Goal: Task Accomplishment & Management: Use online tool/utility

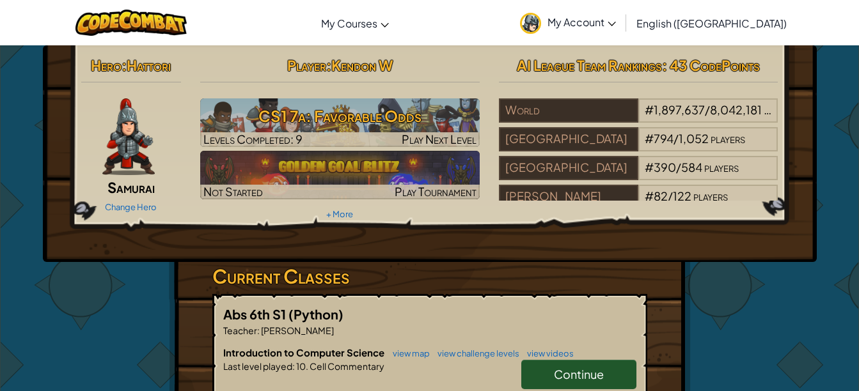
click at [400, 124] on h3 "CS1 7a: Favorable Odds" at bounding box center [339, 116] width 279 height 29
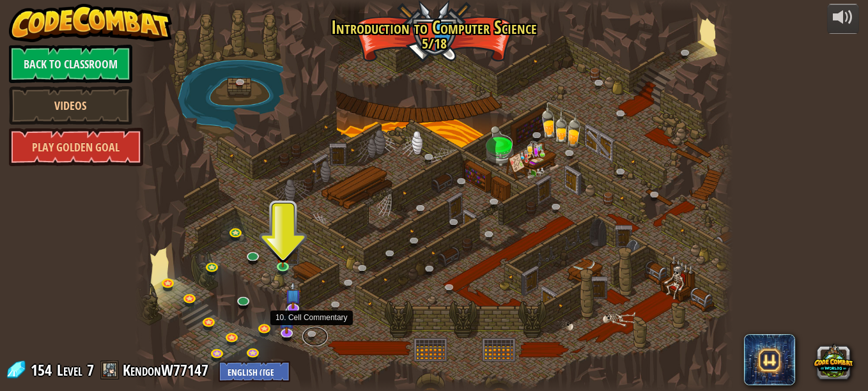
click at [310, 331] on link at bounding box center [315, 336] width 26 height 19
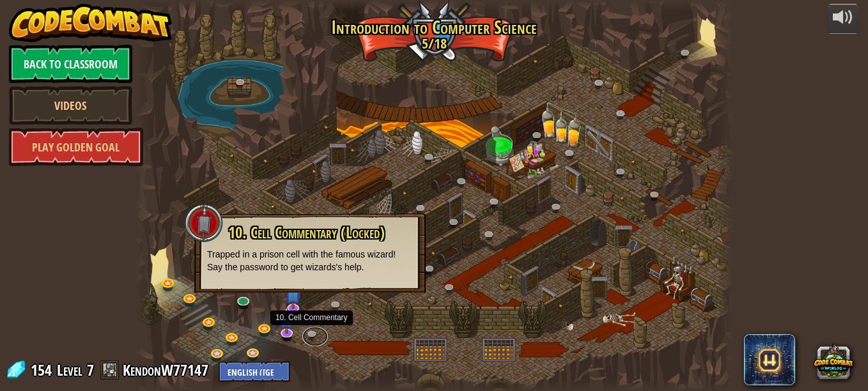
click at [310, 340] on link at bounding box center [315, 336] width 26 height 19
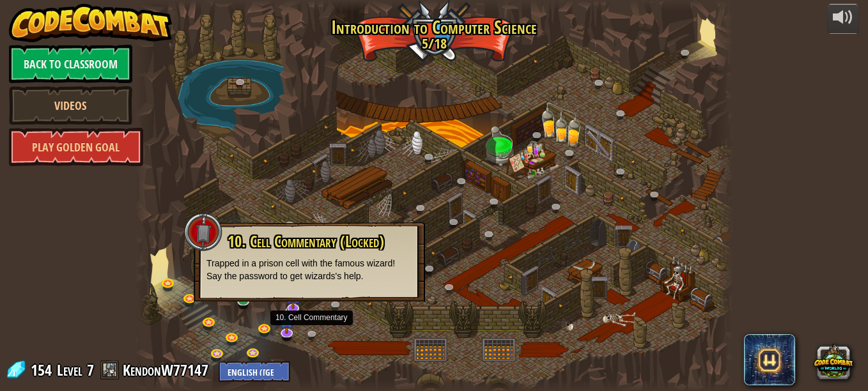
click at [310, 359] on div at bounding box center [434, 195] width 599 height 391
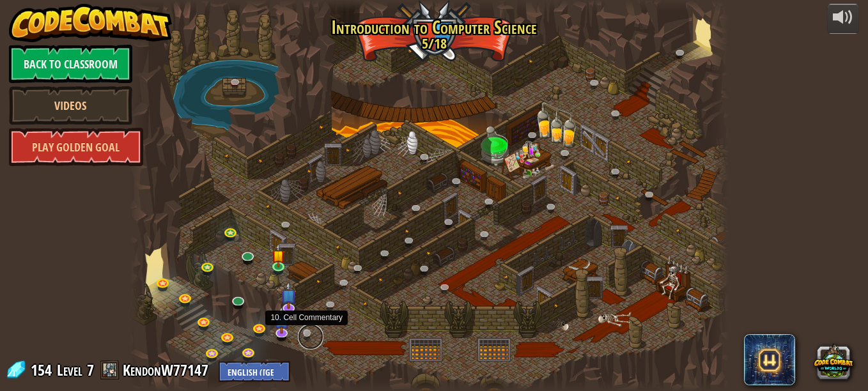
click at [311, 333] on link at bounding box center [311, 337] width 26 height 26
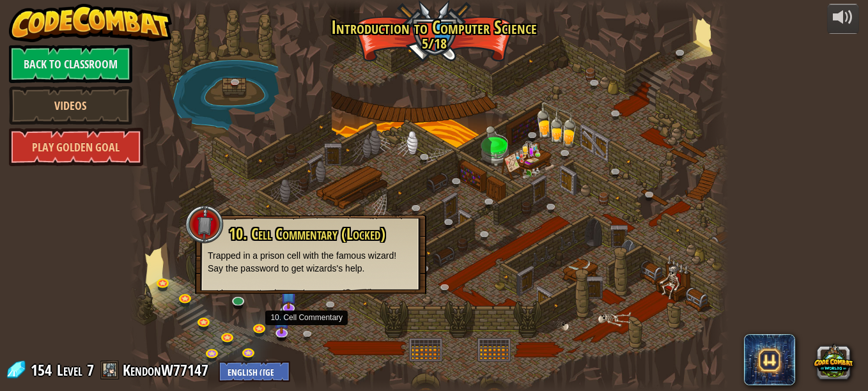
click at [283, 270] on p "Trapped in a prison cell with the famous wizard! Say the password to get wizard…" at bounding box center [311, 262] width 206 height 26
click at [287, 279] on div "10. Cell Commentary (Locked) Trapped in a prison cell with the famous wizard! S…" at bounding box center [310, 254] width 231 height 79
click at [846, 290] on div "powered by Back to Classroom Videos Play Golden Goal 25. [PERSON_NAME] (Locked …" at bounding box center [434, 195] width 868 height 391
click at [351, 347] on div at bounding box center [429, 195] width 599 height 391
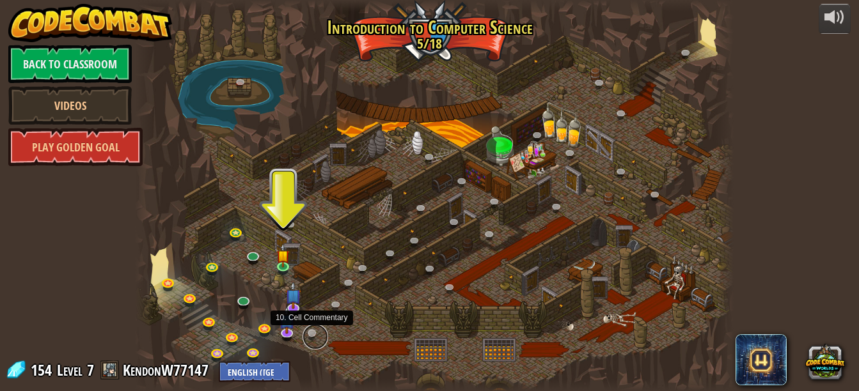
click at [308, 330] on link at bounding box center [315, 337] width 26 height 26
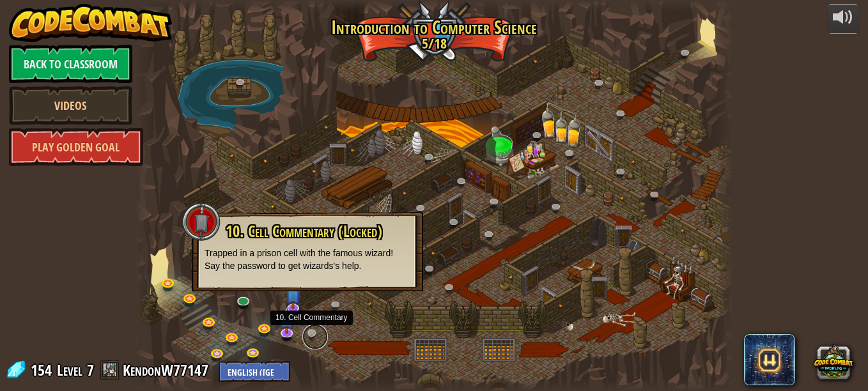
click at [308, 330] on link at bounding box center [315, 337] width 26 height 26
click at [311, 333] on link at bounding box center [315, 337] width 26 height 26
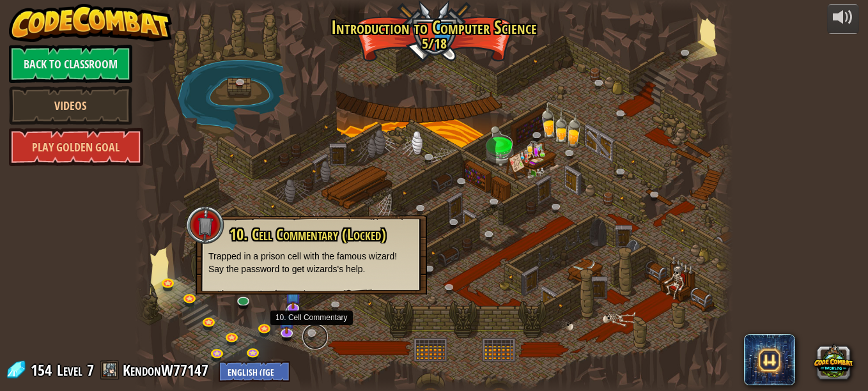
click at [311, 333] on link at bounding box center [315, 337] width 26 height 26
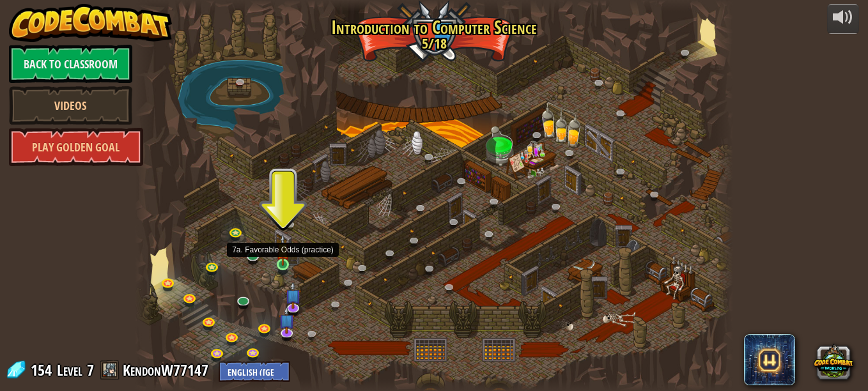
click at [281, 262] on img at bounding box center [283, 250] width 14 height 32
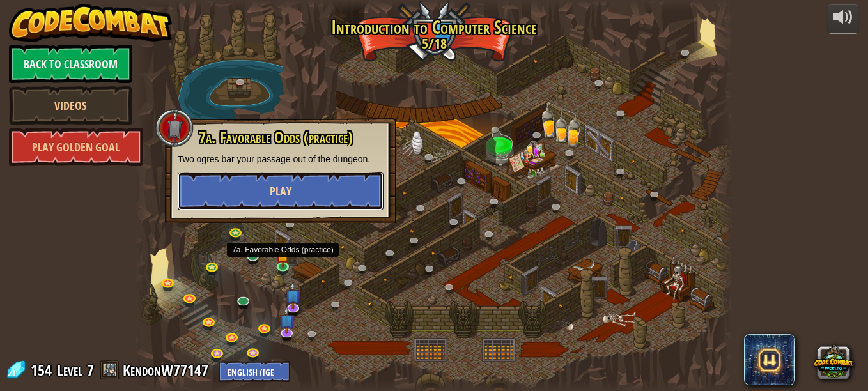
click at [224, 191] on button "Play" at bounding box center [281, 191] width 206 height 38
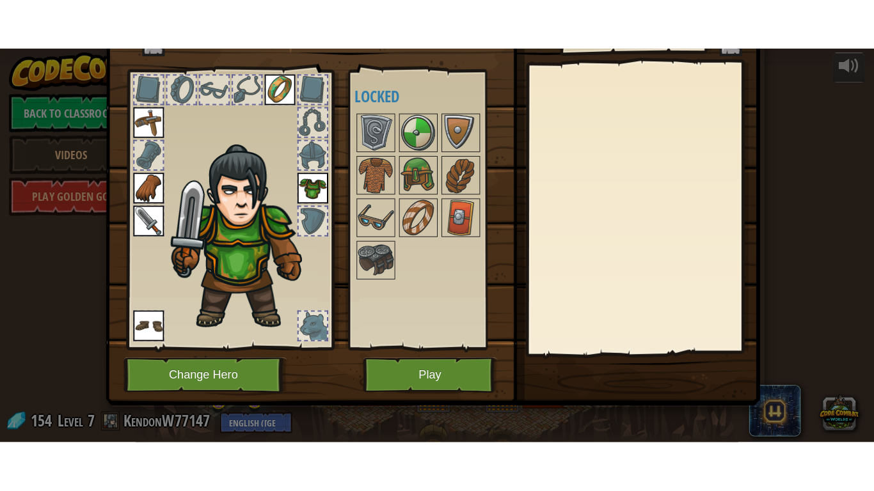
scroll to position [49, 0]
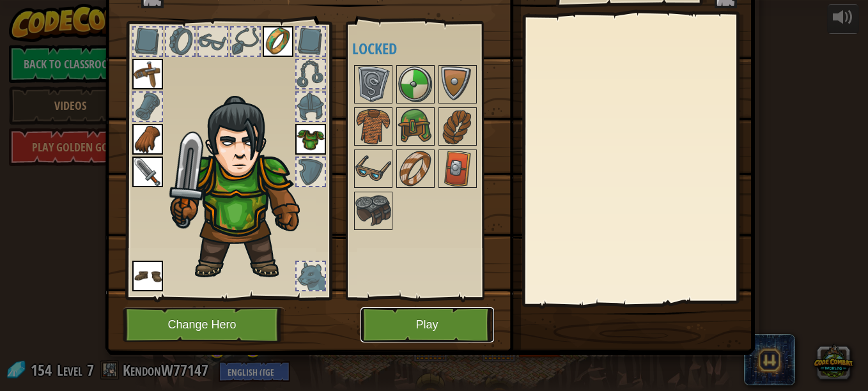
click at [421, 316] on button "Play" at bounding box center [428, 325] width 134 height 35
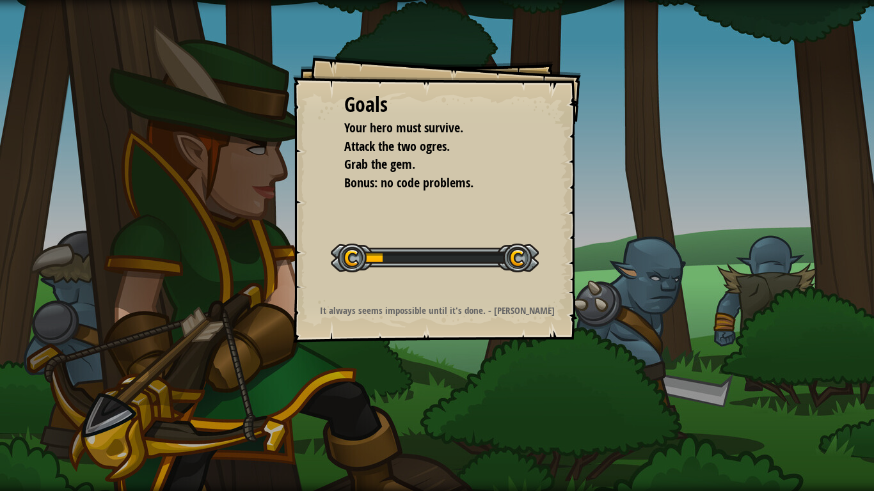
click at [661, 339] on div "Goals Your hero must survive. Attack the two ogres. Grab the gem. Bonus: no cod…" at bounding box center [437, 245] width 874 height 491
click at [751, 292] on div "Goals Your hero must survive. Attack the two ogres. Grab the gem. Bonus: no cod…" at bounding box center [437, 245] width 874 height 491
click at [868, 228] on div "Goals Your hero must survive. Attack the two ogres. Grab the gem. Bonus: no cod…" at bounding box center [437, 245] width 874 height 491
click at [829, 290] on div "Goals Your hero must survive. Attack the two ogres. Grab the gem. Bonus: no cod…" at bounding box center [437, 245] width 874 height 491
click at [852, 240] on div "Goals Your hero must survive. Attack the two ogres. Grab the gem. Bonus: no cod…" at bounding box center [437, 245] width 874 height 491
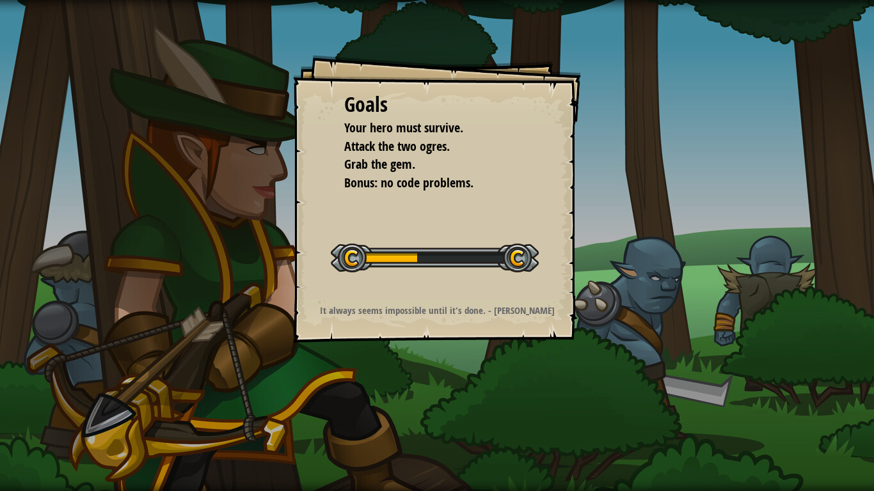
click at [813, 299] on div "Goals Your hero must survive. Attack the two ogres. Grab the gem. Bonus: no cod…" at bounding box center [437, 245] width 874 height 491
click at [854, 241] on div "Goals Your hero must survive. Attack the two ogres. Grab the gem. Bonus: no cod…" at bounding box center [437, 245] width 874 height 491
click at [808, 290] on div "Goals Your hero must survive. Attack the two ogres. Grab the gem. Bonus: no cod…" at bounding box center [437, 245] width 874 height 491
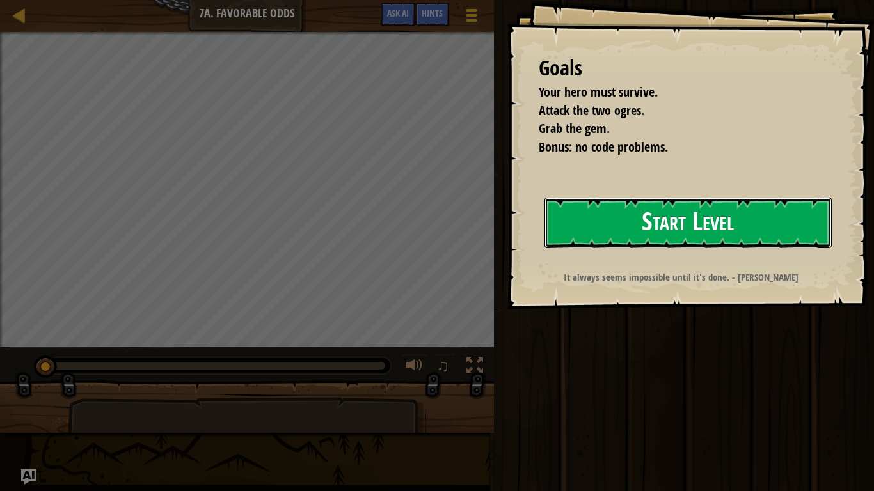
click at [727, 234] on button "Start Level" at bounding box center [687, 223] width 287 height 51
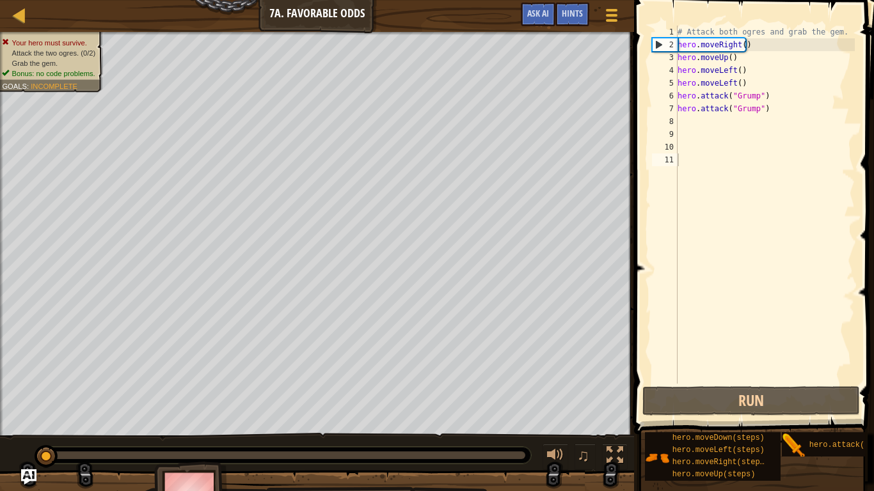
click at [783, 123] on div "# Attack both ogres and grab the gem. hero . moveRight ( ) hero . moveUp ( ) he…" at bounding box center [765, 218] width 180 height 384
click at [776, 108] on div "# Attack both ogres and grab the gem. hero . moveRight ( ) hero . moveUp ( ) he…" at bounding box center [765, 218] width 180 height 384
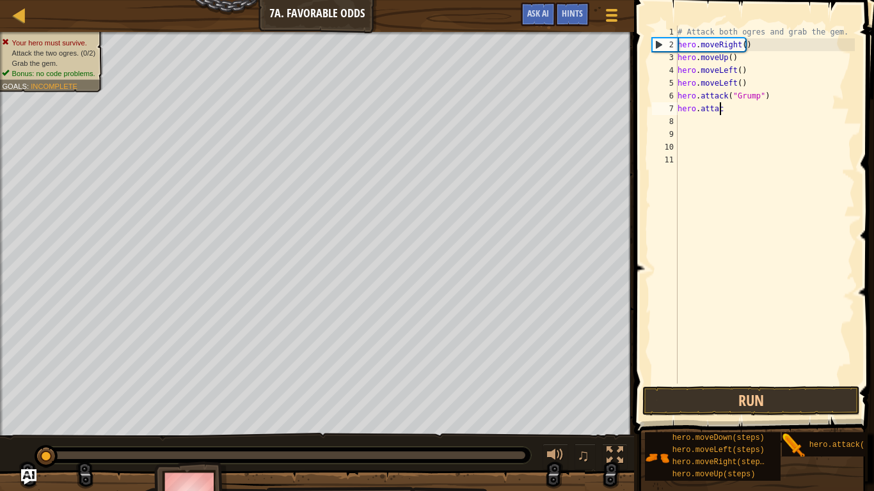
type textarea "h"
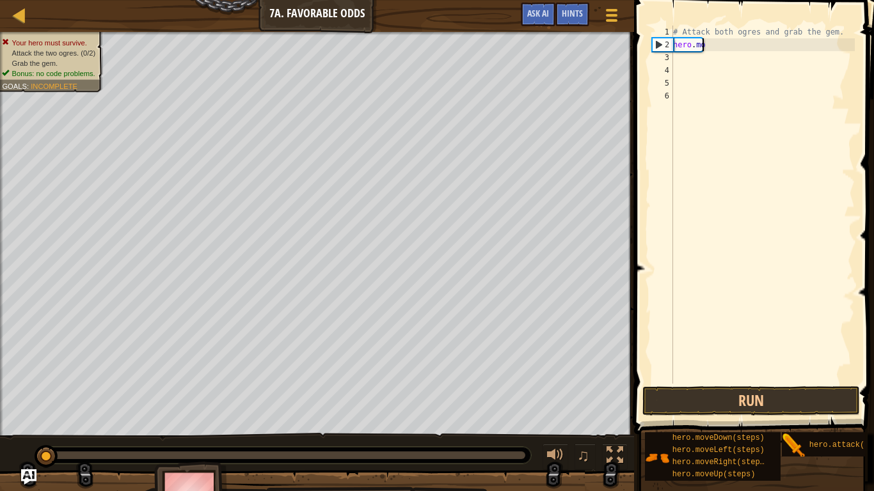
type textarea "h"
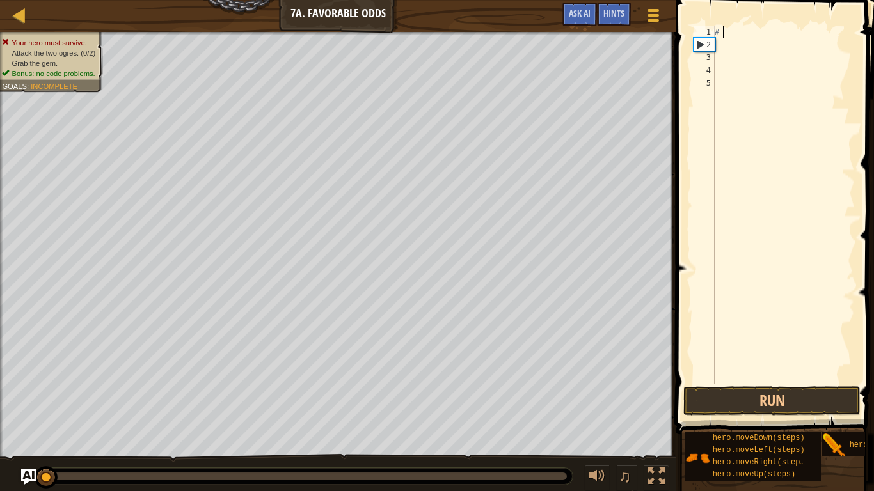
type textarea "#"
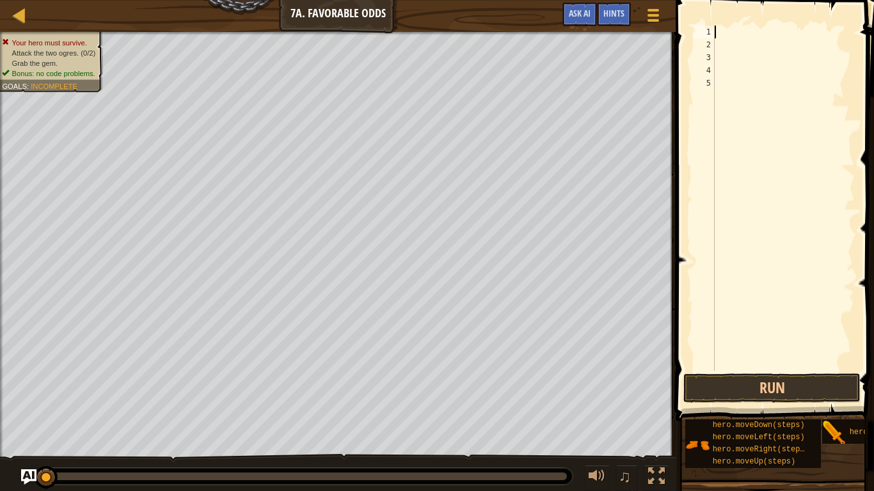
scroll to position [6, 0]
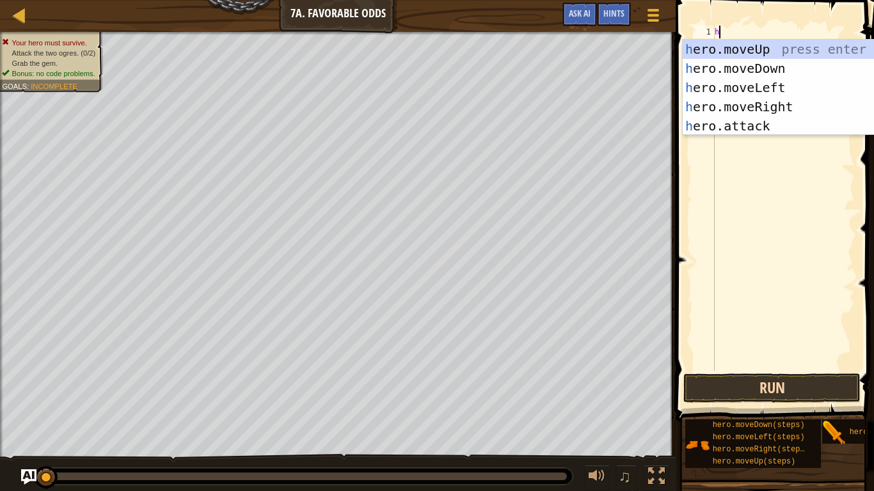
type textarea "h"
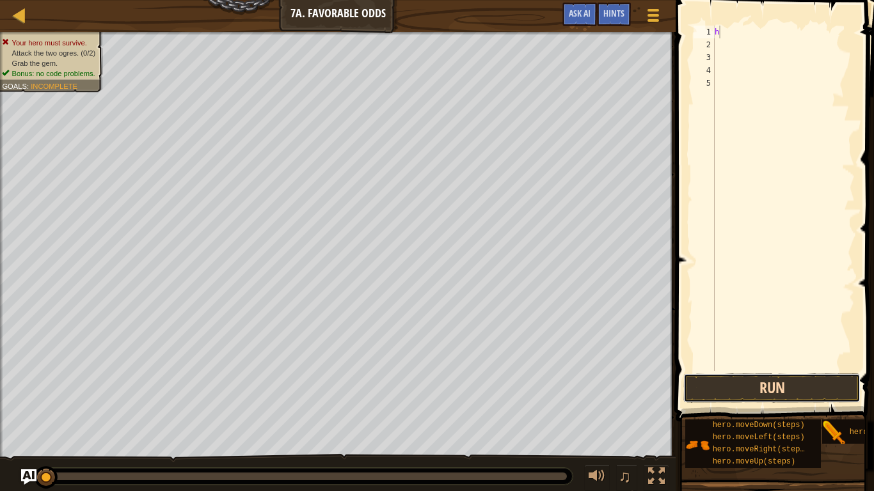
click at [726, 391] on button "Run" at bounding box center [771, 387] width 177 height 29
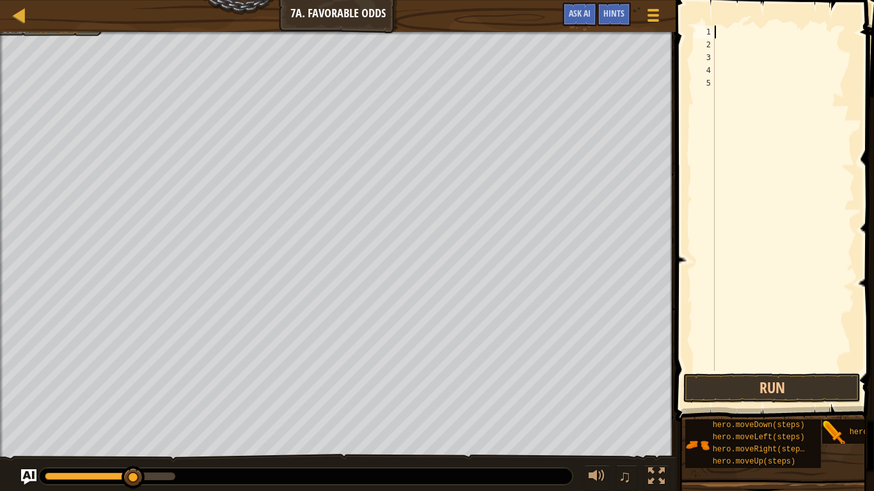
type textarea "h"
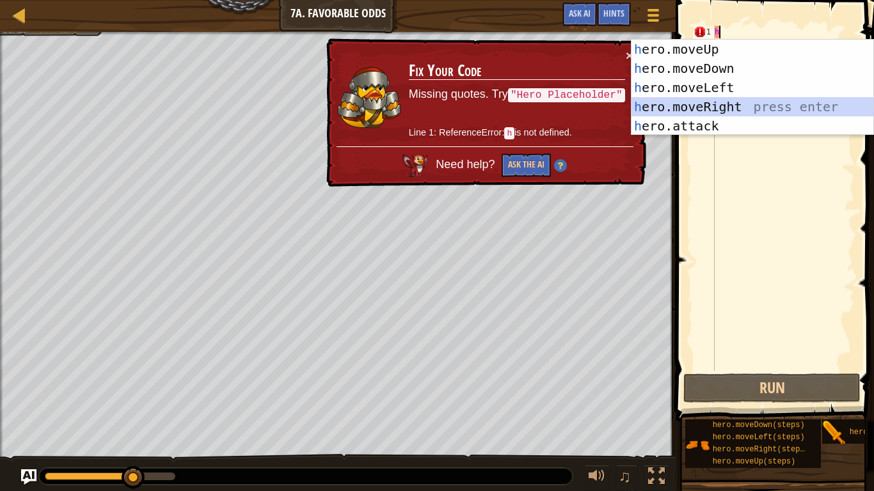
click at [719, 105] on div "h ero.moveUp press enter h ero.moveDown press enter h ero.moveLeft press enter …" at bounding box center [752, 107] width 242 height 134
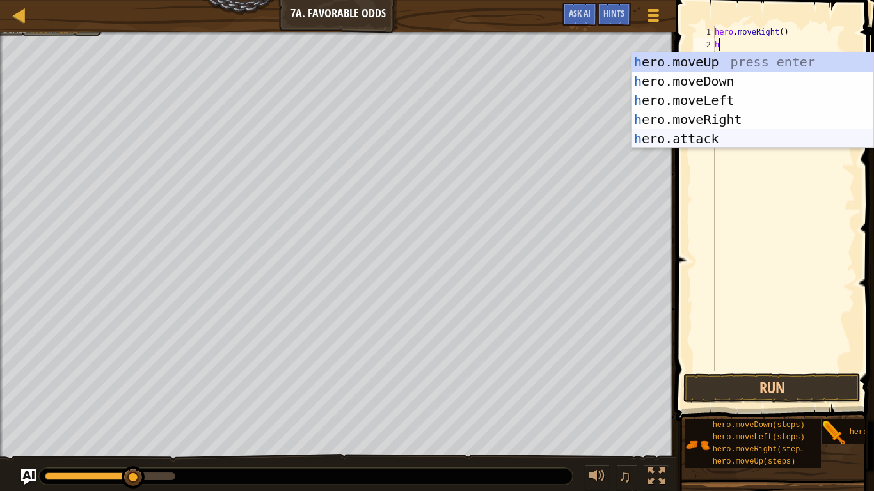
click at [701, 130] on div "h ero.moveUp press enter h ero.moveDown press enter h ero.moveLeft press enter …" at bounding box center [752, 119] width 242 height 134
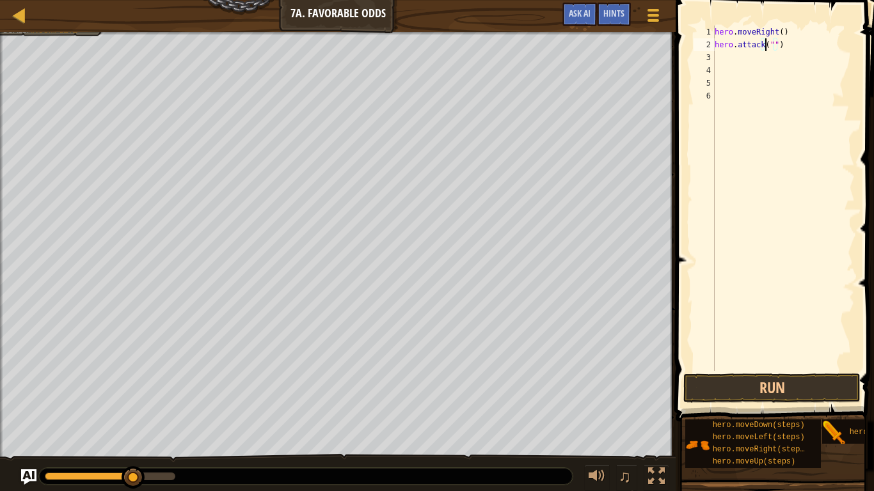
click at [767, 45] on div "hero . moveRight ( ) hero . attack ( "" )" at bounding box center [783, 211] width 143 height 371
click at [770, 43] on div "hero . moveRight ( ) hero . attack ( "" )" at bounding box center [783, 211] width 143 height 371
type textarea "hero.attack("Krug2")"
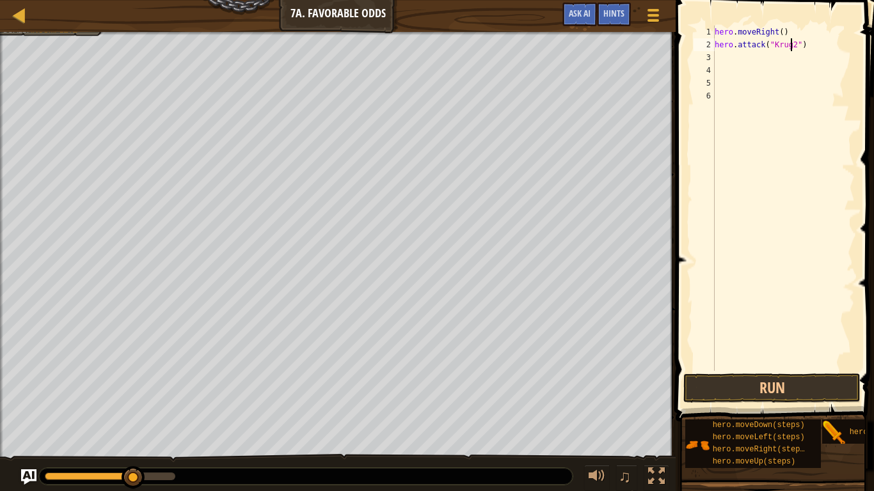
click at [714, 56] on div "3" at bounding box center [703, 57] width 21 height 13
type textarea "h"
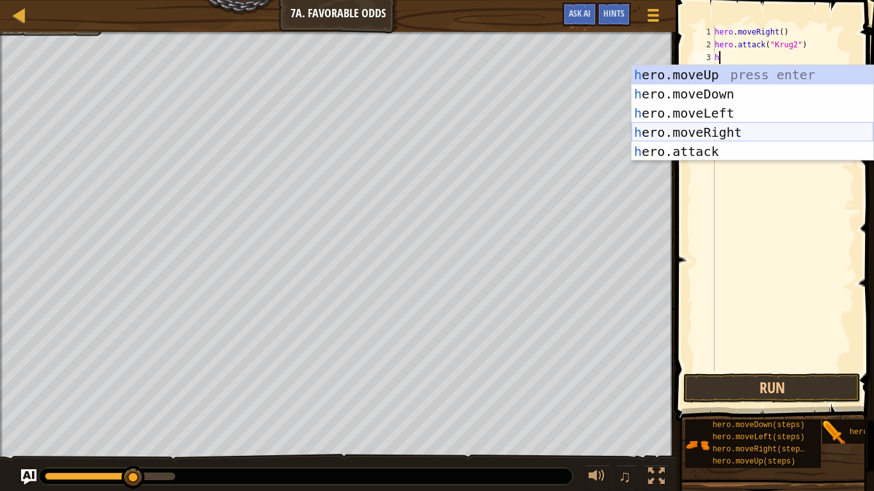
click at [721, 133] on div "h ero.moveUp press enter h ero.moveDown press enter h ero.moveLeft press enter …" at bounding box center [752, 132] width 242 height 134
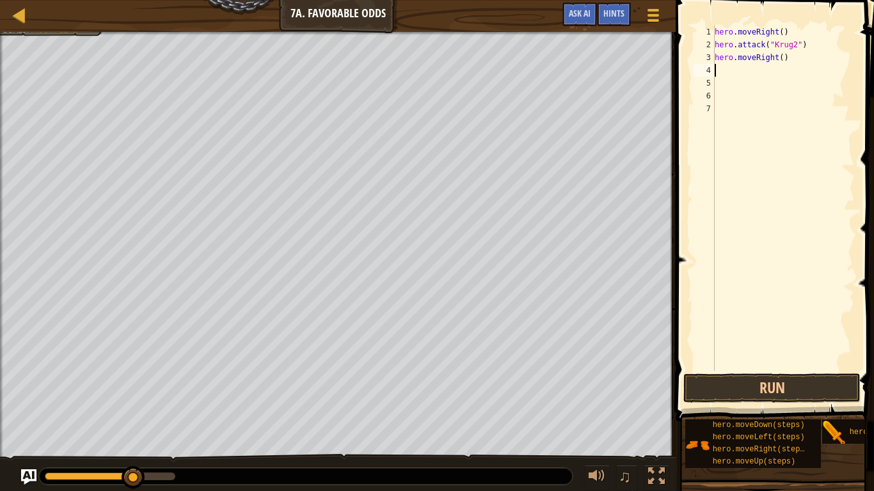
type textarea "h"
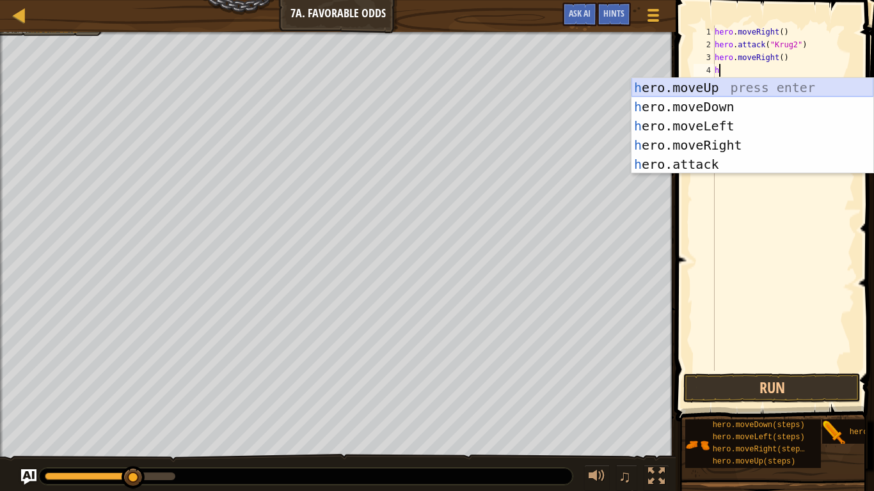
click at [710, 82] on div "h ero.moveUp press enter h ero.moveDown press enter h ero.moveLeft press enter …" at bounding box center [752, 145] width 242 height 134
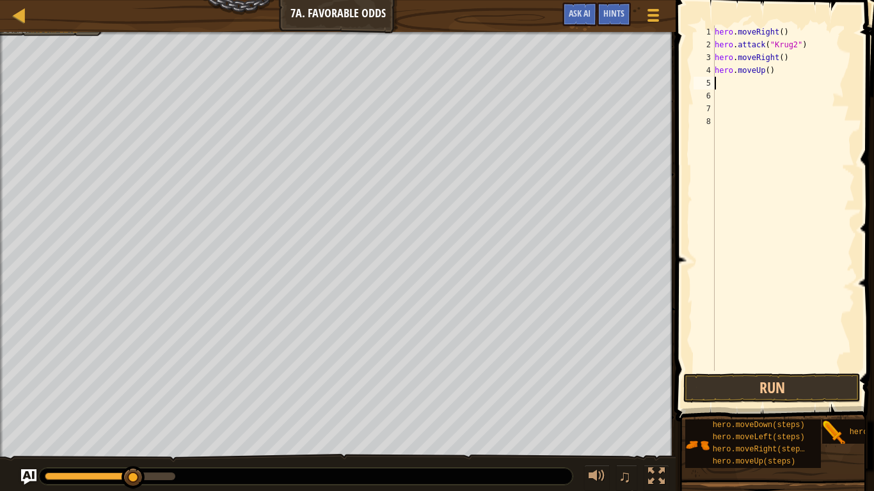
type textarea "h"
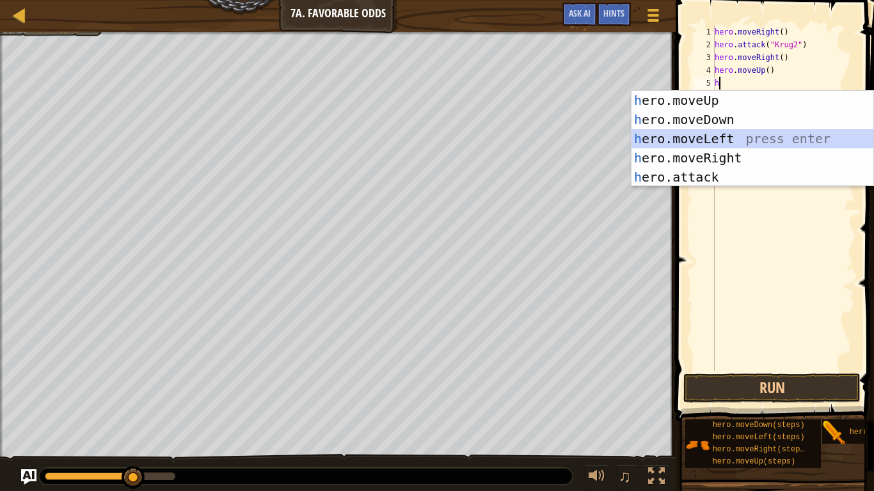
click at [714, 137] on div "h ero.moveUp press enter h ero.moveDown press enter h ero.moveLeft press enter …" at bounding box center [752, 158] width 242 height 134
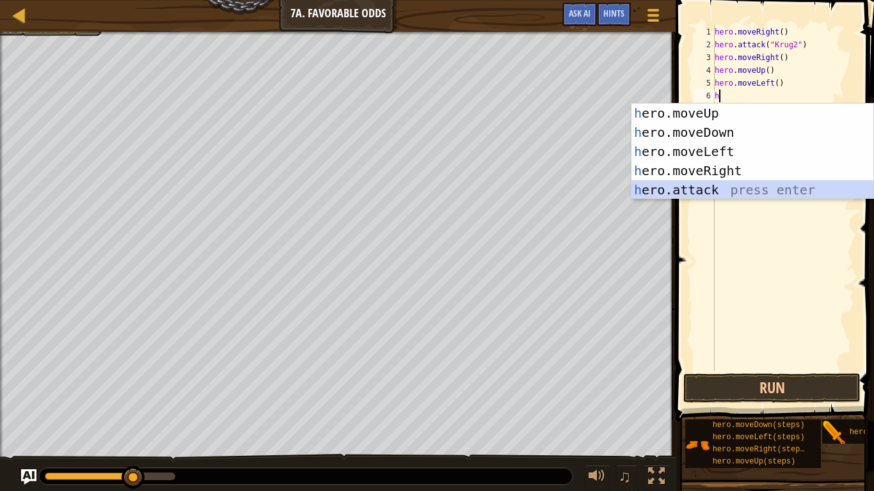
click at [705, 191] on div "h ero.moveUp press enter h ero.moveDown press enter h ero.moveLeft press enter …" at bounding box center [752, 171] width 242 height 134
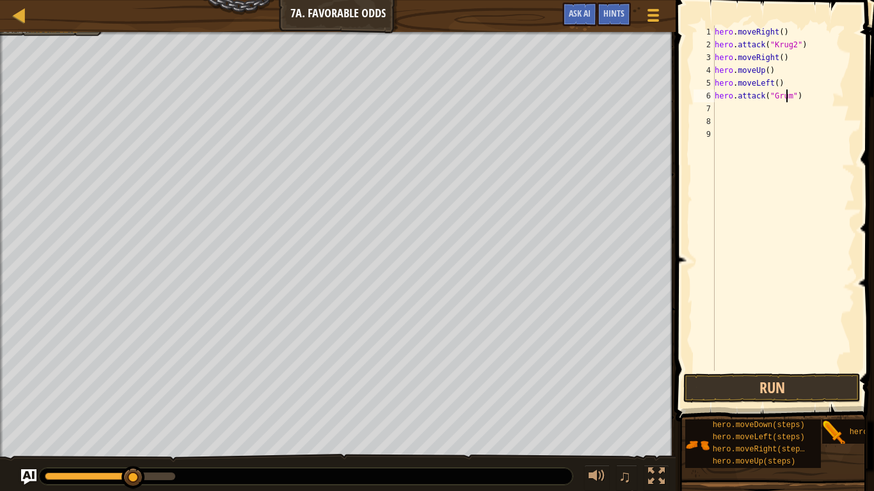
scroll to position [6, 6]
type textarea "hero.attack("Grump2")"
click at [714, 105] on div "7" at bounding box center [703, 108] width 21 height 13
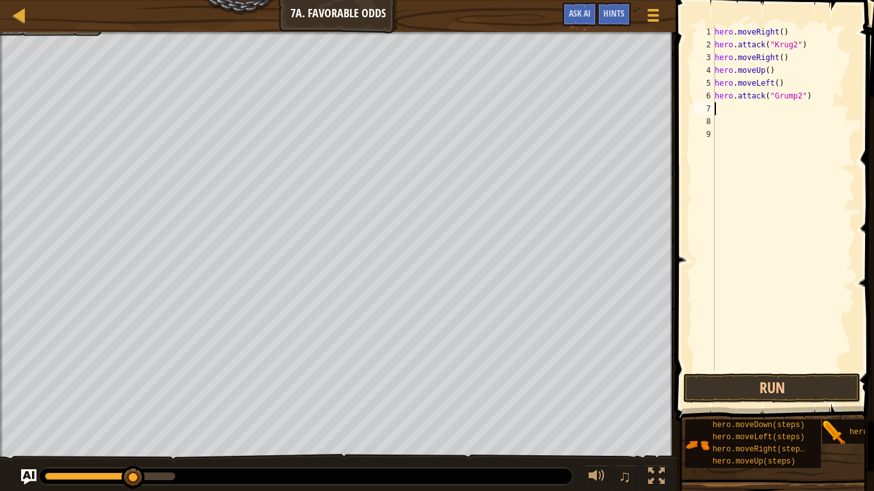
type textarea "h"
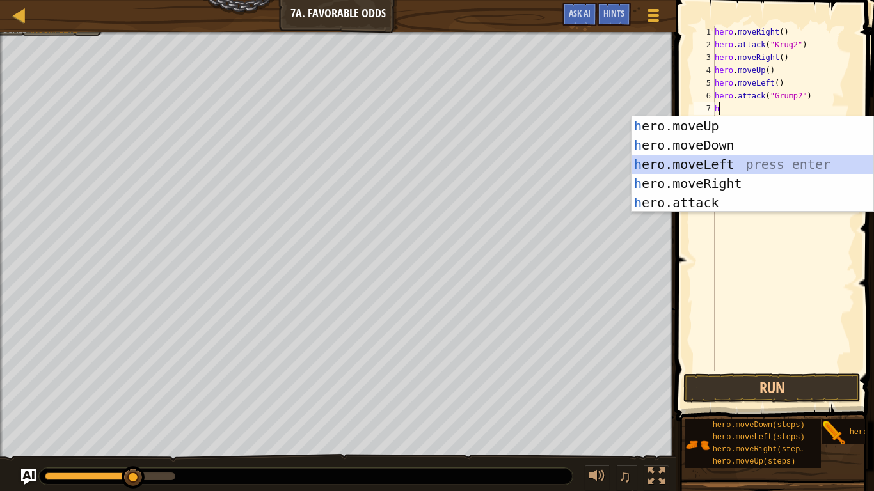
click at [705, 164] on div "h ero.moveUp press enter h ero.moveDown press enter h ero.moveLeft press enter …" at bounding box center [752, 183] width 242 height 134
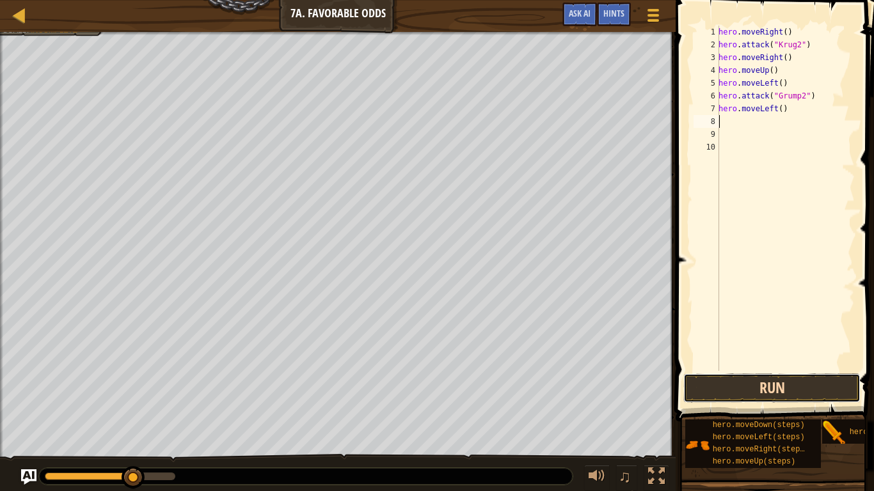
click at [799, 388] on button "Run" at bounding box center [771, 387] width 177 height 29
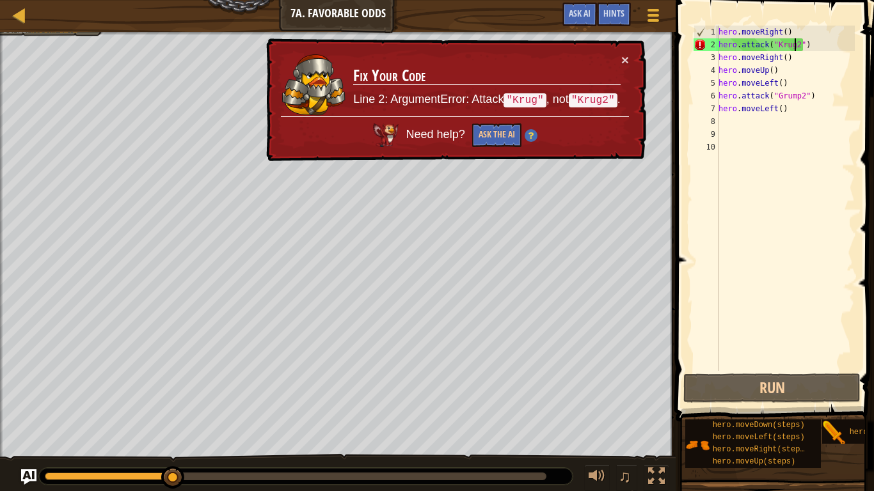
click at [793, 49] on div "hero . moveRight ( ) hero . attack ( "Krug2" ) hero . moveRight ( ) hero . move…" at bounding box center [785, 211] width 139 height 371
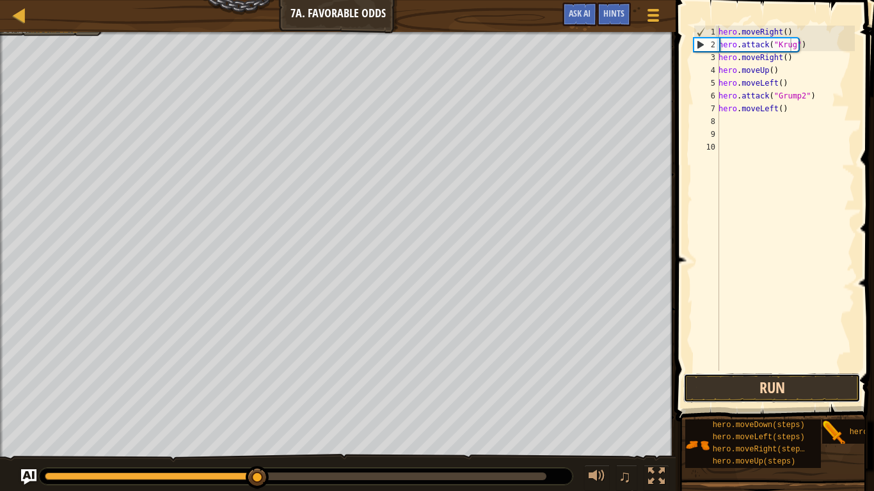
click at [732, 391] on button "Run" at bounding box center [771, 387] width 177 height 29
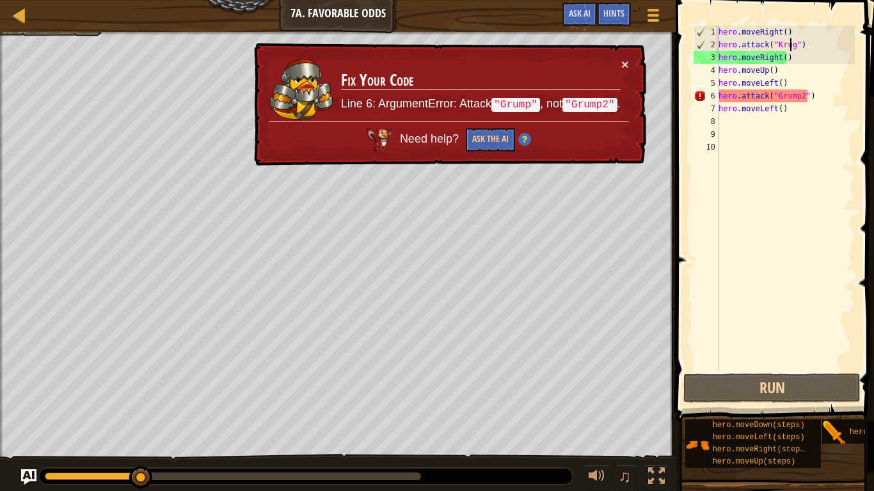
click at [797, 95] on div "hero . moveRight ( ) hero . attack ( "[PERSON_NAME]" ) hero . moveRight ( ) her…" at bounding box center [785, 211] width 139 height 371
type textarea "hero.attack("Grump")"
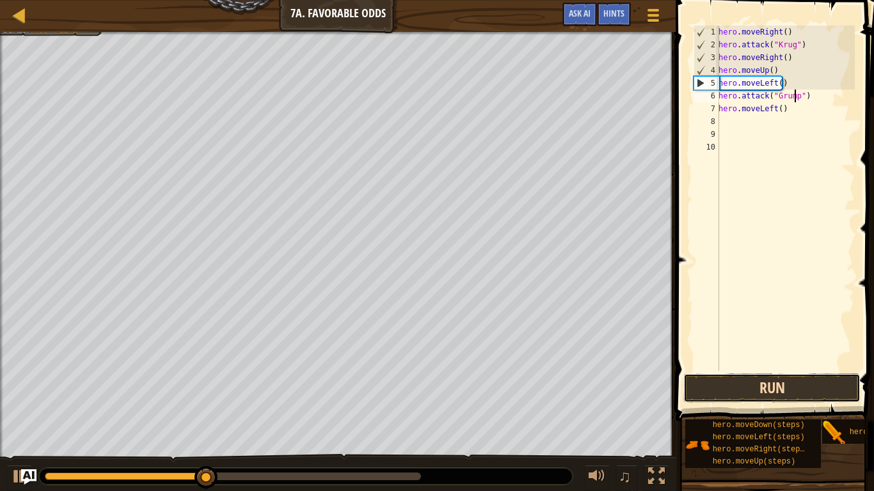
click at [764, 387] on button "Run" at bounding box center [771, 387] width 177 height 29
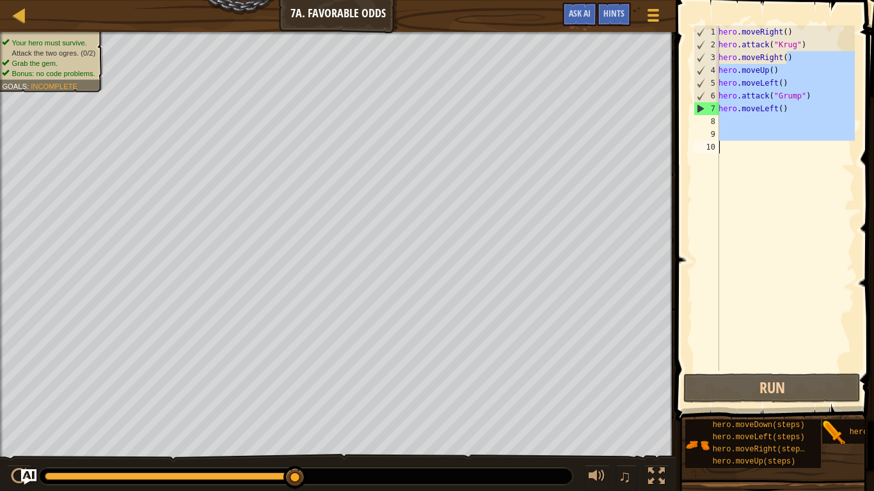
drag, startPoint x: 788, startPoint y: 54, endPoint x: 723, endPoint y: 139, distance: 107.6
click at [723, 139] on div "hero . moveRight ( ) hero . attack ( "[PERSON_NAME]" ) hero . moveRight ( ) her…" at bounding box center [785, 211] width 139 height 371
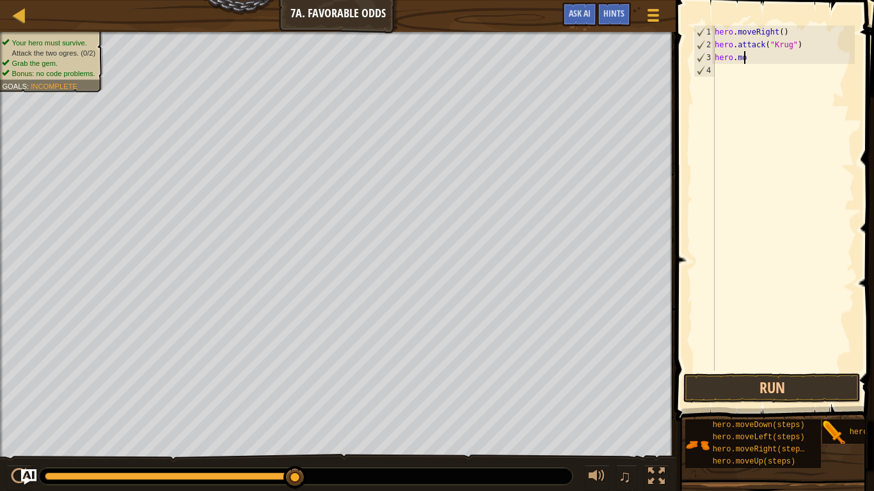
type textarea "h"
type textarea "y"
type textarea "h"
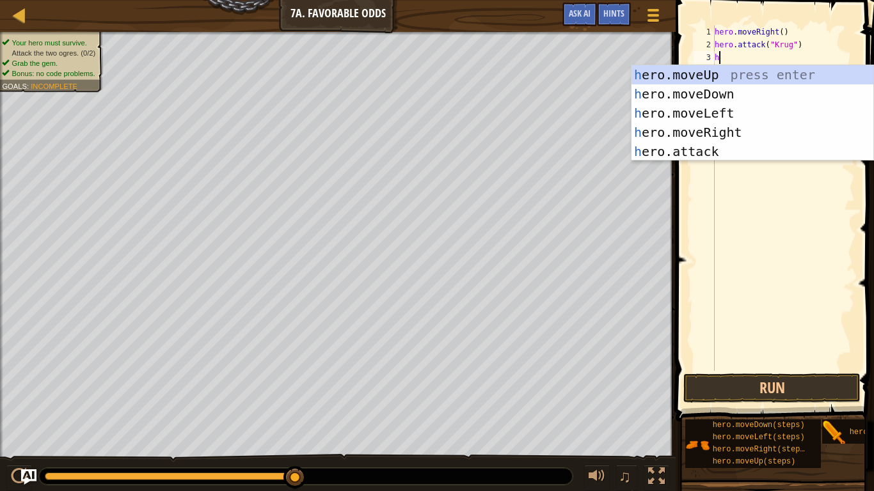
click at [703, 150] on div "h ero.moveUp press enter h ero.moveDown press enter h ero.moveLeft press enter …" at bounding box center [752, 132] width 242 height 134
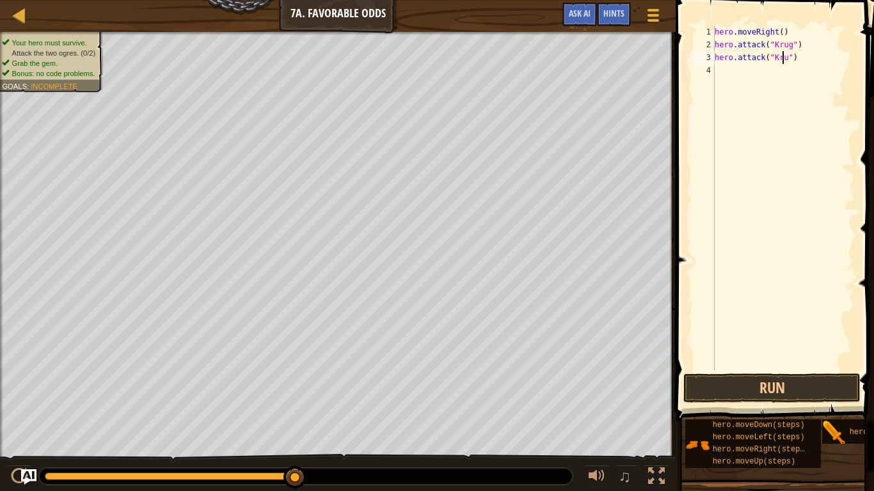
scroll to position [6, 6]
type textarea "hero.attack("Krug")"
click at [732, 385] on button "Run" at bounding box center [771, 387] width 177 height 29
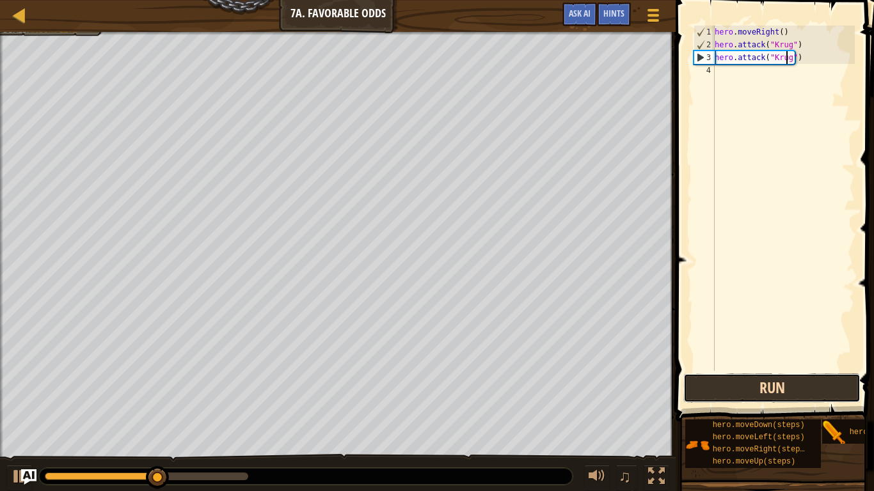
click at [719, 386] on button "Run" at bounding box center [771, 387] width 177 height 29
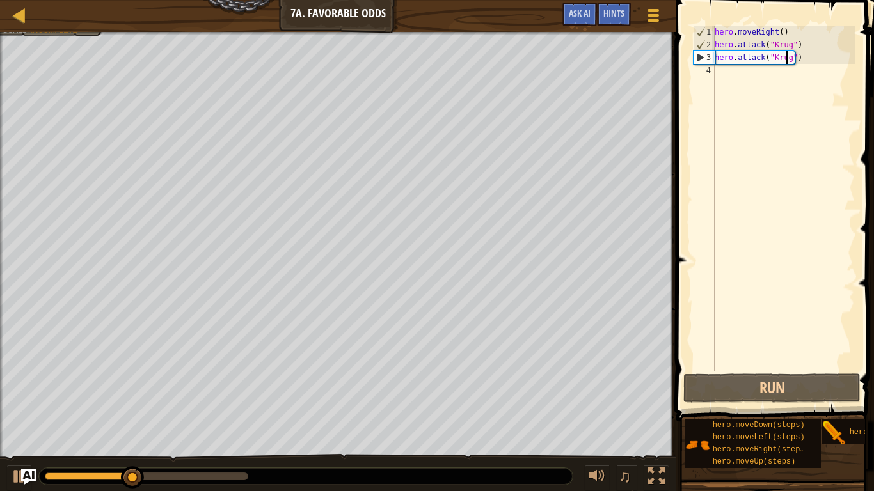
click at [717, 67] on div "hero . moveRight ( ) hero . attack ( "[PERSON_NAME]" ) hero . attack ( "[PERSON…" at bounding box center [783, 211] width 143 height 371
type textarea "h"
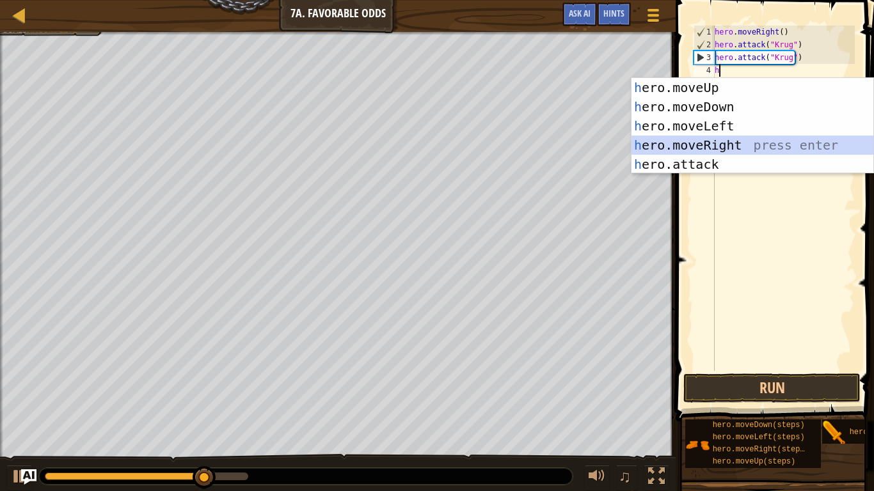
click at [725, 145] on div "h ero.moveUp press enter h ero.moveDown press enter h ero.moveLeft press enter …" at bounding box center [752, 145] width 242 height 134
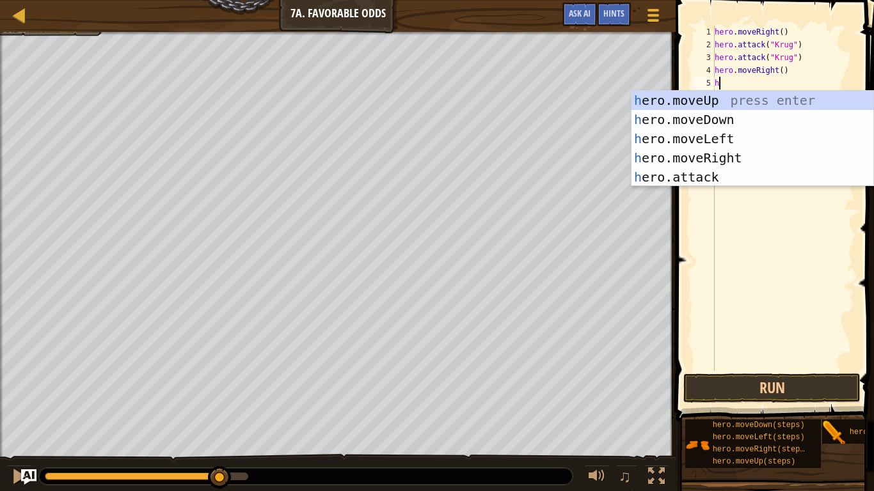
type textarea "h"
click at [703, 0] on body "Map Introduction to Computer Science 7a. Favorable Odds Game Menu Done Hints As…" at bounding box center [437, 0] width 874 height 0
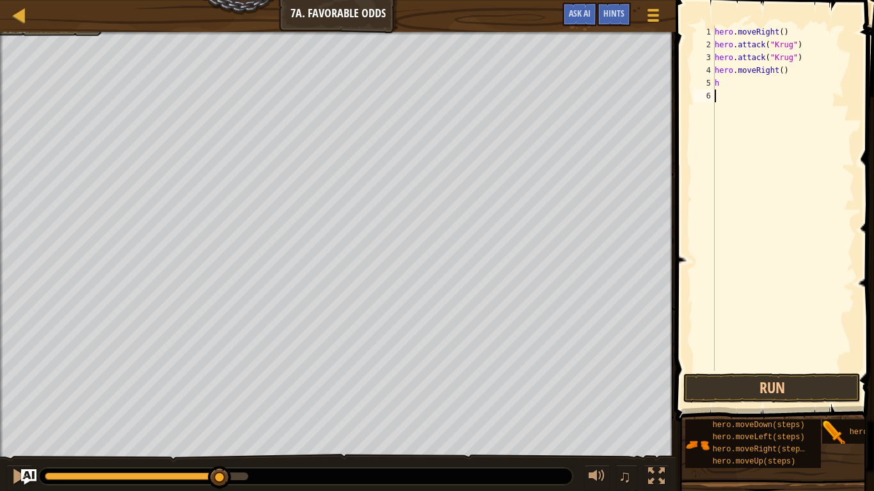
type textarea "h"
click at [728, 0] on body "Map Introduction to Computer Science 7a. Favorable Odds Game Menu Done Hints As…" at bounding box center [437, 0] width 874 height 0
type textarea "h"
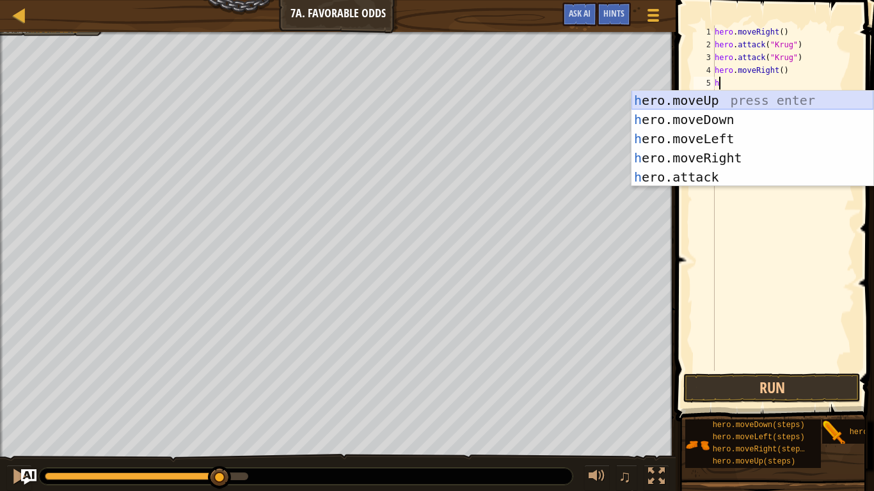
click at [712, 102] on div "h ero.moveUp press enter h ero.moveDown press enter h ero.moveLeft press enter …" at bounding box center [752, 158] width 242 height 134
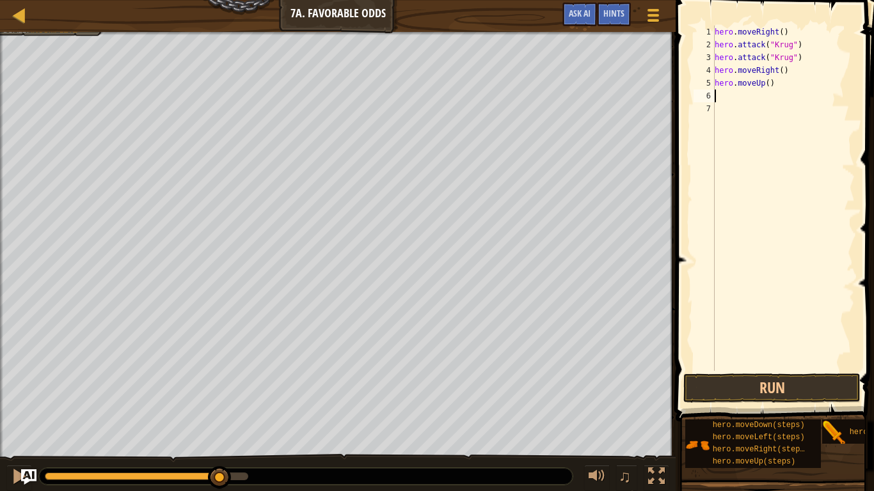
type textarea "h"
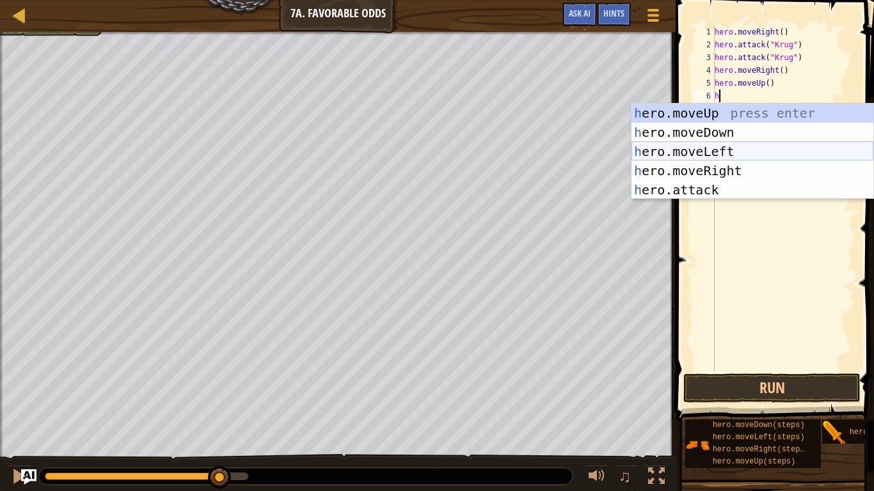
click at [716, 152] on div "h ero.moveUp press enter h ero.moveDown press enter h ero.moveLeft press enter …" at bounding box center [752, 171] width 242 height 134
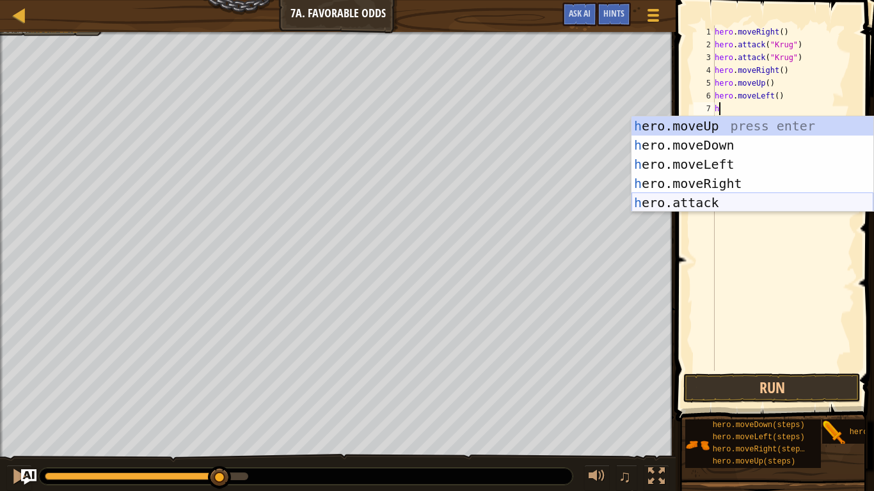
click at [714, 194] on div "h ero.moveUp press enter h ero.moveDown press enter h ero.moveLeft press enter …" at bounding box center [752, 183] width 242 height 134
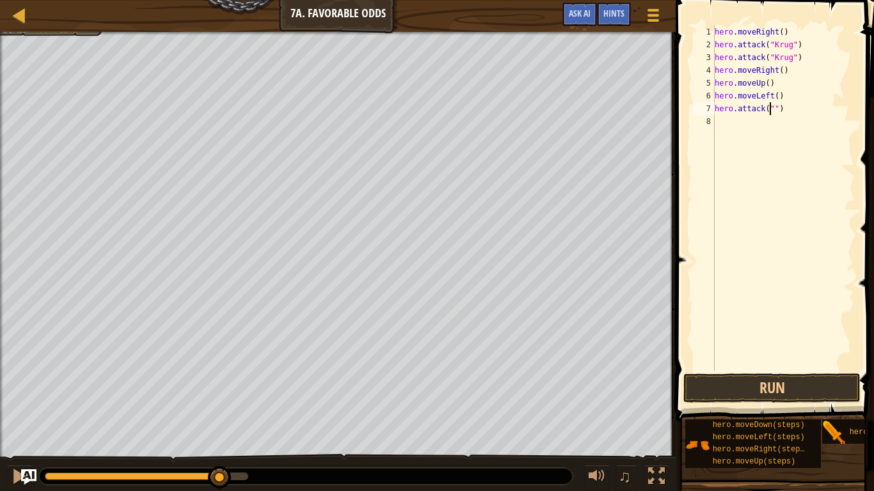
scroll to position [6, 5]
type textarea "hero.attack("Grump")"
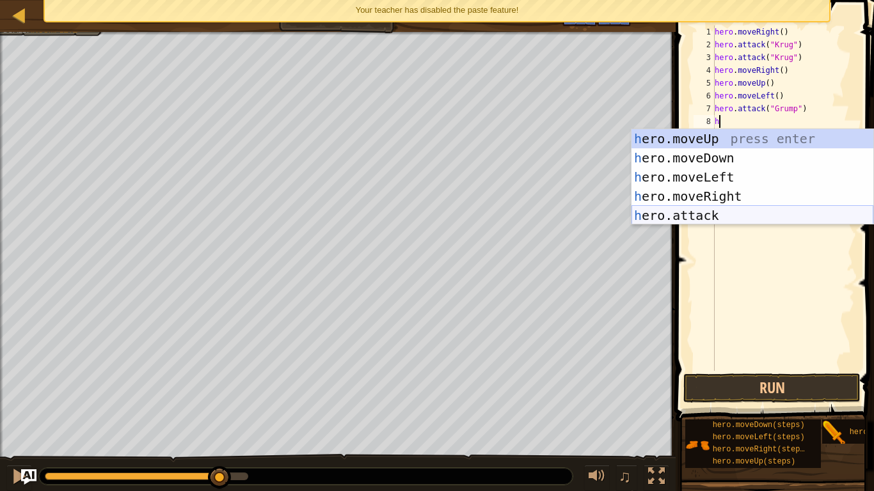
click at [725, 220] on div "h ero.moveUp press enter h ero.moveDown press enter h ero.moveLeft press enter …" at bounding box center [752, 196] width 242 height 134
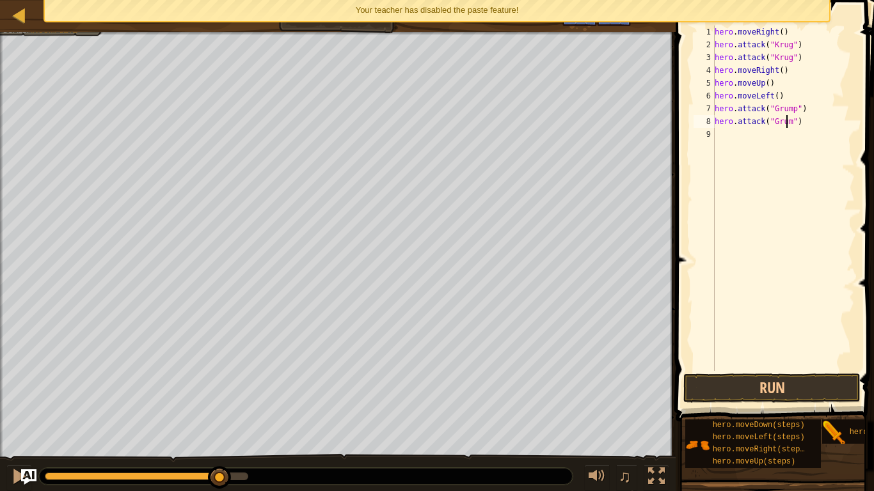
scroll to position [6, 6]
type textarea "hero.attack("Grump")"
click at [725, 140] on div "hero . moveRight ( ) hero . attack ( "[PERSON_NAME]" ) hero . attack ( "[PERSON…" at bounding box center [783, 211] width 143 height 371
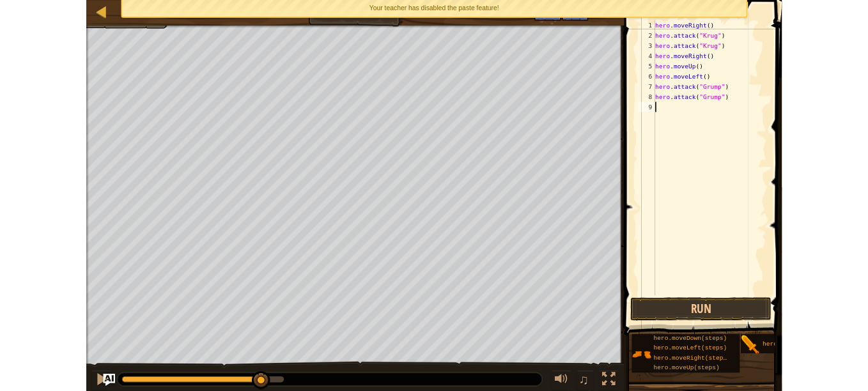
scroll to position [6, 0]
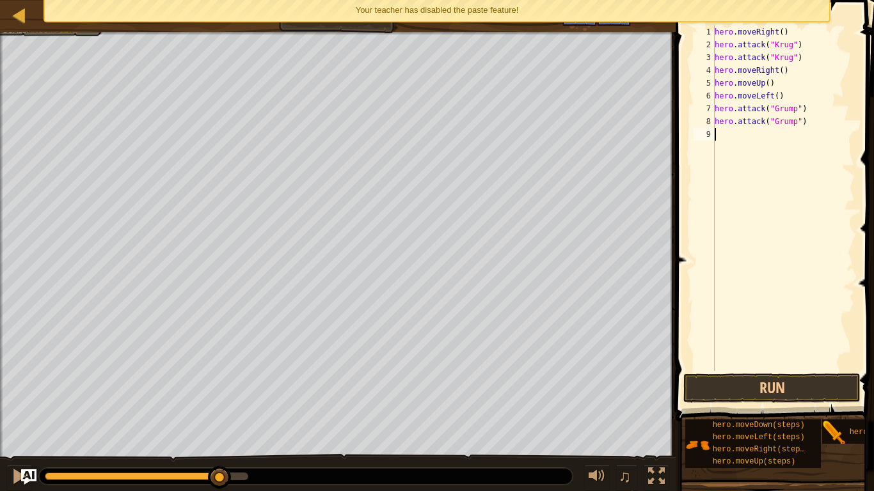
type textarea "h"
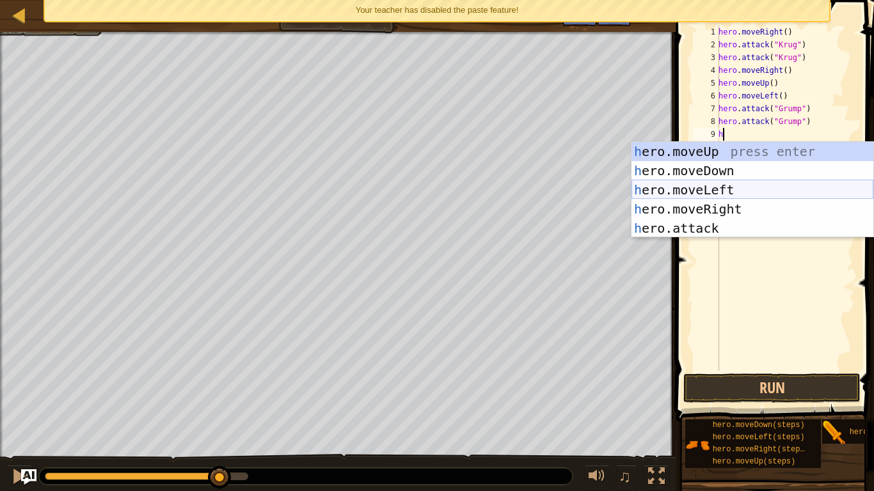
click at [697, 190] on div "h ero.moveUp press enter h ero.moveDown press enter h ero.moveLeft press enter …" at bounding box center [752, 209] width 242 height 134
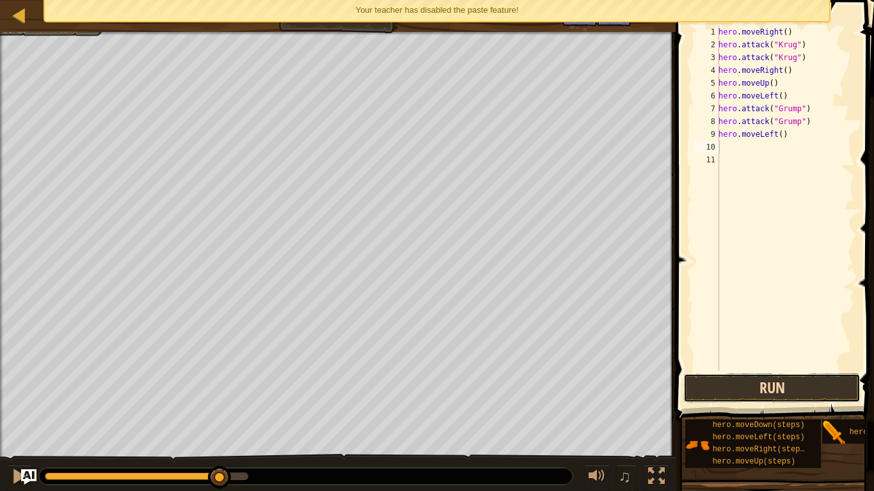
click at [763, 389] on button "Run" at bounding box center [771, 387] width 177 height 29
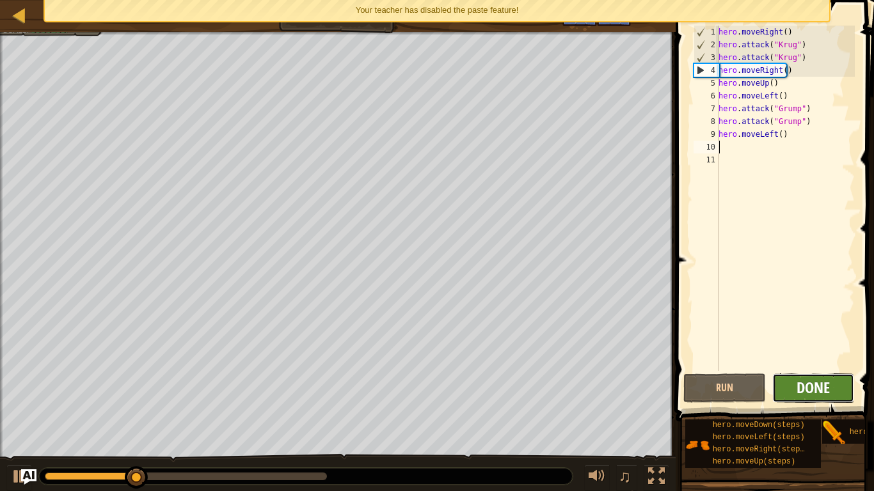
click at [809, 380] on span "Done" at bounding box center [812, 387] width 33 height 20
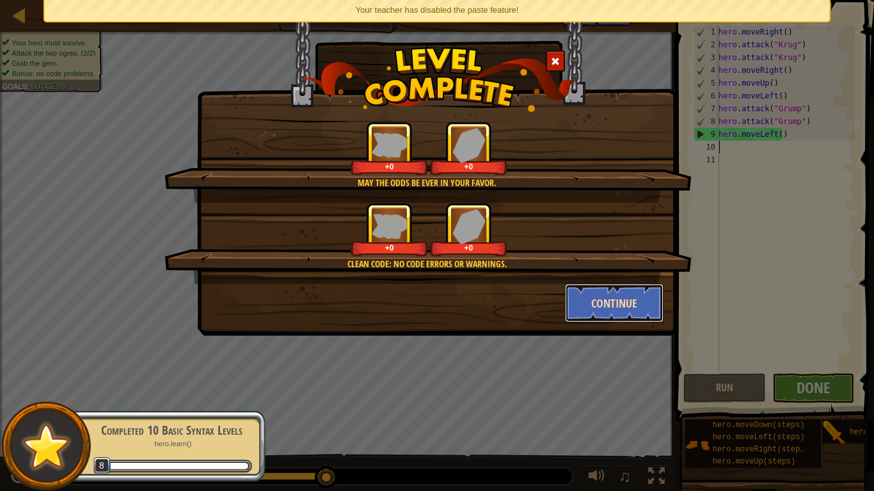
click at [607, 312] on button "Continue" at bounding box center [614, 303] width 99 height 38
click at [839, 385] on div "May the odds be ever in your favor. +0 +0 Clean code: no code errors or warning…" at bounding box center [437, 245] width 874 height 491
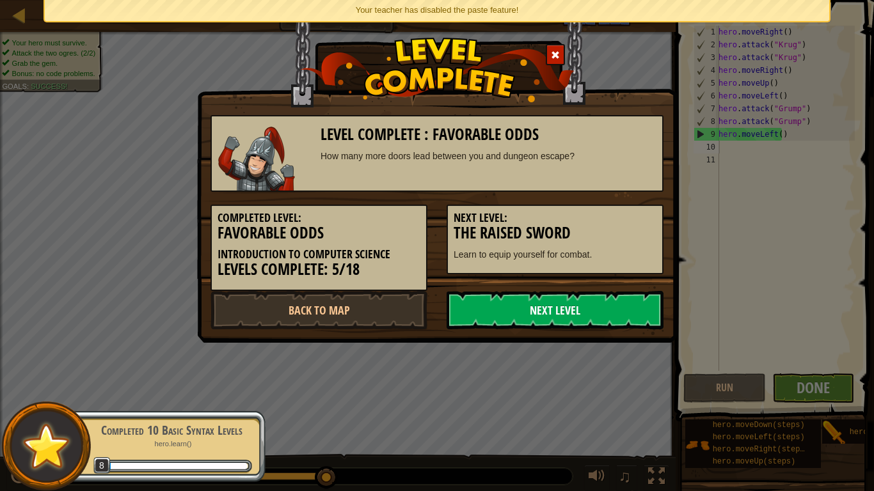
click at [609, 318] on link "Next Level" at bounding box center [554, 310] width 217 height 38
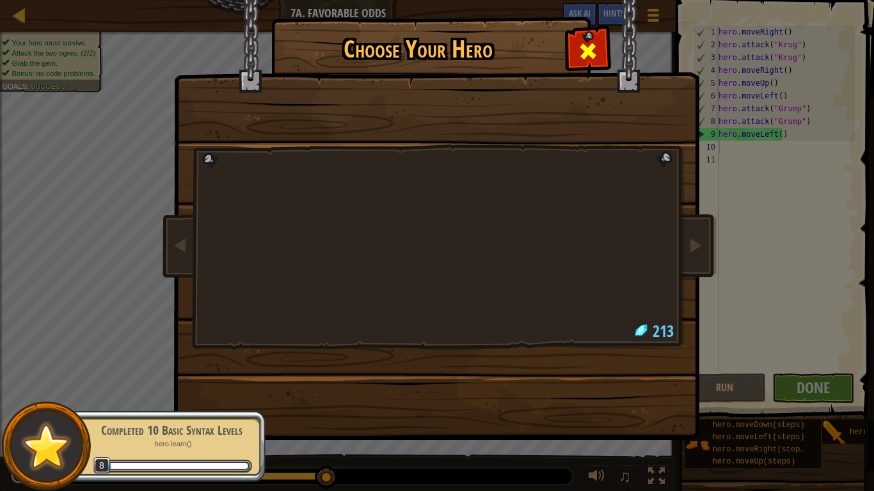
click at [599, 43] on div at bounding box center [587, 49] width 40 height 40
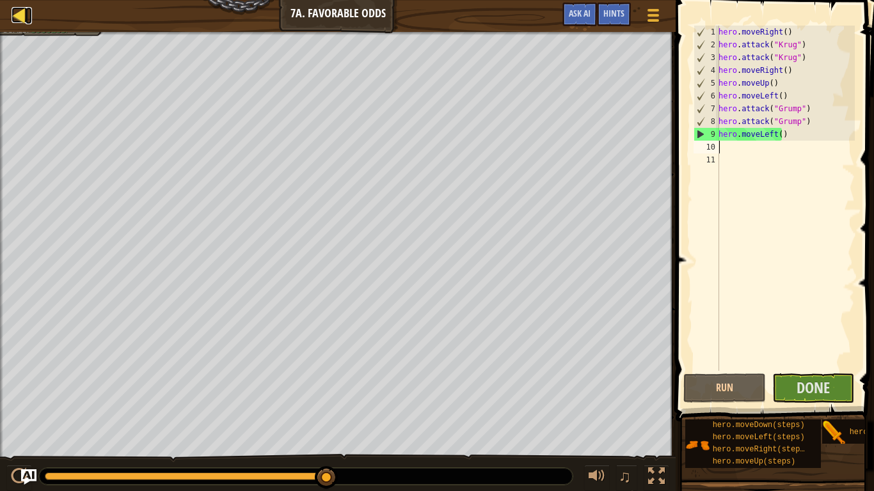
click at [17, 12] on div at bounding box center [20, 15] width 16 height 16
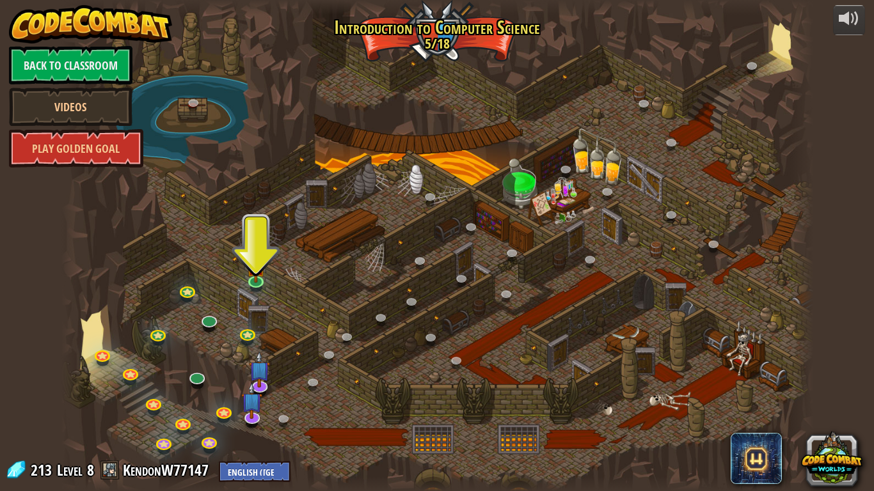
click at [185, 383] on div at bounding box center [436, 245] width 751 height 491
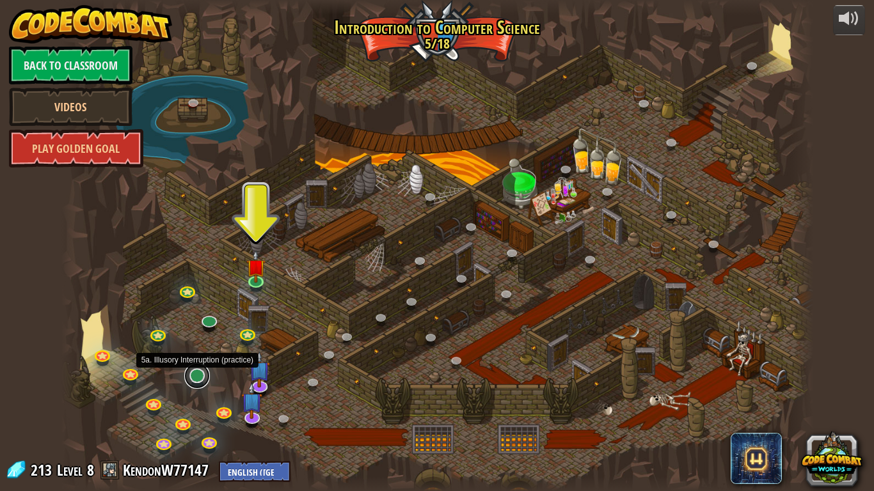
click at [191, 382] on link at bounding box center [197, 376] width 26 height 26
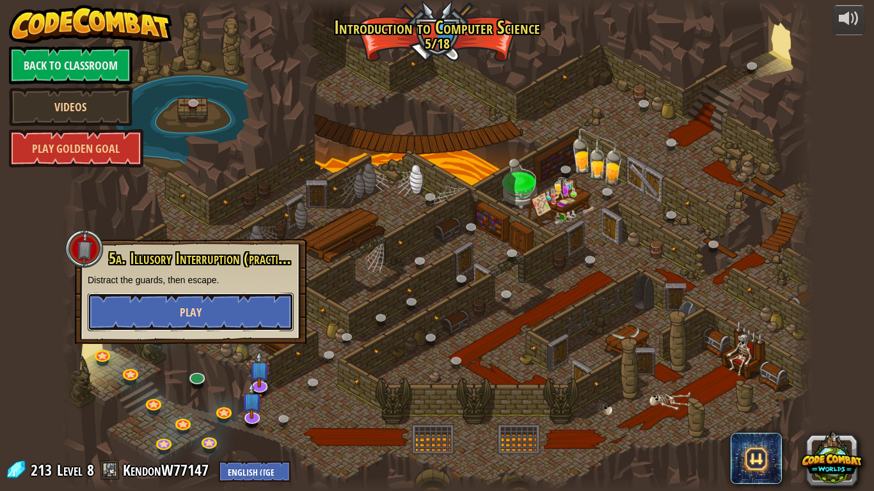
click at [204, 320] on button "Play" at bounding box center [191, 312] width 206 height 38
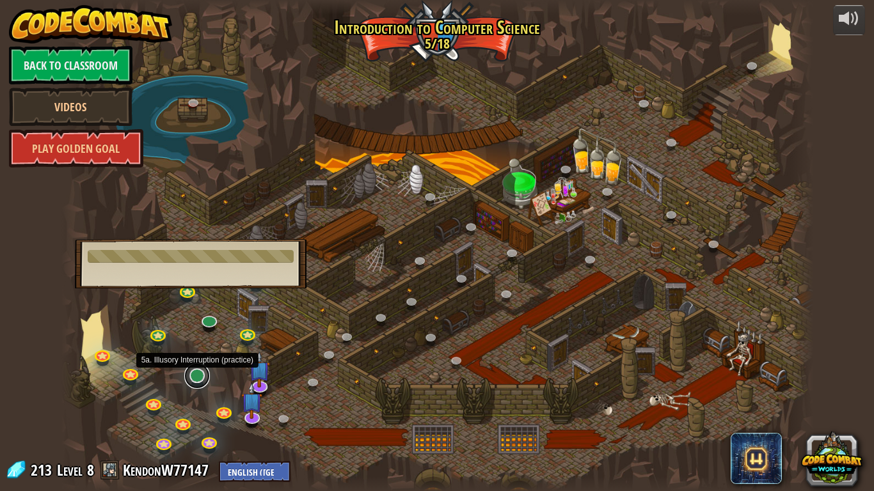
click at [200, 377] on link at bounding box center [197, 376] width 26 height 26
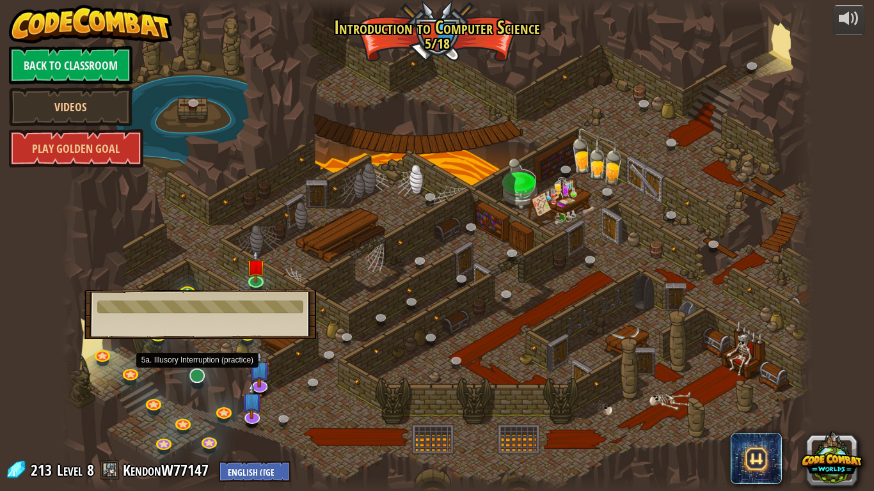
click at [200, 0] on body "powered by Back to Classroom Videos Play Golden Goal 25. [PERSON_NAME] (Locked …" at bounding box center [437, 0] width 874 height 0
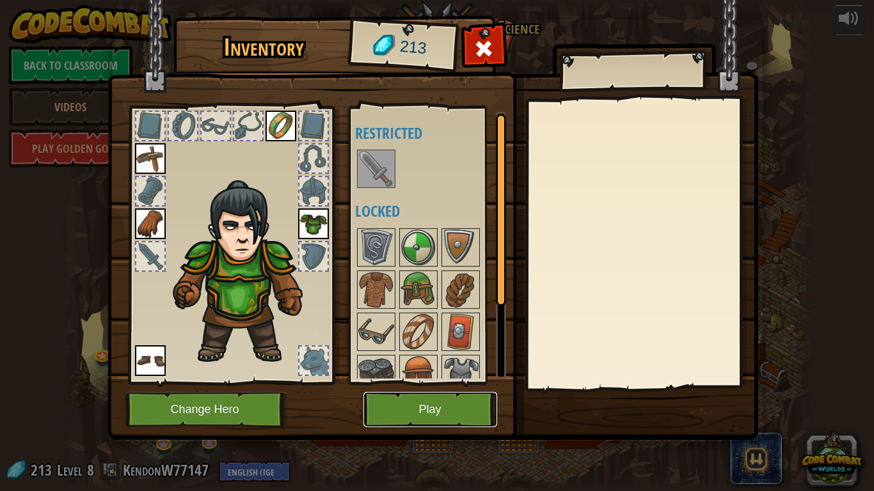
click at [398, 391] on button "Play" at bounding box center [430, 409] width 134 height 35
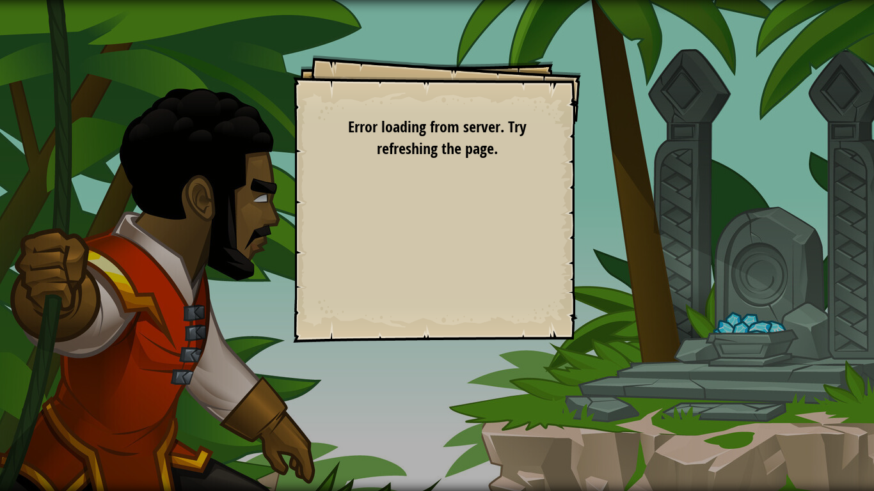
click at [296, 391] on div "Goals Distract the guards. Get the gem. Start Level Error loading from server. …" at bounding box center [437, 245] width 874 height 491
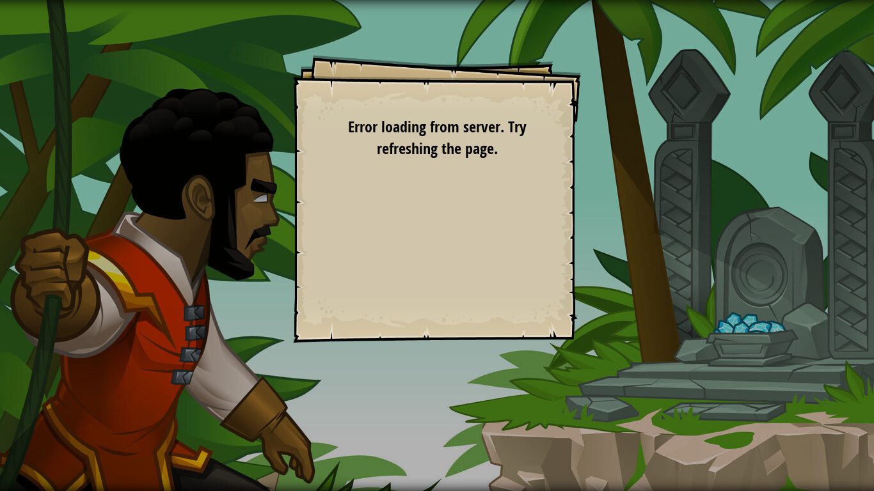
click at [296, 391] on div "Goals Distract the guards. Get the gem. Start Level Error loading from server. …" at bounding box center [437, 245] width 874 height 491
click at [781, 391] on div "Goals Distract the guards. Get the gem. Start Level Error loading from server. …" at bounding box center [437, 245] width 874 height 491
click at [792, 386] on div "Goals Distract the guards. Get the gem. Start Level Error loading from server. …" at bounding box center [437, 245] width 874 height 491
click at [795, 391] on div "Goals Distract the guards. Get the gem. Start Level Error loading from server. …" at bounding box center [437, 245] width 874 height 491
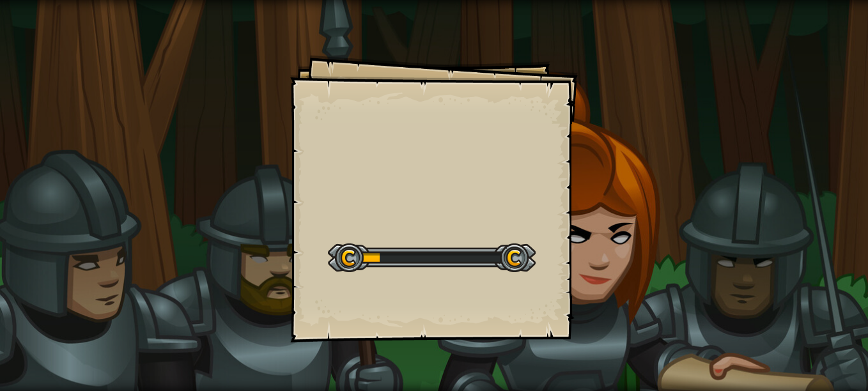
click at [462, 265] on div at bounding box center [432, 258] width 208 height 29
click at [457, 265] on div at bounding box center [432, 258] width 208 height 29
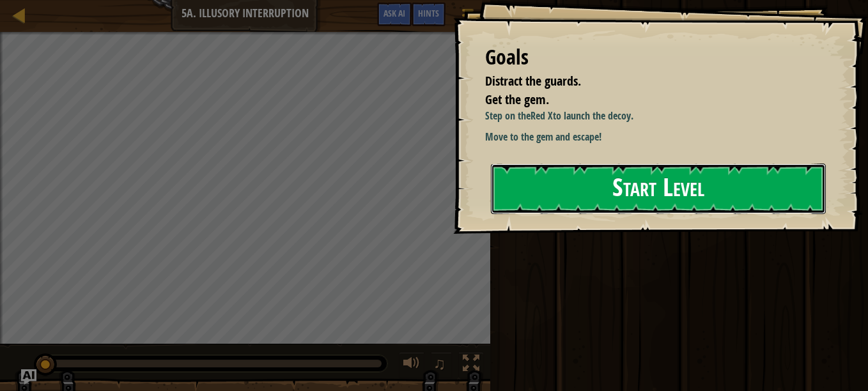
click at [631, 202] on button "Start Level" at bounding box center [658, 189] width 335 height 51
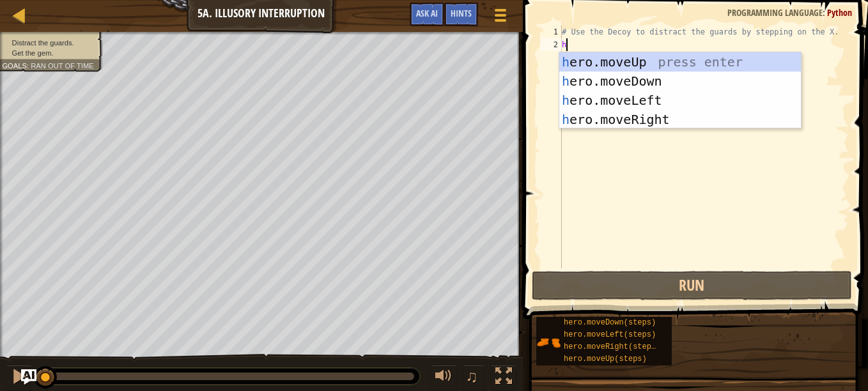
type textarea "h"
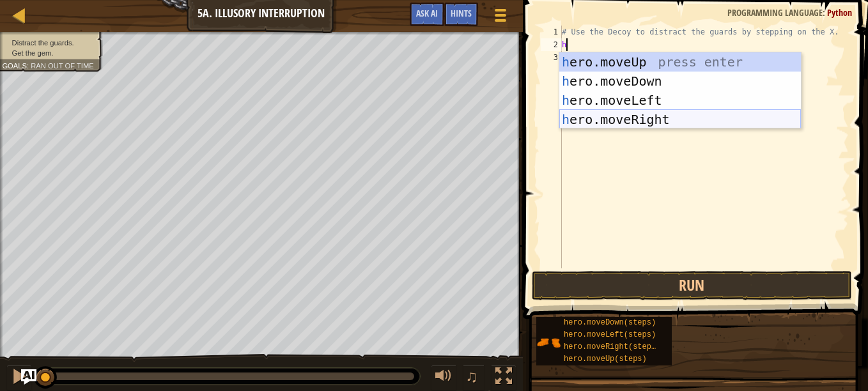
click at [645, 120] on div "h ero.moveUp press enter h ero.moveDown press enter h ero.moveLeft press enter …" at bounding box center [681, 109] width 242 height 115
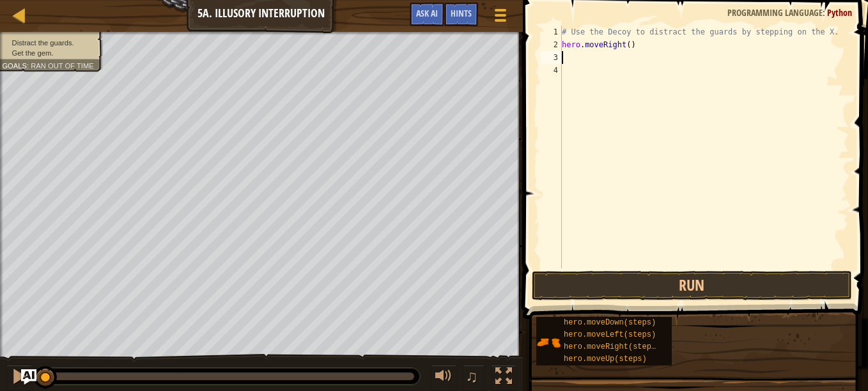
type textarea "h"
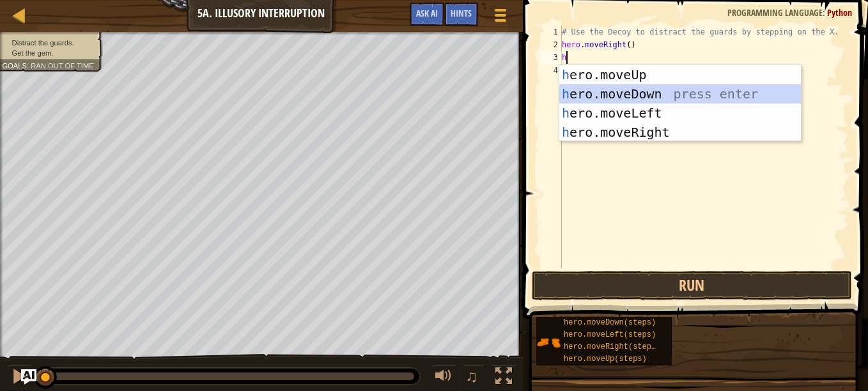
click at [641, 94] on div "h ero.moveUp press enter h ero.moveDown press enter h ero.moveLeft press enter …" at bounding box center [681, 122] width 242 height 115
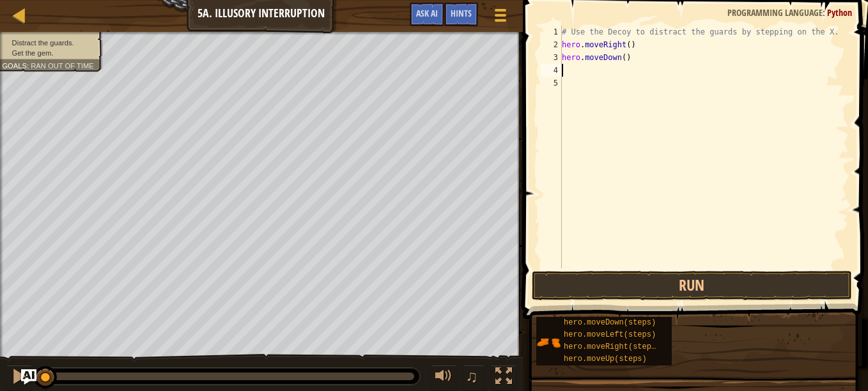
type textarea "h"
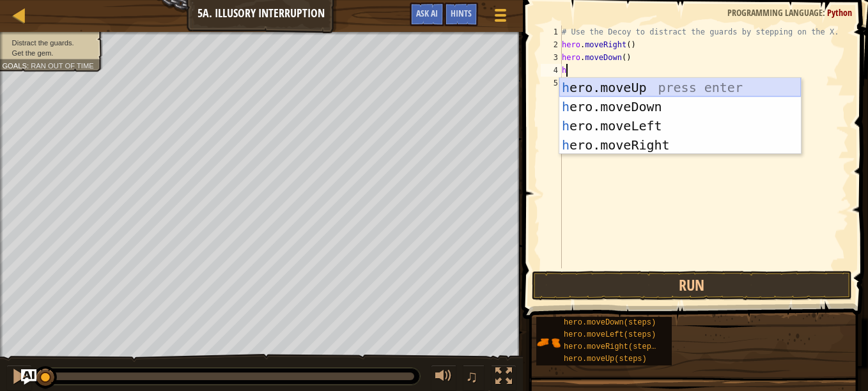
click at [634, 83] on div "h ero.moveUp press enter h ero.moveDown press enter h ero.moveLeft press enter …" at bounding box center [681, 135] width 242 height 115
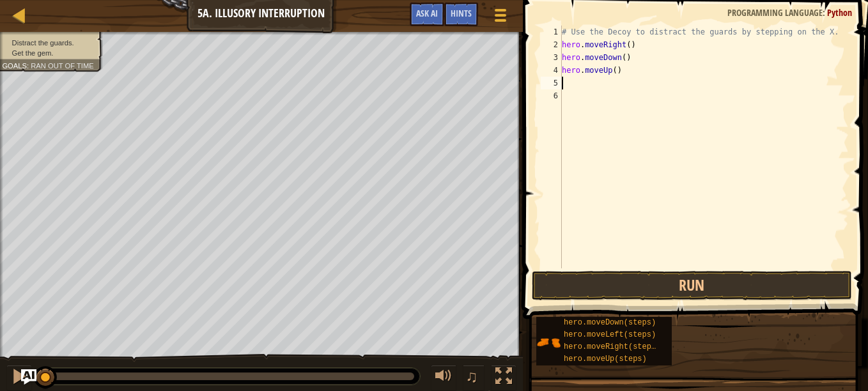
type textarea "h"
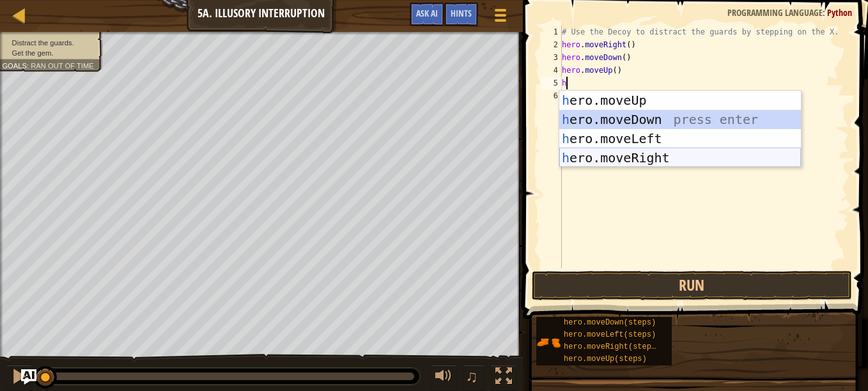
drag, startPoint x: 625, startPoint y: 118, endPoint x: 650, endPoint y: 165, distance: 52.6
click at [650, 165] on div "h ero.moveUp press enter h ero.moveDown press enter h ero.moveLeft press enter …" at bounding box center [681, 148] width 242 height 115
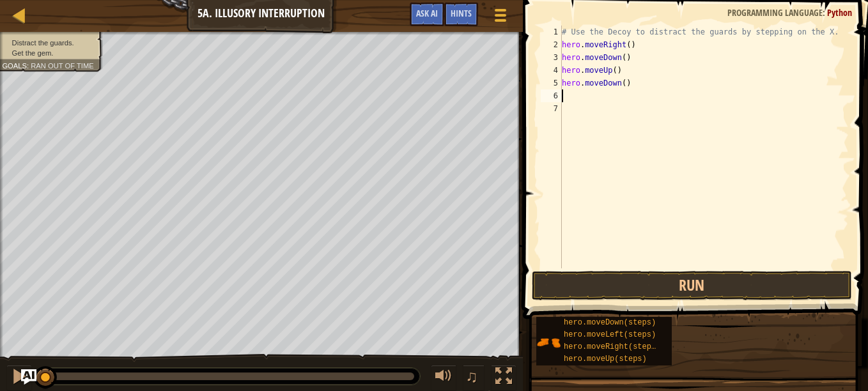
type textarea "h"
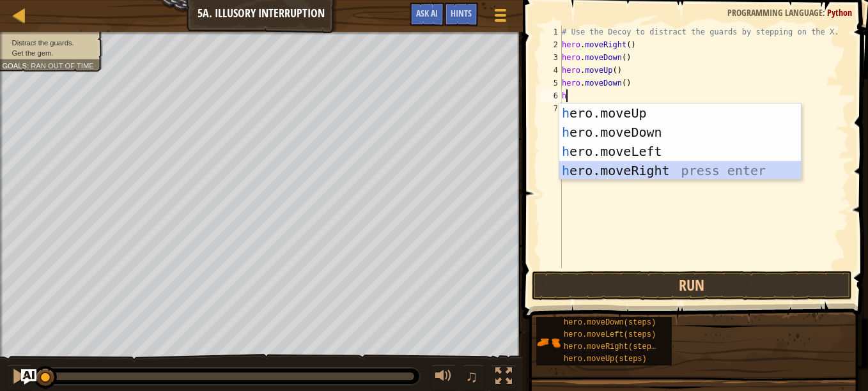
click at [650, 164] on div "h ero.moveUp press enter h ero.moveDown press enter h ero.moveLeft press enter …" at bounding box center [681, 161] width 242 height 115
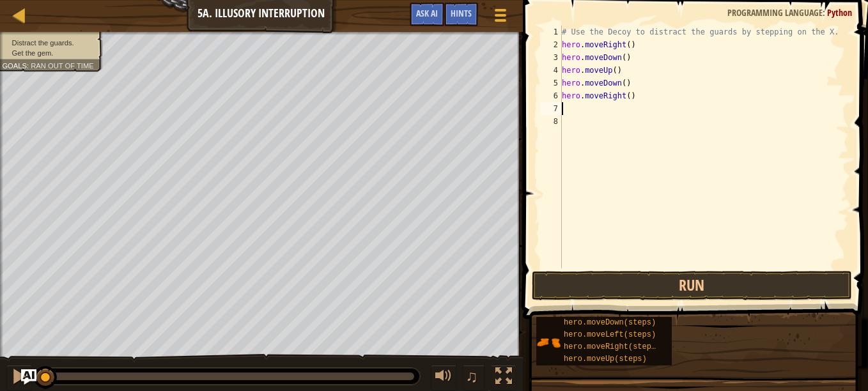
click at [628, 95] on div "# Use the Decoy to distract the guards by stepping on the X. hero . moveRight (…" at bounding box center [705, 160] width 290 height 269
click at [623, 94] on div "# Use the Decoy to distract the guards by stepping on the X. hero . moveRight (…" at bounding box center [705, 160] width 290 height 269
type textarea "hero.moveRight(2)"
click at [634, 274] on button "Run" at bounding box center [692, 285] width 320 height 29
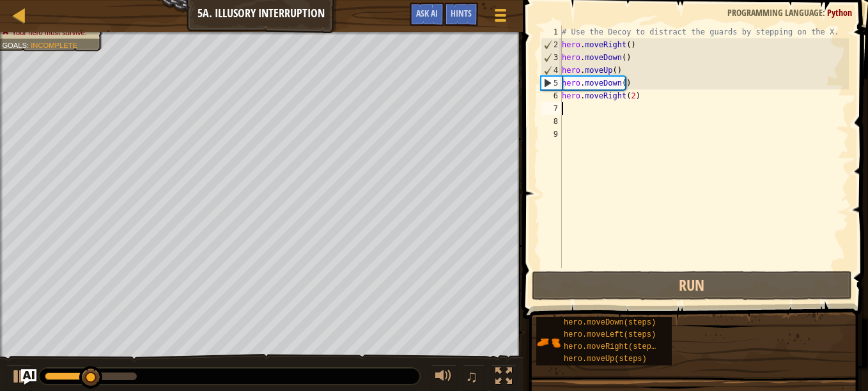
click at [640, 94] on div "# Use the Decoy to distract the guards by stepping on the X. hero . moveRight (…" at bounding box center [705, 160] width 290 height 269
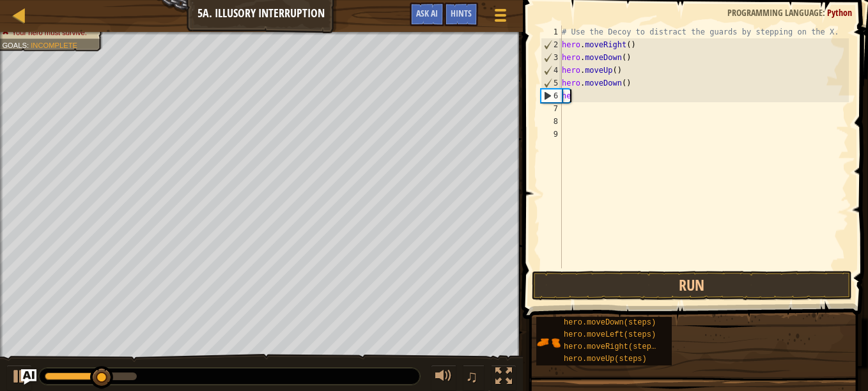
type textarea "h"
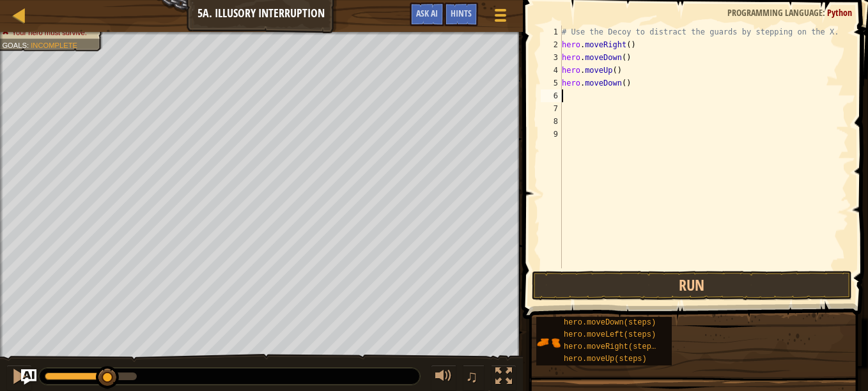
click at [640, 94] on div "# Use the Decoy to distract the guards by stepping on the X. hero . moveRight (…" at bounding box center [705, 160] width 290 height 269
click at [641, 81] on div "# Use the Decoy to distract the guards by stepping on the X. hero . moveRight (…" at bounding box center [705, 160] width 290 height 269
type textarea "h"
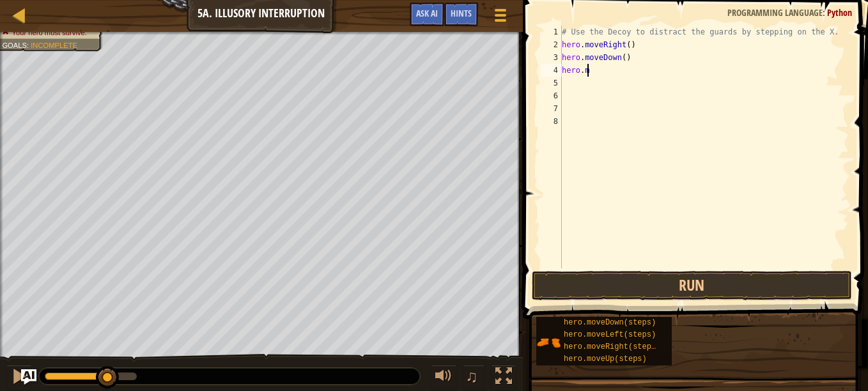
type textarea "h"
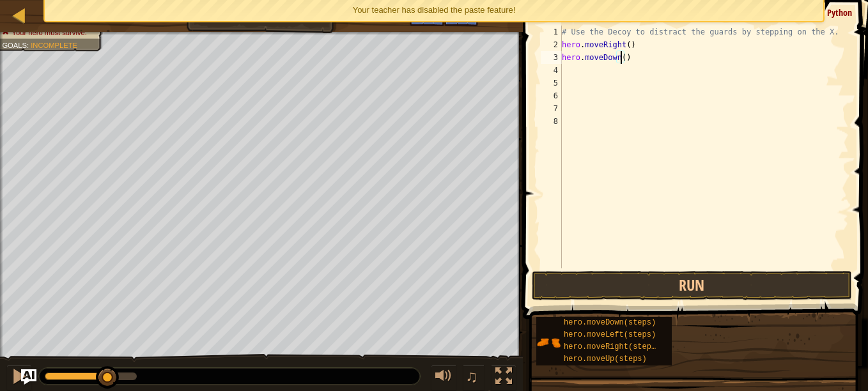
type textarea "hero.moveDown(2)"
click at [589, 68] on div "# Use the Decoy to distract the guards by stepping on the X. hero . moveRight (…" at bounding box center [705, 160] width 290 height 269
type textarea "h"
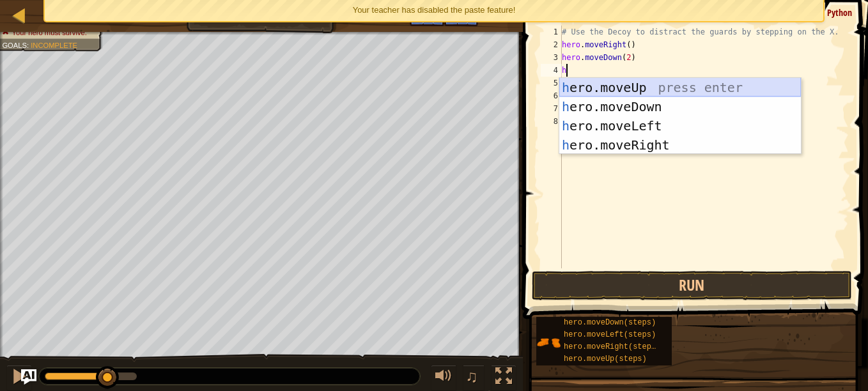
click at [625, 82] on div "h ero.moveUp press enter h ero.moveDown press enter h ero.moveLeft press enter …" at bounding box center [681, 135] width 242 height 115
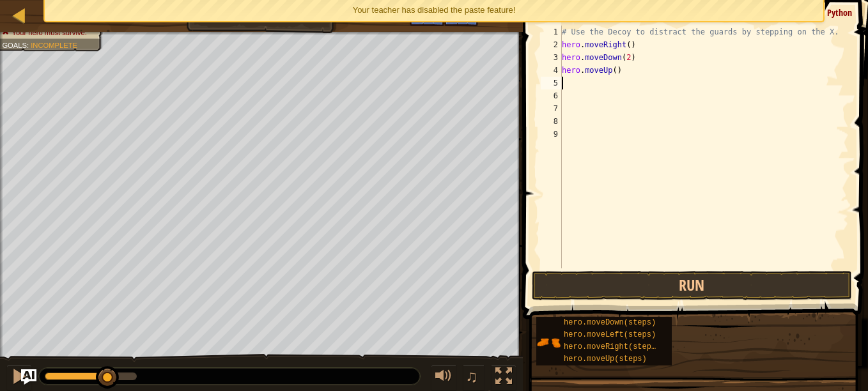
click at [611, 71] on div "# Use the Decoy to distract the guards by stepping on the X. hero . moveRight (…" at bounding box center [705, 160] width 290 height 269
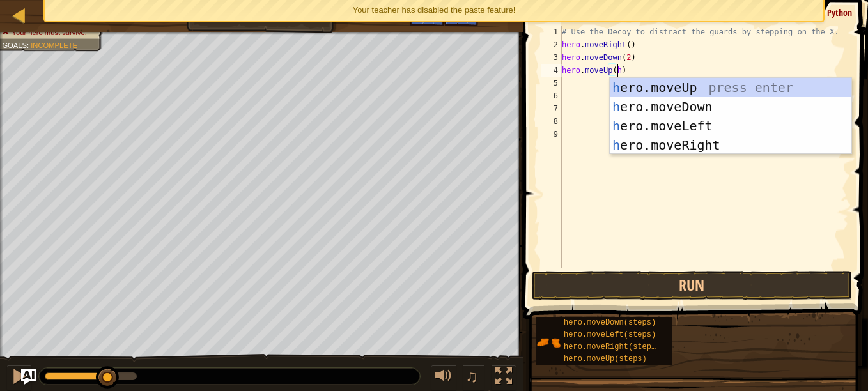
scroll to position [6, 4]
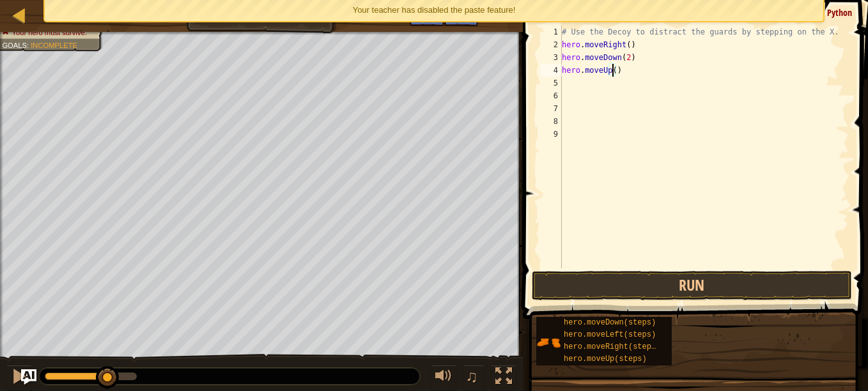
type textarea "hero.moveUp(2)"
click at [575, 80] on div "# Use the Decoy to distract the guards by stepping on the X. hero . moveRight (…" at bounding box center [705, 160] width 290 height 269
type textarea "g"
type textarea "h"
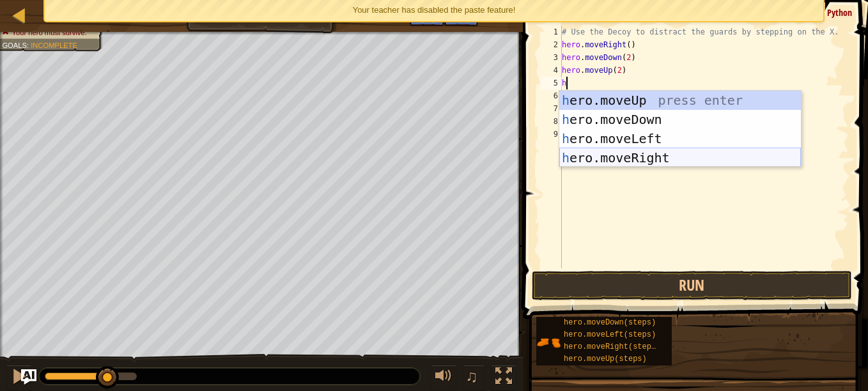
click at [645, 155] on div "h ero.moveUp press enter h ero.moveDown press enter h ero.moveLeft press enter …" at bounding box center [681, 148] width 242 height 115
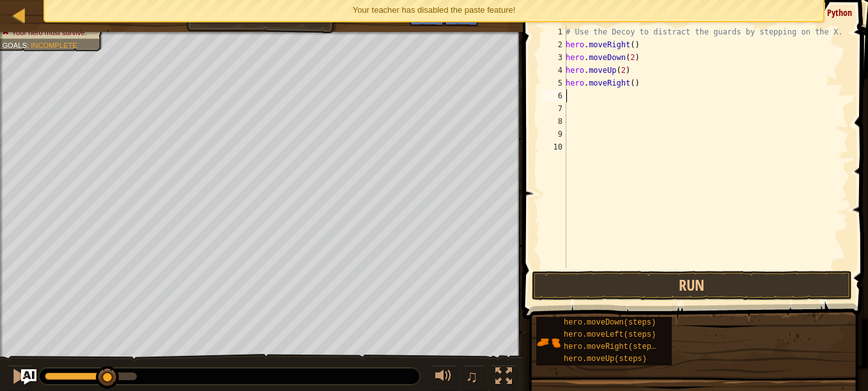
click at [629, 86] on div "# Use the Decoy to distract the guards by stepping on the X. hero . moveRight (…" at bounding box center [706, 160] width 286 height 269
click at [641, 272] on button "Run" at bounding box center [692, 285] width 320 height 29
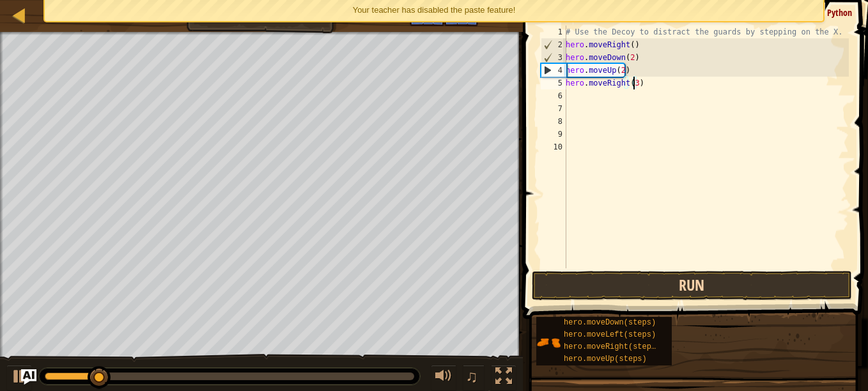
type textarea "hero.moveRight(3)"
click at [643, 288] on button "Run" at bounding box center [692, 285] width 320 height 29
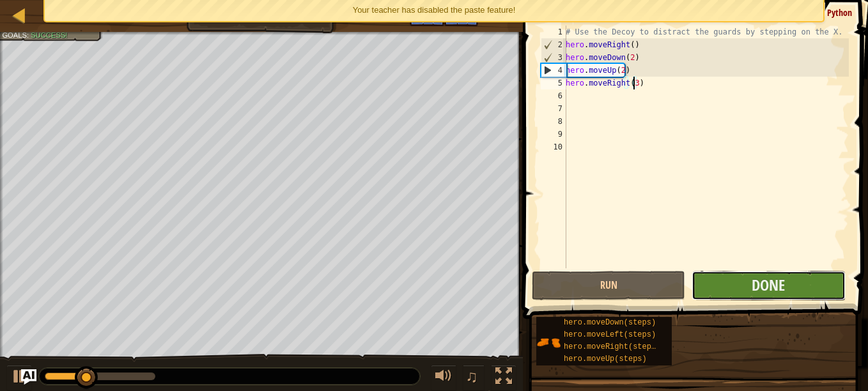
click at [724, 279] on button "Done" at bounding box center [768, 285] width 153 height 29
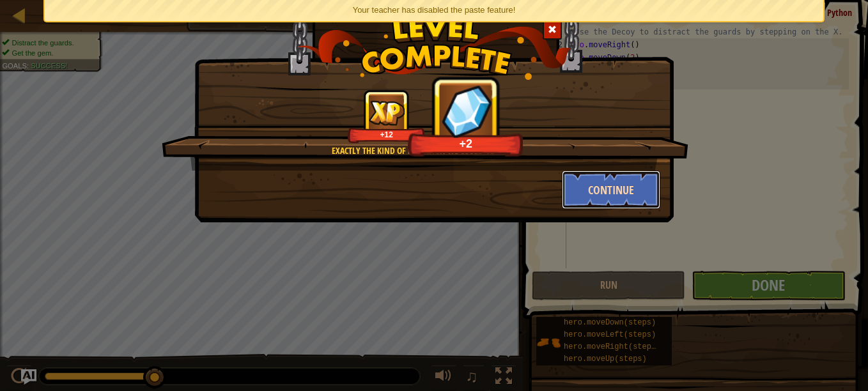
click at [586, 197] on button "Continue" at bounding box center [611, 190] width 99 height 38
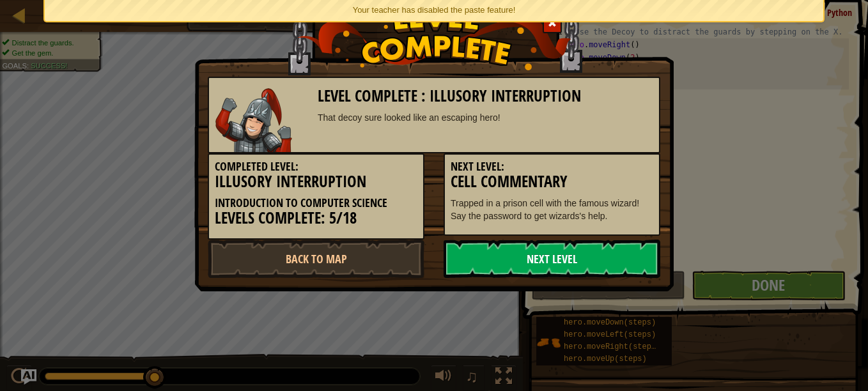
click at [588, 251] on link "Next Level" at bounding box center [552, 259] width 217 height 38
click at [20, 11] on div "Level Complete : Illusory Interruption That decoy sure looked like an escaping …" at bounding box center [434, 195] width 868 height 391
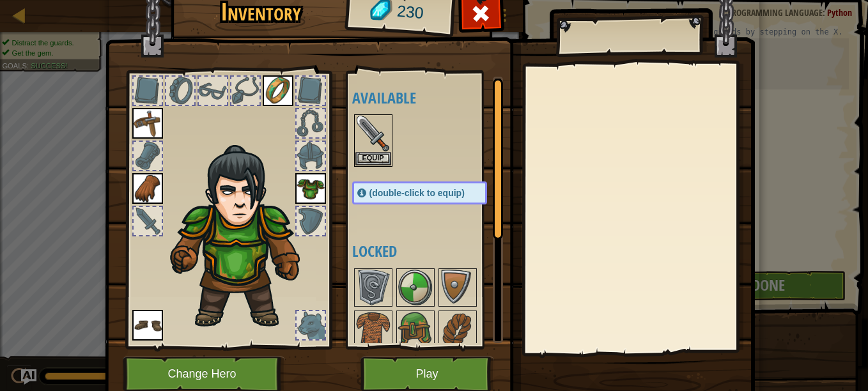
click at [0, 1] on html "Map Introduction to Computer Science 5a. Illusory Interruption Game Menu Done H…" at bounding box center [434, 0] width 868 height 1
click at [483, 13] on span at bounding box center [481, 13] width 20 height 20
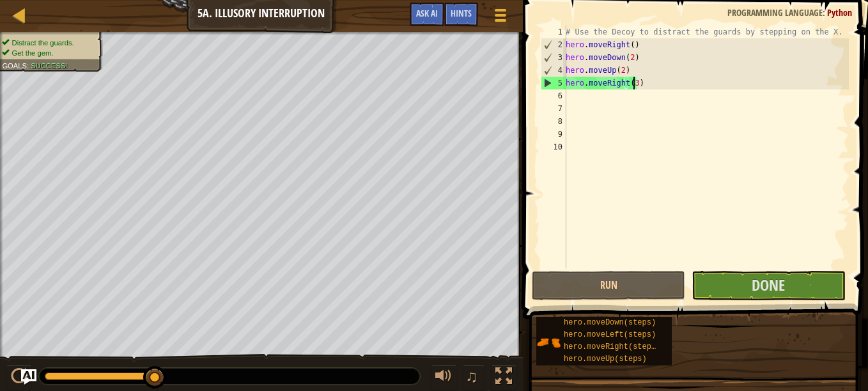
click at [9, 14] on div "Map Introduction to Computer Science 5a. Illusory Interruption Game Menu Done H…" at bounding box center [261, 16] width 523 height 32
click at [16, 16] on div at bounding box center [20, 15] width 16 height 16
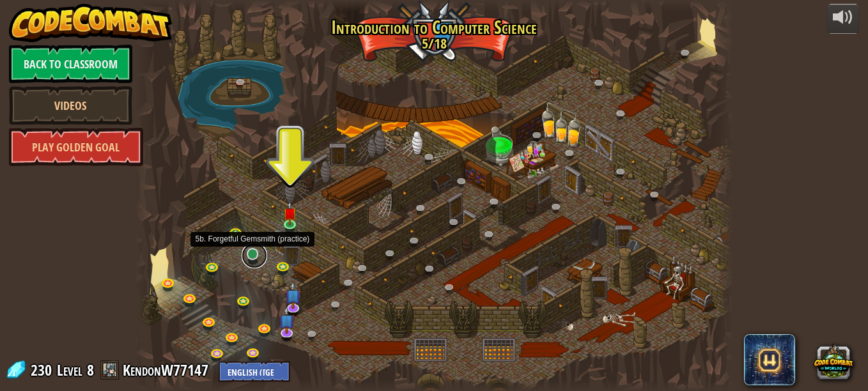
click at [253, 258] on link at bounding box center [255, 256] width 26 height 26
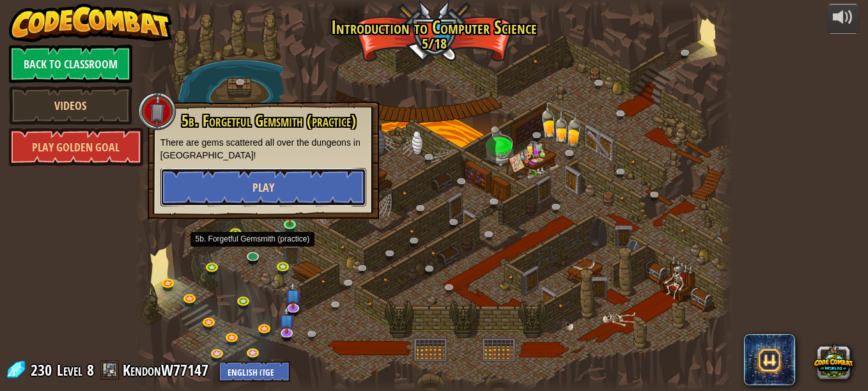
click at [267, 185] on span "Play" at bounding box center [264, 188] width 22 height 16
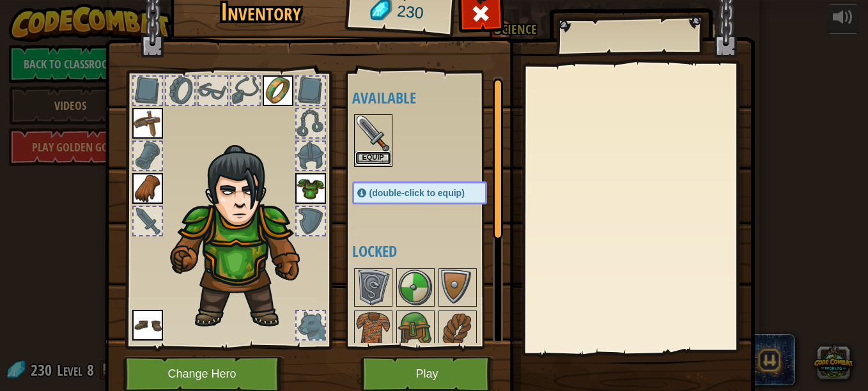
click at [377, 155] on button "Equip" at bounding box center [374, 158] width 36 height 13
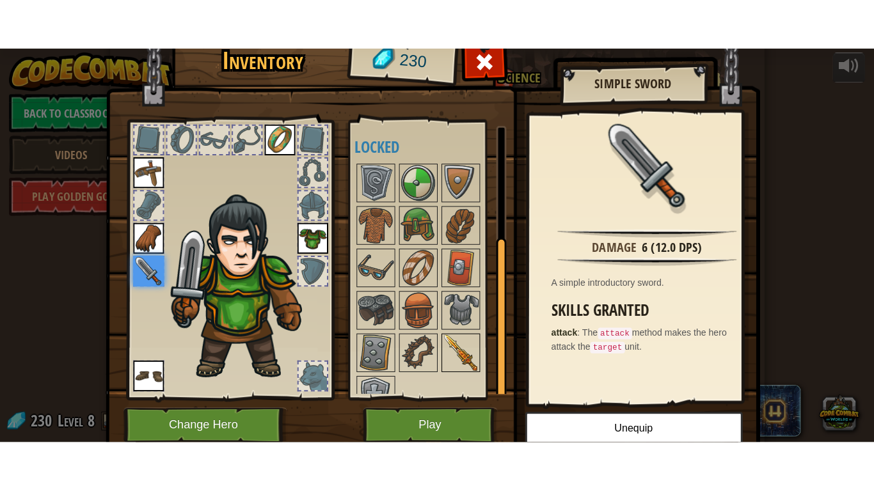
scroll to position [22, 0]
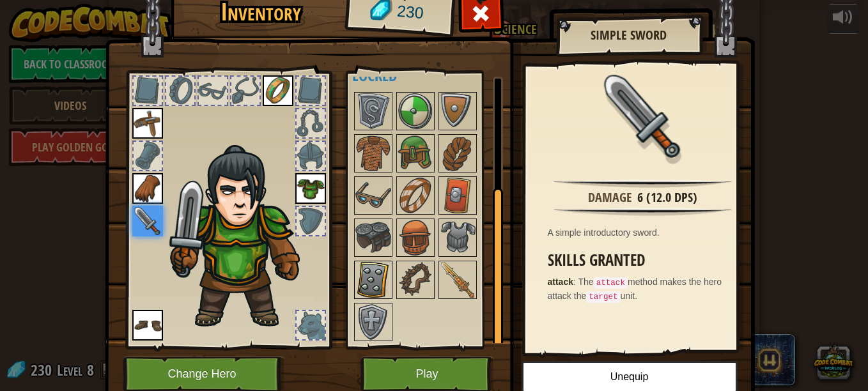
click at [377, 285] on img at bounding box center [374, 280] width 36 height 36
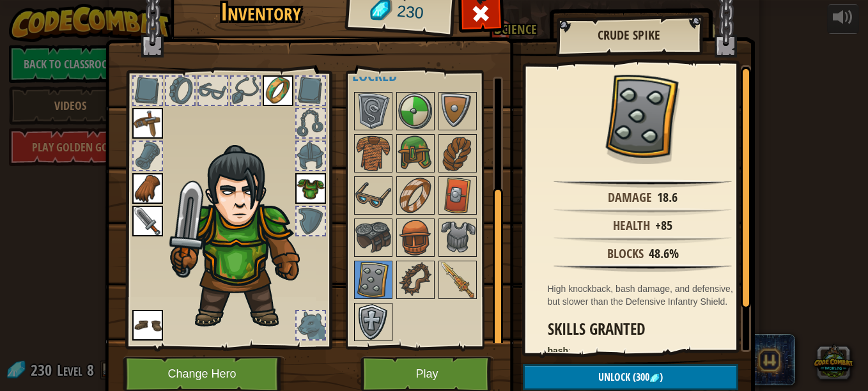
click at [366, 308] on img at bounding box center [374, 322] width 36 height 36
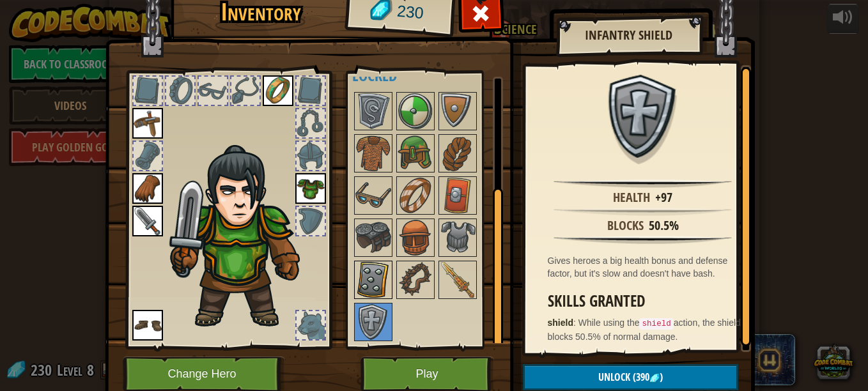
click at [358, 276] on img at bounding box center [374, 280] width 36 height 36
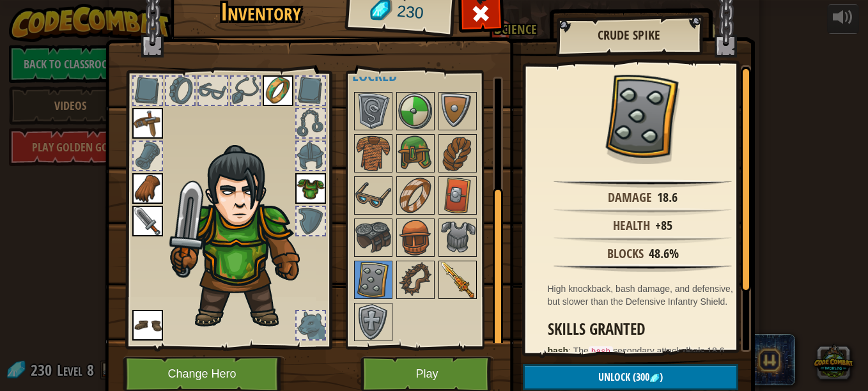
click at [458, 282] on img at bounding box center [458, 280] width 36 height 36
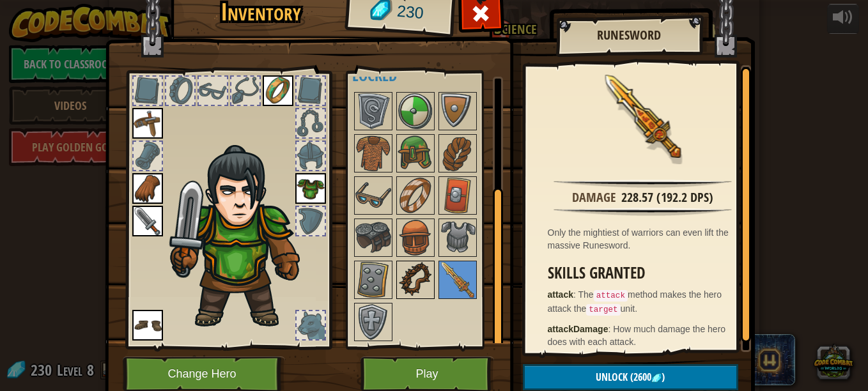
click at [418, 269] on img at bounding box center [416, 280] width 36 height 36
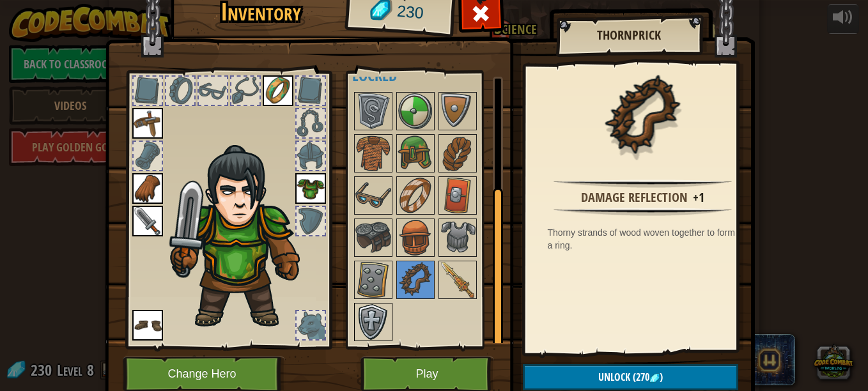
click at [364, 315] on img at bounding box center [374, 322] width 36 height 36
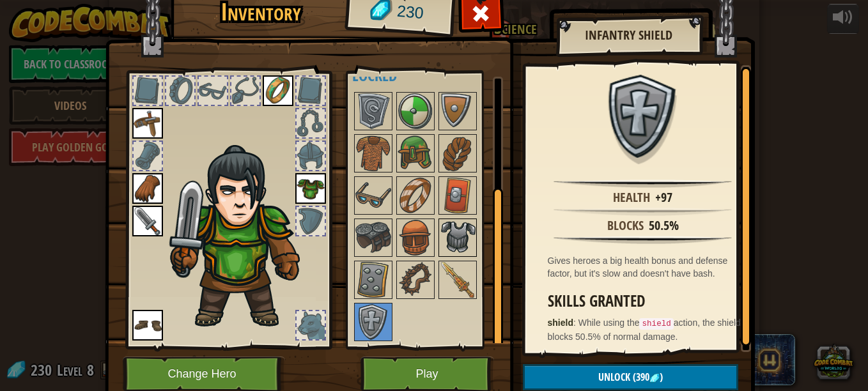
click at [465, 232] on img at bounding box center [458, 238] width 36 height 36
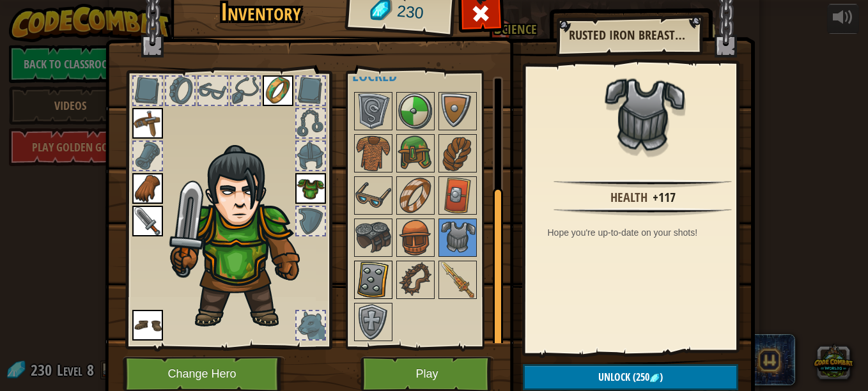
click at [356, 275] on img at bounding box center [374, 280] width 36 height 36
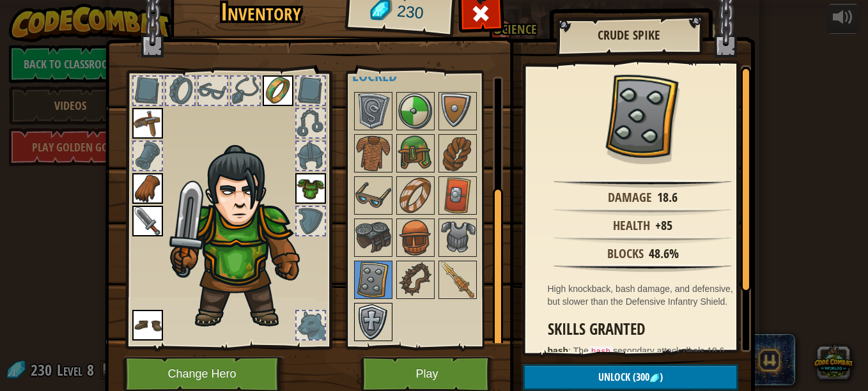
click at [371, 315] on img at bounding box center [374, 322] width 36 height 36
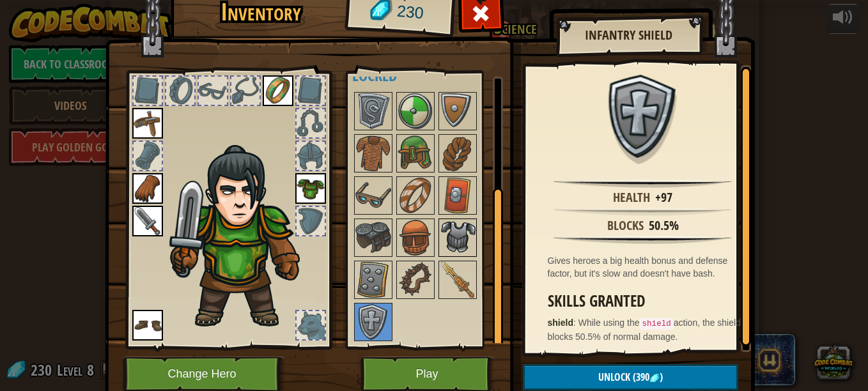
click at [447, 237] on img at bounding box center [458, 238] width 36 height 36
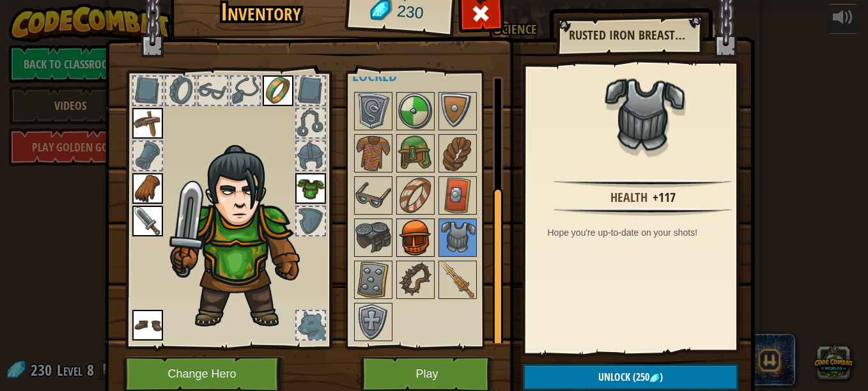
click at [402, 235] on img at bounding box center [416, 238] width 36 height 36
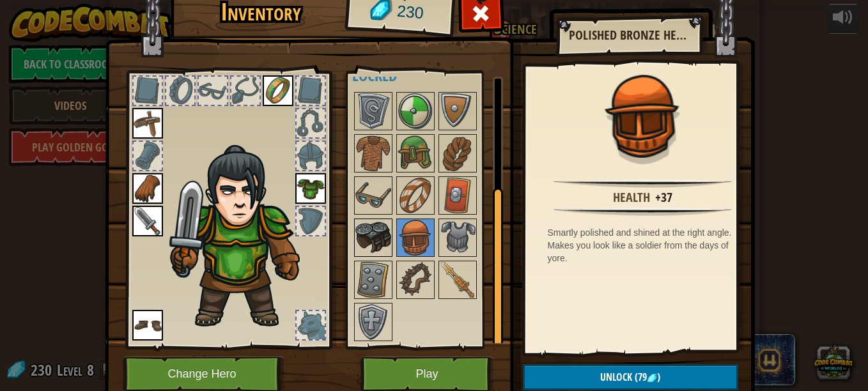
click at [364, 230] on img at bounding box center [374, 238] width 36 height 36
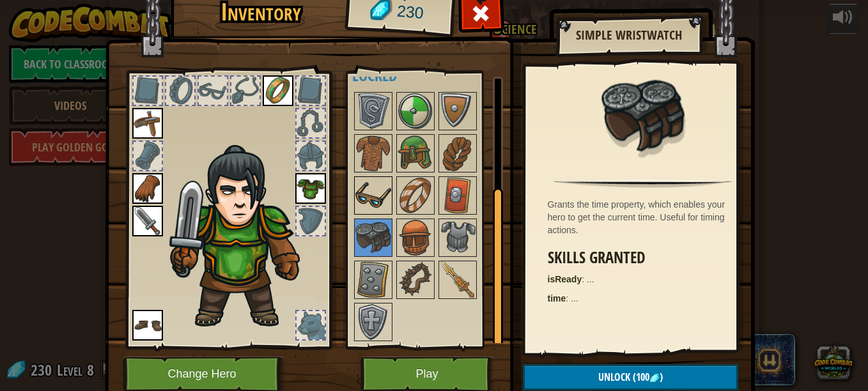
click at [364, 194] on img at bounding box center [374, 196] width 36 height 36
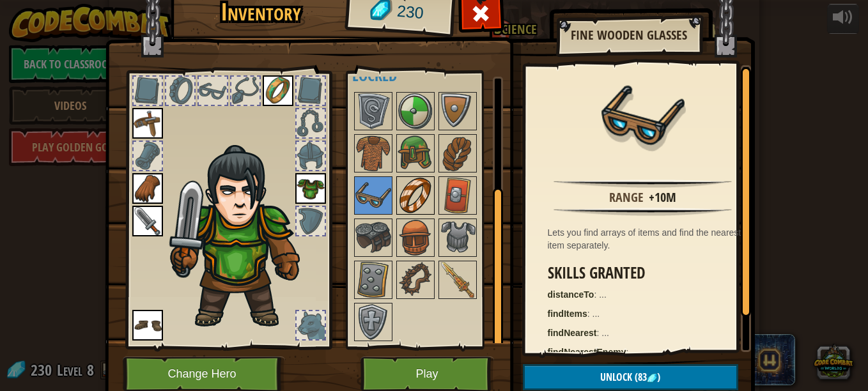
click at [420, 196] on img at bounding box center [416, 196] width 36 height 36
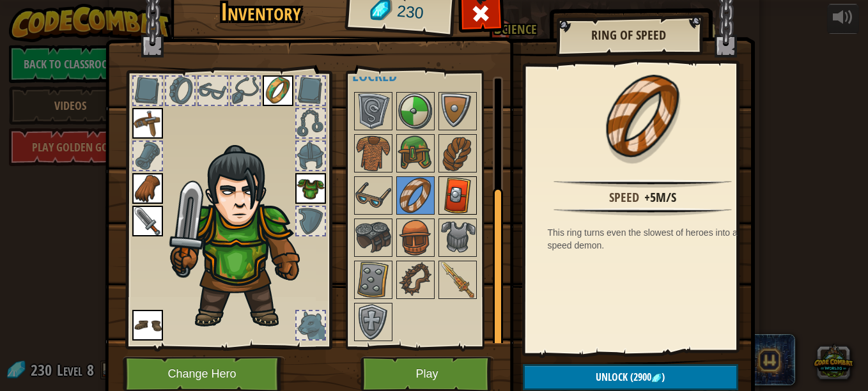
click at [454, 198] on img at bounding box center [458, 196] width 36 height 36
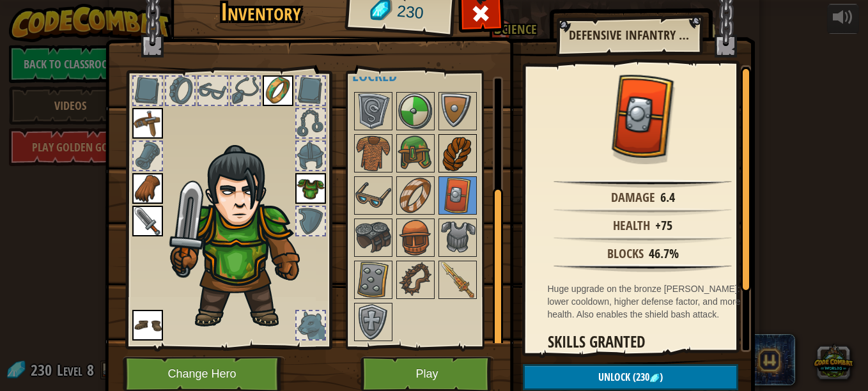
click at [443, 164] on img at bounding box center [458, 154] width 36 height 36
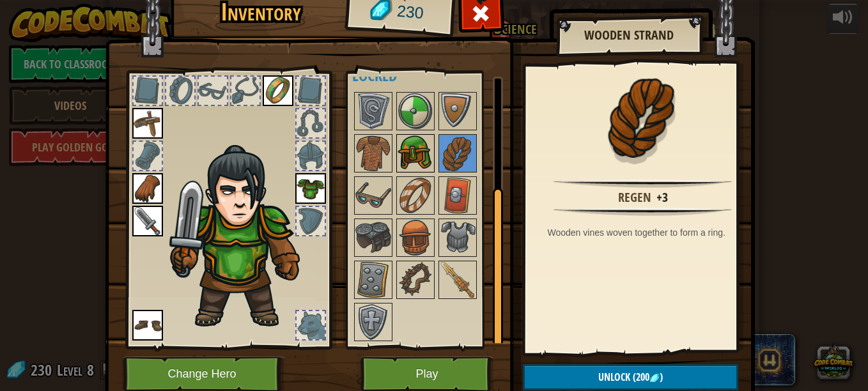
click at [427, 162] on img at bounding box center [416, 154] width 36 height 36
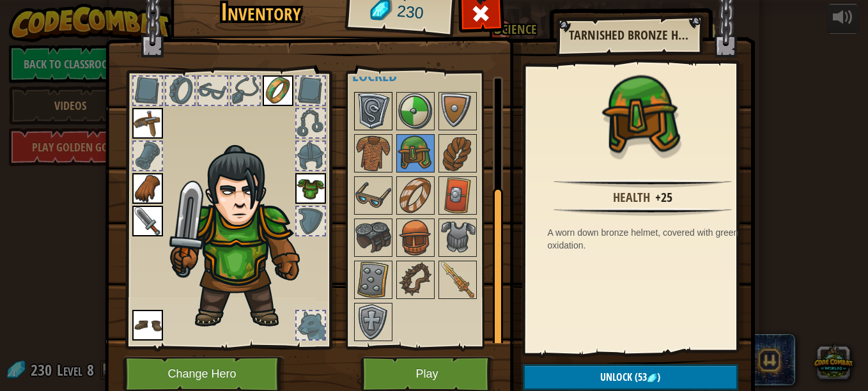
click at [373, 106] on img at bounding box center [374, 111] width 36 height 36
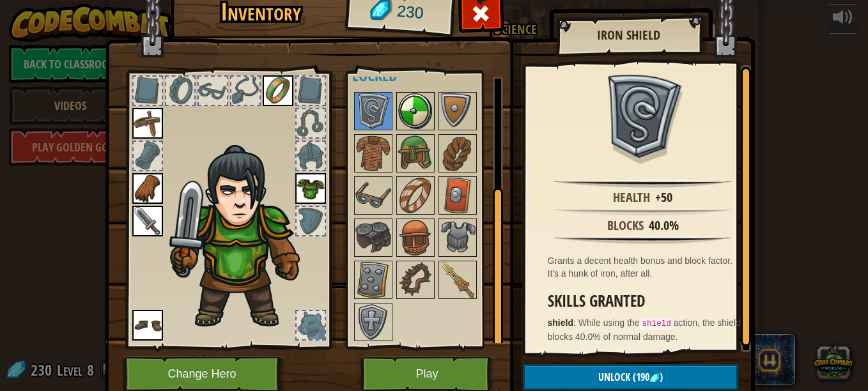
click at [399, 101] on img at bounding box center [416, 111] width 36 height 36
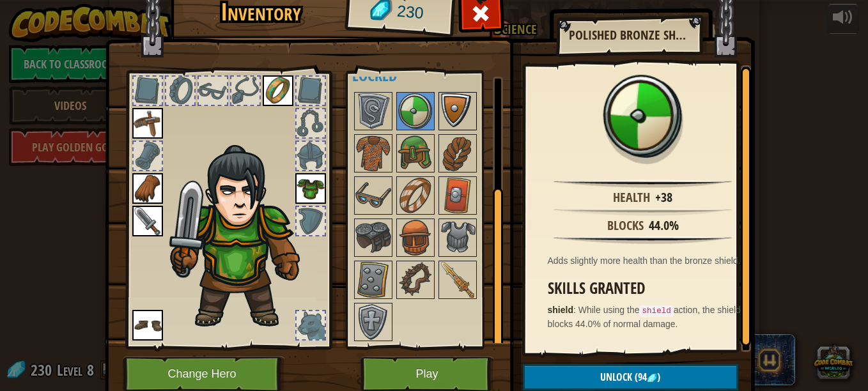
click at [445, 111] on img at bounding box center [458, 111] width 36 height 36
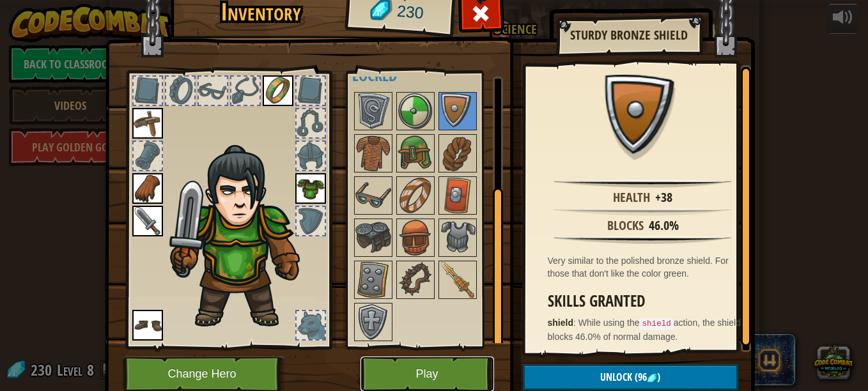
click at [444, 375] on button "Play" at bounding box center [428, 374] width 134 height 35
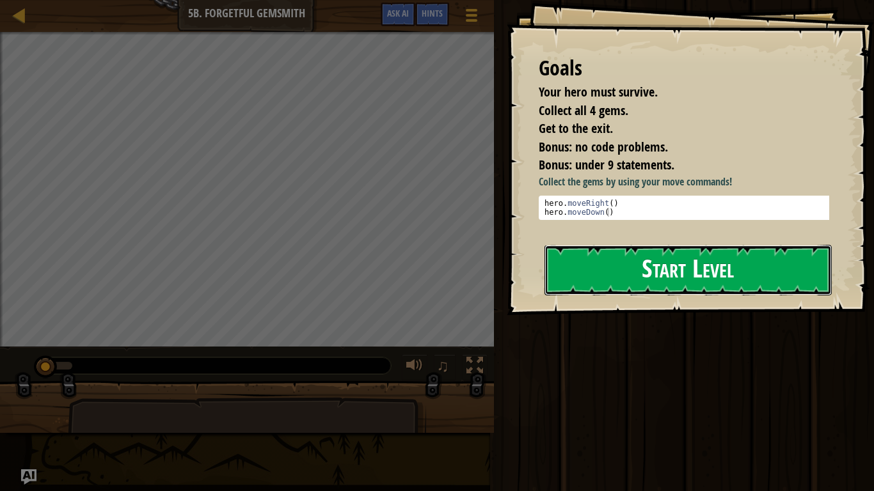
click at [638, 294] on button "Start Level" at bounding box center [687, 270] width 287 height 51
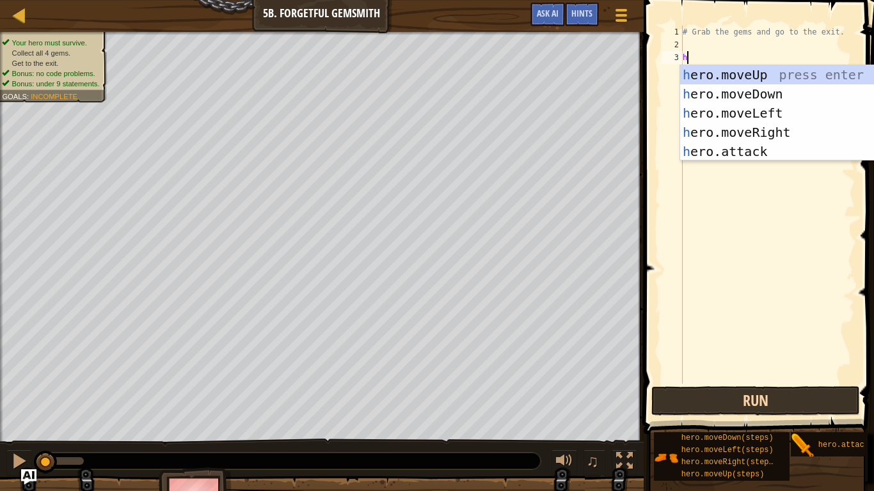
type textarea "h"
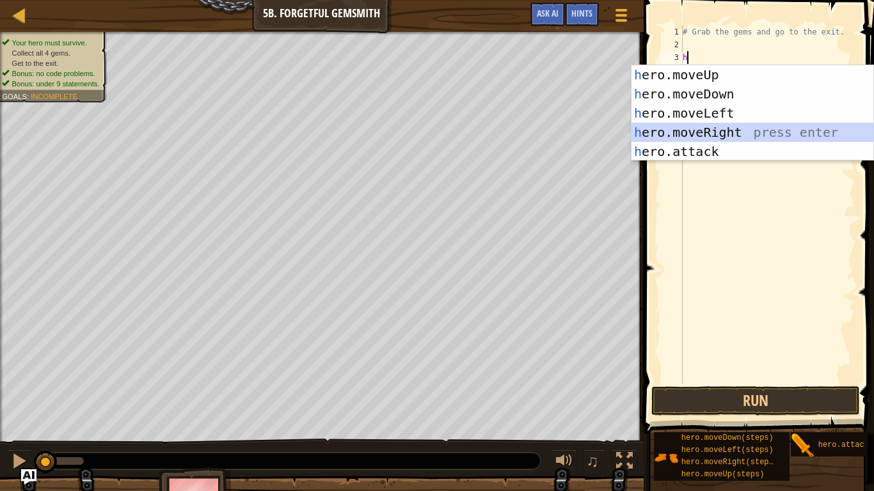
click at [712, 130] on div "h ero.moveUp press enter h ero.moveDown press enter h ero.moveLeft press enter …" at bounding box center [752, 132] width 242 height 134
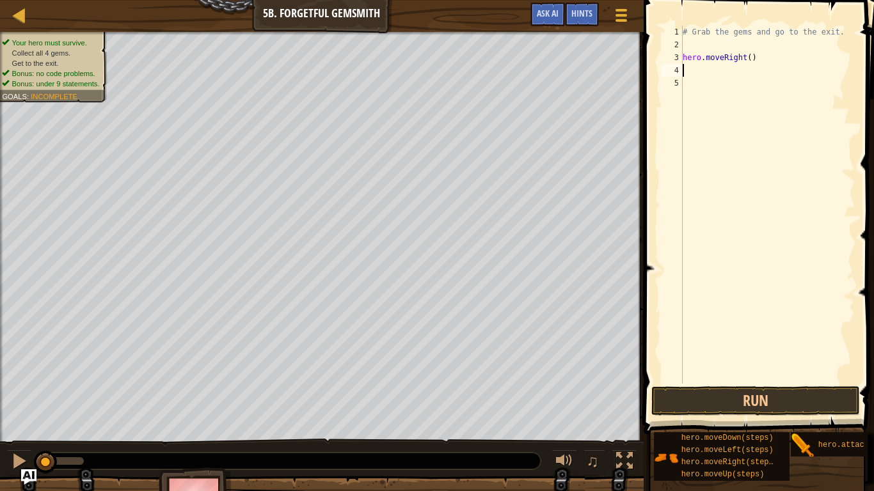
type textarea "h"
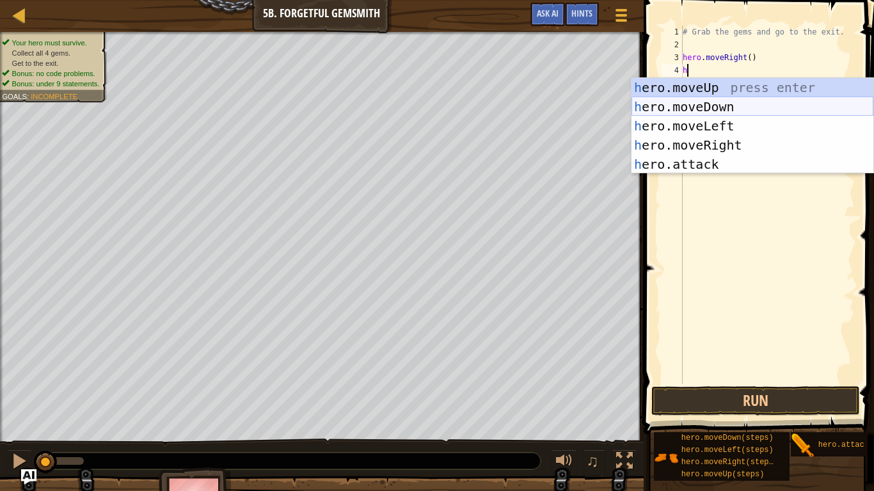
click at [714, 104] on div "h ero.moveUp press enter h ero.moveDown press enter h ero.moveLeft press enter …" at bounding box center [752, 145] width 242 height 134
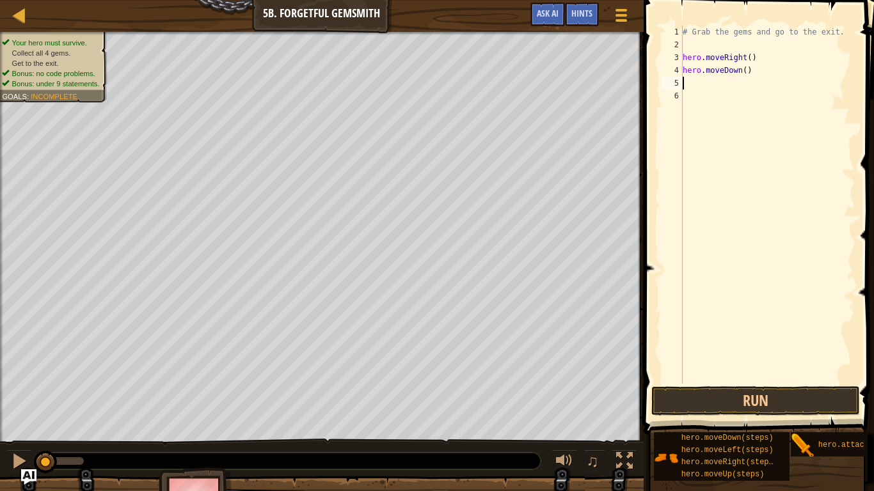
type textarea "h"
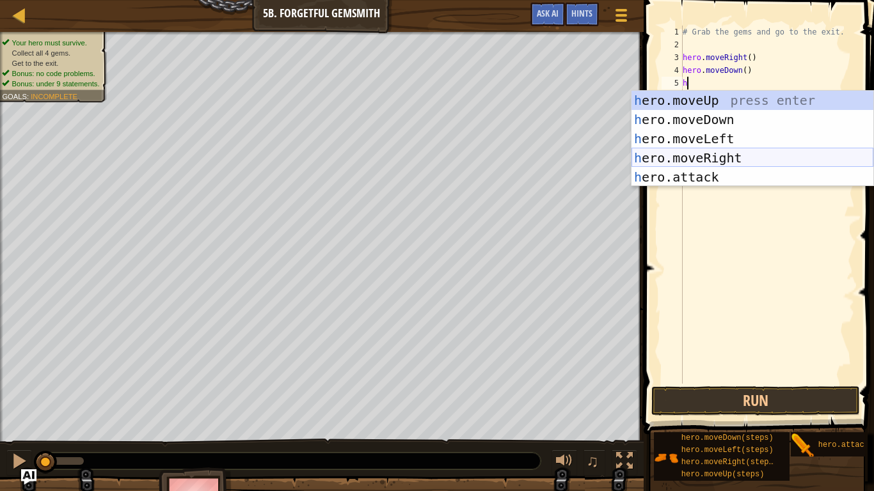
click at [726, 158] on div "h ero.moveUp press enter h ero.moveDown press enter h ero.moveLeft press enter …" at bounding box center [752, 158] width 242 height 134
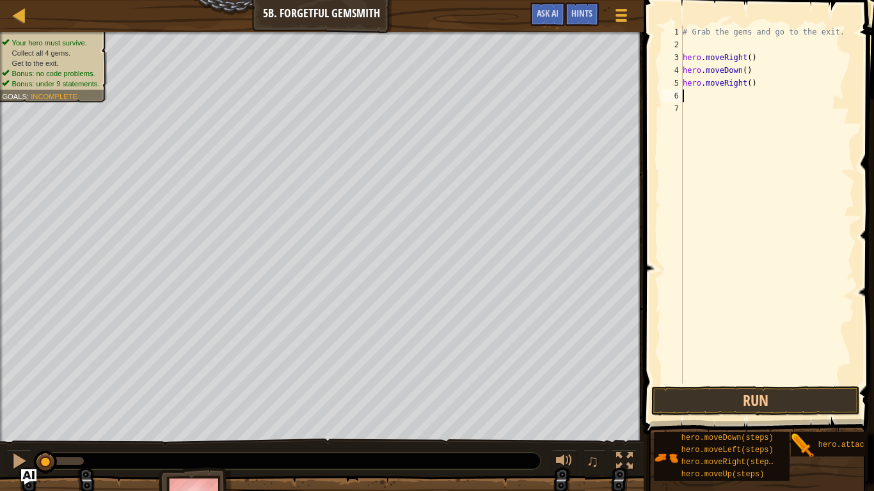
click at [744, 87] on div "# Grab the gems and go to the exit. hero . moveRight ( ) hero . moveDown ( ) he…" at bounding box center [767, 218] width 175 height 384
type textarea "hero.moveRight(2)"
click at [705, 91] on div "# Grab the gems and go to the exit. hero . moveRight ( ) hero . moveDown ( ) he…" at bounding box center [767, 218] width 175 height 384
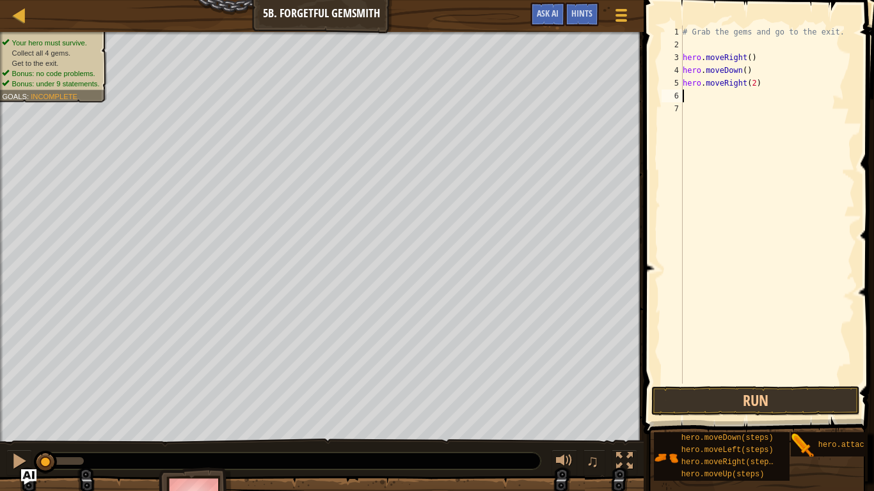
type textarea "h"
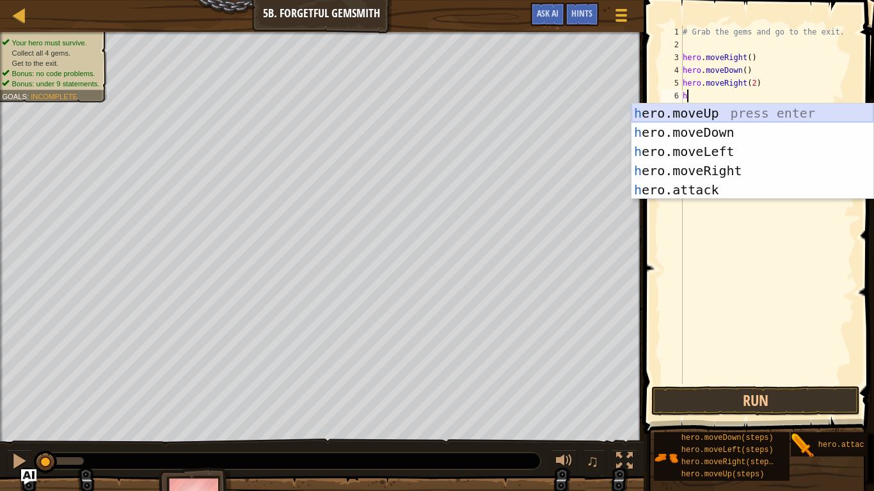
click at [698, 109] on div "h ero.moveUp press enter h ero.moveDown press enter h ero.moveLeft press enter …" at bounding box center [752, 171] width 242 height 134
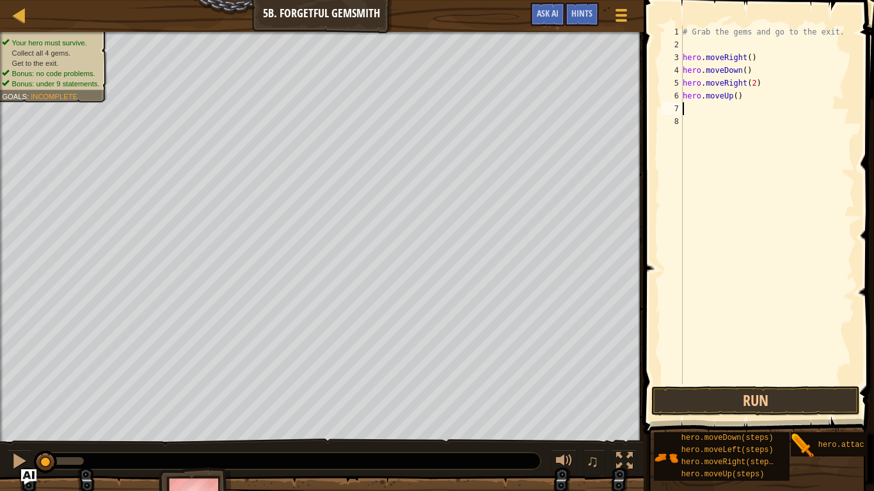
type textarea "h"
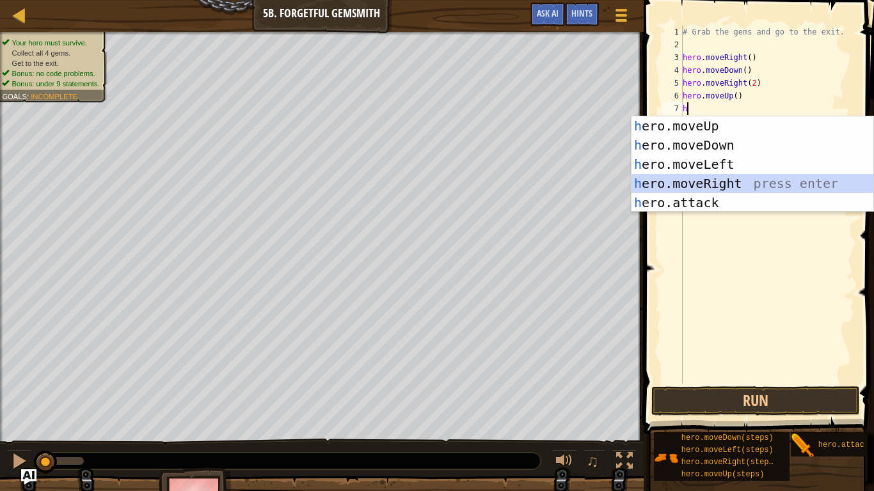
click at [734, 180] on div "h ero.moveUp press enter h ero.moveDown press enter h ero.moveLeft press enter …" at bounding box center [752, 183] width 242 height 134
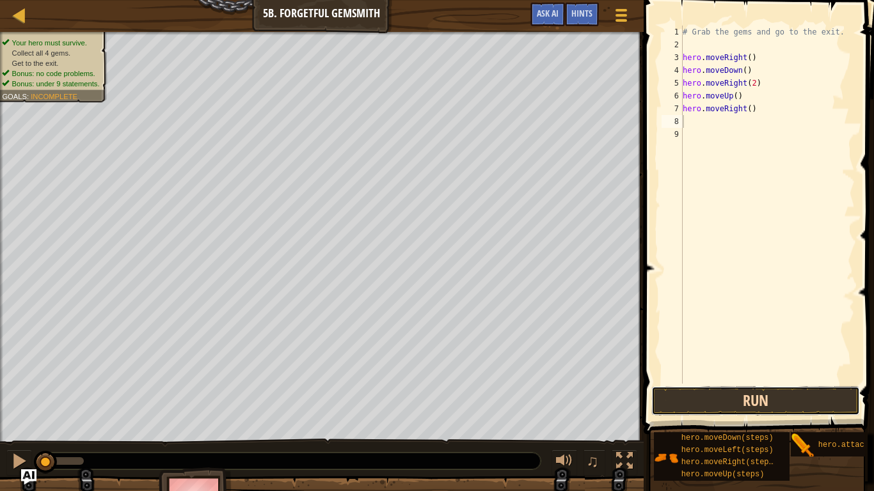
click at [726, 391] on button "Run" at bounding box center [755, 400] width 208 height 29
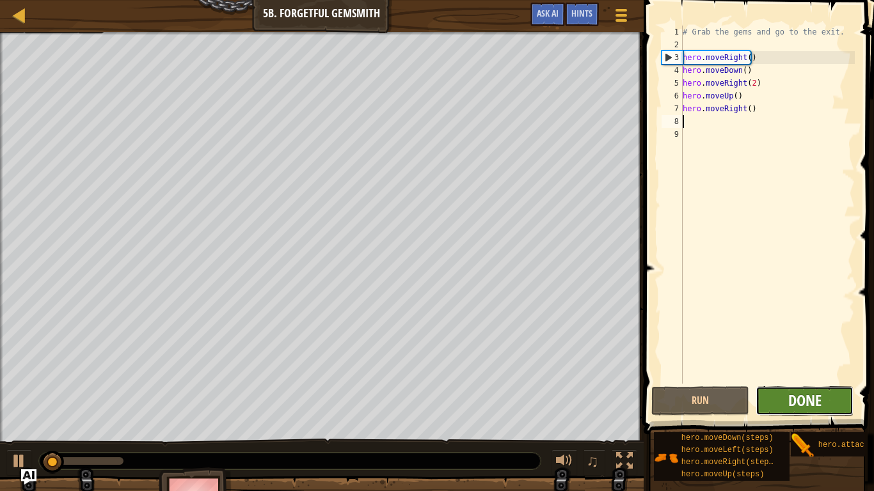
click at [815, 391] on span "Done" at bounding box center [804, 400] width 33 height 20
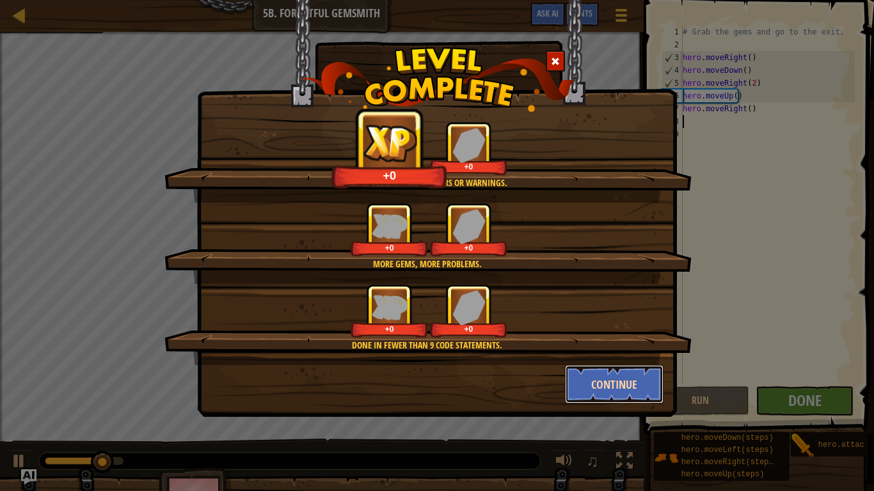
click at [632, 391] on button "Continue" at bounding box center [614, 384] width 99 height 38
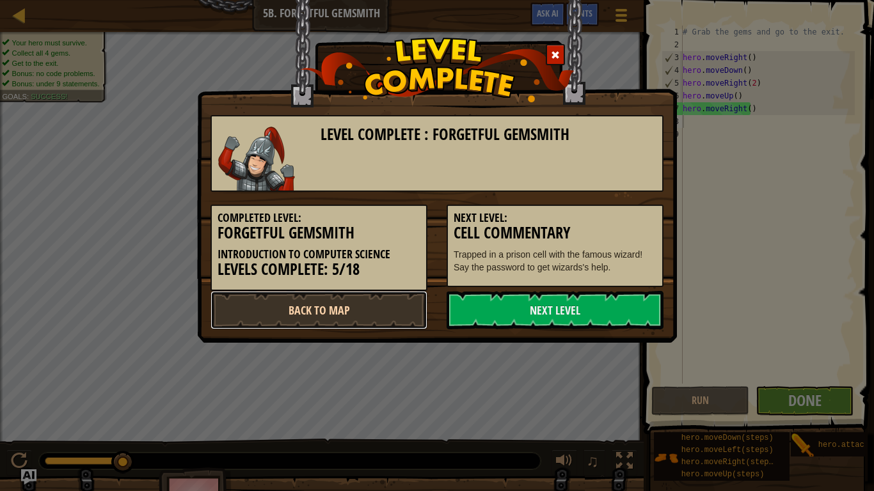
click at [343, 310] on link "Back to Map" at bounding box center [318, 310] width 217 height 38
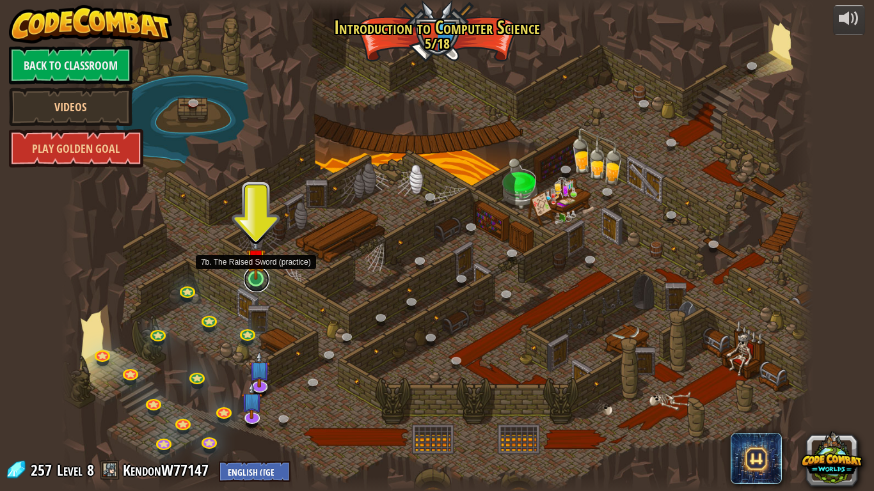
click at [255, 283] on link at bounding box center [257, 280] width 26 height 26
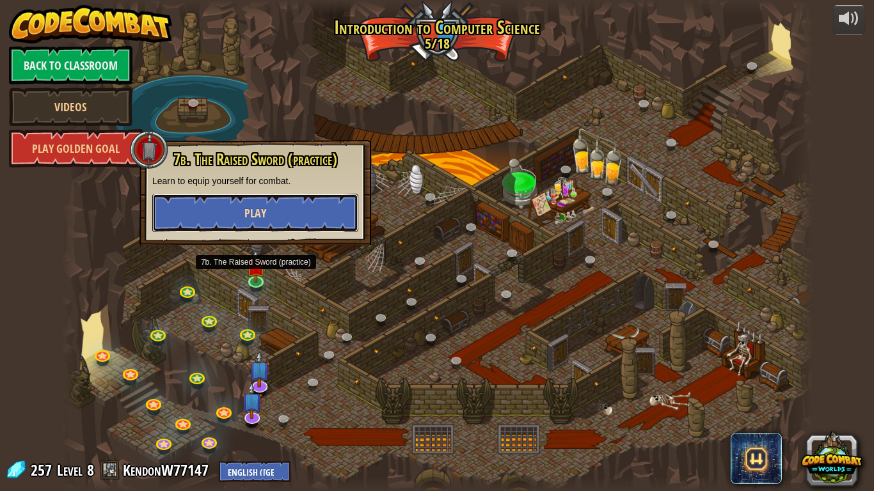
click at [260, 213] on span "Play" at bounding box center [255, 213] width 22 height 16
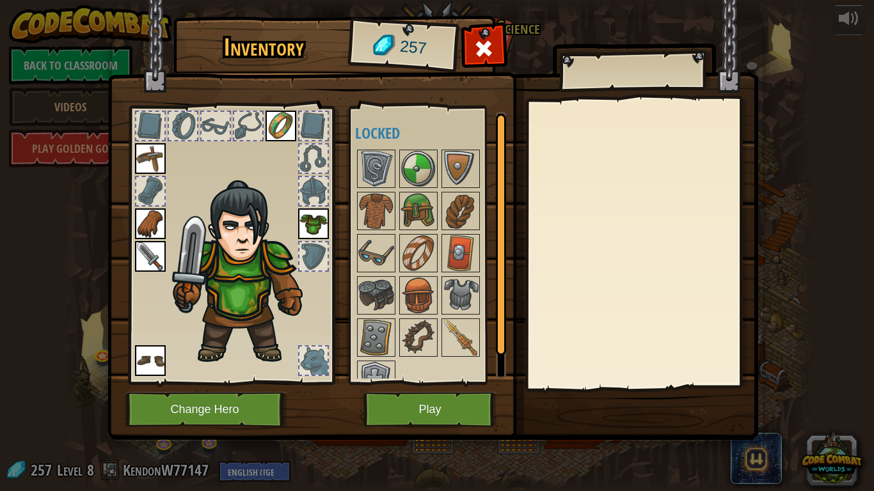
click at [418, 388] on img at bounding box center [432, 208] width 650 height 464
click at [425, 391] on button "Play" at bounding box center [430, 409] width 134 height 35
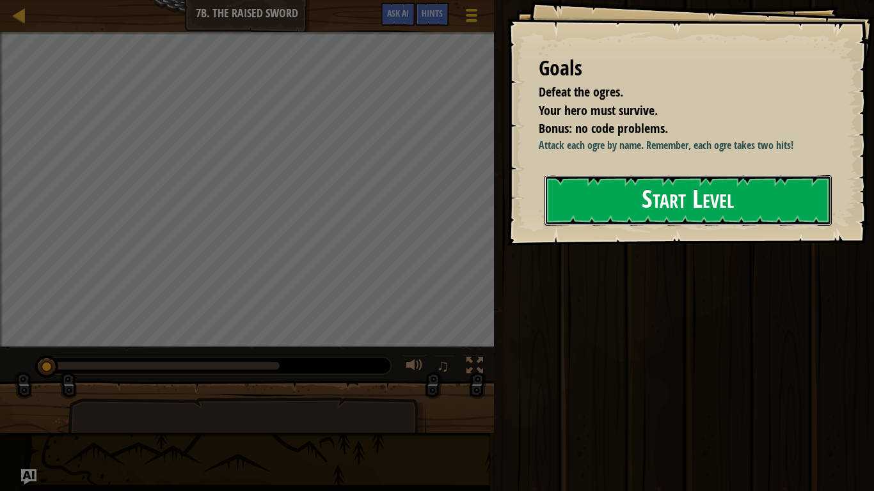
click at [653, 189] on button "Start Level" at bounding box center [687, 200] width 287 height 51
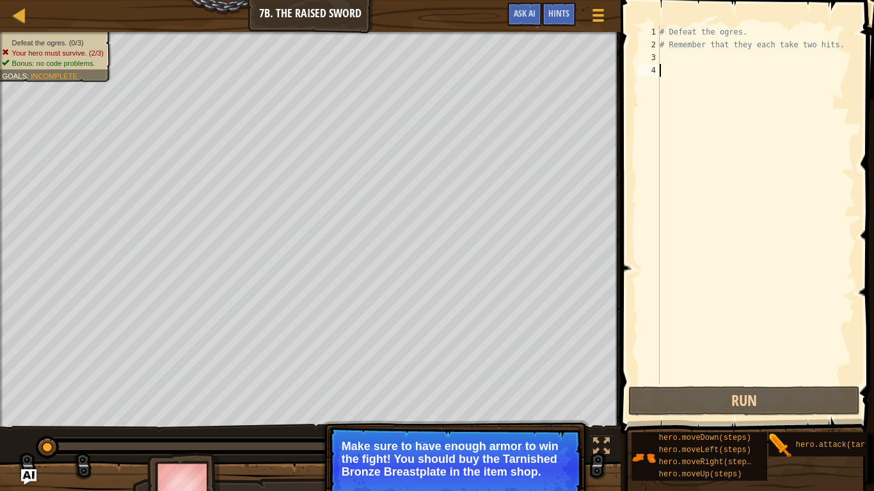
type textarea "g"
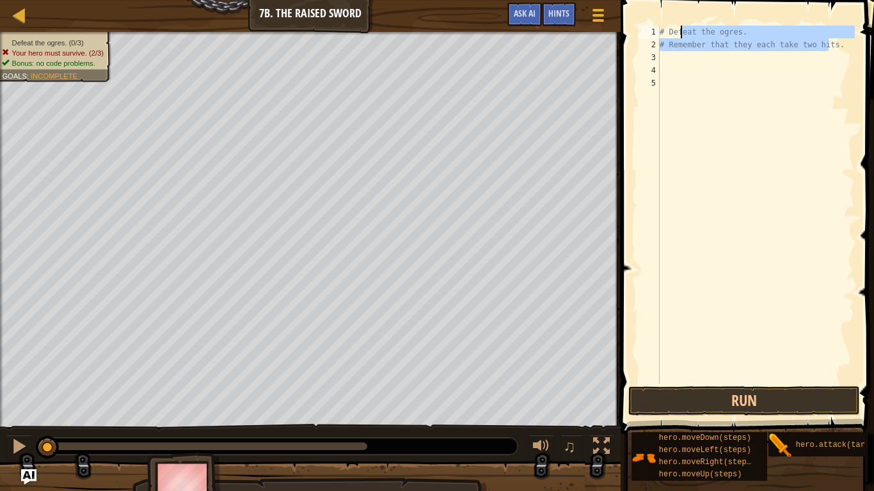
drag, startPoint x: 831, startPoint y: 43, endPoint x: 678, endPoint y: 27, distance: 153.7
click at [678, 27] on div "# Defeat the ogres. # Remember that they each take two hits." at bounding box center [756, 218] width 198 height 384
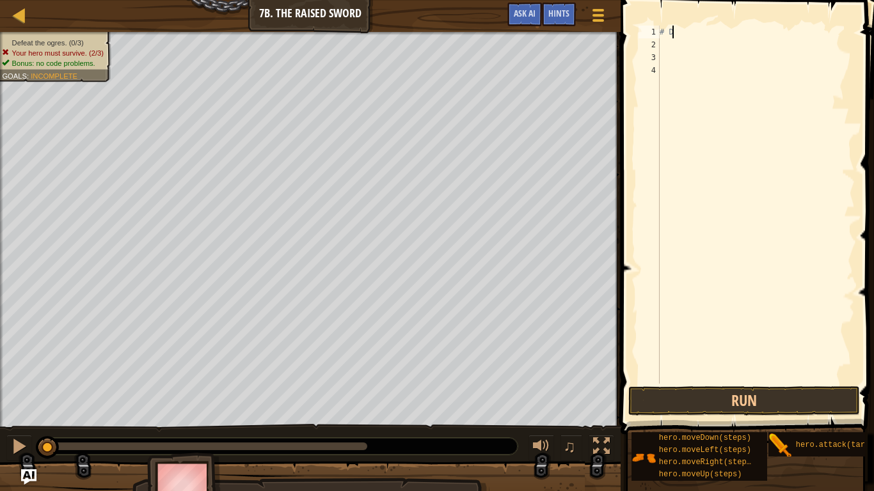
type textarea "#"
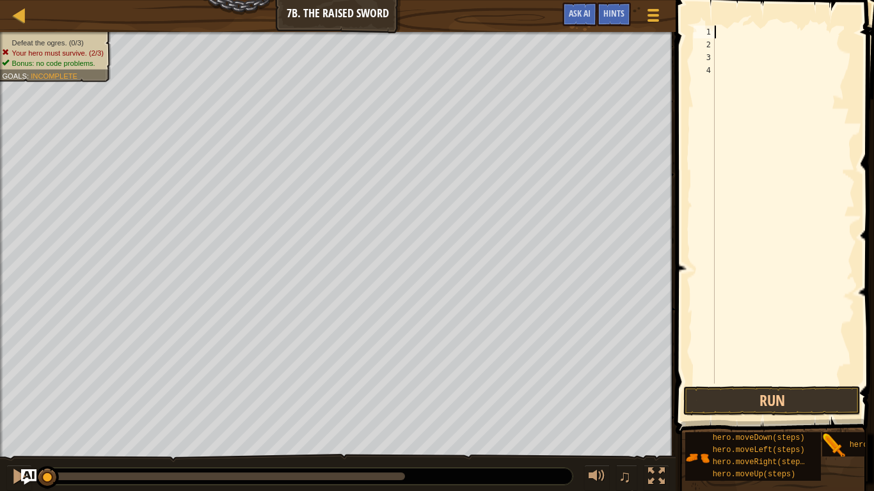
type textarea "h"
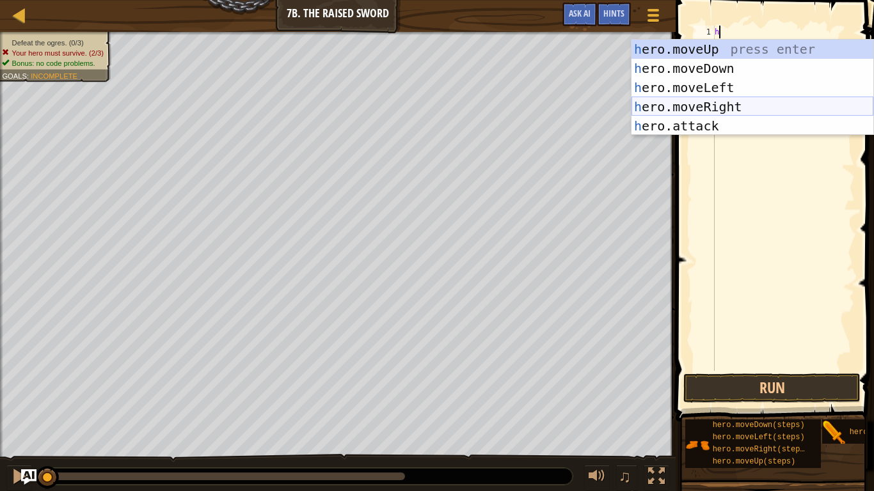
click at [712, 110] on div "h ero.moveUp press enter h ero.moveDown press enter h ero.moveLeft press enter …" at bounding box center [752, 107] width 242 height 134
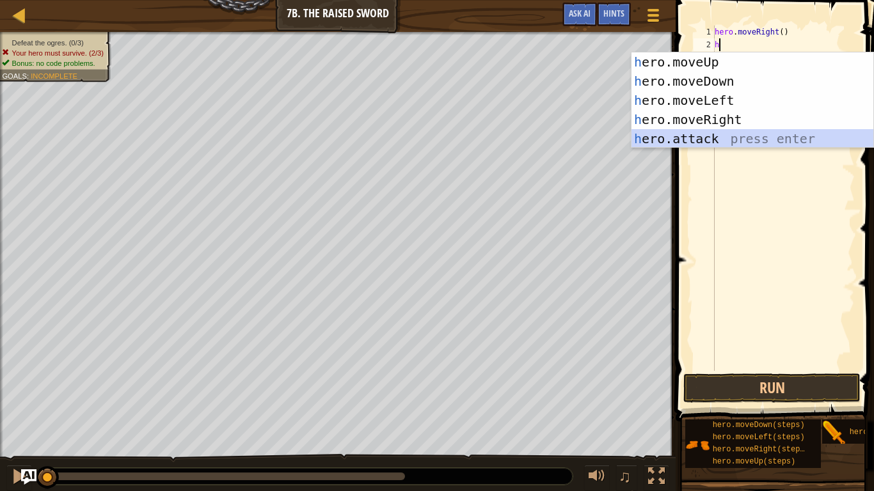
click at [702, 139] on div "h ero.moveUp press enter h ero.moveDown press enter h ero.moveLeft press enter …" at bounding box center [752, 119] width 242 height 134
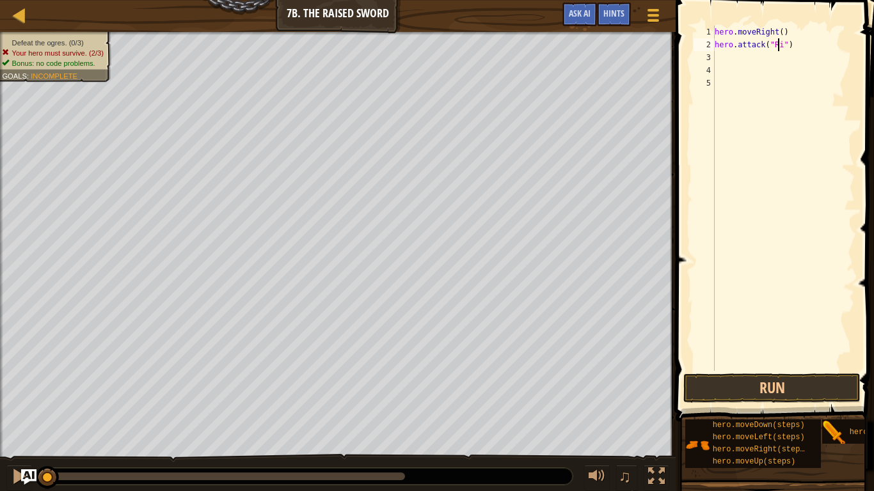
scroll to position [6, 6]
type textarea "hero.attack("Rig")"
click at [726, 63] on div "hero . moveRight ( ) hero . attack ( "Rig" )" at bounding box center [783, 211] width 143 height 371
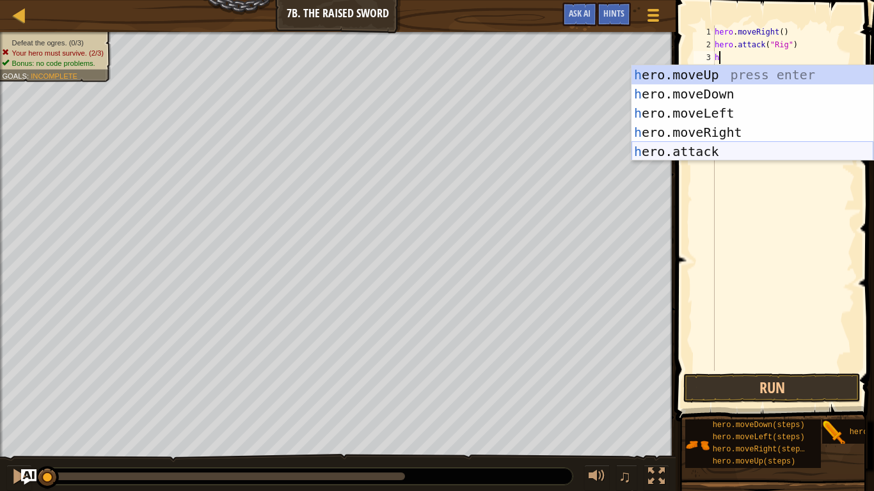
click at [710, 148] on div "h ero.moveUp press enter h ero.moveDown press enter h ero.moveLeft press enter …" at bounding box center [752, 132] width 242 height 134
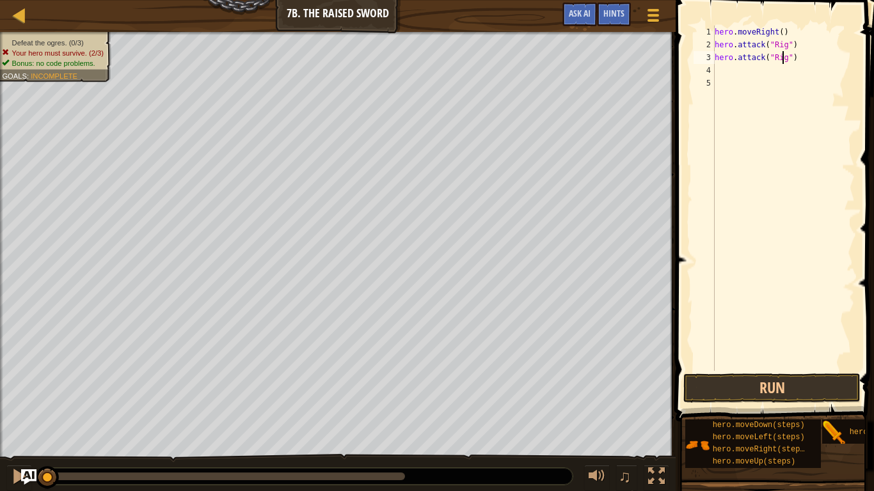
scroll to position [6, 6]
type textarea "hero.attack("Rig")"
click at [726, 79] on div "hero . moveRight ( ) hero . attack ( "Rig" ) hero . attack ( "Rig" )" at bounding box center [783, 211] width 143 height 371
click at [725, 72] on div "hero . moveRight ( ) hero . attack ( "Rig" ) hero . attack ( "Rig" )" at bounding box center [783, 211] width 143 height 371
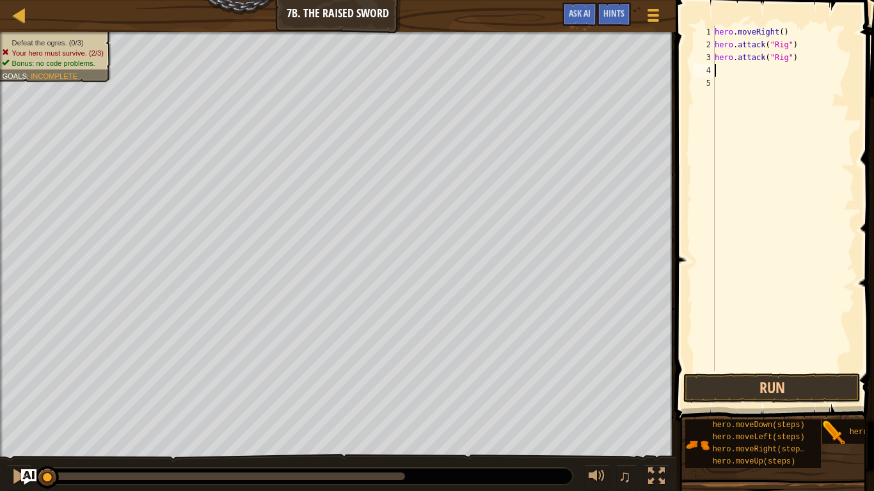
type textarea "h"
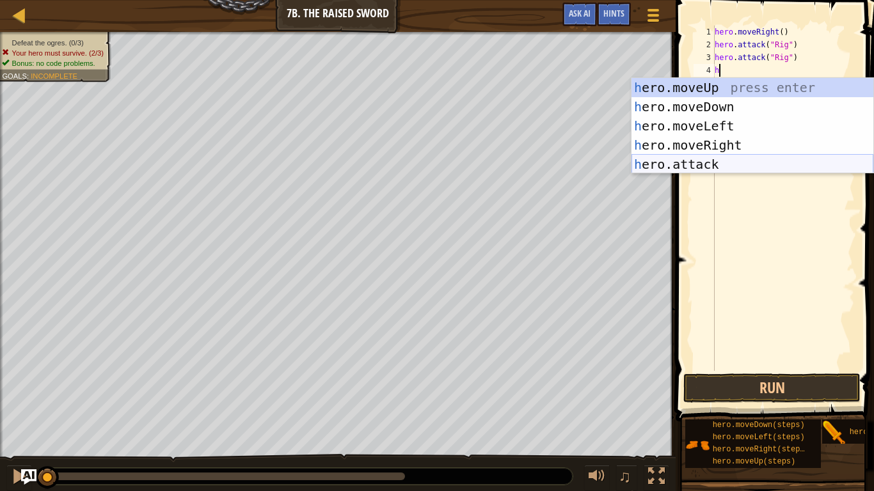
click at [723, 153] on div "h ero.moveUp press enter h ero.moveDown press enter h ero.moveLeft press enter …" at bounding box center [752, 145] width 242 height 134
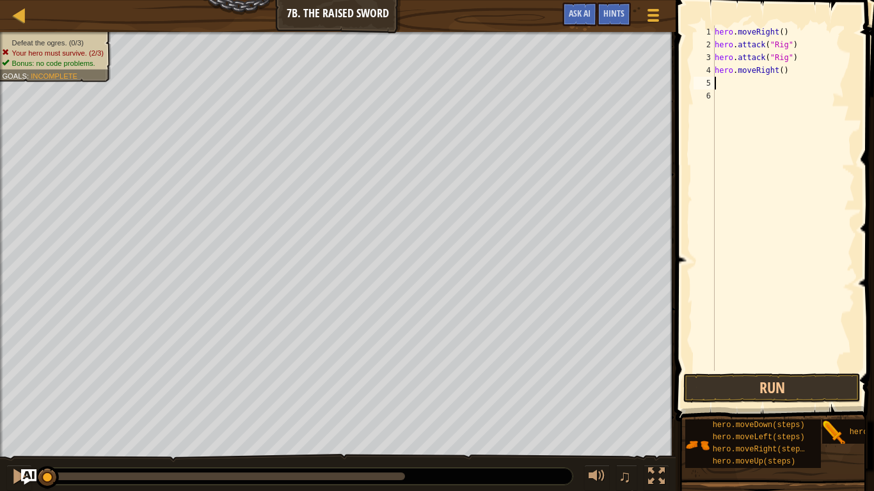
drag, startPoint x: 793, startPoint y: 80, endPoint x: 725, endPoint y: 81, distance: 67.8
click at [725, 81] on div "hero . moveRight ( ) hero . attack ( "Rig" ) hero . attack ( "Rig" ) hero . mov…" at bounding box center [783, 211] width 143 height 371
drag, startPoint x: 790, startPoint y: 70, endPoint x: 705, endPoint y: 78, distance: 85.4
click at [705, 78] on div "1 2 3 4 5 6 hero . moveRight ( ) hero . attack ( "Rig" ) hero . attack ( "Rig" …" at bounding box center [773, 198] width 164 height 345
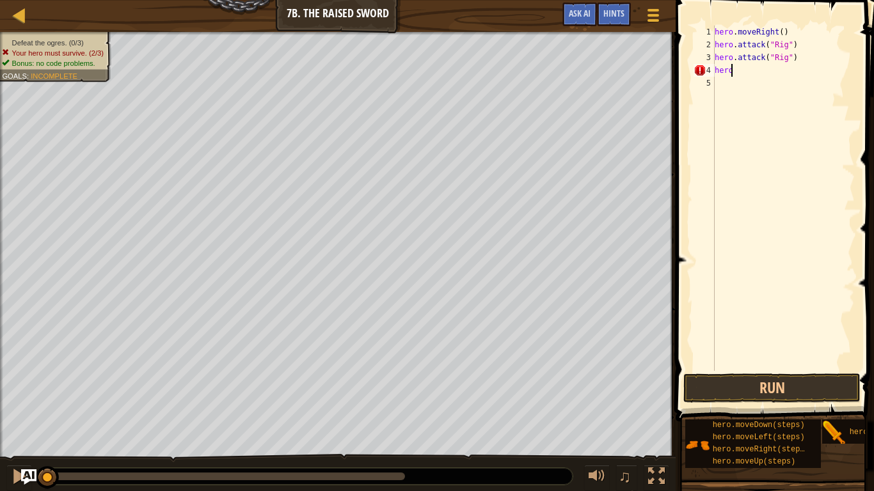
type textarea "h"
type textarea "j"
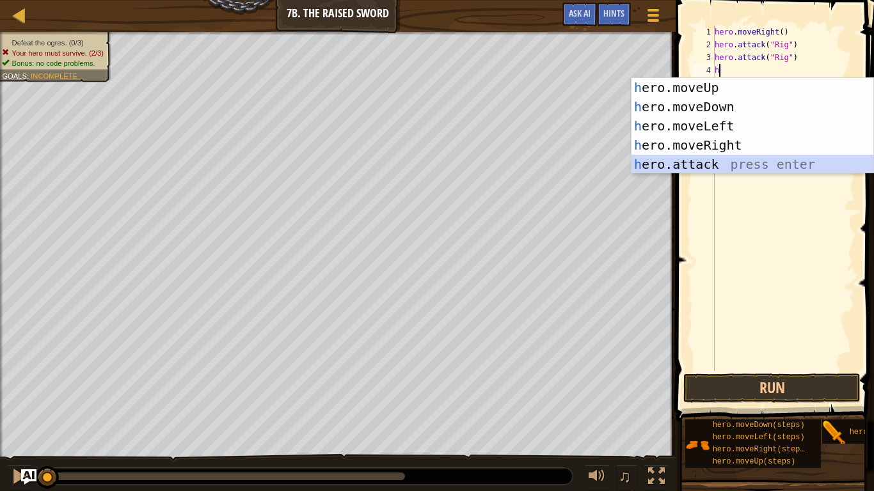
click at [694, 163] on div "h ero.moveUp press enter h ero.moveDown press enter h ero.moveLeft press enter …" at bounding box center [752, 145] width 242 height 134
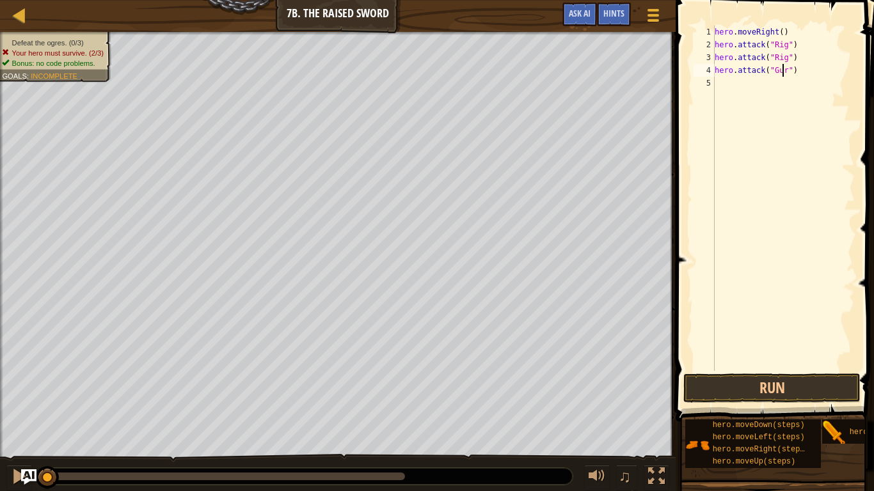
scroll to position [6, 6]
type textarea "hero.attack("Gurt")"
click at [718, 86] on div "hero . moveRight ( ) hero . attack ( "Rig" ) hero . attack ( "Rig" ) hero . att…" at bounding box center [783, 211] width 143 height 371
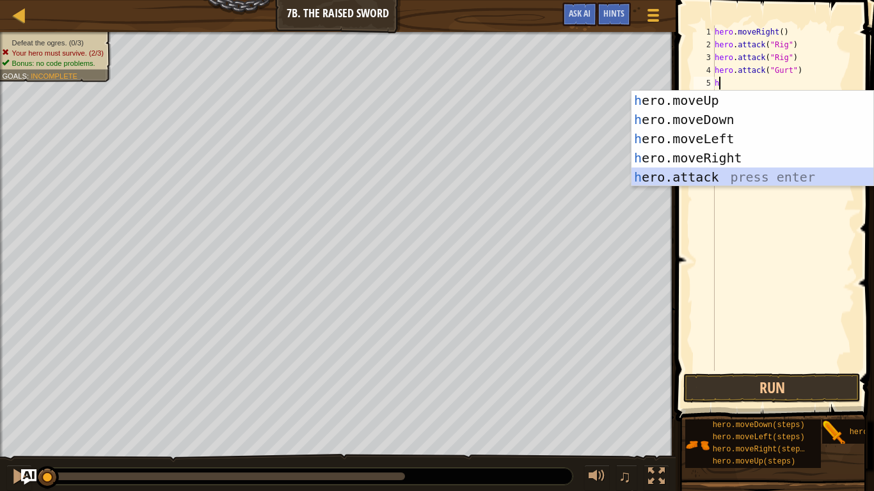
click at [716, 173] on div "h ero.moveUp press enter h ero.moveDown press enter h ero.moveLeft press enter …" at bounding box center [752, 158] width 242 height 134
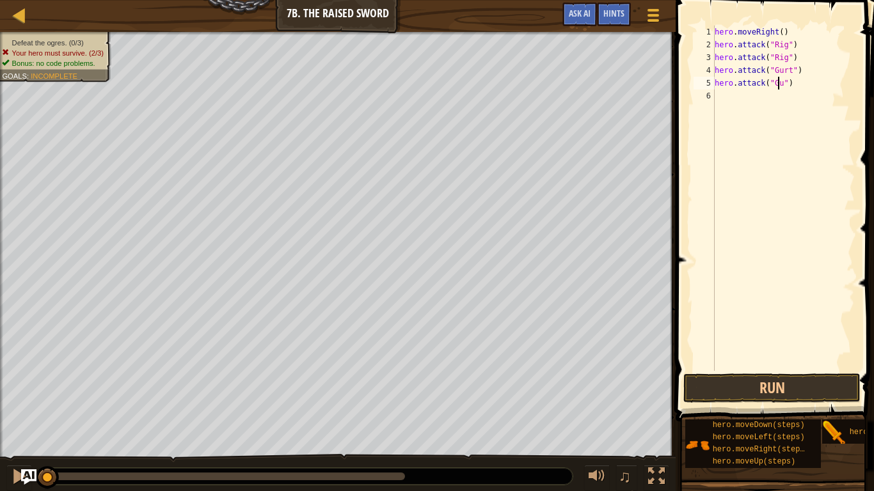
scroll to position [6, 6]
type textarea "hero.attack("Gurt")"
click at [722, 99] on div "hero . moveRight ( ) hero . attack ( "Rig" ) hero . attack ( "Rig" ) hero . att…" at bounding box center [783, 211] width 143 height 371
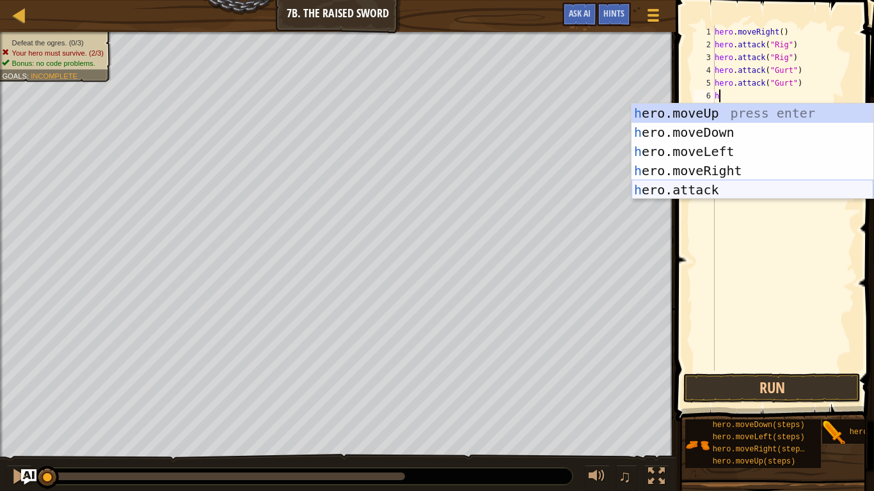
click at [719, 189] on div "h ero.moveUp press enter h ero.moveDown press enter h ero.moveLeft press enter …" at bounding box center [752, 171] width 242 height 134
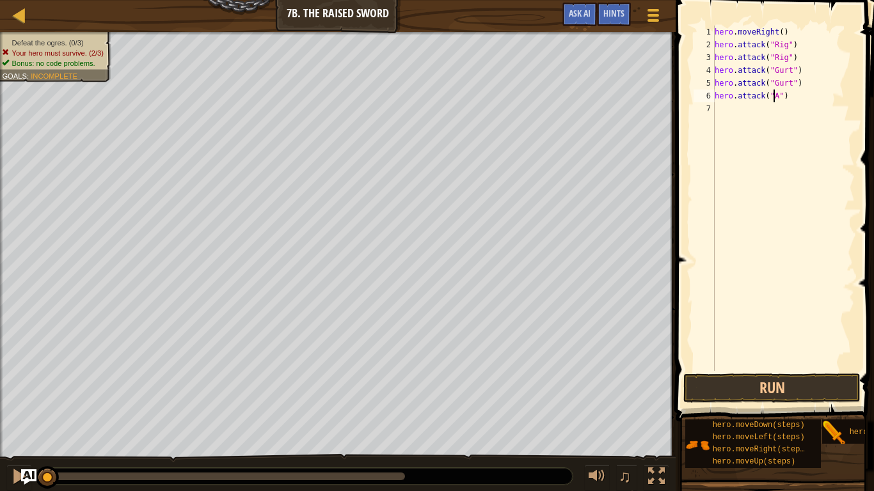
scroll to position [6, 5]
type textarea "hero.attack("Ack")"
click at [726, 111] on div "hero . moveRight ( ) hero . attack ( "Rig" ) hero . attack ( "Rig" ) hero . att…" at bounding box center [783, 211] width 143 height 371
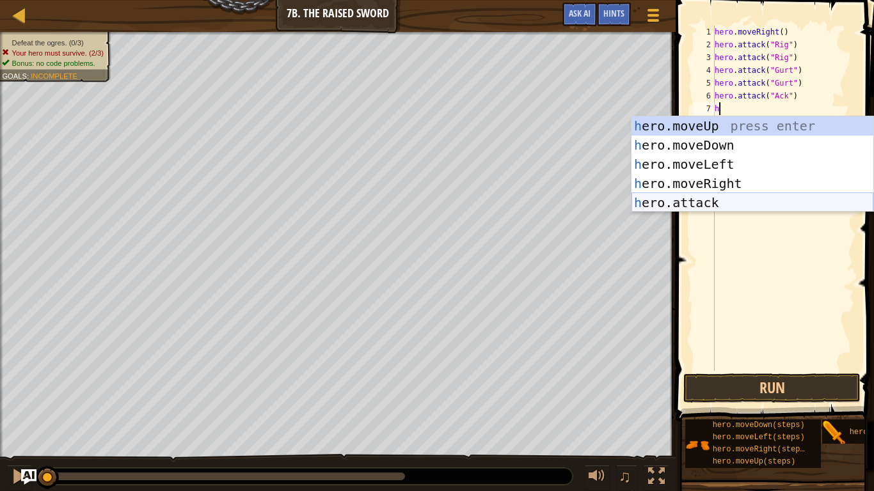
click at [715, 199] on div "h ero.moveUp press enter h ero.moveDown press enter h ero.moveLeft press enter …" at bounding box center [752, 183] width 242 height 134
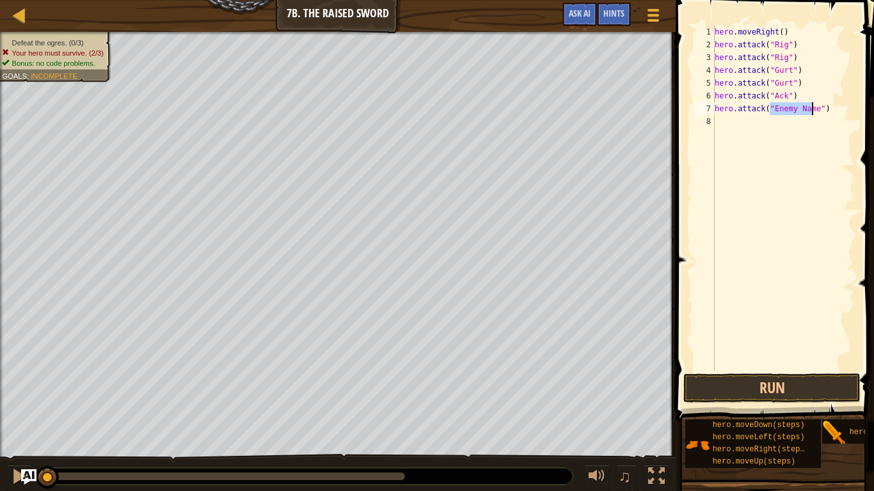
type textarea "hero.attack("")"
click at [713, 202] on div "hero.attack("") 1 2 3 4 5 6 7 8 hero . moveRight ( ) hero . attack ( "Rig" ) he…" at bounding box center [773, 198] width 164 height 345
type textarea "A"
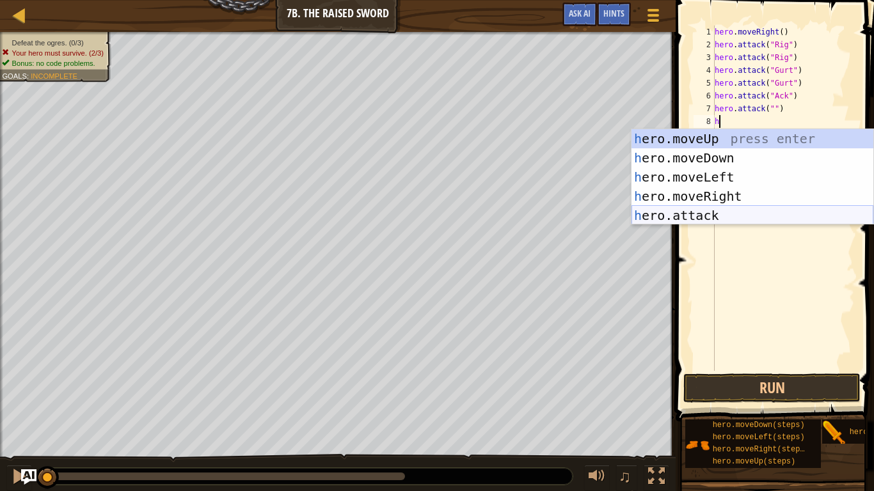
click at [706, 211] on div "h ero.moveUp press enter h ero.moveDown press enter h ero.moveLeft press enter …" at bounding box center [752, 196] width 242 height 134
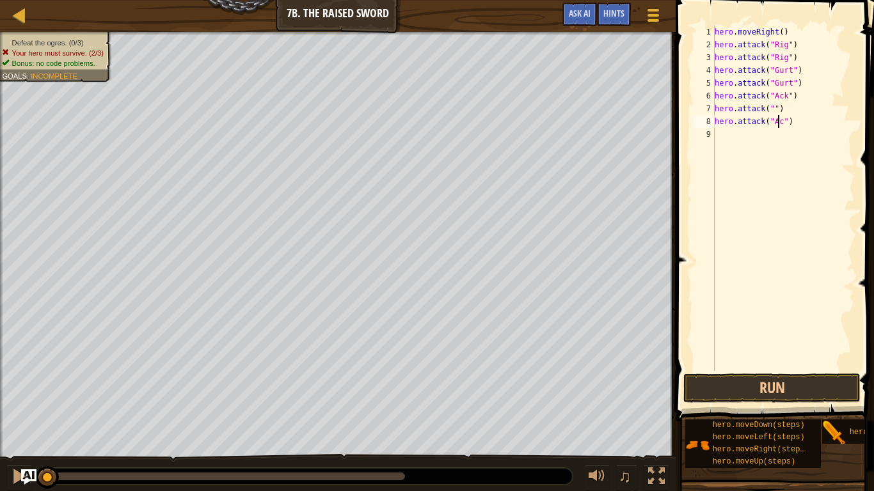
scroll to position [6, 6]
drag, startPoint x: 780, startPoint y: 109, endPoint x: 707, endPoint y: 109, distance: 72.3
click at [707, 109] on div "hero.attack("Ack") 1 2 3 4 5 6 7 8 9 hero . moveRight ( ) hero . attack ( "Rig"…" at bounding box center [773, 198] width 164 height 345
type textarea "hero.attack("")"
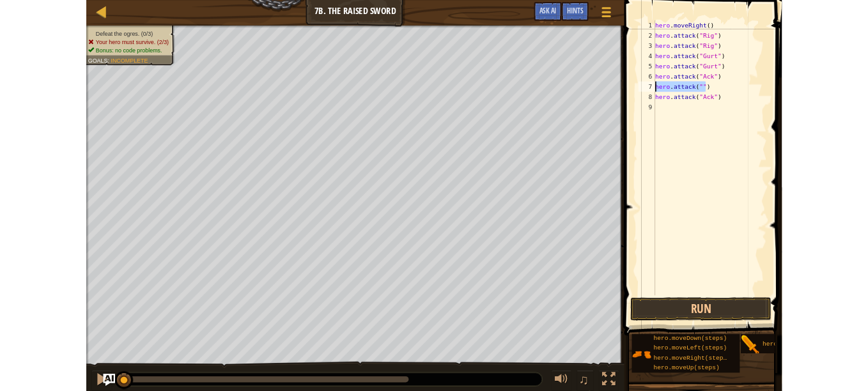
scroll to position [6, 0]
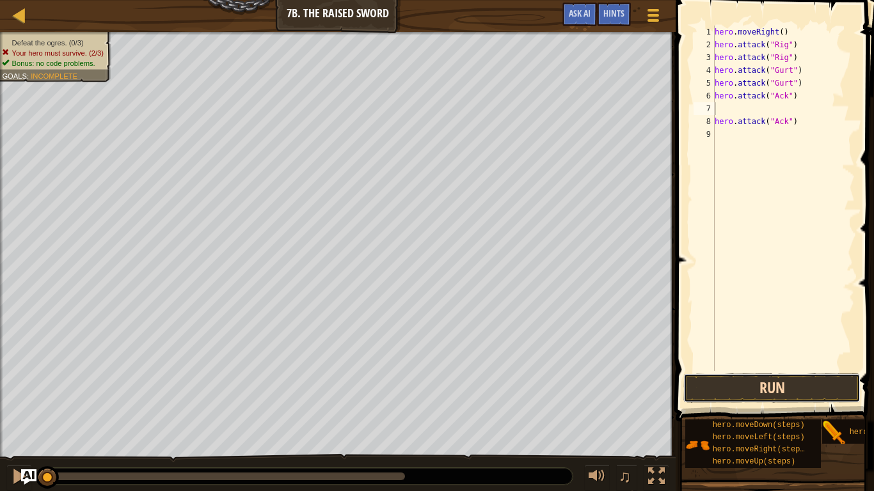
click at [779, 388] on button "Run" at bounding box center [771, 387] width 177 height 29
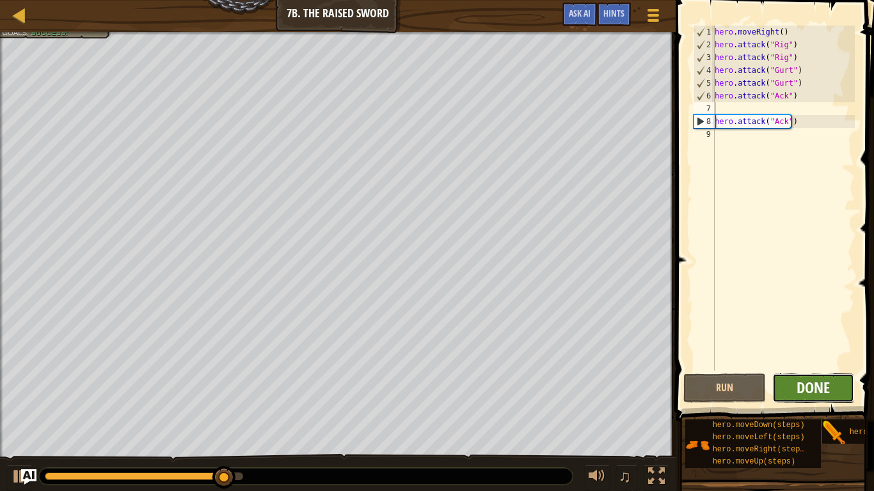
click at [812, 383] on span "Done" at bounding box center [812, 387] width 33 height 20
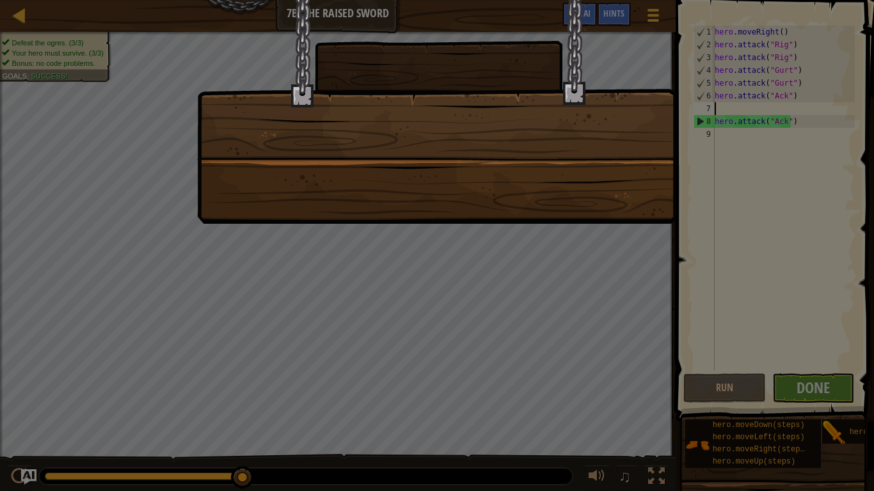
click at [829, 389] on div at bounding box center [437, 245] width 874 height 491
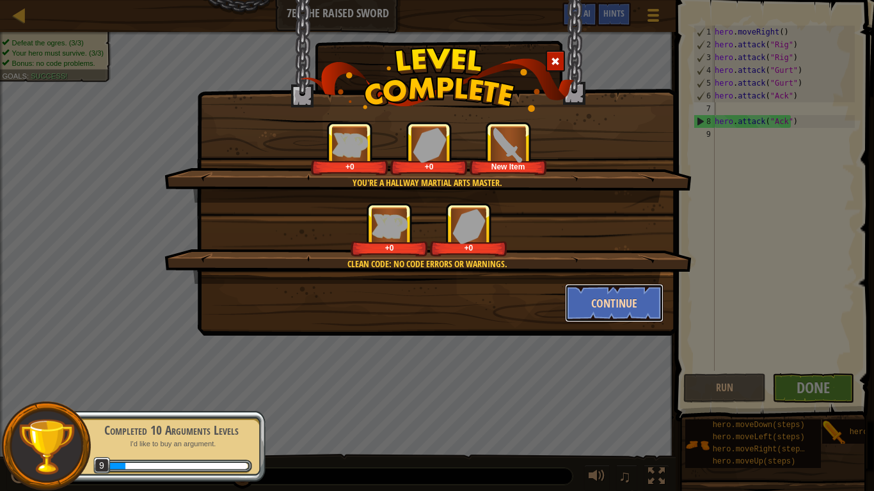
click at [606, 310] on button "Continue" at bounding box center [614, 303] width 99 height 38
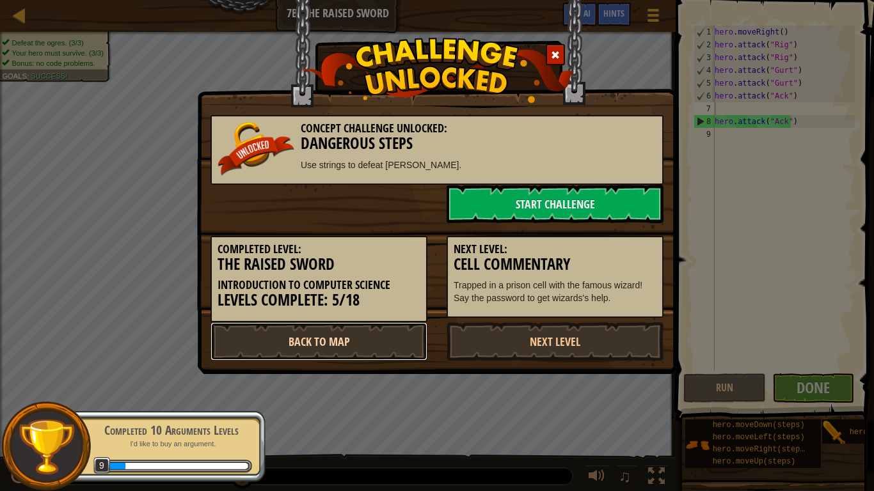
click at [309, 350] on link "Back to Map" at bounding box center [318, 341] width 217 height 38
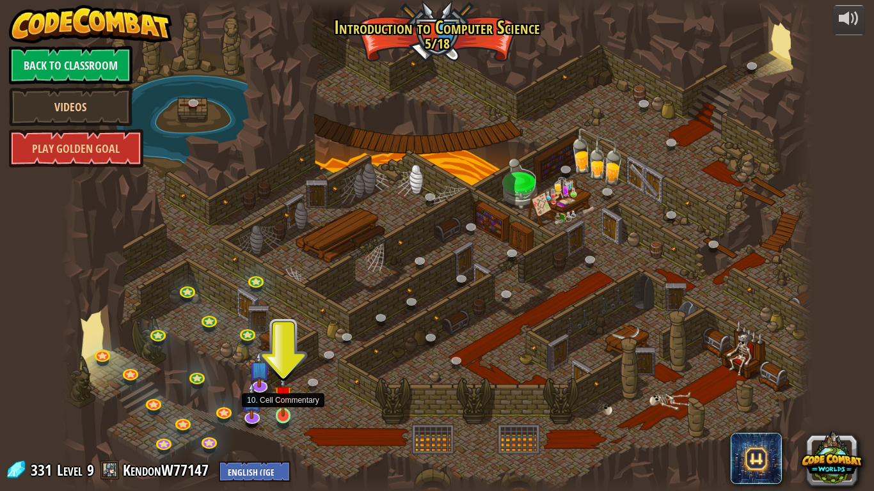
click at [279, 391] on div at bounding box center [283, 415] width 15 height 15
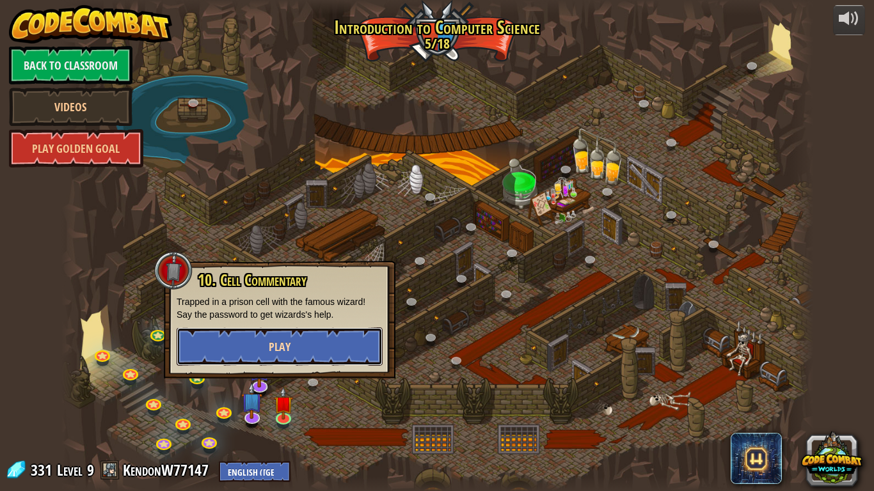
click at [295, 343] on button "Play" at bounding box center [279, 346] width 206 height 38
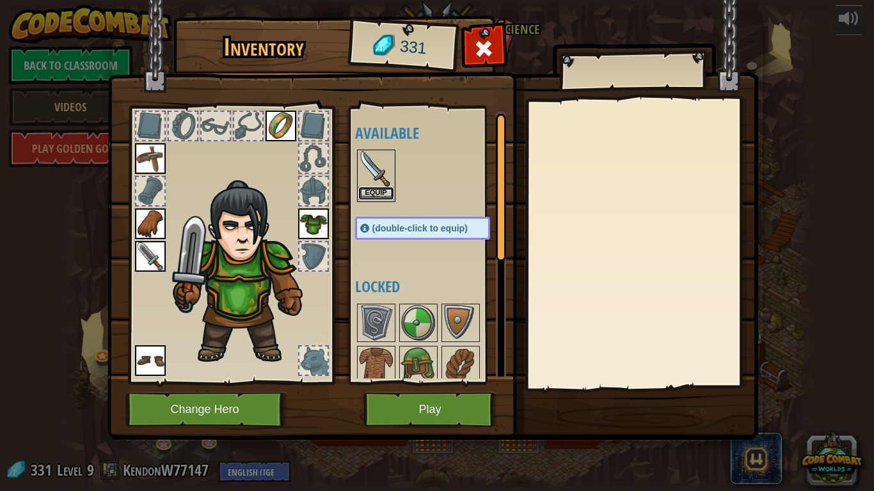
click at [365, 189] on button "Equip" at bounding box center [376, 193] width 36 height 13
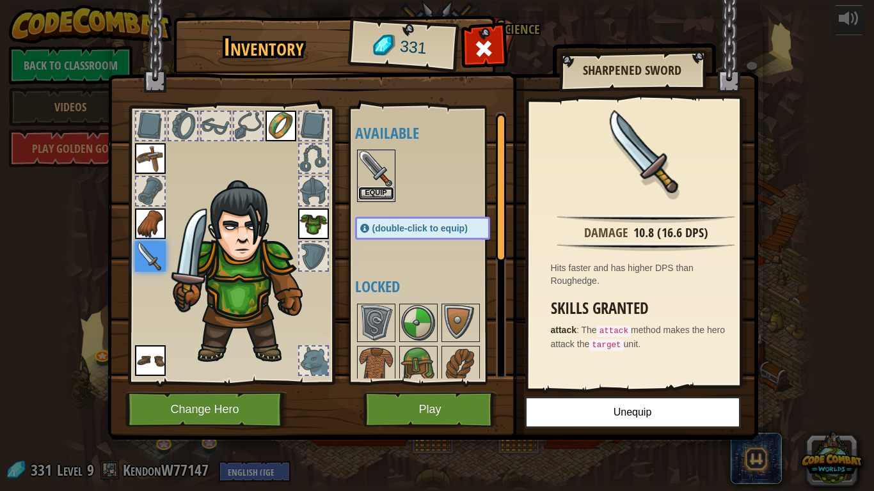
click at [370, 200] on button "Equip" at bounding box center [376, 193] width 36 height 13
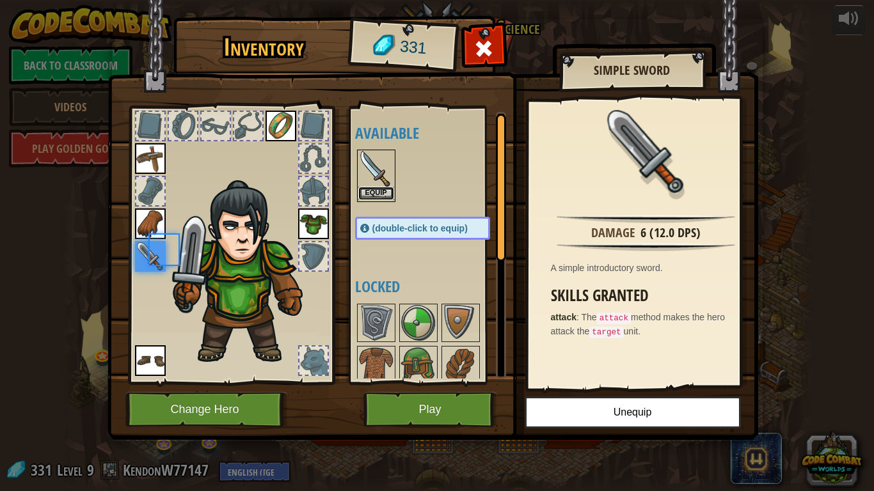
click at [377, 196] on button "Equip" at bounding box center [376, 193] width 36 height 13
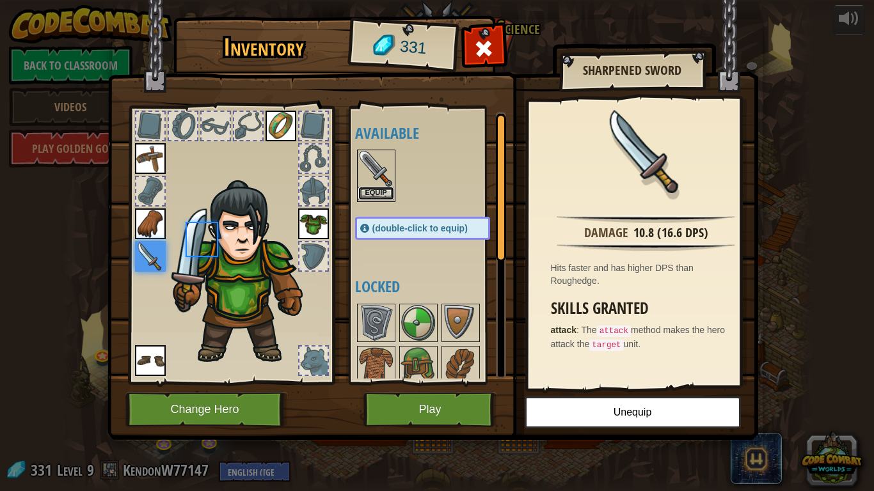
click at [385, 200] on button "Equip" at bounding box center [376, 193] width 36 height 13
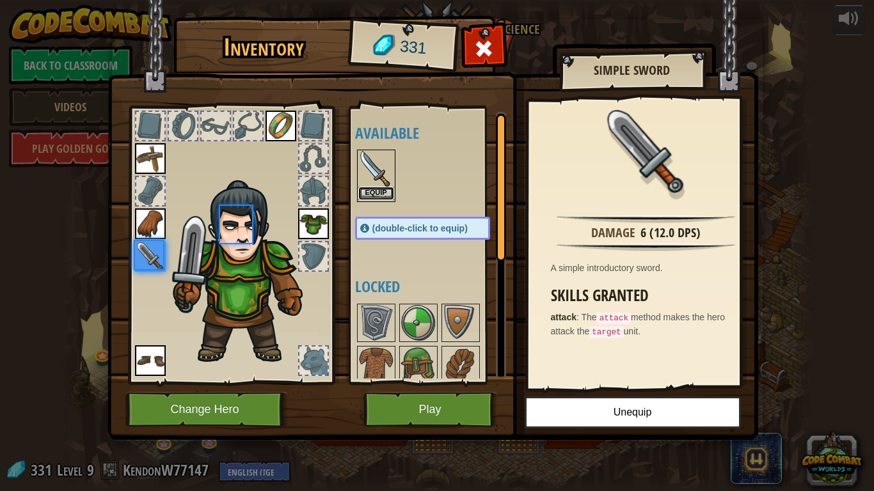
click at [377, 198] on button "Equip" at bounding box center [376, 193] width 36 height 13
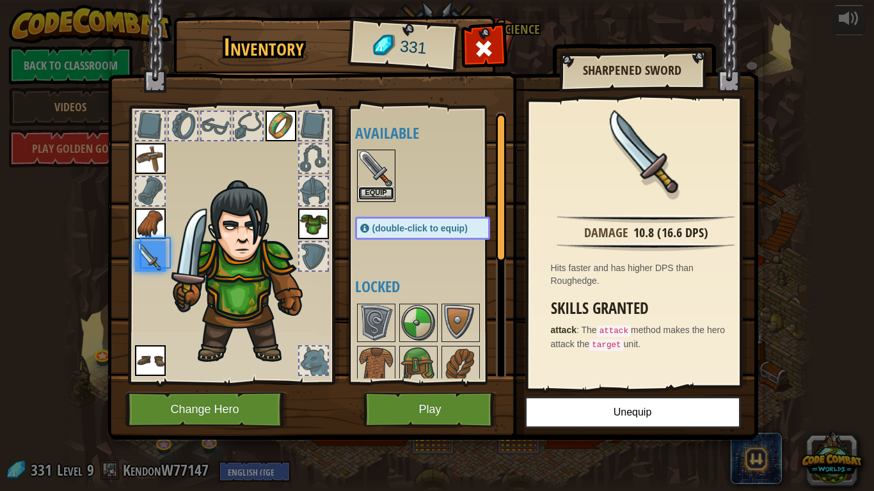
click at [383, 193] on button "Equip" at bounding box center [376, 193] width 36 height 13
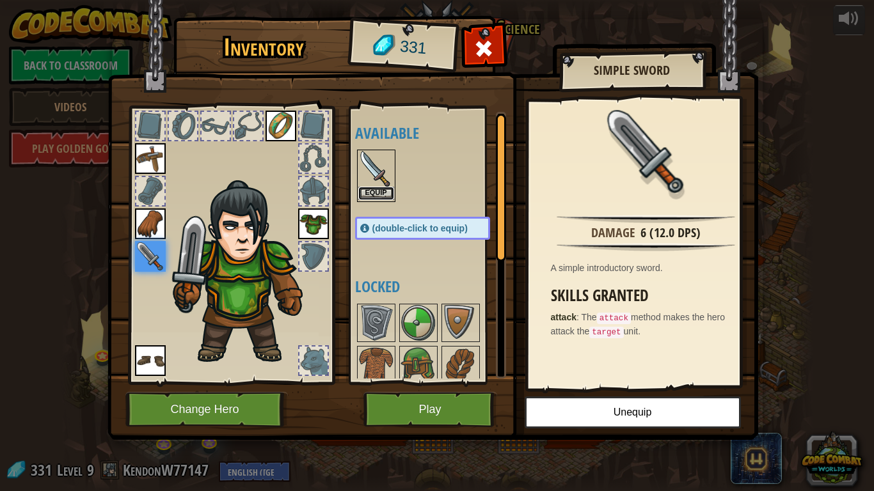
click at [384, 188] on button "Equip" at bounding box center [376, 193] width 36 height 13
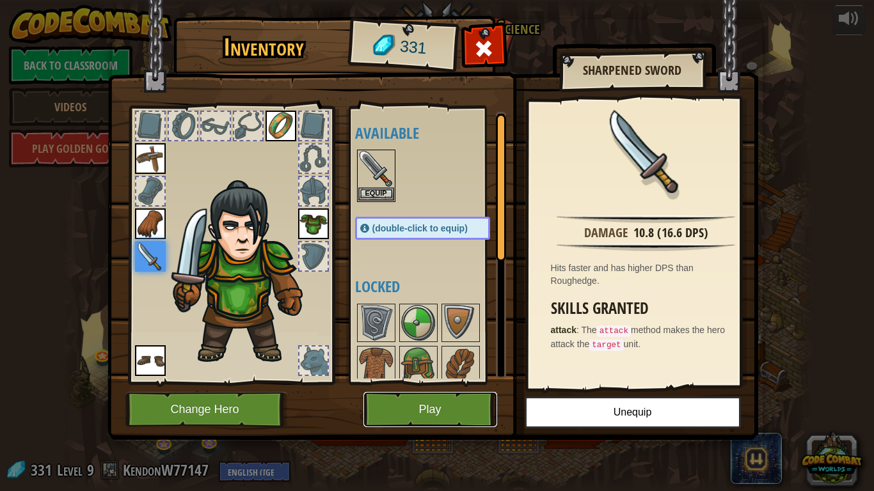
click at [419, 391] on button "Play" at bounding box center [430, 409] width 134 height 35
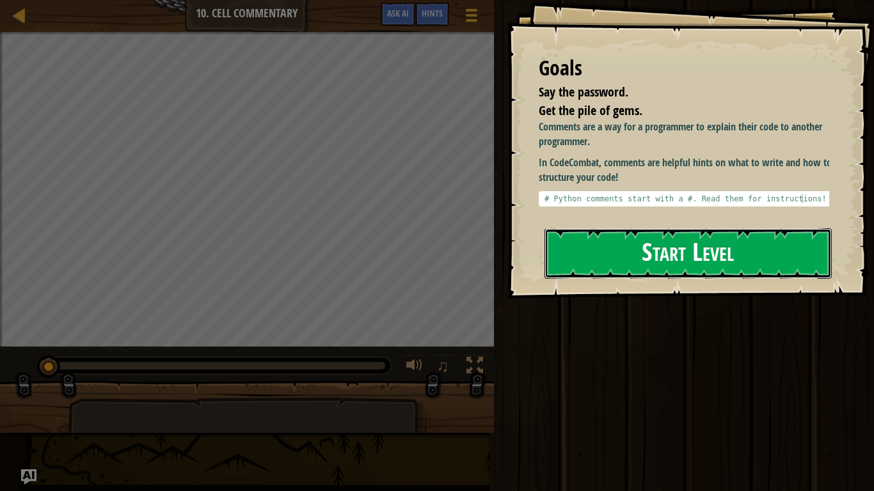
click at [647, 256] on button "Start Level" at bounding box center [687, 253] width 287 height 51
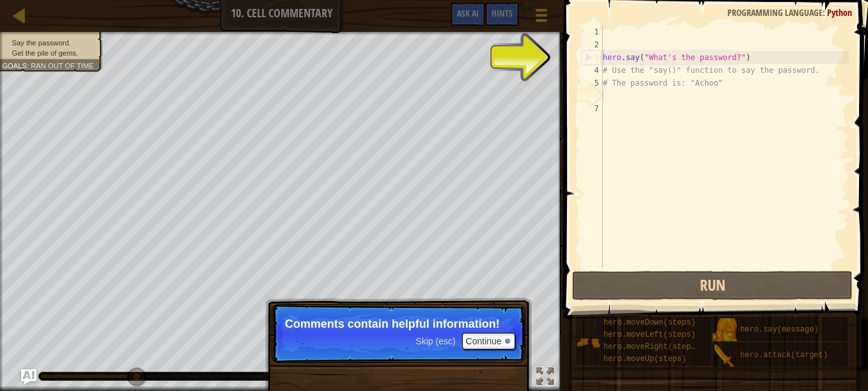
click at [760, 79] on div "hero . say ( "What's the password?" ) # Use the "say()" function to say the pas…" at bounding box center [724, 160] width 249 height 269
type textarea "# The password is: "Achoo""
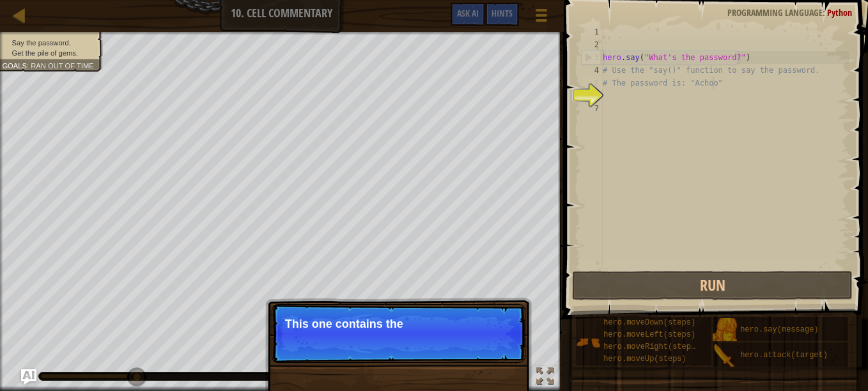
click at [489, 336] on p "Skip (esc) Continue This one contains the" at bounding box center [399, 333] width 254 height 59
click at [495, 342] on p "Skip (esc) Continue This one contains the passwor" at bounding box center [399, 333] width 254 height 59
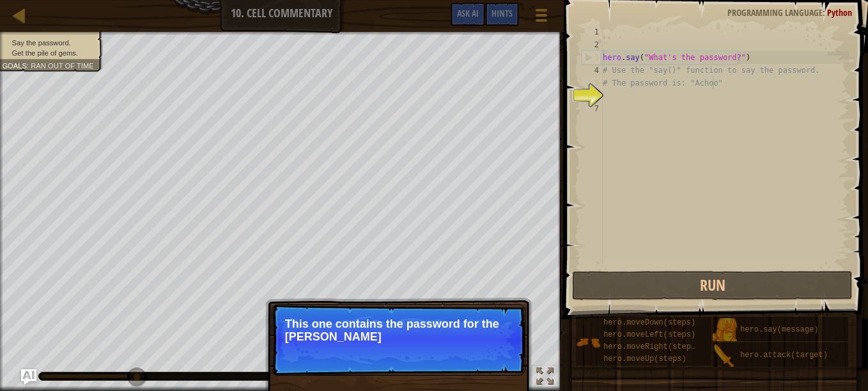
click at [495, 342] on p "Skip (esc) Continue This one contains the password for the wiza" at bounding box center [399, 340] width 254 height 72
click at [495, 342] on p "This one contains the password for the wizard!" at bounding box center [398, 331] width 227 height 26
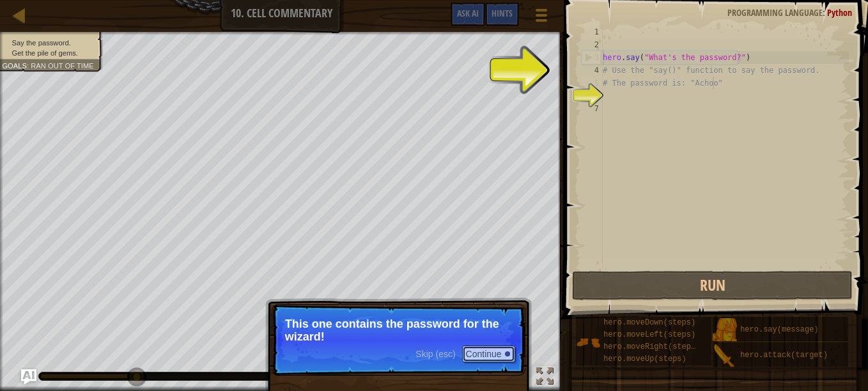
click at [501, 355] on button "Continue" at bounding box center [488, 354] width 53 height 17
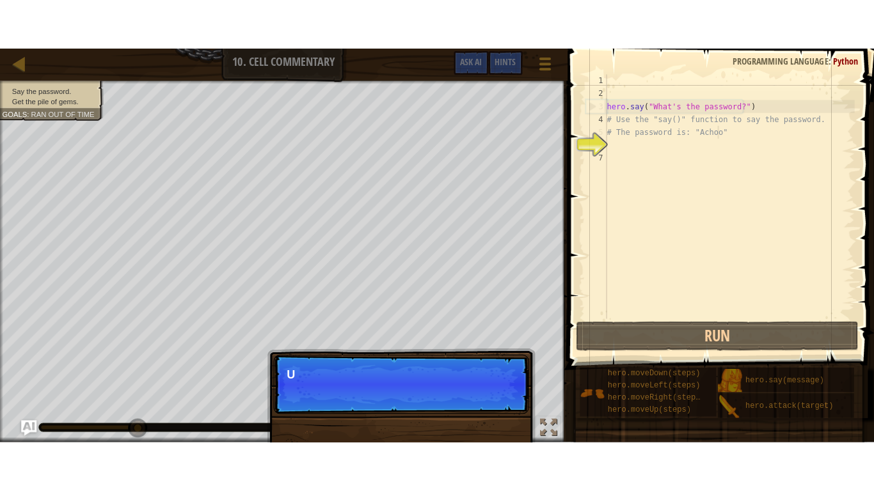
scroll to position [6, 8]
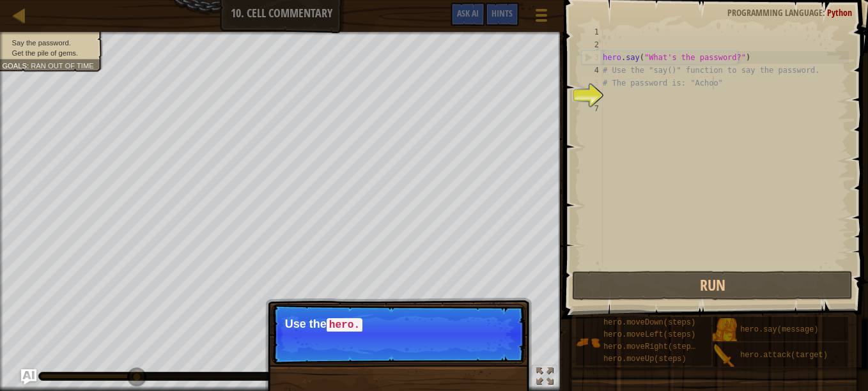
click at [505, 347] on p "Skip (esc) Continue Use the hero." at bounding box center [399, 334] width 254 height 60
click at [505, 347] on p "Skip (esc) Continue Use the hero.say() function to t" at bounding box center [399, 334] width 254 height 60
click at [505, 347] on p "Skip (esc) Continue Use the hero.say() function to tell t" at bounding box center [399, 334] width 254 height 60
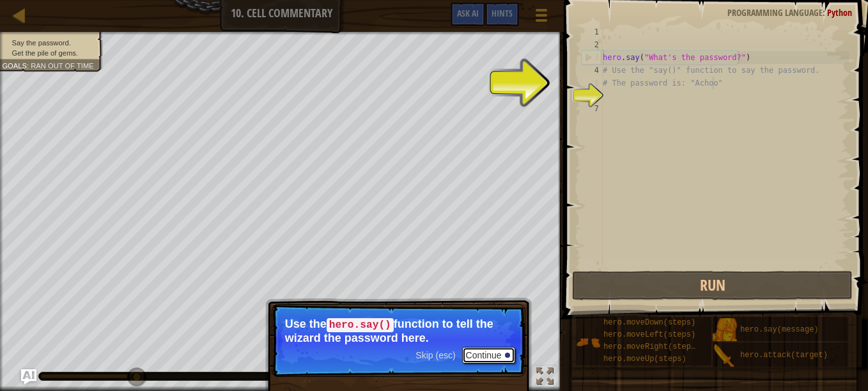
drag, startPoint x: 474, startPoint y: 357, endPoint x: 387, endPoint y: 347, distance: 88.3
click at [387, 347] on p "Skip (esc) Continue Use the hero.say() function to tell the wizard the password…" at bounding box center [399, 340] width 254 height 73
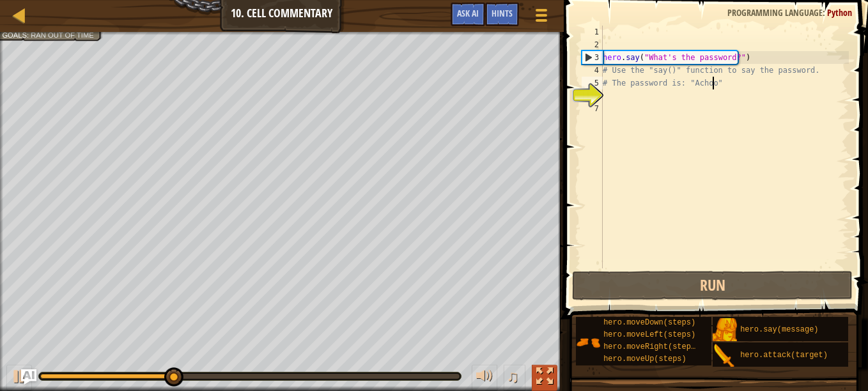
click at [542, 372] on div at bounding box center [545, 376] width 17 height 17
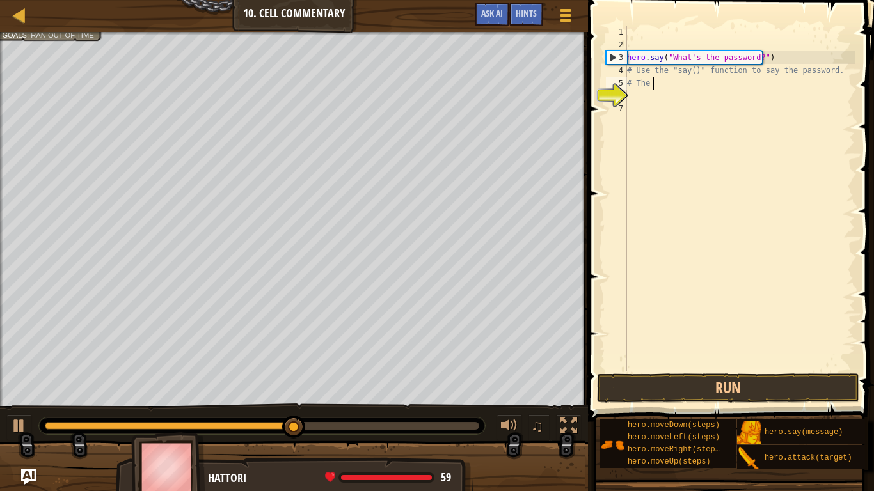
type textarea "#"
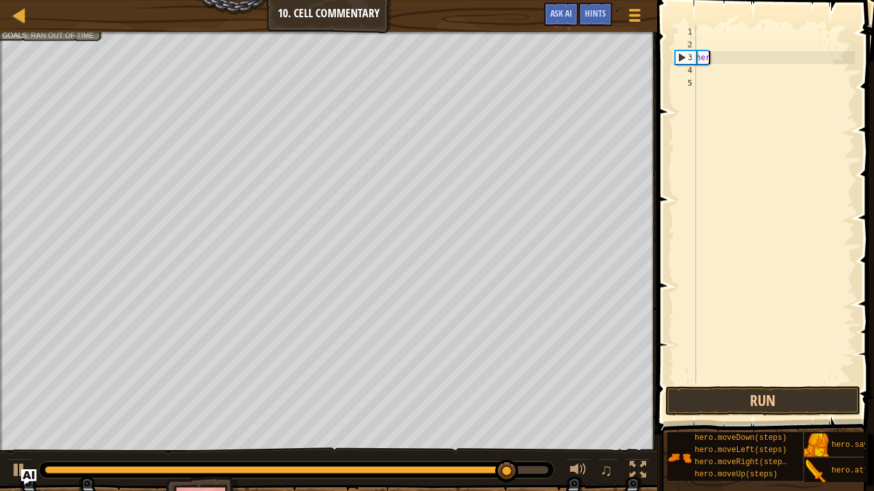
type textarea "h"
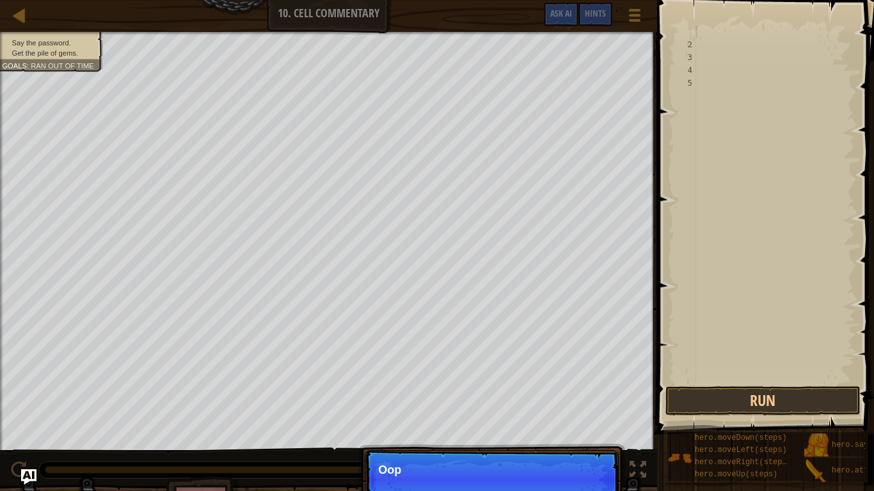
click at [707, 29] on div at bounding box center [773, 218] width 161 height 384
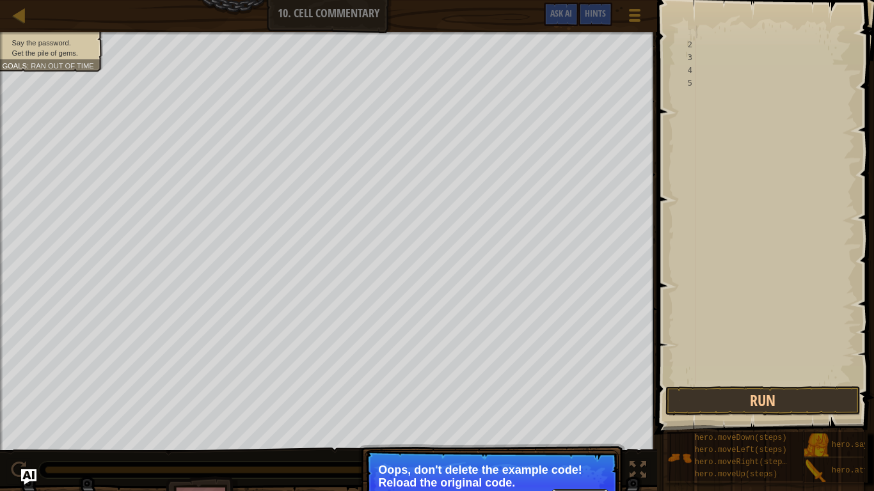
click at [570, 391] on button "↻ Reload" at bounding box center [579, 498] width 57 height 19
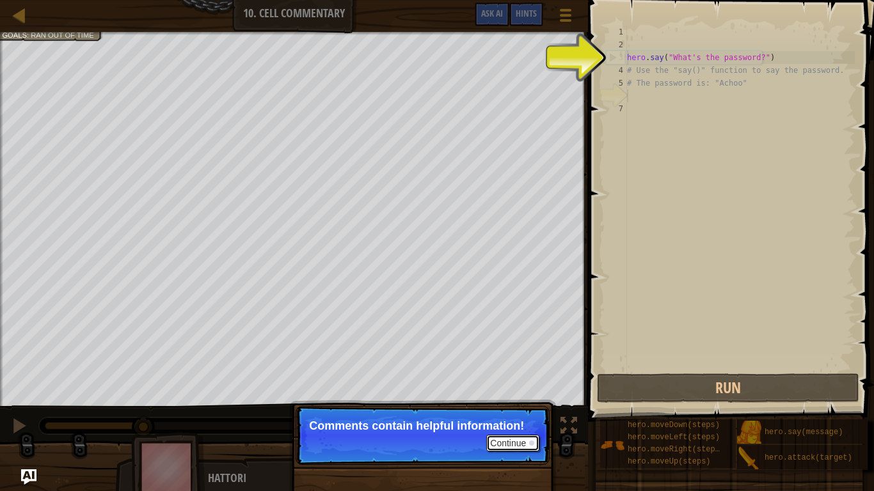
click at [502, 391] on button "Continue" at bounding box center [512, 443] width 53 height 17
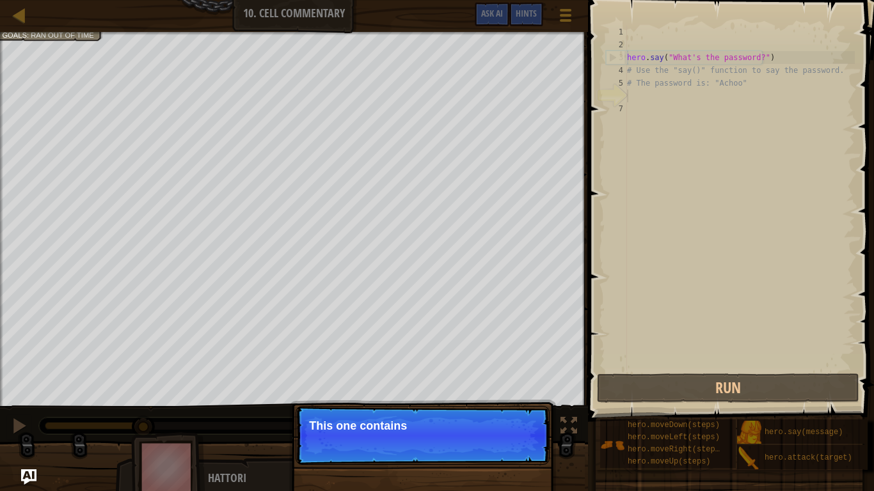
click at [487, 391] on p "Continue This one contains" at bounding box center [422, 435] width 254 height 59
click at [500, 391] on p "Continue This one contains the pa" at bounding box center [422, 435] width 254 height 59
click at [503, 391] on p "Continue This one contains the password for the" at bounding box center [422, 435] width 254 height 59
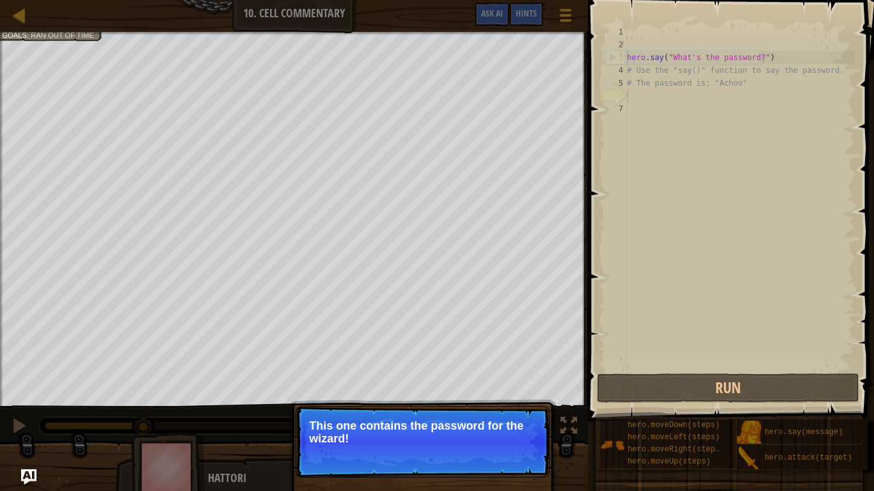
click at [508, 391] on p "This one contains the password for the wizard!" at bounding box center [422, 432] width 227 height 26
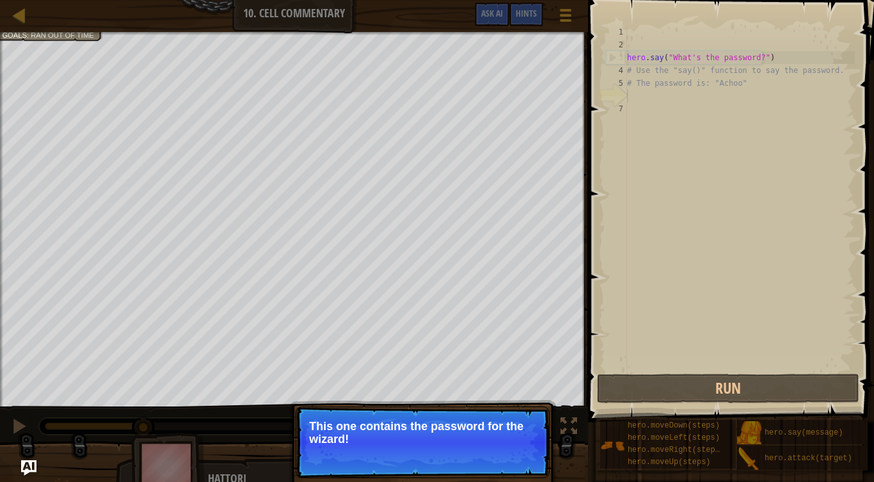
click at [507, 391] on button "Continue" at bounding box center [512, 456] width 53 height 17
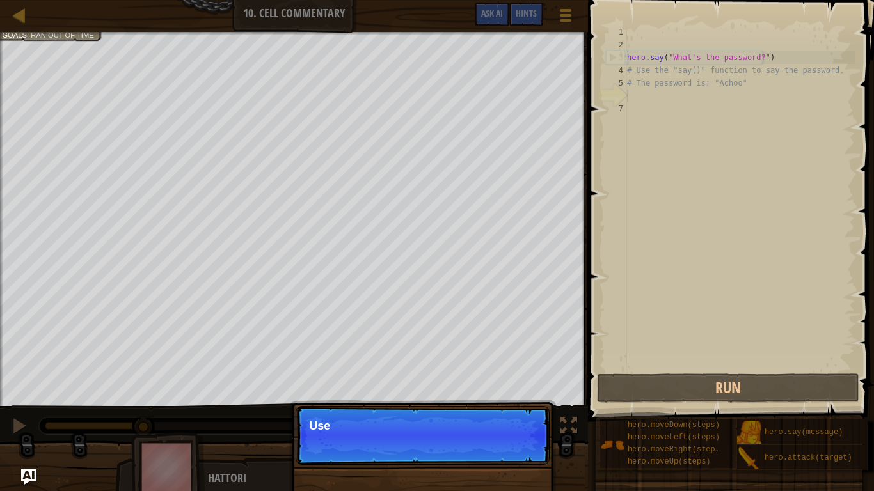
click at [506, 391] on p "Continue Use" at bounding box center [422, 435] width 254 height 59
click at [510, 391] on p "Continue Use the he" at bounding box center [422, 436] width 254 height 60
click at [512, 391] on p "Continue Use the hero.say" at bounding box center [422, 436] width 254 height 60
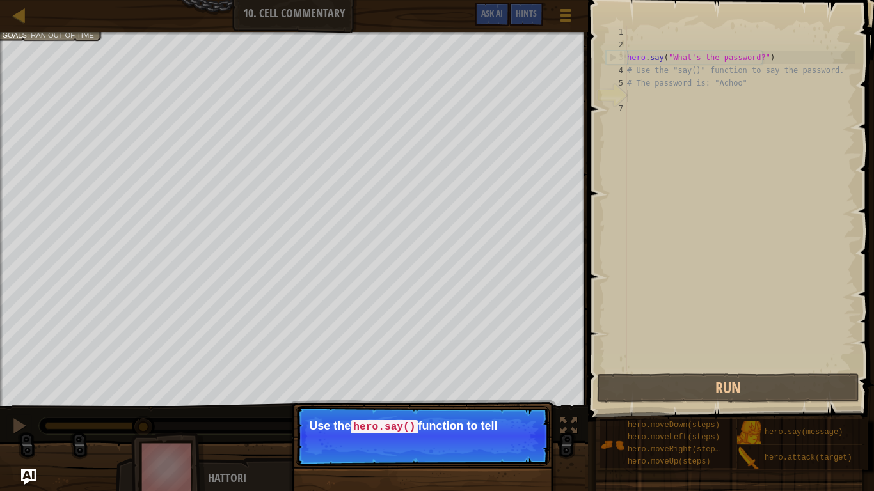
click at [509, 391] on p "Continue Use the hero.say() function to tell" at bounding box center [422, 436] width 254 height 60
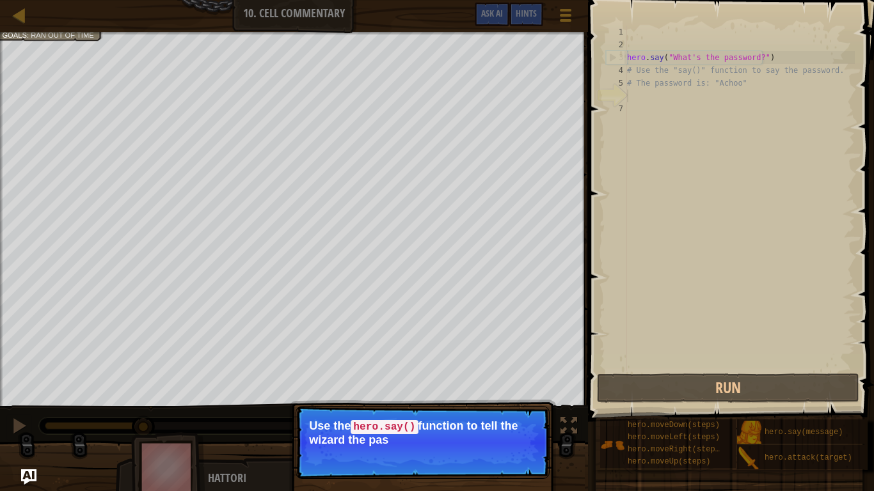
click at [515, 391] on p "Continue Use the hero.say() function to tell the wizard the pas" at bounding box center [422, 442] width 254 height 73
click at [512, 391] on p "Continue Use the hero.say() function to tell the wizard the password he" at bounding box center [422, 442] width 254 height 73
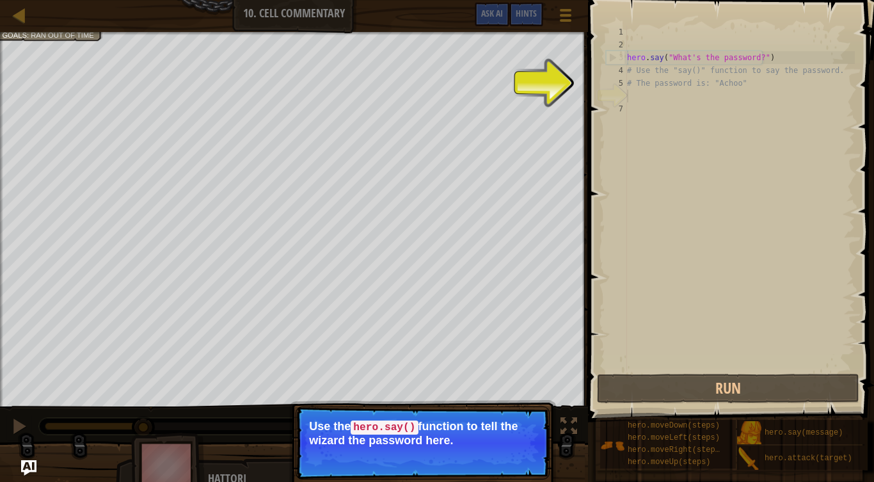
click at [518, 391] on p "Continue Use the hero.say() function to tell the wizard the password here." at bounding box center [422, 442] width 254 height 73
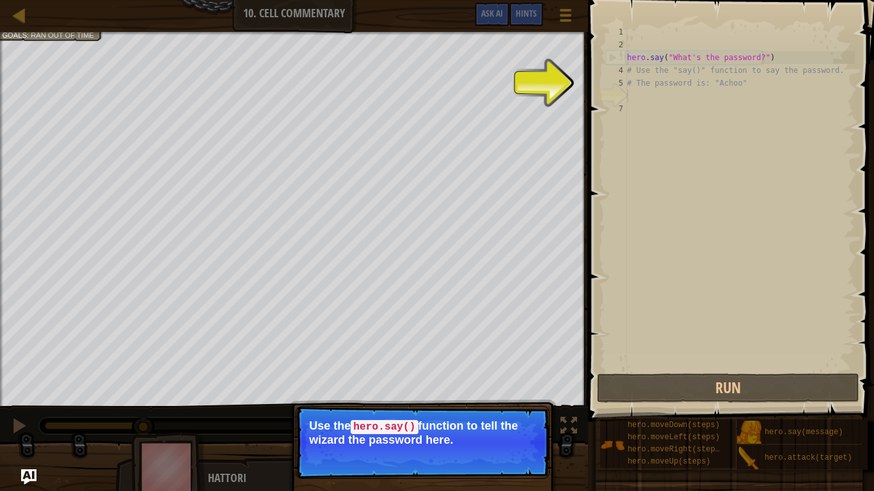
click at [513, 391] on button "Continue" at bounding box center [512, 457] width 53 height 17
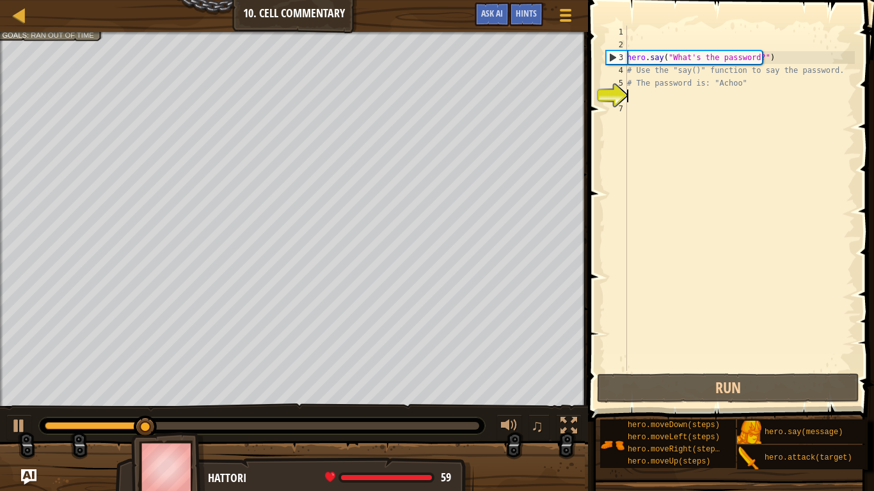
click at [521, 391] on div at bounding box center [294, 473] width 588 height 64
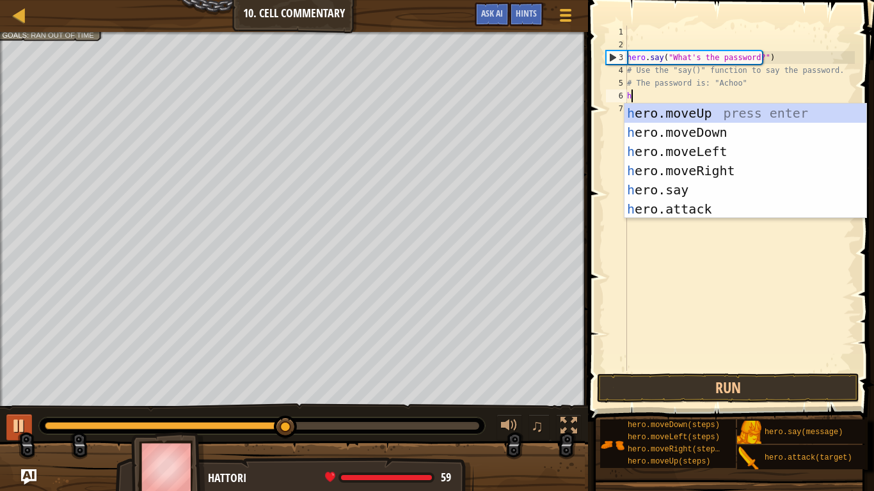
type textarea "h"
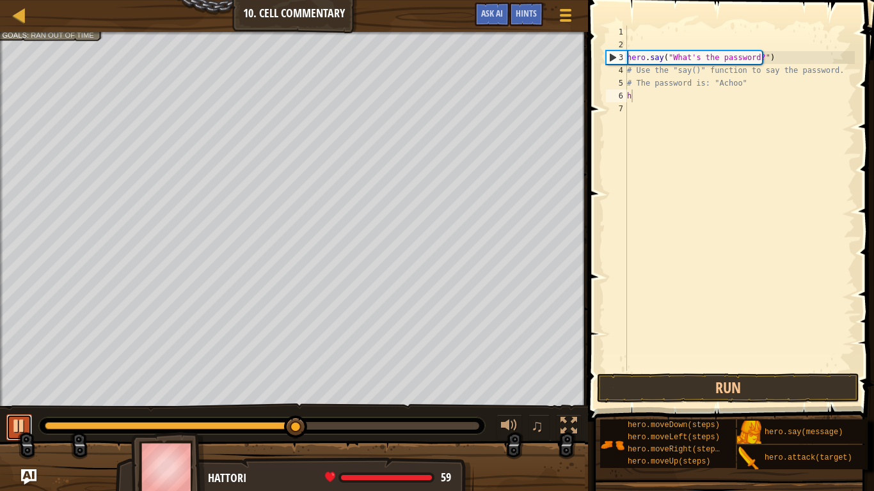
click at [15, 391] on div at bounding box center [19, 426] width 17 height 17
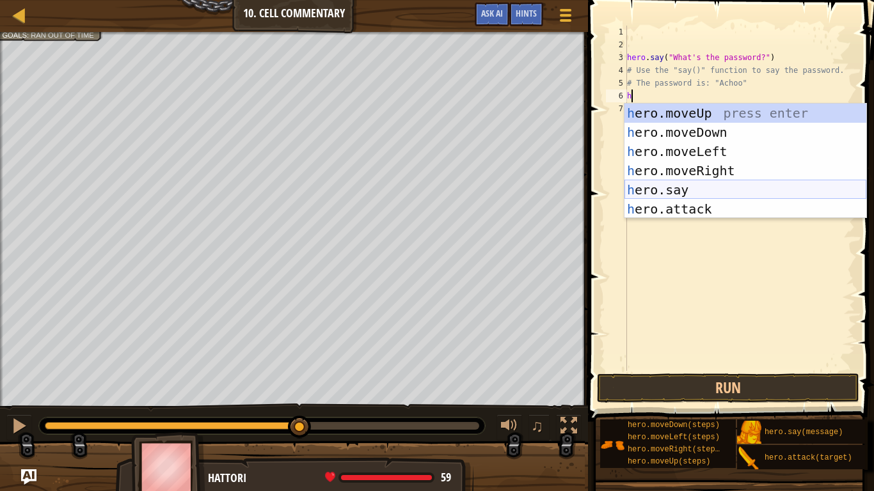
click at [684, 187] on div "h ero.moveUp press enter h ero.moveDown press enter h ero.moveLeft press enter …" at bounding box center [745, 180] width 242 height 153
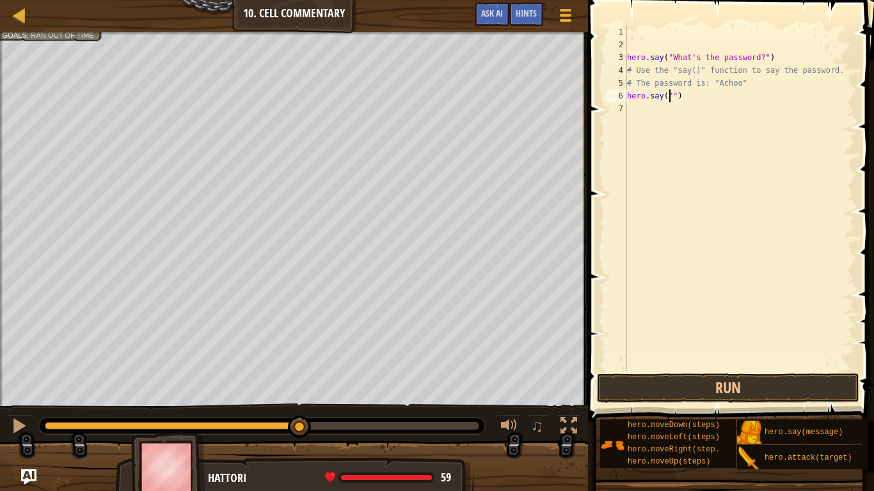
type textarea "hero.say("A")"
click at [647, 115] on div "hero . say ( "What's the password?" ) # Use the "say()" function to say the pas…" at bounding box center [739, 211] width 230 height 371
type textarea "h"
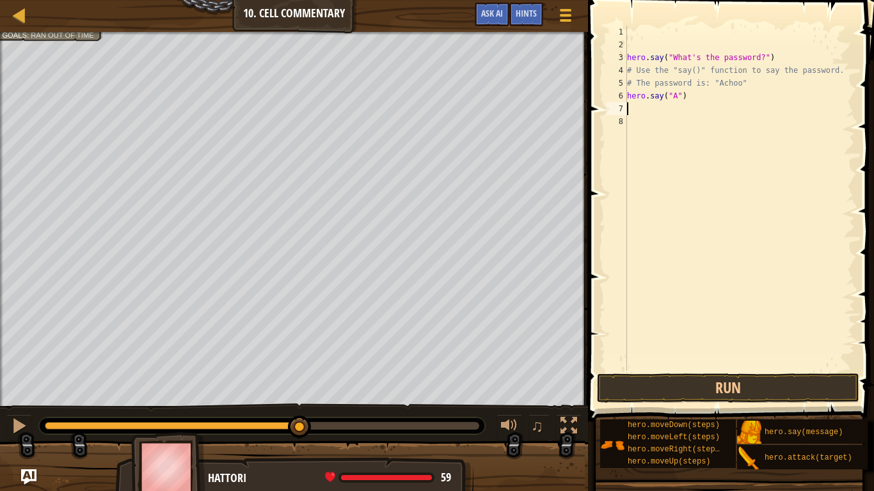
click at [675, 97] on div "hero . say ( "What's the password?" ) # Use the "say()" function to say the pas…" at bounding box center [739, 211] width 230 height 371
type textarea "hero.say("Achoo")"
click at [655, 107] on div "hero . say ( "What's the password?" ) # Use the "say()" function to say the pas…" at bounding box center [739, 211] width 230 height 371
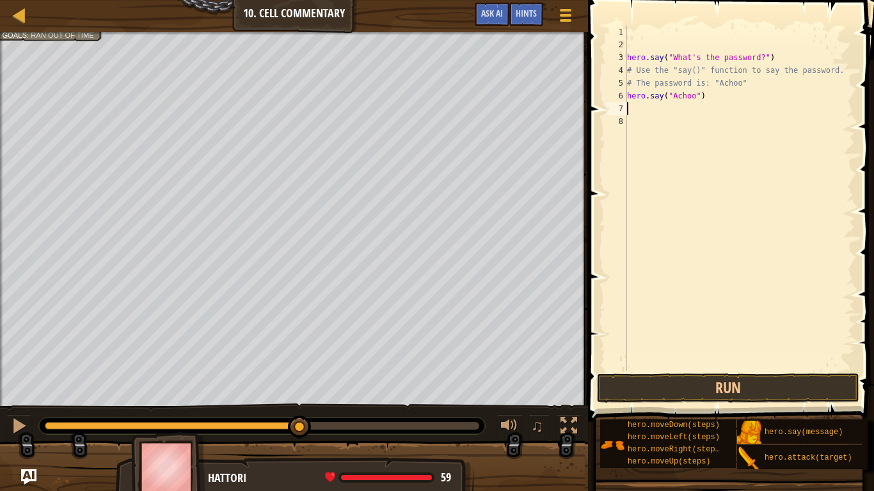
type textarea "h"
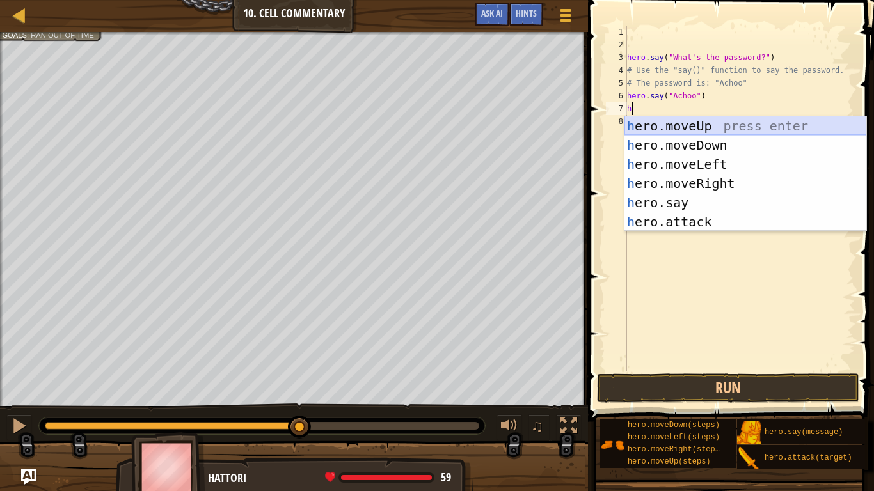
click at [715, 125] on div "h ero.moveUp press enter h ero.moveDown press enter h ero.moveLeft press enter …" at bounding box center [745, 192] width 242 height 153
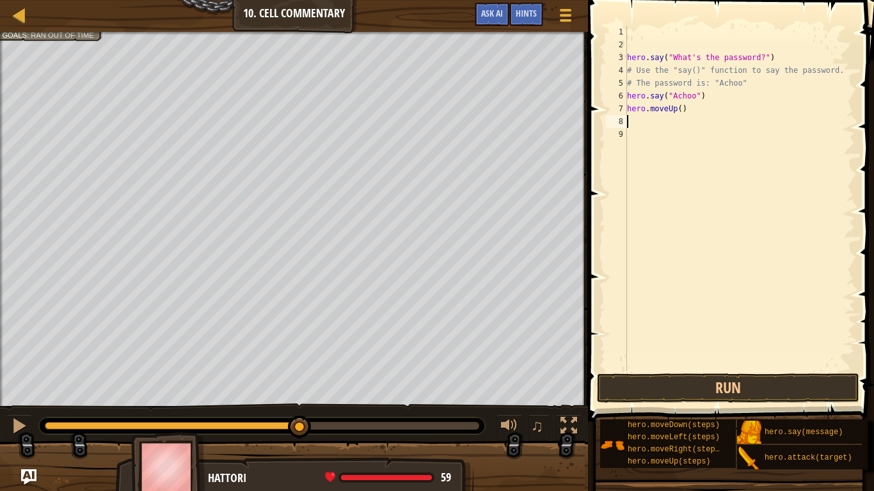
click at [677, 109] on div "hero . say ( "What's the password?" ) # Use the "say()" function to say the pas…" at bounding box center [739, 211] width 230 height 371
type textarea "hero.moveUp(2)"
click at [819, 373] on button "Run" at bounding box center [728, 387] width 262 height 29
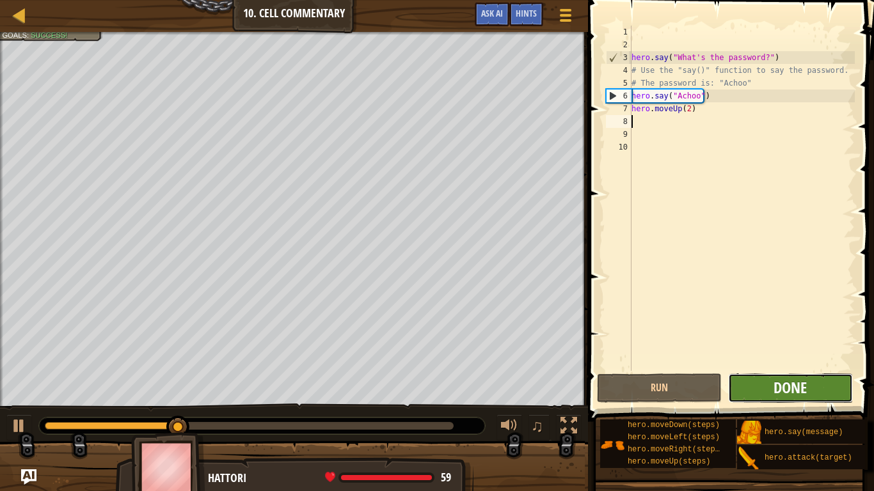
click at [806, 387] on span "Done" at bounding box center [789, 387] width 33 height 20
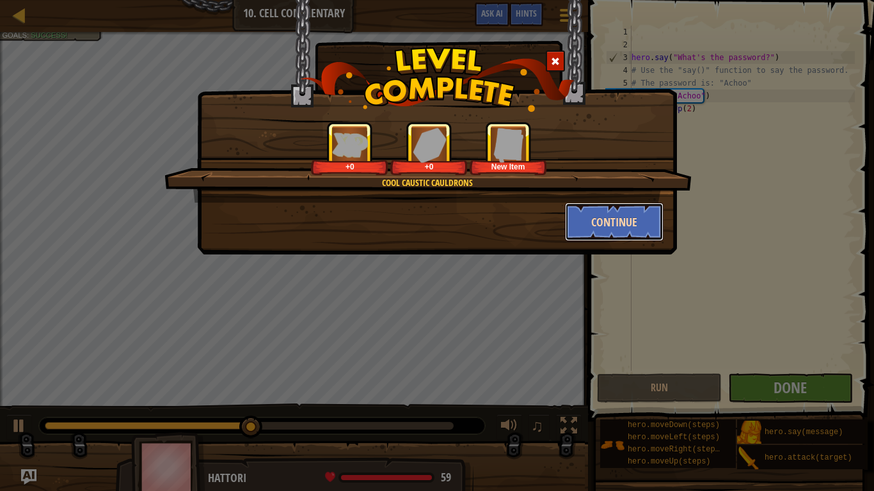
click at [617, 238] on button "Continue" at bounding box center [614, 222] width 99 height 38
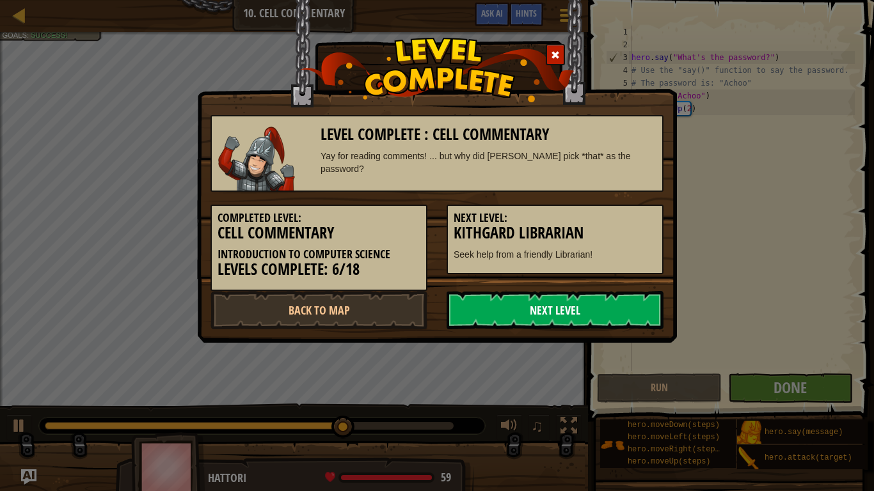
click at [579, 307] on link "Next Level" at bounding box center [554, 310] width 217 height 38
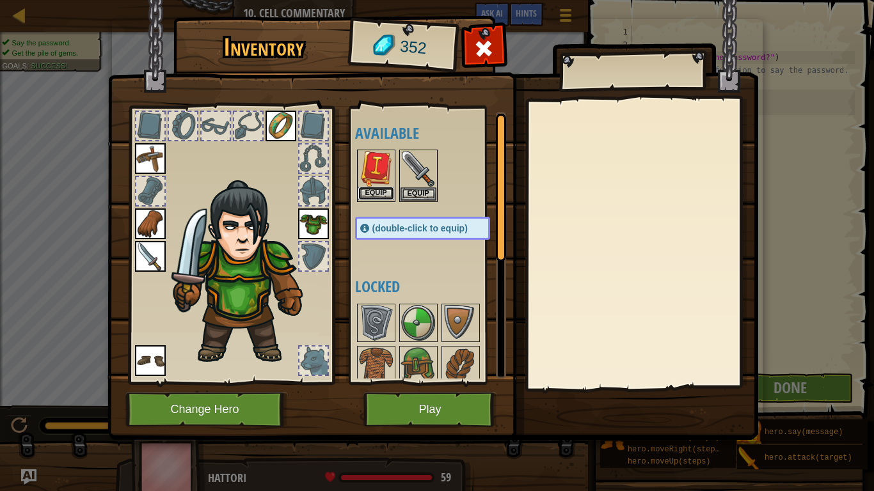
click at [375, 189] on button "Equip" at bounding box center [376, 193] width 36 height 13
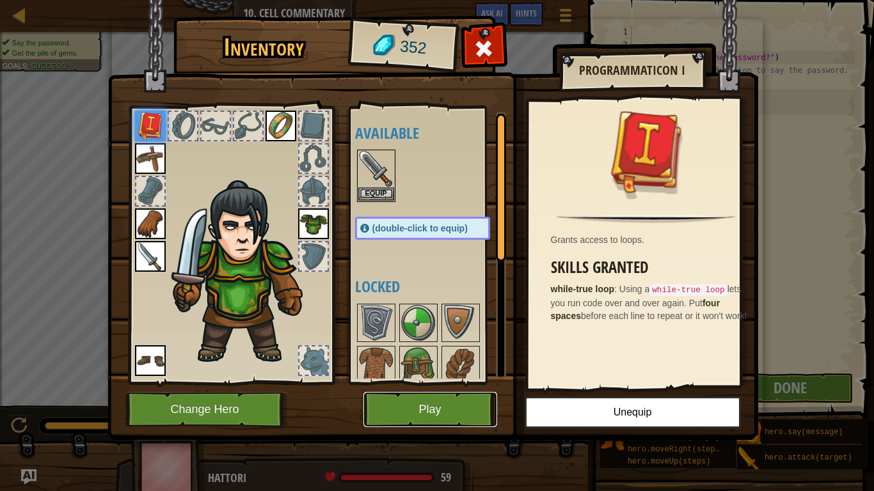
click at [451, 391] on button "Play" at bounding box center [430, 409] width 134 height 35
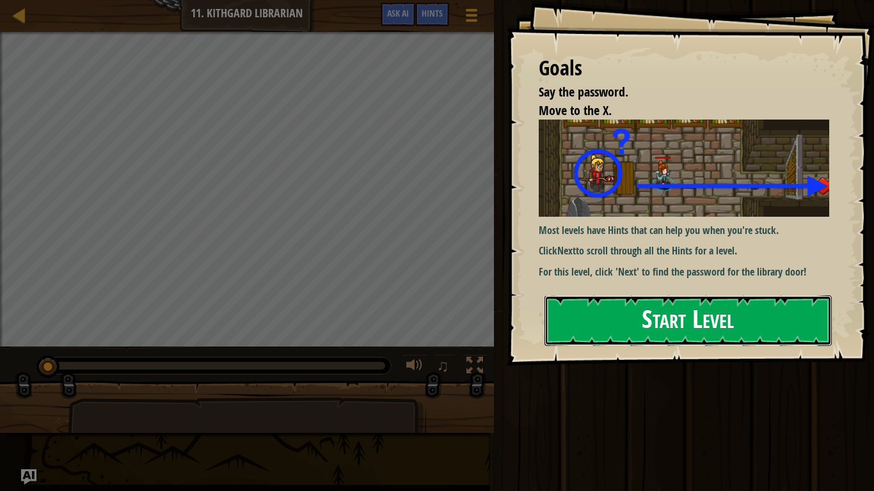
click at [769, 307] on button "Start Level" at bounding box center [687, 320] width 287 height 51
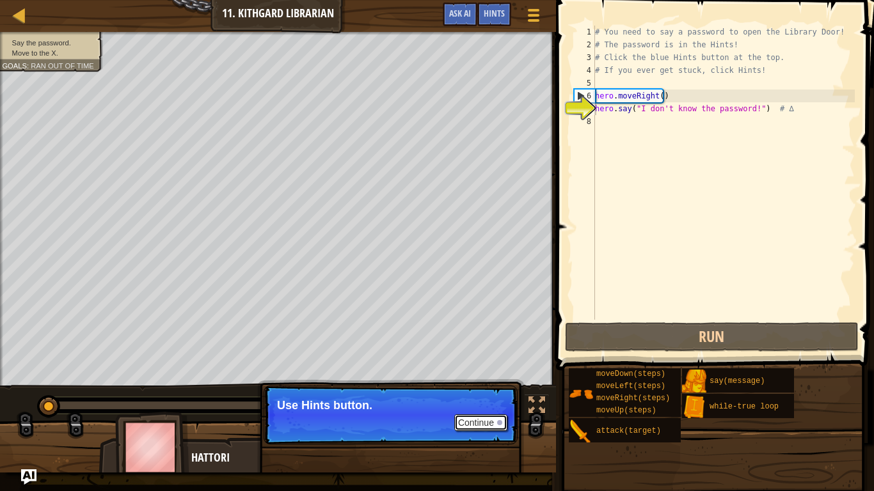
click at [485, 391] on button "Continue" at bounding box center [480, 422] width 53 height 17
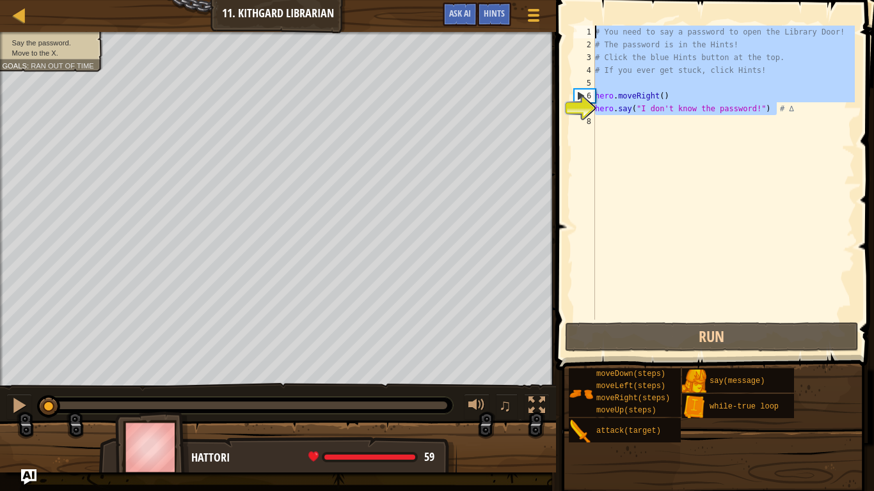
drag, startPoint x: 802, startPoint y: 103, endPoint x: 578, endPoint y: 28, distance: 236.0
click at [578, 28] on div "hero.say("I don't know the password!") # ∆ 1 2 3 4 5 6 7 8 # You need to say a …" at bounding box center [712, 173] width 283 height 294
type textarea "# You need to say a password to open the Library Door! # The password is in the…"
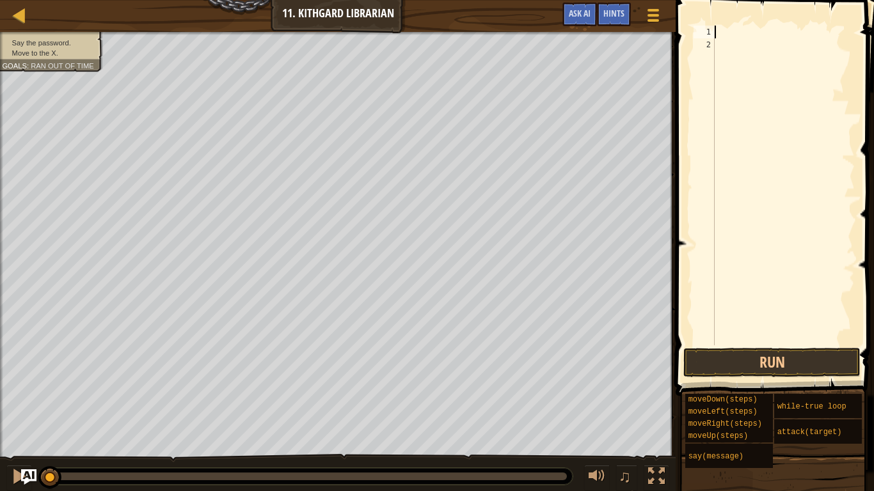
type textarea "h"
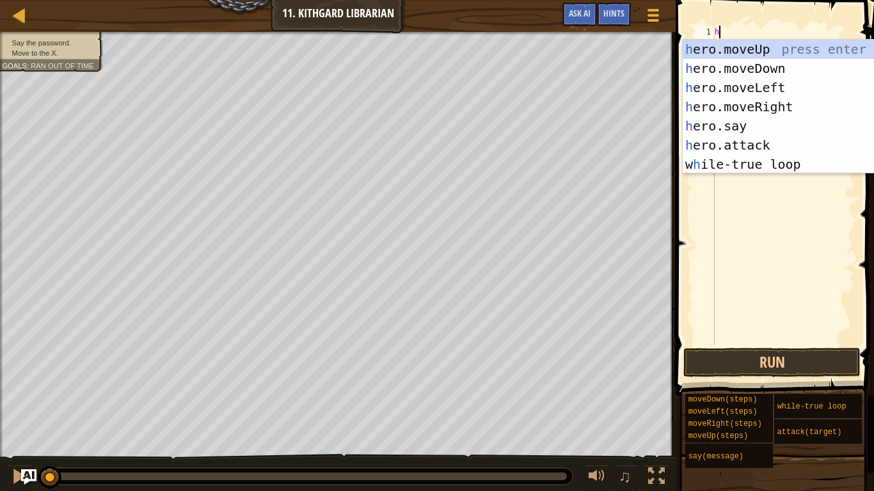
scroll to position [6, 0]
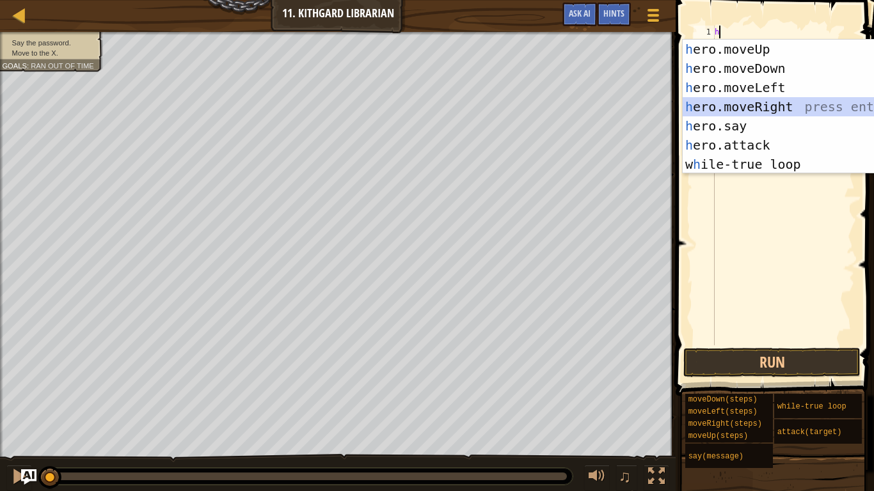
click at [769, 104] on div "h ero.moveUp press enter h ero.moveDown press enter h ero.moveLeft press enter …" at bounding box center [803, 126] width 242 height 173
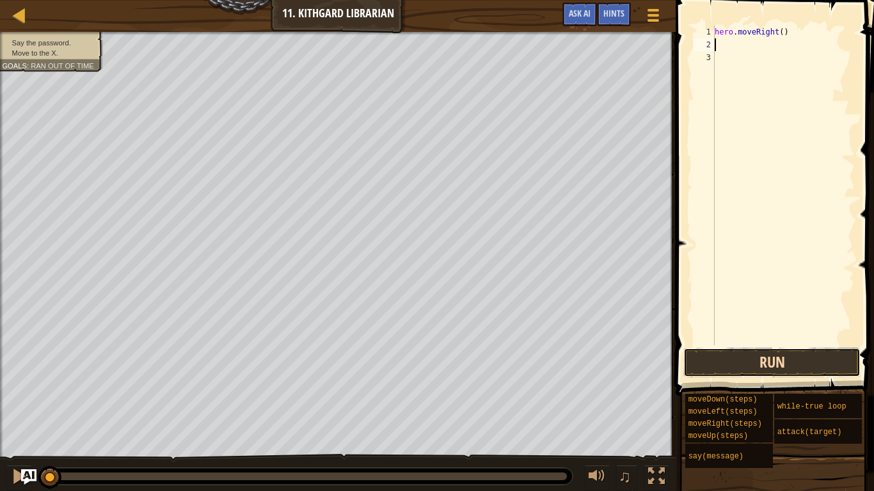
click at [776, 366] on button "Run" at bounding box center [771, 362] width 177 height 29
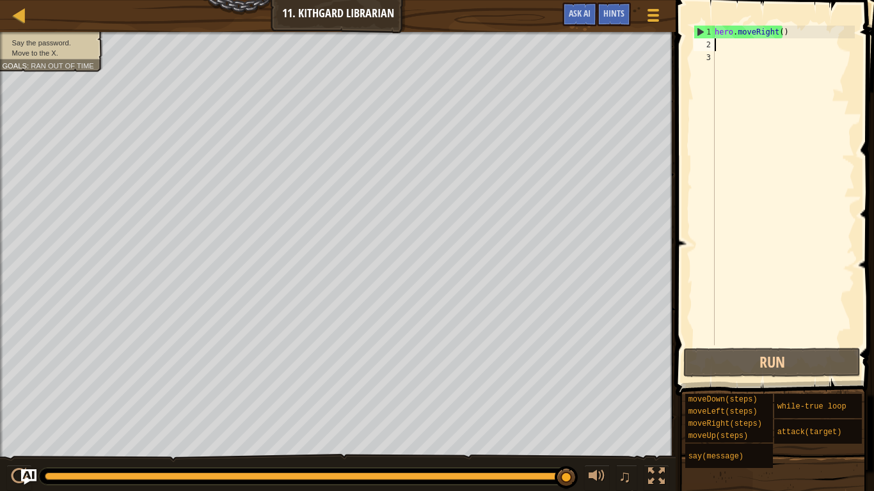
click at [792, 19] on span at bounding box center [775, 180] width 208 height 434
click at [788, 31] on div "hero . moveRight ( )" at bounding box center [783, 198] width 143 height 345
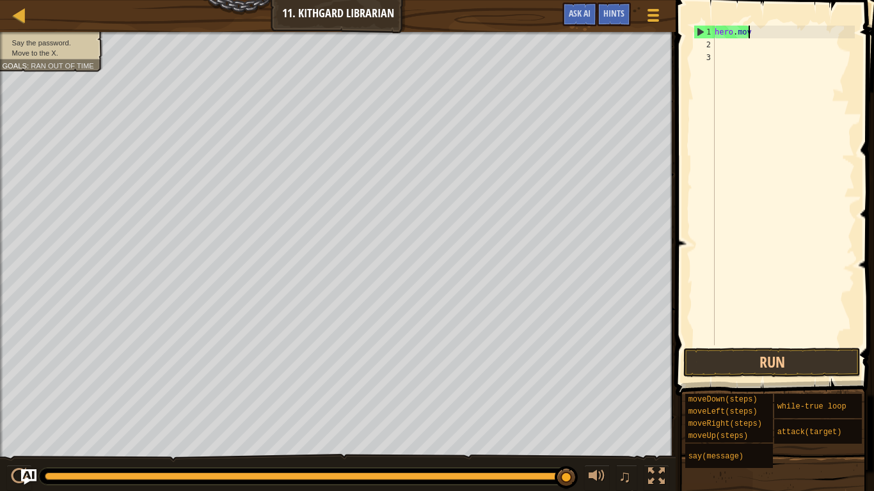
type textarea "h"
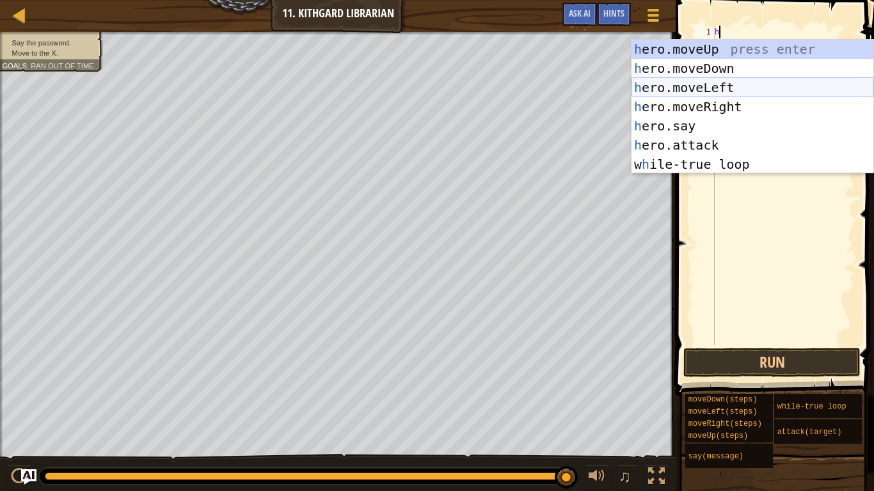
click at [703, 87] on div "h ero.moveUp press enter h ero.moveDown press enter h ero.moveLeft press enter …" at bounding box center [752, 126] width 242 height 173
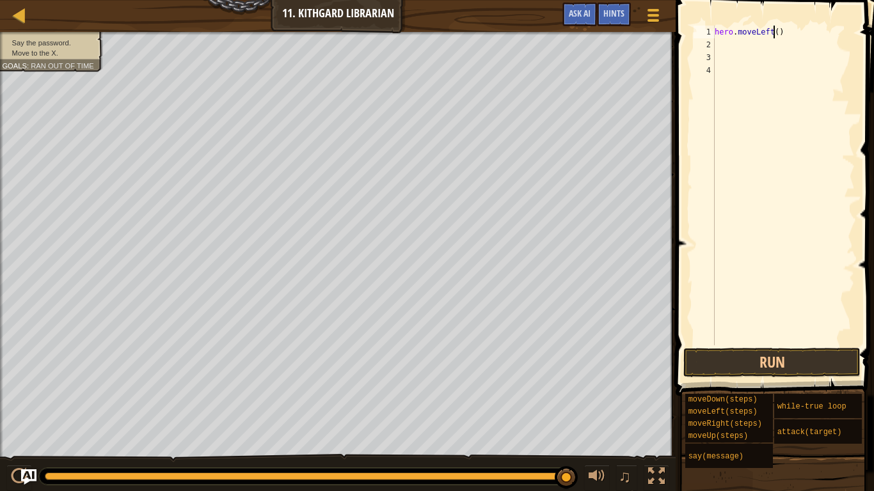
click at [772, 32] on div "hero . moveLeft ( )" at bounding box center [783, 198] width 143 height 345
type textarea "hero.moveLeft(2)"
click at [744, 45] on div "hero . moveLeft ( 2 )" at bounding box center [783, 198] width 143 height 345
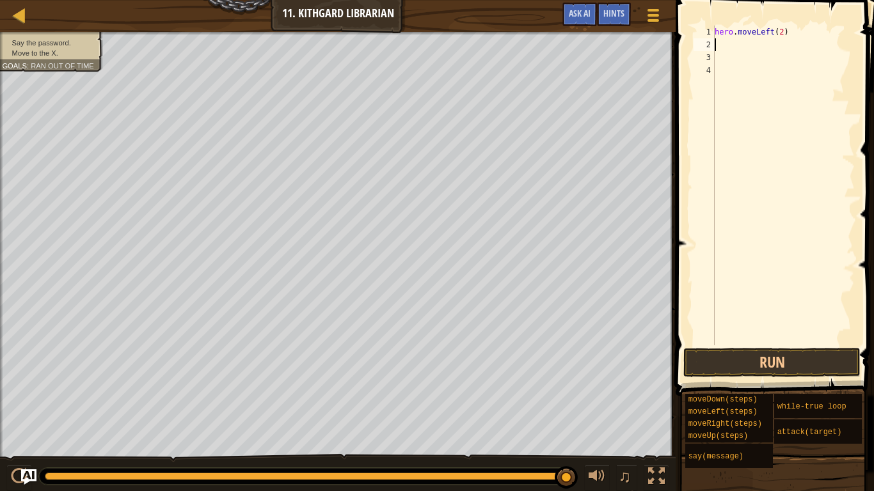
type textarea "h"
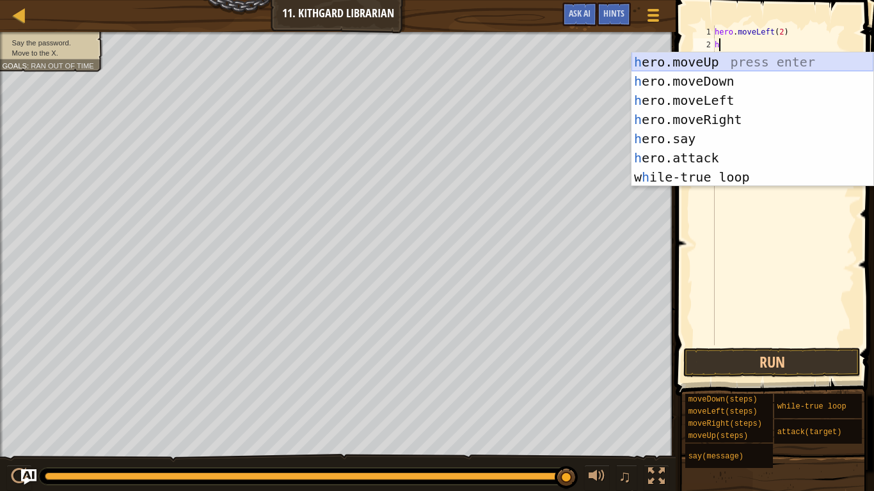
click at [707, 56] on div "h ero.moveUp press enter h ero.moveDown press enter h ero.moveLeft press enter …" at bounding box center [752, 138] width 242 height 173
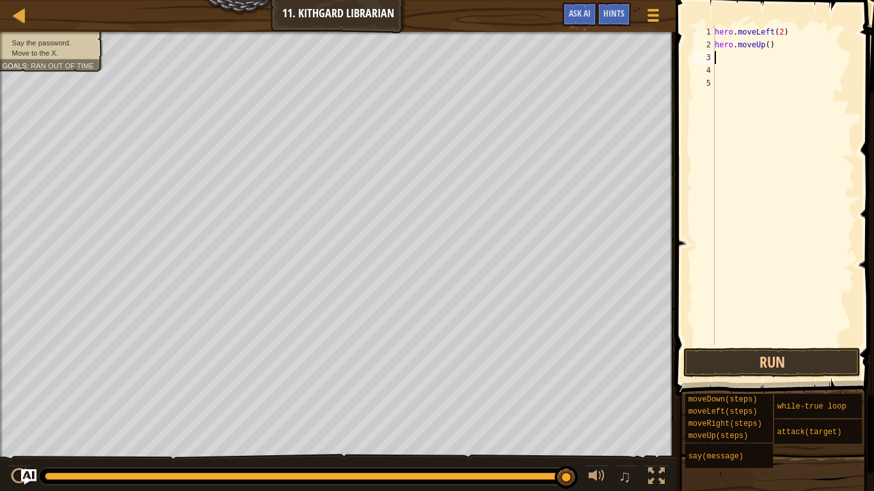
type textarea "h"
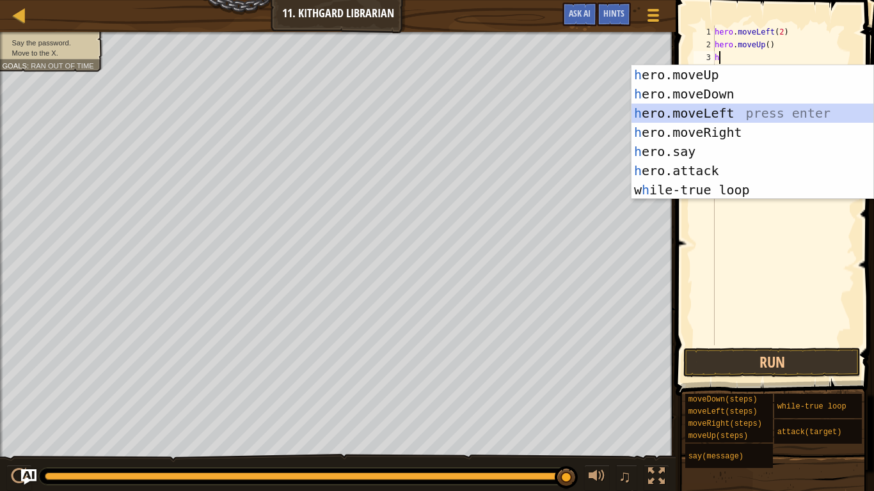
click at [711, 107] on div "h ero.moveUp press enter h ero.moveDown press enter h ero.moveLeft press enter …" at bounding box center [752, 151] width 242 height 173
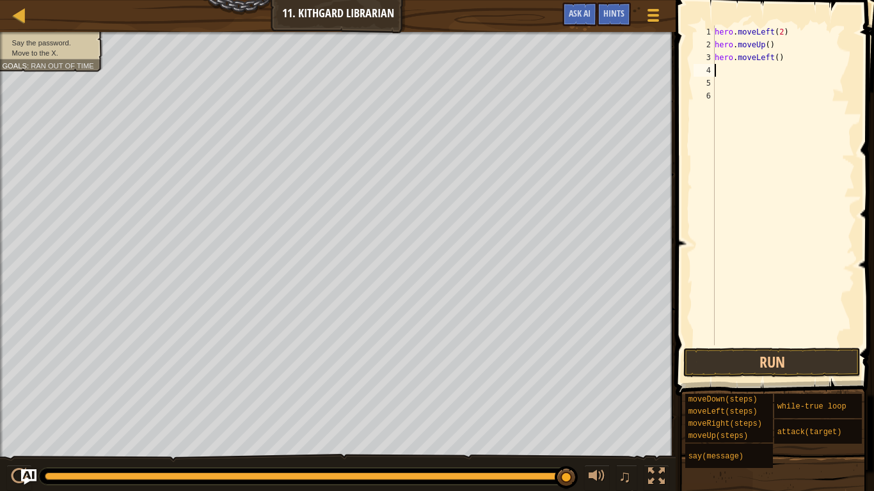
type textarea "h"
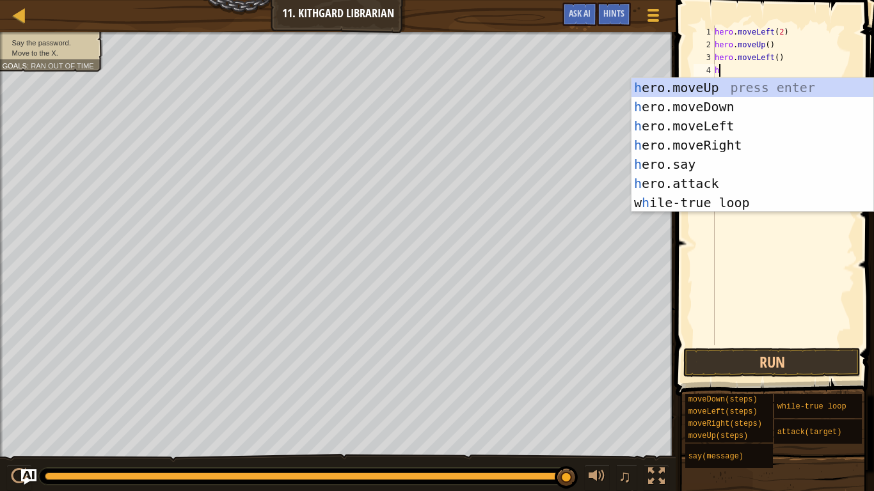
click at [758, 68] on div "hero . moveLeft ( 2 ) hero . moveUp ( ) hero . moveLeft ( ) h" at bounding box center [783, 198] width 143 height 345
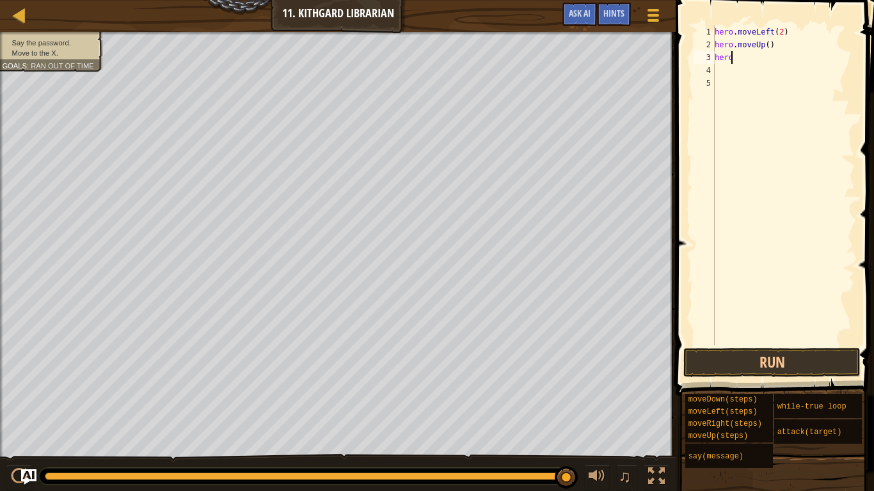
type textarea "h"
click at [797, 197] on div "h" at bounding box center [783, 198] width 143 height 345
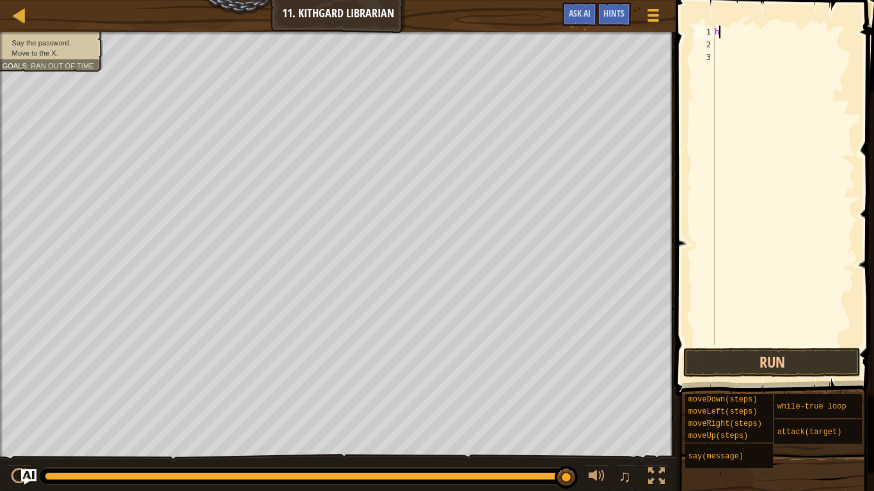
click at [765, 33] on div "h" at bounding box center [783, 198] width 143 height 345
type textarea "h"
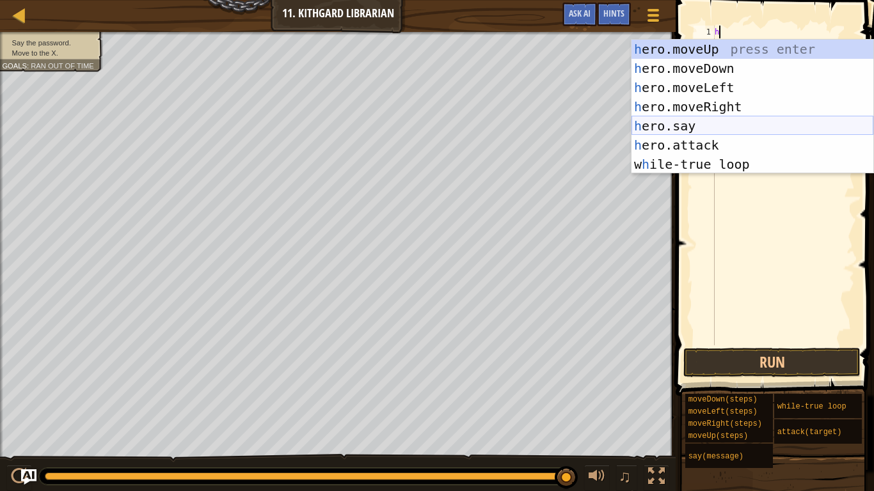
click at [725, 123] on div "h ero.moveUp press enter h ero.moveDown press enter h ero.moveLeft press enter …" at bounding box center [752, 126] width 242 height 173
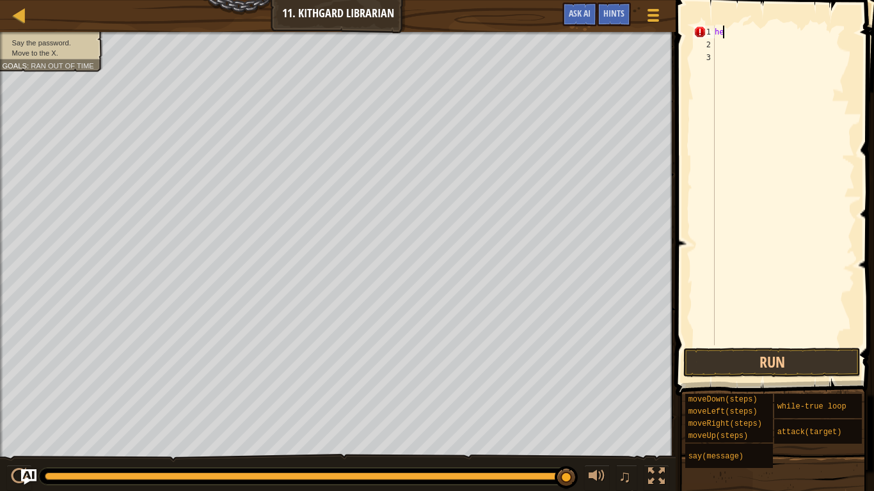
type textarea "h"
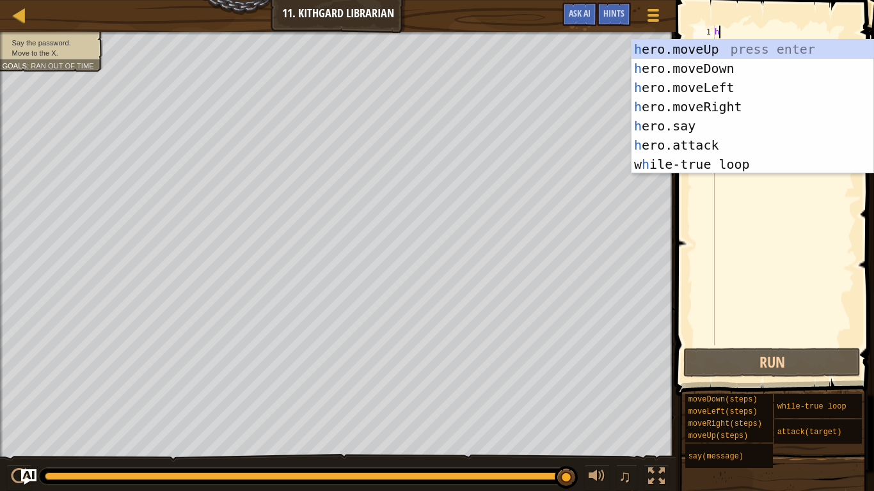
type textarea "h"
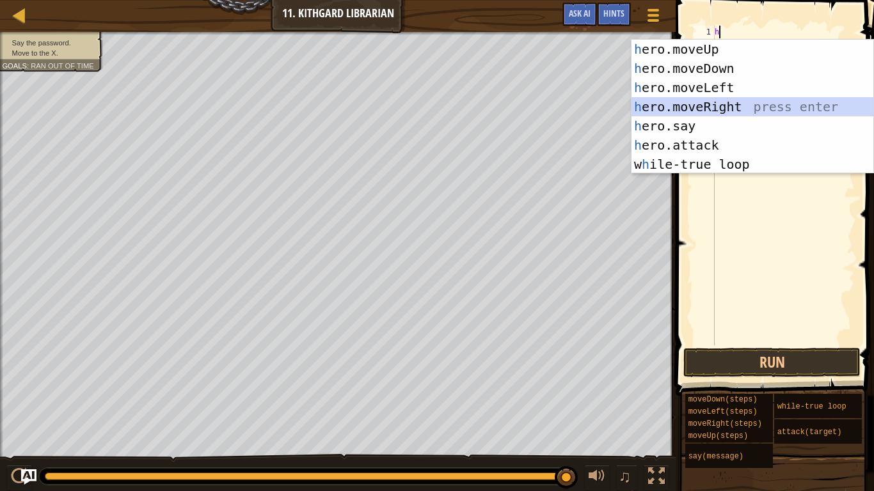
click at [717, 112] on div "h ero.moveUp press enter h ero.moveDown press enter h ero.moveLeft press enter …" at bounding box center [752, 126] width 242 height 173
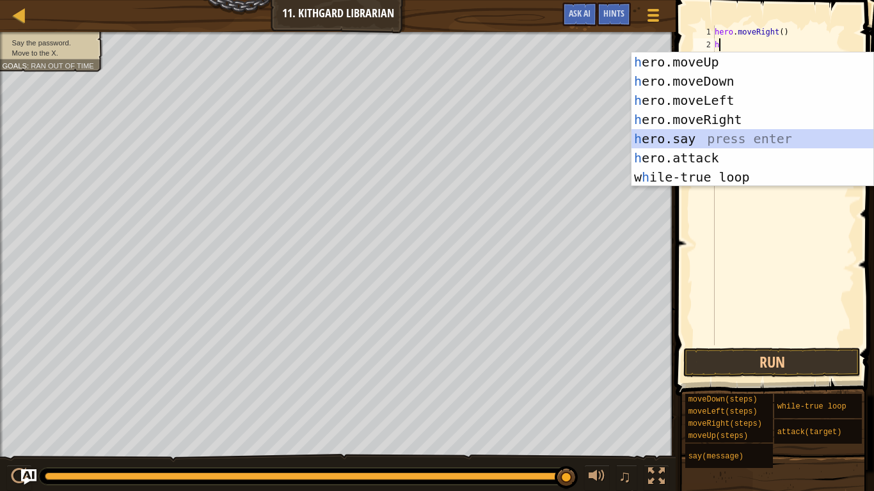
click at [702, 131] on div "h ero.moveUp press enter h ero.moveDown press enter h ero.moveLeft press enter …" at bounding box center [752, 138] width 242 height 173
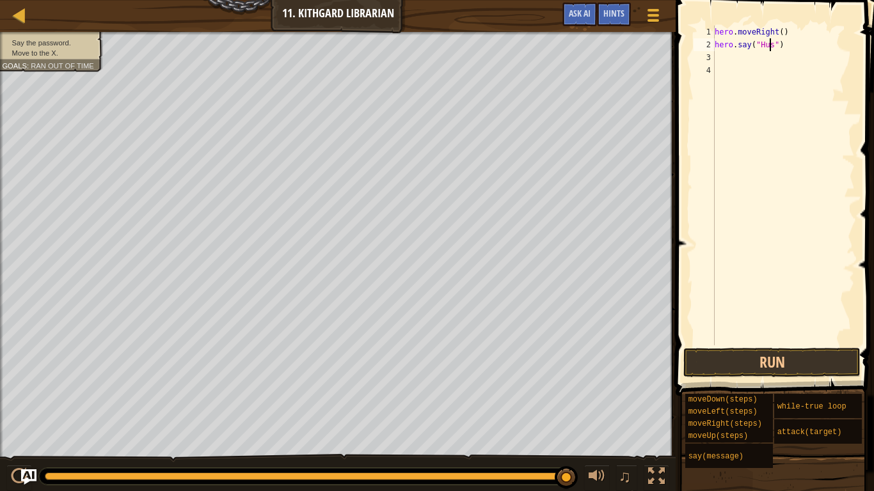
scroll to position [6, 5]
type textarea "hero.say("Hush")"
click at [781, 356] on button "Run" at bounding box center [771, 362] width 177 height 29
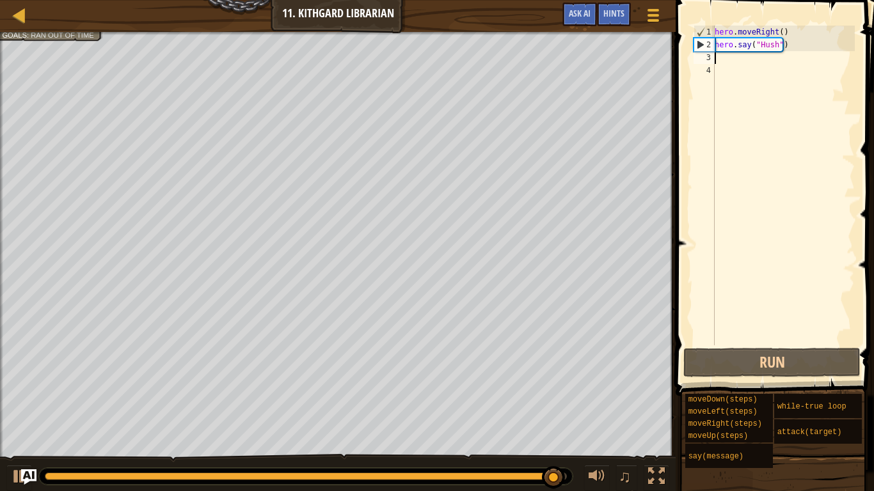
click at [728, 61] on div "hero . moveRight ( ) hero . say ( "Hush" )" at bounding box center [783, 198] width 143 height 345
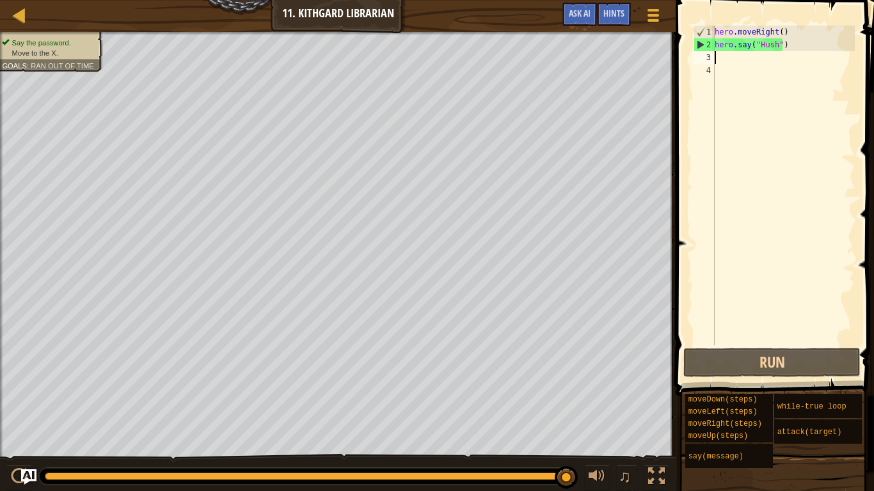
type textarea "h"
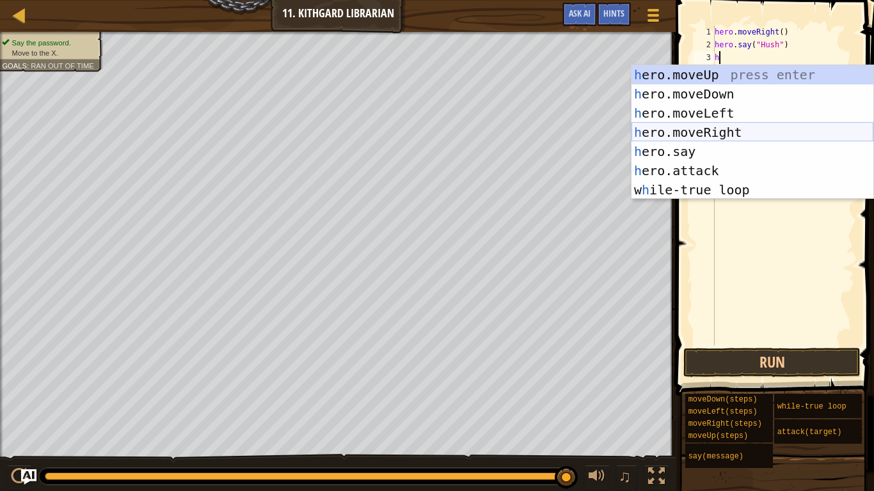
click at [730, 130] on div "h ero.moveUp press enter h ero.moveDown press enter h ero.moveLeft press enter …" at bounding box center [752, 151] width 242 height 173
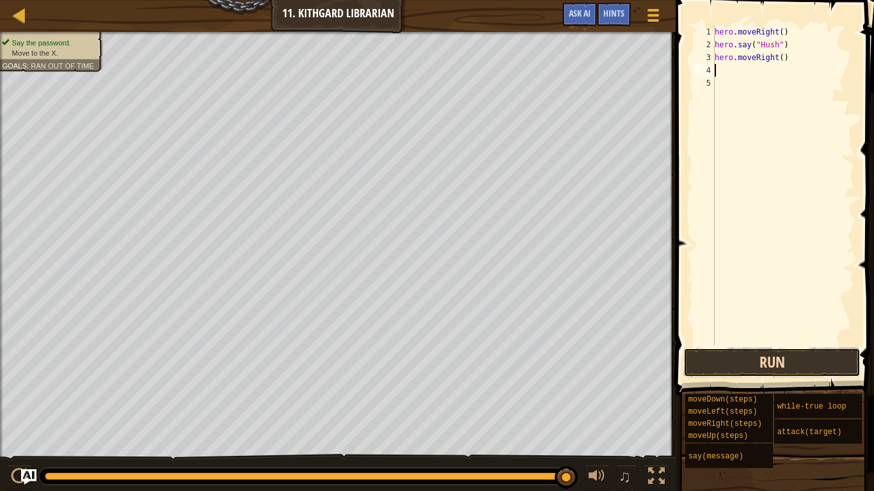
click at [780, 354] on button "Run" at bounding box center [771, 362] width 177 height 29
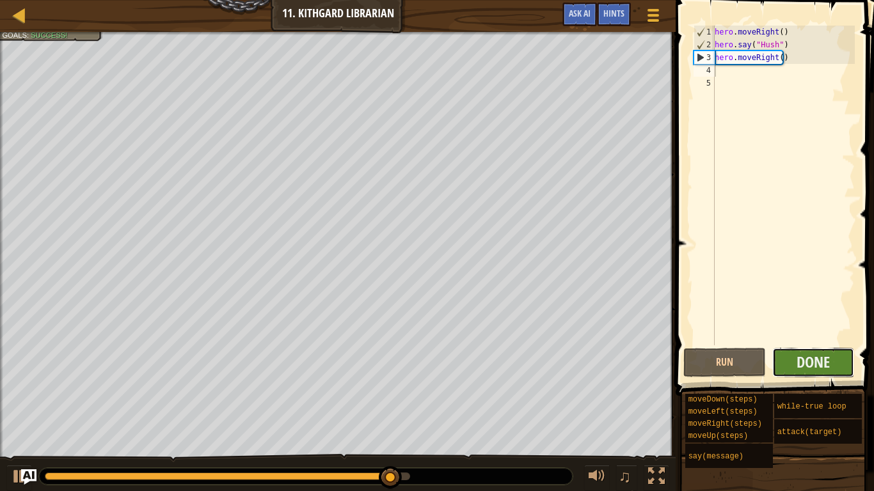
click at [790, 355] on button "Done" at bounding box center [813, 362] width 82 height 29
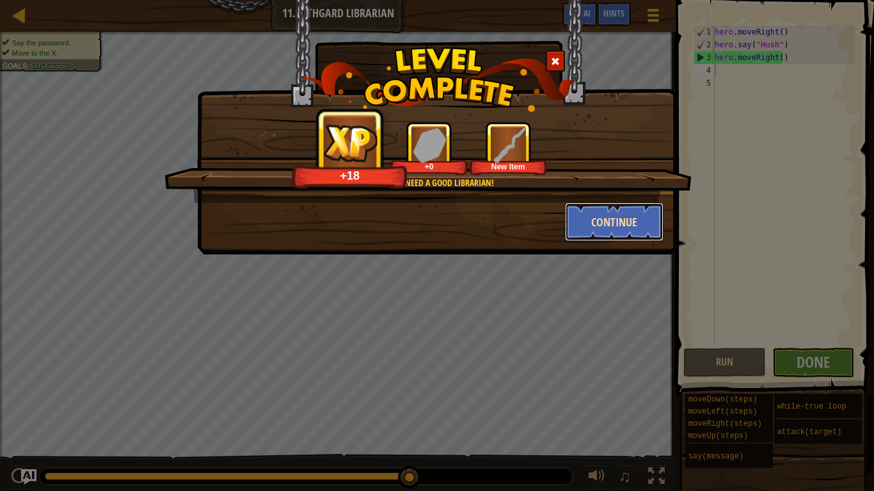
click at [614, 220] on button "Continue" at bounding box center [614, 222] width 99 height 38
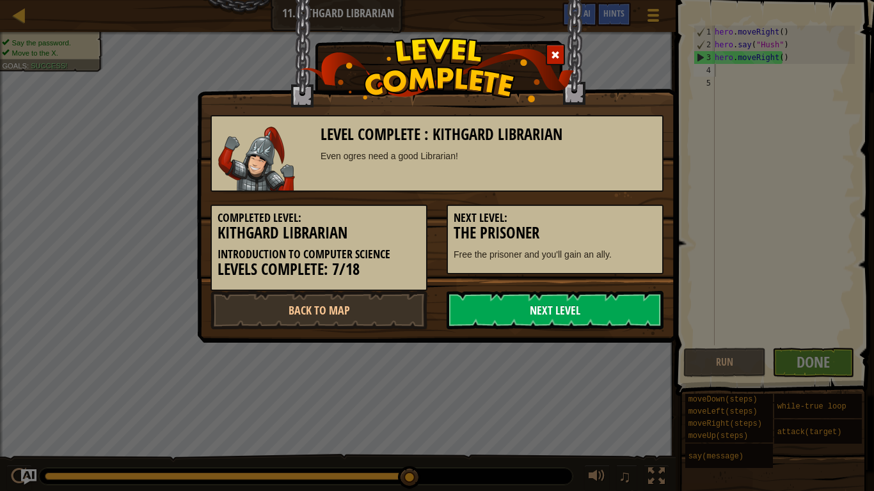
click at [585, 308] on link "Next Level" at bounding box center [554, 310] width 217 height 38
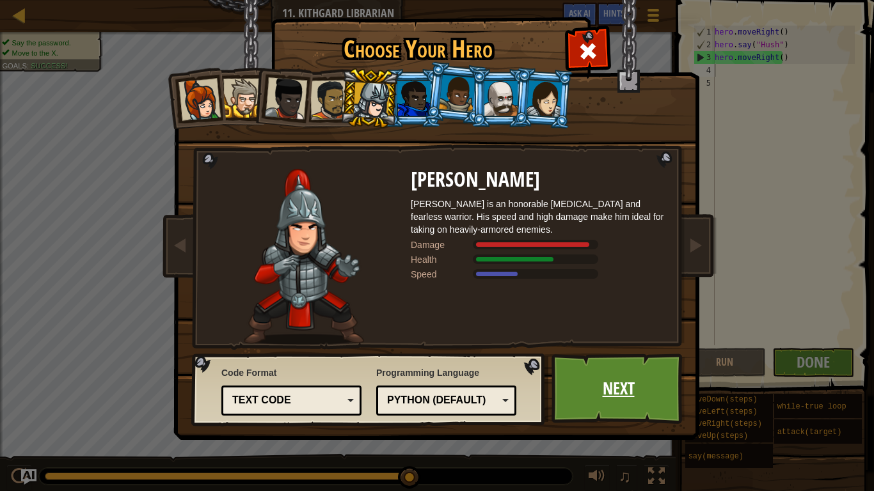
click at [591, 389] on link "Next" at bounding box center [618, 389] width 134 height 70
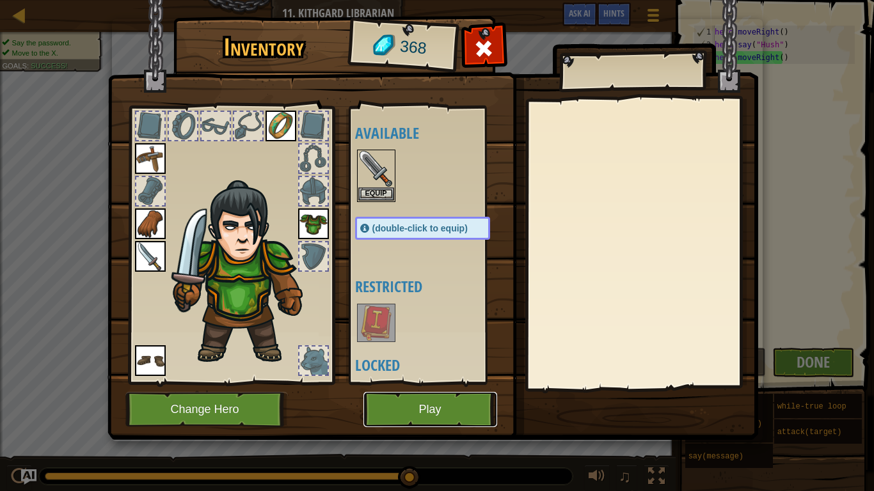
click at [477, 391] on button "Play" at bounding box center [430, 409] width 134 height 35
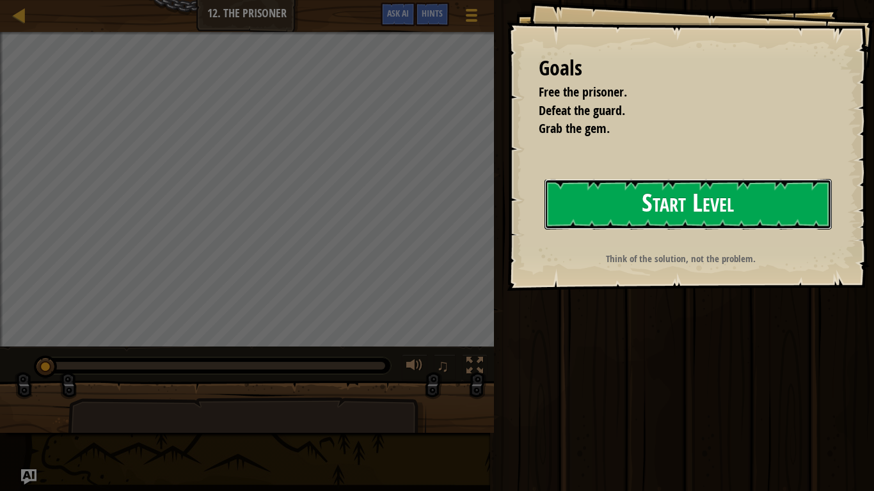
click at [606, 212] on button "Start Level" at bounding box center [687, 204] width 287 height 51
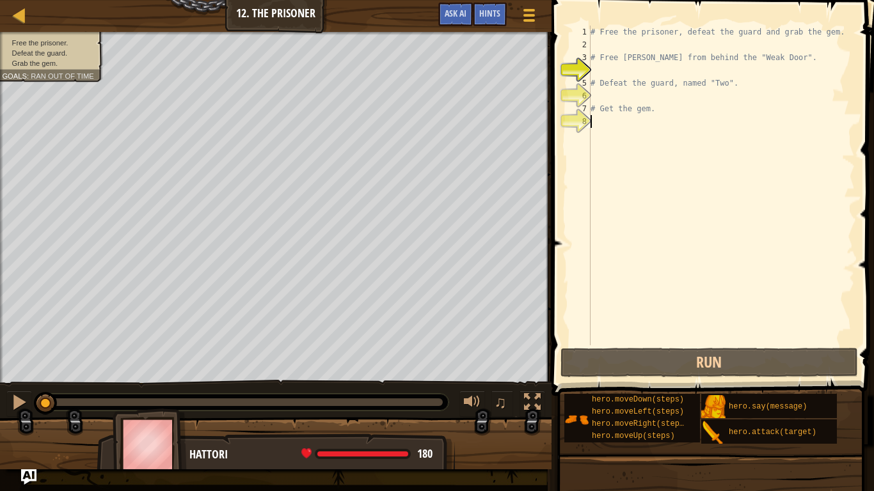
click at [612, 123] on div "# Free the prisoner, defeat the guard and grab the gem. # Free Patrick from beh…" at bounding box center [721, 198] width 267 height 345
type textarea "h"
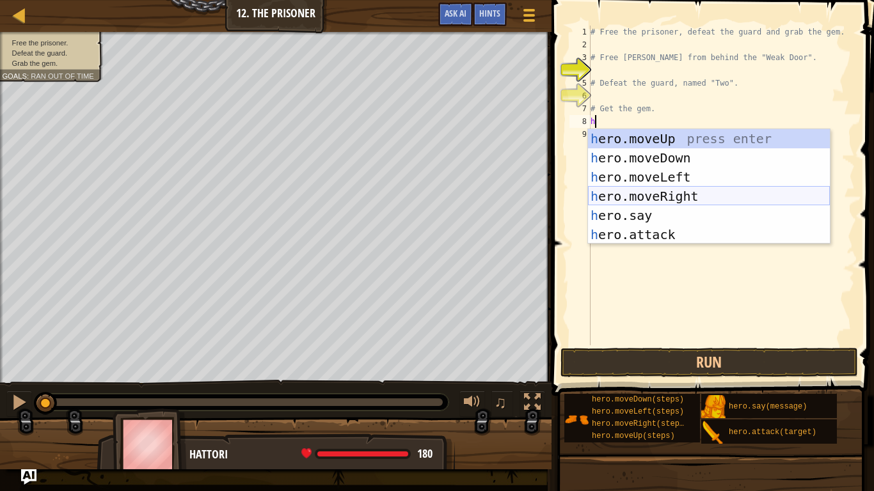
click at [673, 189] on div "h ero.moveUp press enter h ero.moveDown press enter h ero.moveLeft press enter …" at bounding box center [709, 205] width 242 height 153
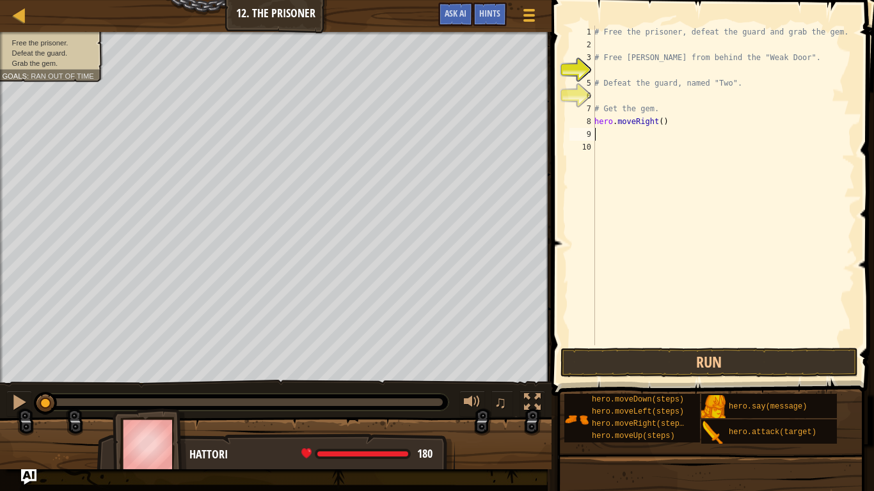
type textarea "h"
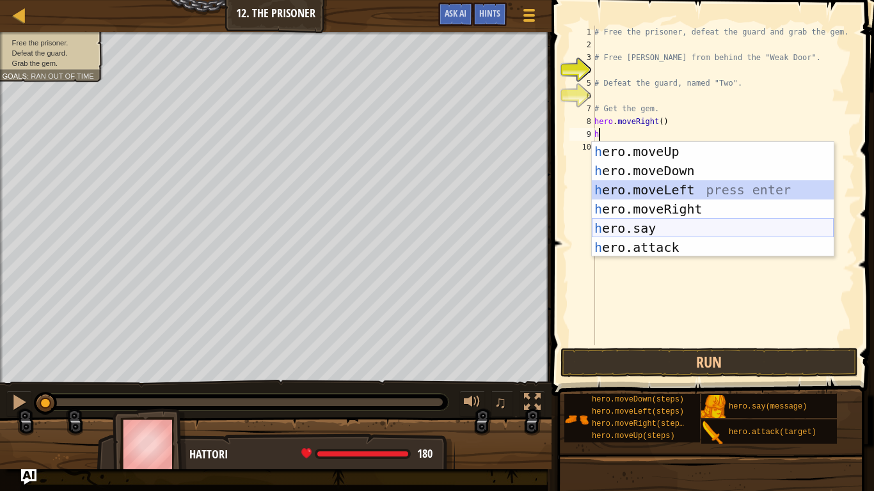
drag, startPoint x: 679, startPoint y: 197, endPoint x: 641, endPoint y: 227, distance: 48.7
click at [641, 227] on div "h ero.moveUp press enter h ero.moveDown press enter h ero.moveLeft press enter …" at bounding box center [713, 218] width 242 height 153
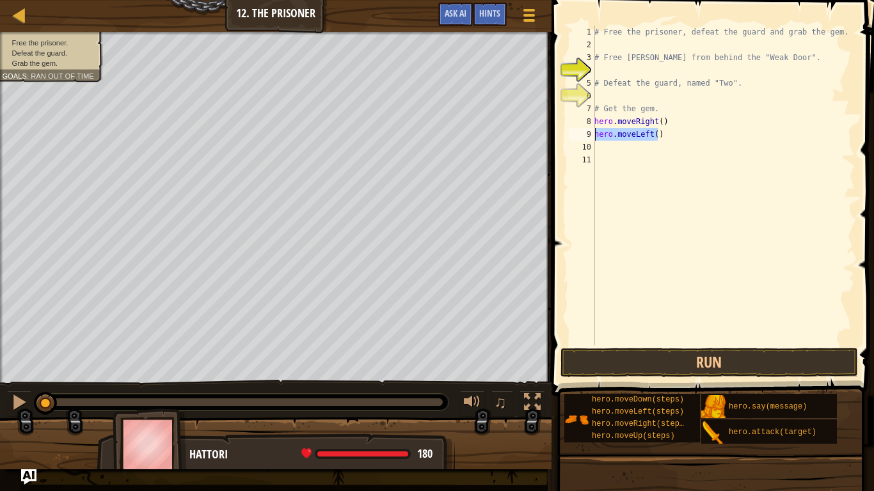
drag, startPoint x: 661, startPoint y: 133, endPoint x: 594, endPoint y: 136, distance: 66.6
click at [594, 136] on div "1 2 3 4 5 6 7 8 9 10 11 # Free the prisoner, defeat the guard and grab the gem.…" at bounding box center [711, 186] width 288 height 320
type textarea "hero.moveLeft()"
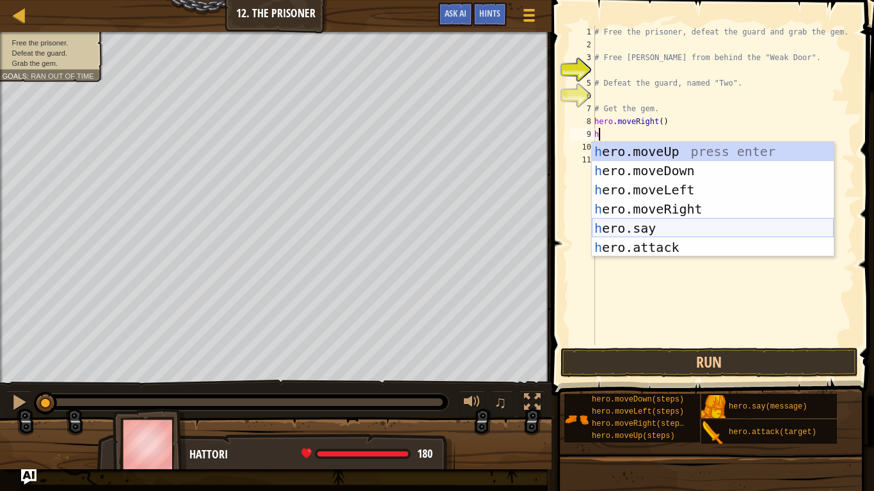
click at [639, 226] on div "h ero.moveUp press enter h ero.moveDown press enter h ero.moveLeft press enter …" at bounding box center [713, 218] width 242 height 153
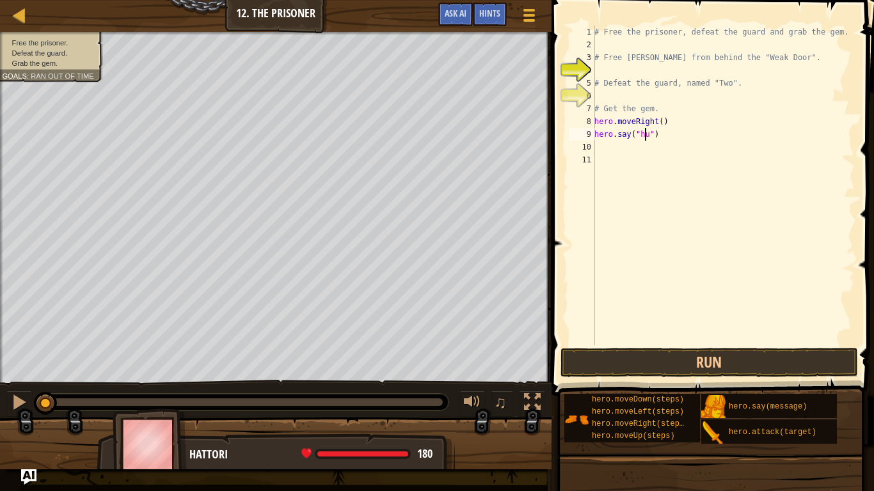
scroll to position [6, 4]
type textarea "hero.say("hush")"
click at [602, 149] on div "# Free the prisoner, defeat the guard and grab the gem. # Free Patrick from beh…" at bounding box center [723, 198] width 263 height 345
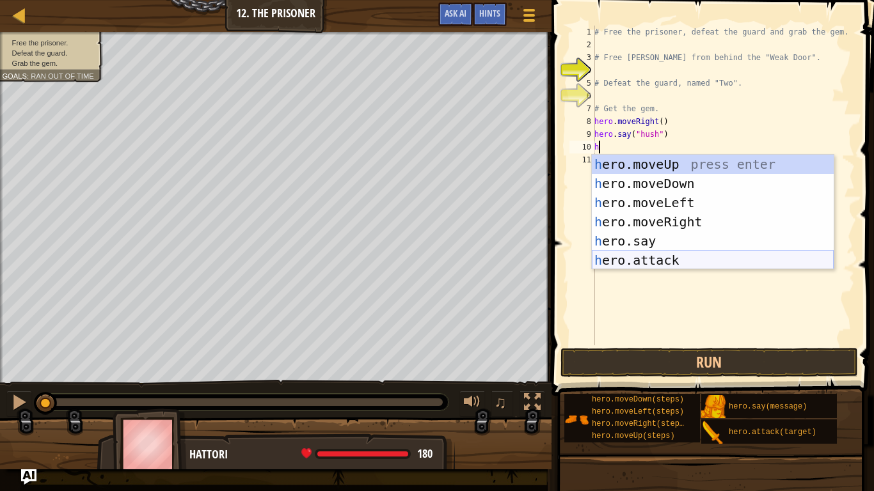
click at [649, 257] on div "h ero.moveUp press enter h ero.moveDown press enter h ero.moveLeft press enter …" at bounding box center [713, 231] width 242 height 153
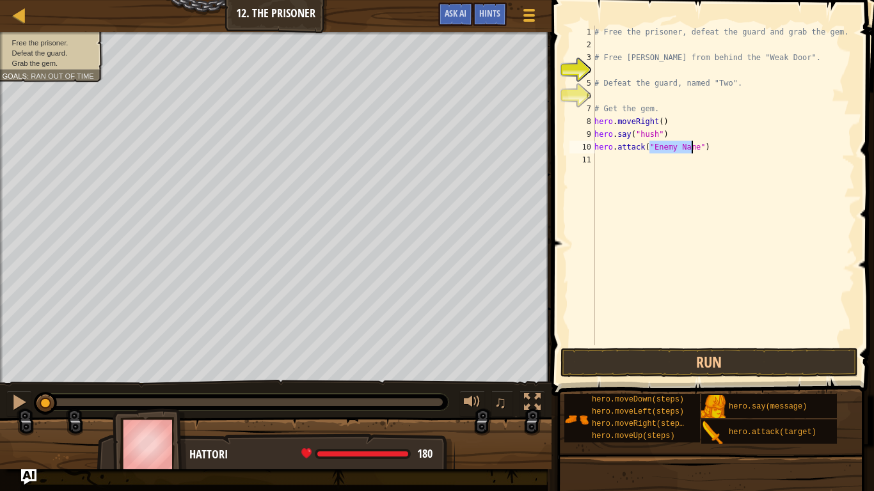
type textarea "hero.attack("Enemy Name")"
click at [609, 159] on div "# Free the prisoner, defeat the guard and grab the gem. # Free Patrick from beh…" at bounding box center [723, 198] width 263 height 345
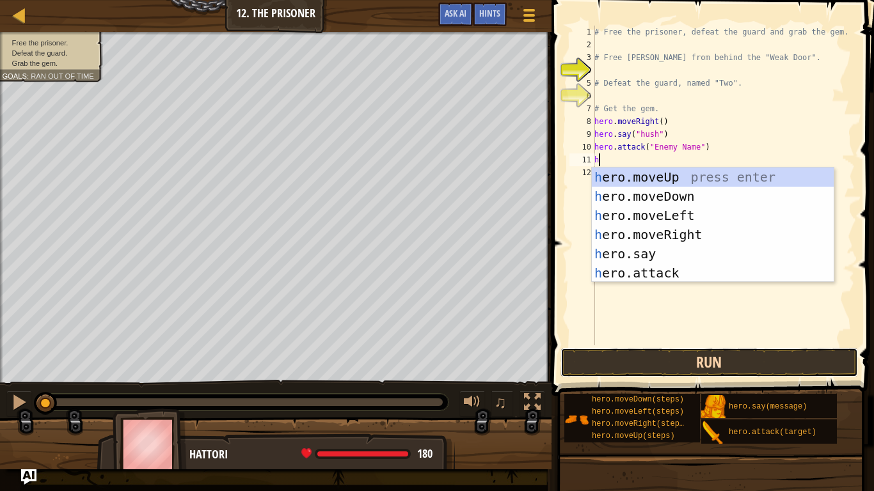
click at [658, 364] on button "Run" at bounding box center [709, 362] width 298 height 29
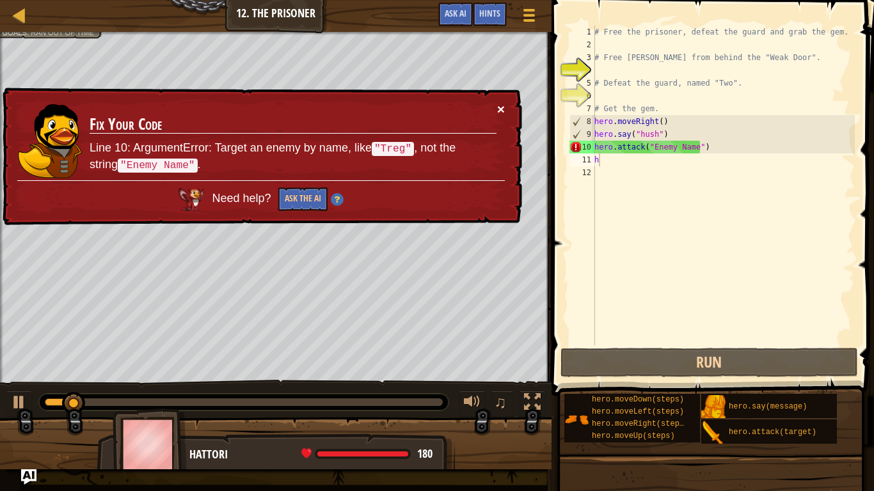
click at [505, 108] on div "× Fix Your Code Line 10: ArgumentError: Target an enemy by name, like "Treg" , …" at bounding box center [261, 156] width 524 height 145
click at [496, 101] on div "× Fix Your Code Line 10: ArgumentError: Target an enemy by name, like "Treg" , …" at bounding box center [261, 157] width 522 height 138
click at [503, 102] on button "×" at bounding box center [501, 108] width 8 height 13
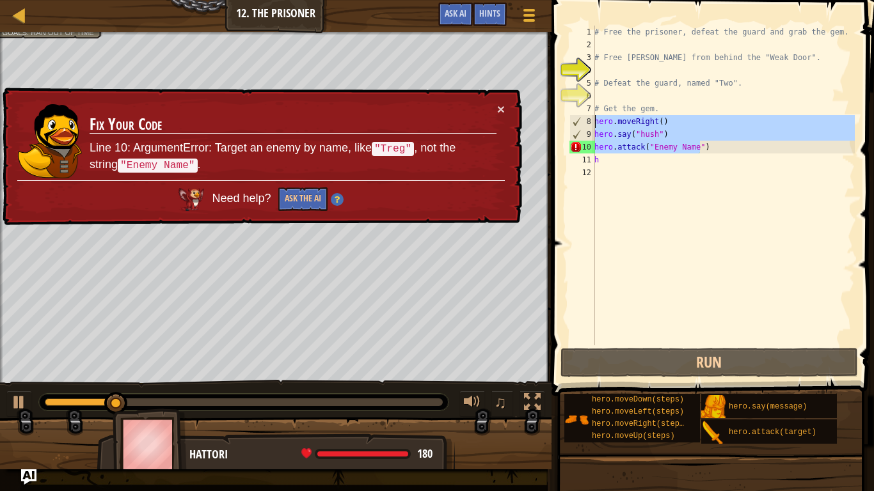
drag, startPoint x: 712, startPoint y: 145, endPoint x: 565, endPoint y: 126, distance: 147.6
click at [565, 126] on div "h 1 2 3 4 5 6 7 8 9 10 11 12 # Free the prisoner, defeat the guard and grab the…" at bounding box center [710, 223] width 326 height 434
type textarea "hero.moveRight() hero.say("hush")"
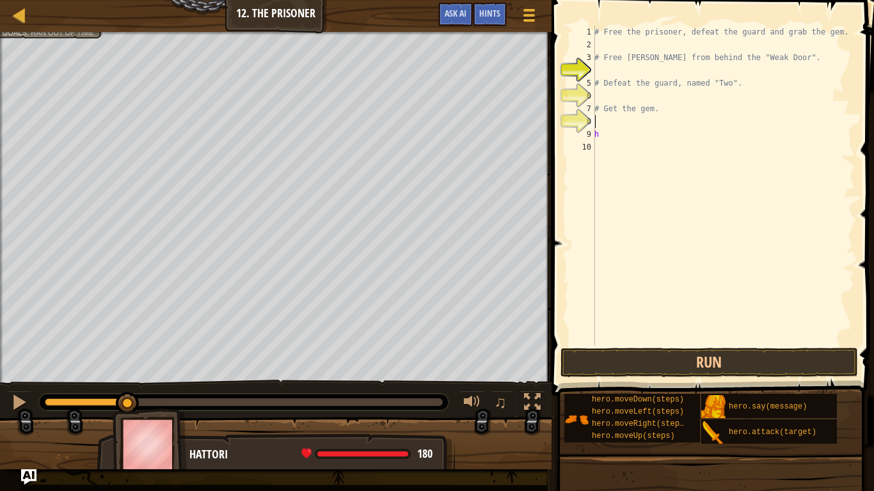
click at [606, 137] on div "# Free the prisoner, defeat the guard and grab the gem. # Free Patrick from beh…" at bounding box center [723, 198] width 263 height 345
type textarea "h"
click at [601, 125] on div "# Free the prisoner, defeat the guard and grab the gem. # Free Patrick from beh…" at bounding box center [723, 198] width 263 height 345
type textarea "h"
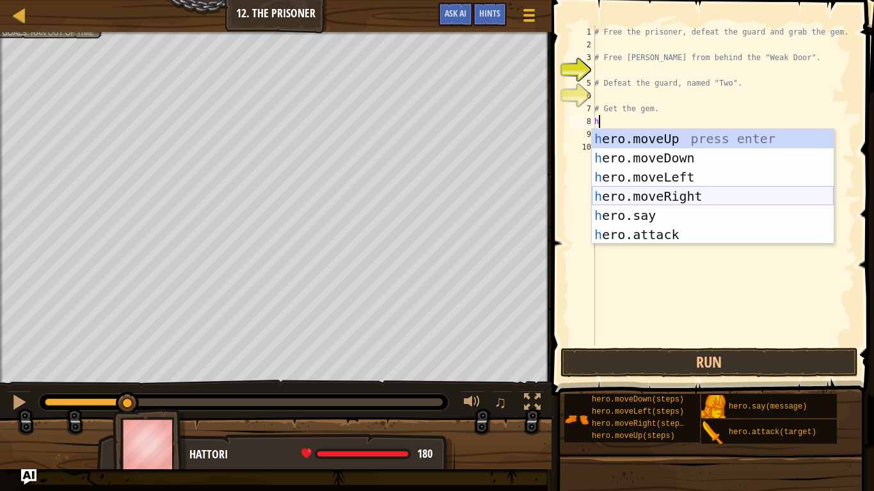
click at [675, 192] on div "h ero.moveUp press enter h ero.moveDown press enter h ero.moveLeft press enter …" at bounding box center [713, 205] width 242 height 153
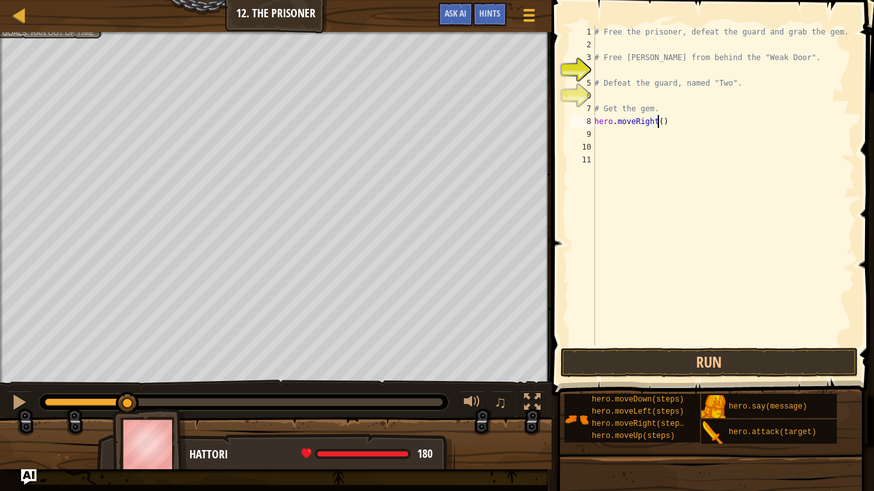
click at [655, 127] on div "# Free the prisoner, defeat the guard and grab the gem. # Free Patrick from beh…" at bounding box center [723, 198] width 263 height 345
type textarea "hero.moveRight(3)"
click at [607, 137] on div "# Free the prisoner, defeat the guard and grab the gem. # Free Patrick from beh…" at bounding box center [723, 198] width 263 height 345
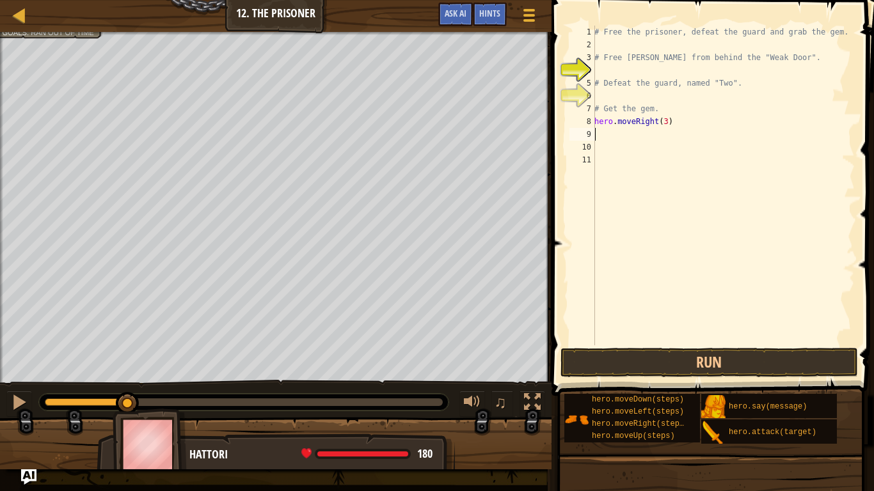
type textarea "h"
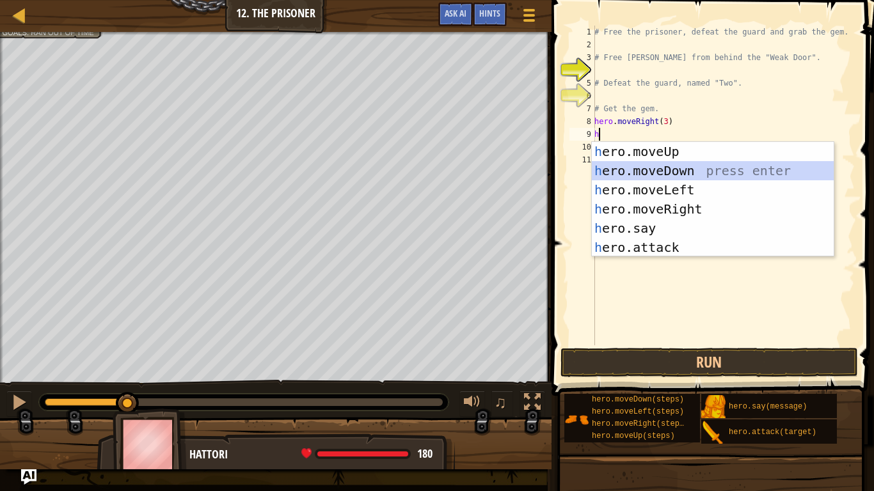
click at [666, 168] on div "h ero.moveUp press enter h ero.moveDown press enter h ero.moveLeft press enter …" at bounding box center [713, 218] width 242 height 153
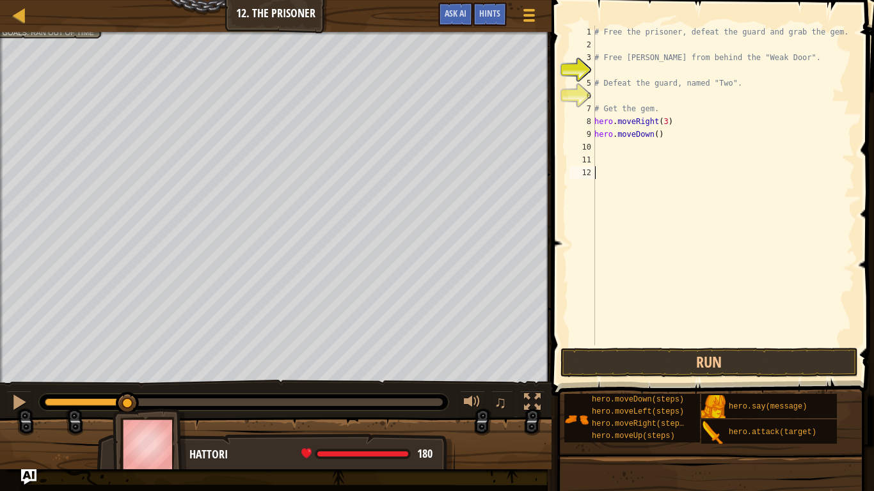
click at [668, 167] on div "# Free the prisoner, defeat the guard and grab the gem. # Free Patrick from beh…" at bounding box center [723, 198] width 263 height 345
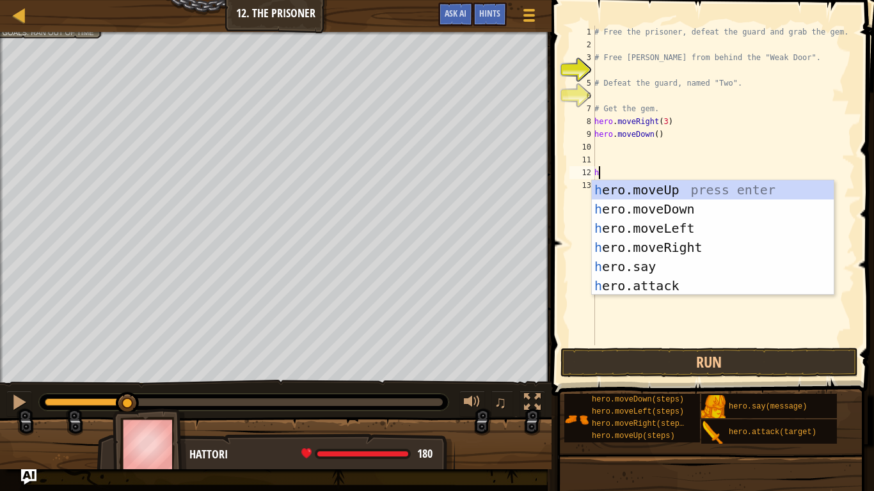
click at [651, 137] on div "# Free the prisoner, defeat the guard and grab the gem. # Free Patrick from beh…" at bounding box center [723, 198] width 263 height 345
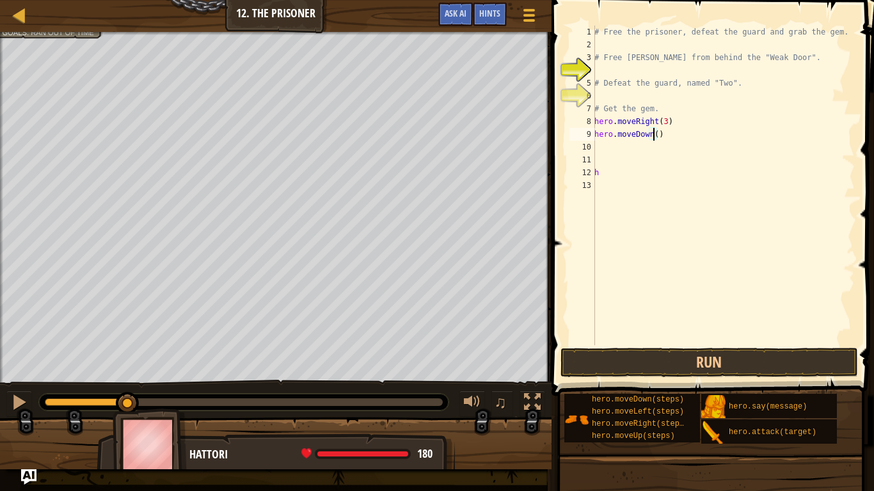
type textarea "hero.moveDown(4)"
click at [620, 148] on div "# Free the prisoner, defeat the guard and grab the gem. # Free Patrick from beh…" at bounding box center [723, 198] width 263 height 345
type textarea "h"
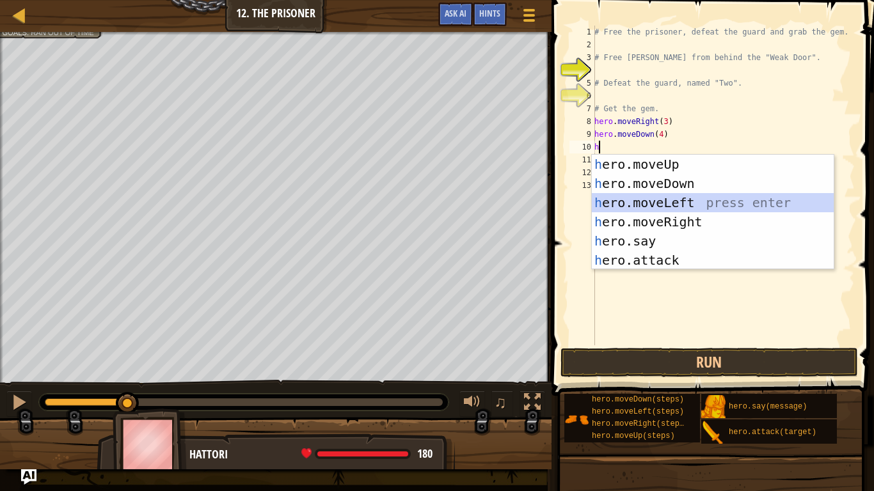
click at [676, 201] on div "h ero.moveUp press enter h ero.moveDown press enter h ero.moveLeft press enter …" at bounding box center [713, 231] width 242 height 153
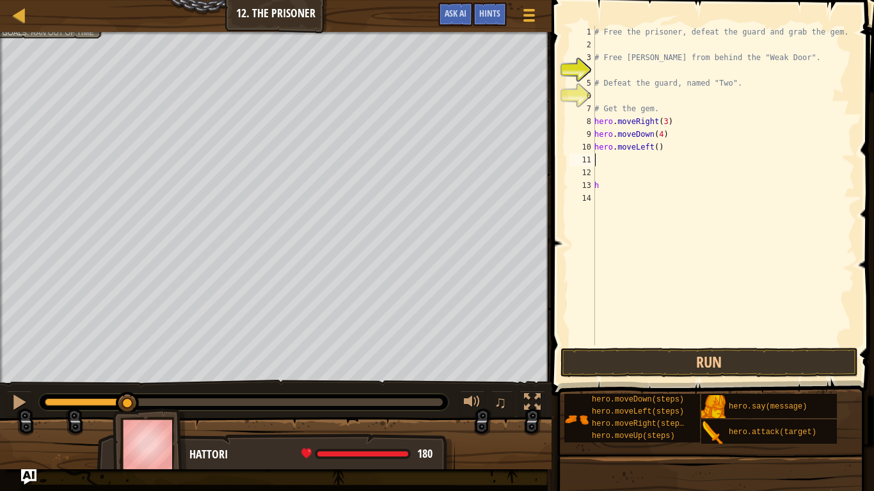
click at [604, 189] on div "# Free the prisoner, defeat the guard and grab the gem. # Free Patrick from beh…" at bounding box center [723, 198] width 263 height 345
type textarea "h"
click at [601, 158] on div "# Free the prisoner, defeat the guard and grab the gem. # Free Patrick from beh…" at bounding box center [723, 198] width 263 height 345
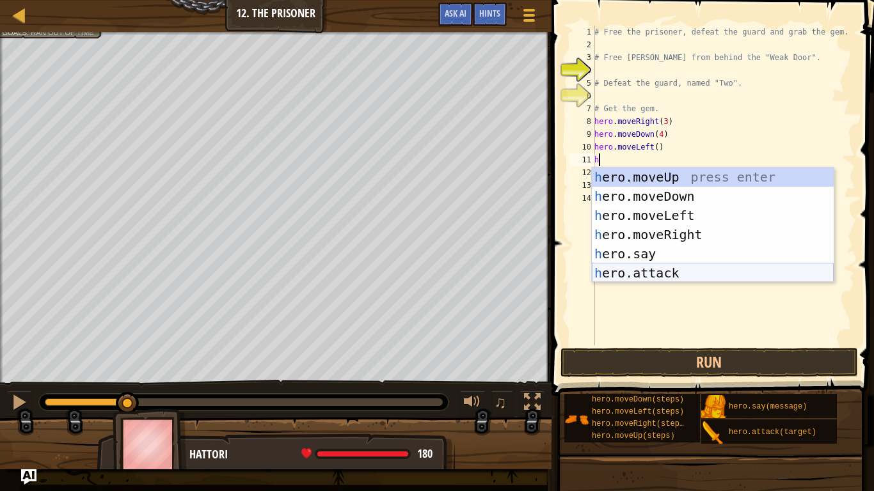
click at [651, 275] on div "h ero.moveUp press enter h ero.moveDown press enter h ero.moveLeft press enter …" at bounding box center [713, 244] width 242 height 153
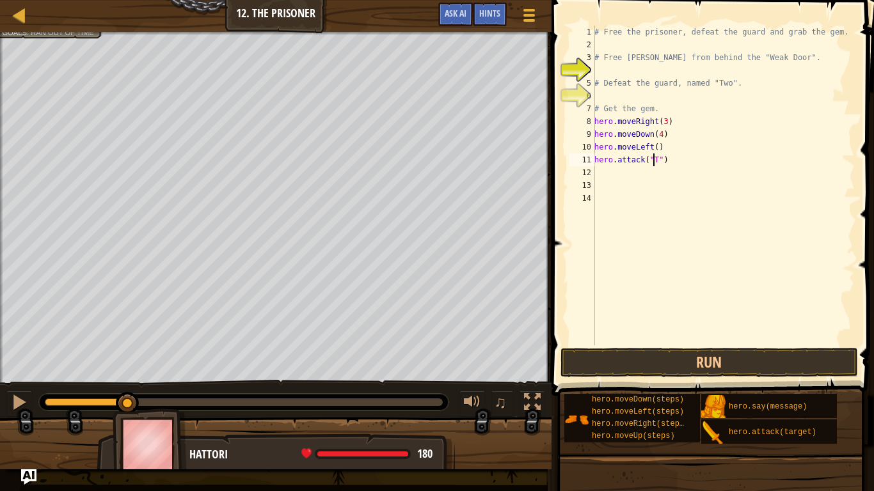
scroll to position [6, 5]
type textarea "hero.attack("Two")"
click at [609, 182] on div "# Free the prisoner, defeat the guard and grab the gem. # Free Patrick from beh…" at bounding box center [723, 198] width 263 height 345
click at [603, 167] on div "# Free the prisoner, defeat the guard and grab the gem. # Free Patrick from beh…" at bounding box center [723, 198] width 263 height 345
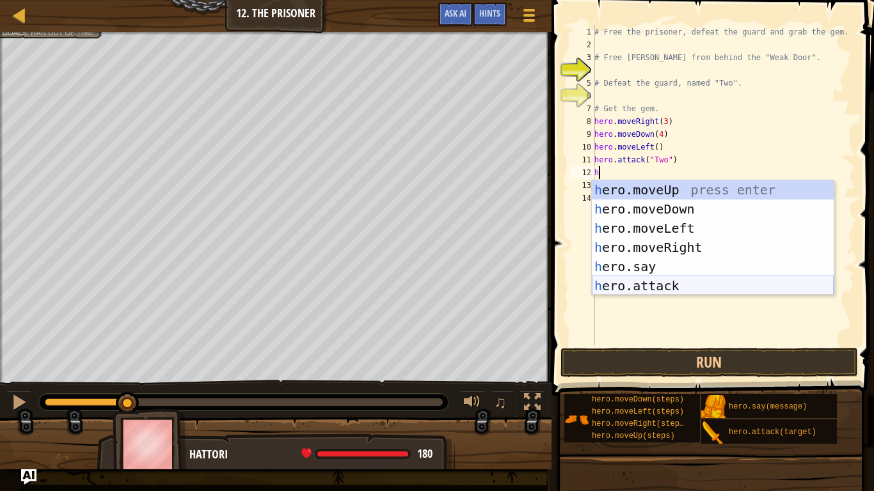
click at [659, 279] on div "h ero.moveUp press enter h ero.moveDown press enter h ero.moveLeft press enter …" at bounding box center [713, 256] width 242 height 153
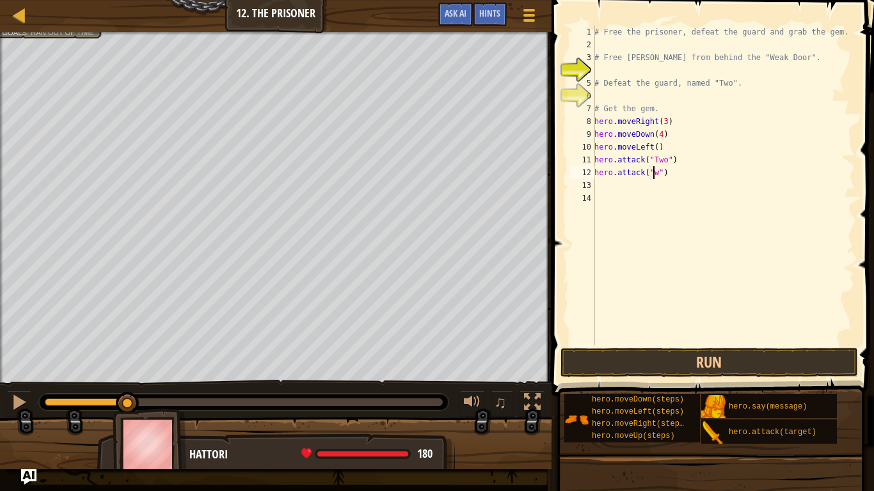
scroll to position [6, 4]
type textarea "hero.attack("Two")"
click at [599, 186] on div "# Free the prisoner, defeat the guard and grab the gem. # Free Patrick from beh…" at bounding box center [723, 198] width 263 height 345
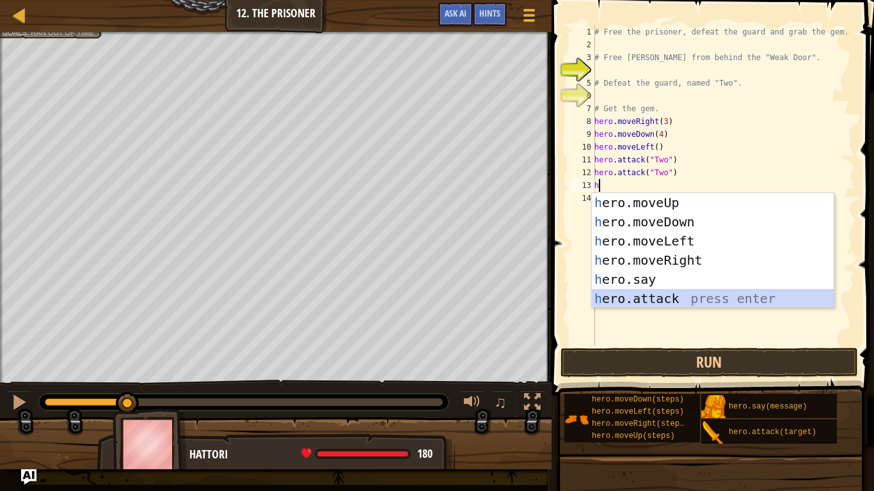
click at [668, 292] on div "h ero.moveUp press enter h ero.moveDown press enter h ero.moveLeft press enter …" at bounding box center [713, 269] width 242 height 153
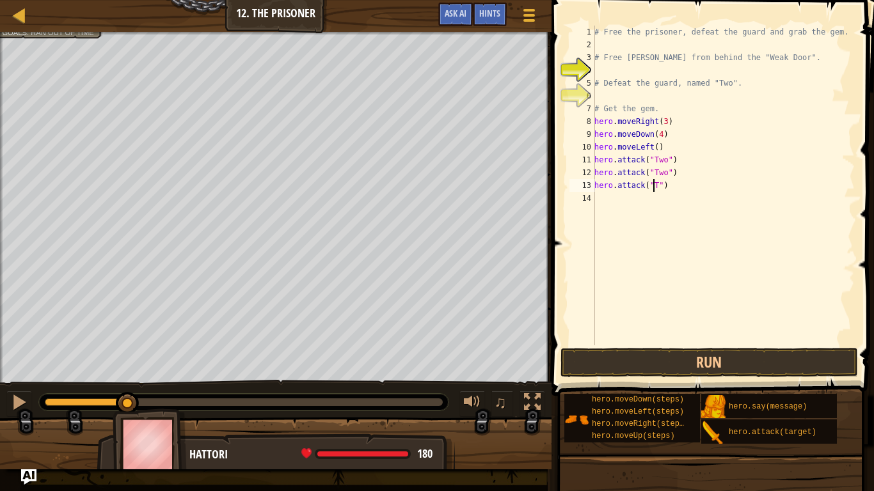
scroll to position [6, 5]
click at [661, 361] on button "Run" at bounding box center [709, 362] width 298 height 29
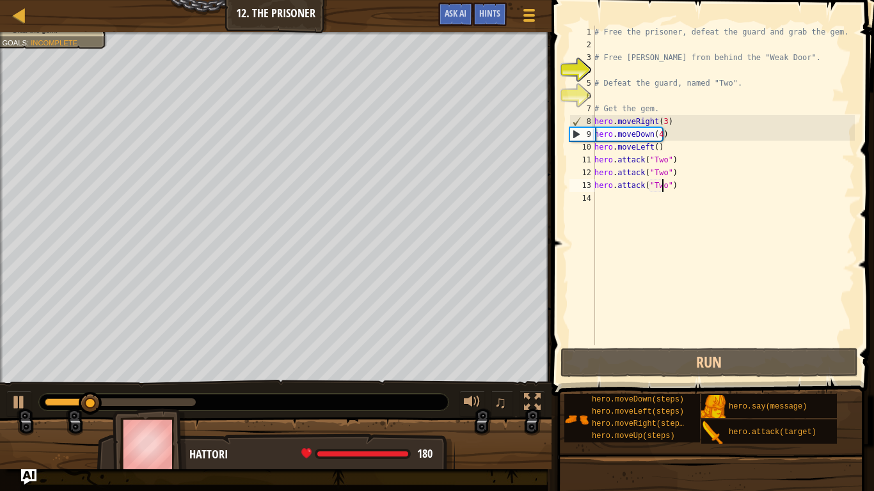
click at [664, 148] on div "# Free the prisoner, defeat the guard and grab the gem. # Free Patrick from beh…" at bounding box center [723, 198] width 263 height 345
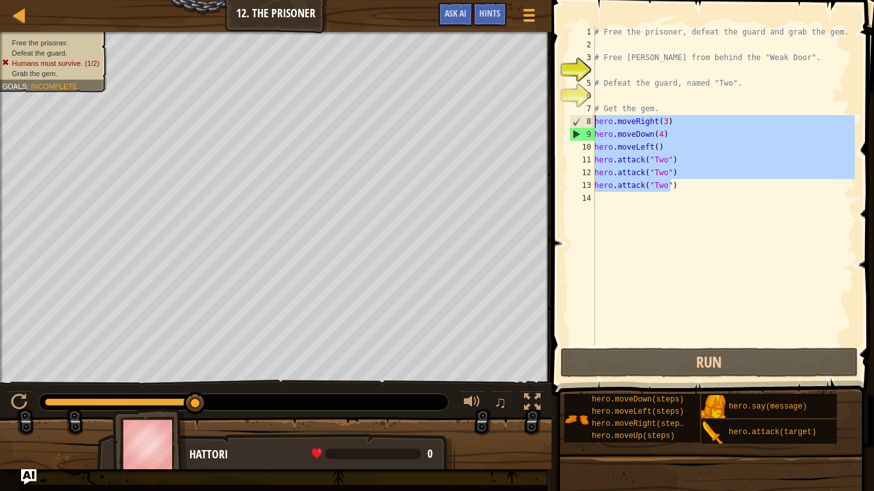
drag, startPoint x: 680, startPoint y: 185, endPoint x: 588, endPoint y: 117, distance: 114.7
click at [588, 117] on div "hero.moveLeft() 1 2 3 4 5 6 7 8 9 10 11 12 13 14 # Free the prisoner, defeat th…" at bounding box center [711, 186] width 288 height 320
type textarea "hero.moveRight(3) hero.moveDown(4)"
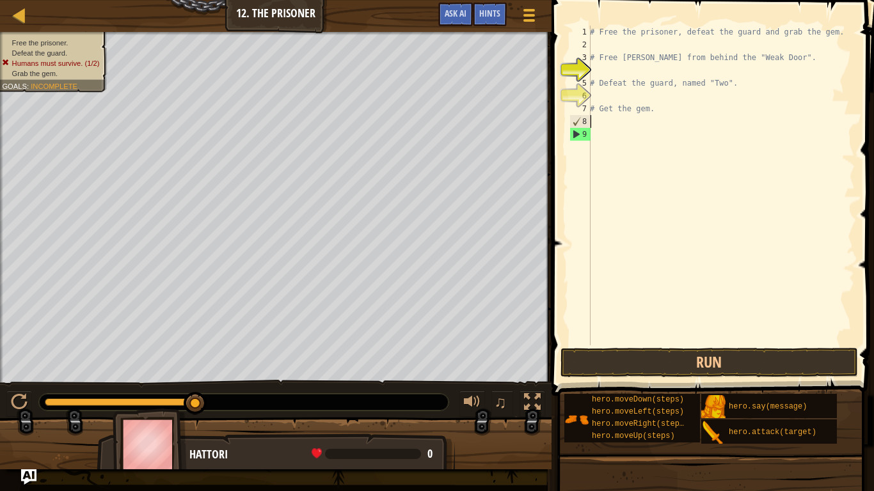
scroll to position [6, 0]
type textarea "#"
type textarea "h"
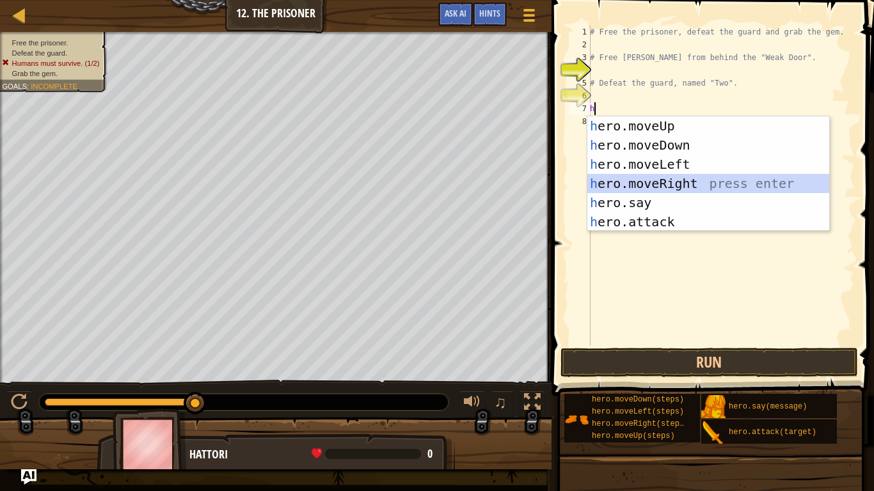
click at [661, 188] on div "h ero.moveUp press enter h ero.moveDown press enter h ero.moveLeft press enter …" at bounding box center [708, 192] width 242 height 153
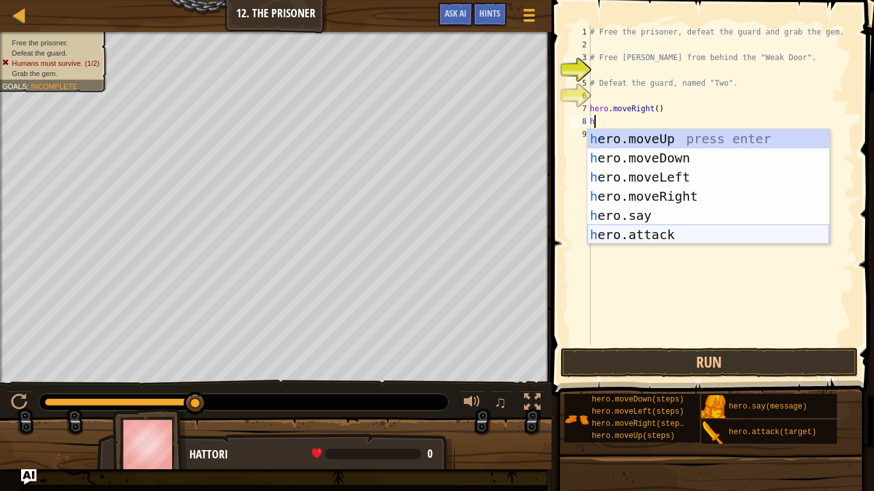
click at [638, 235] on div "h ero.moveUp press enter h ero.moveDown press enter h ero.moveLeft press enter …" at bounding box center [708, 205] width 242 height 153
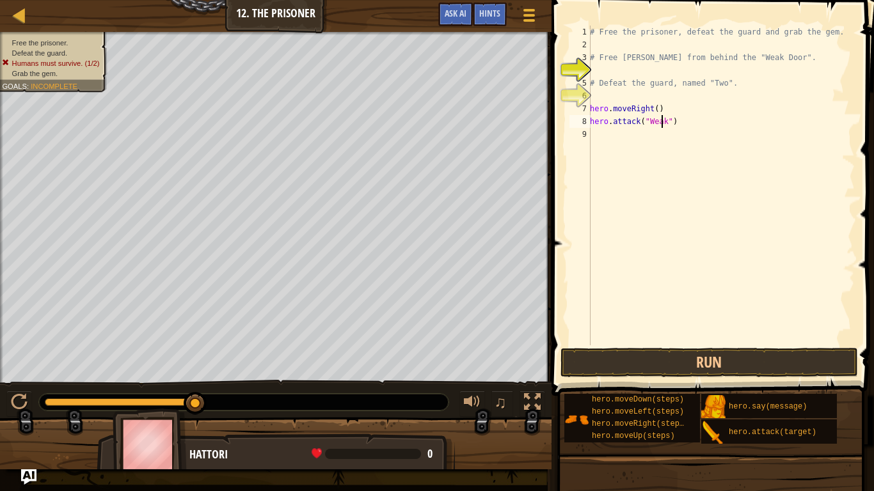
scroll to position [6, 6]
type textarea "hero.attack("Weak Door")"
click at [602, 139] on div "# Free the prisoner, defeat the guard and grab the gem. # Free Patrick from beh…" at bounding box center [720, 198] width 267 height 345
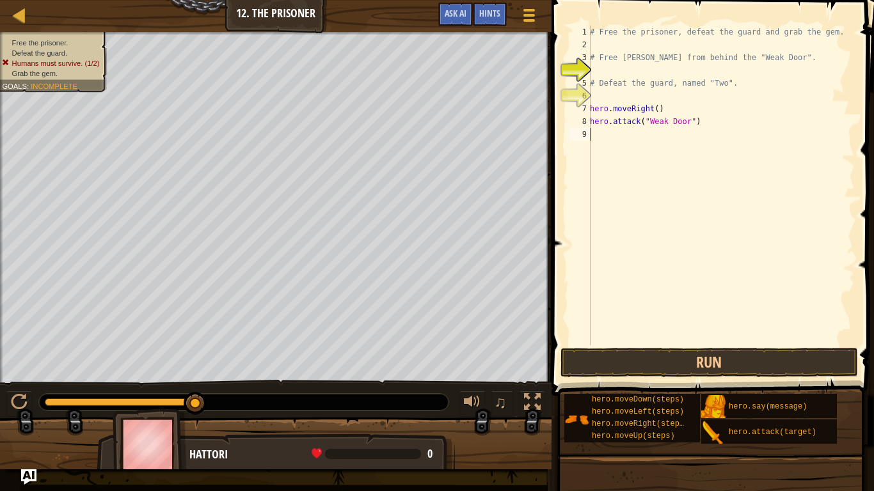
type textarea "h"
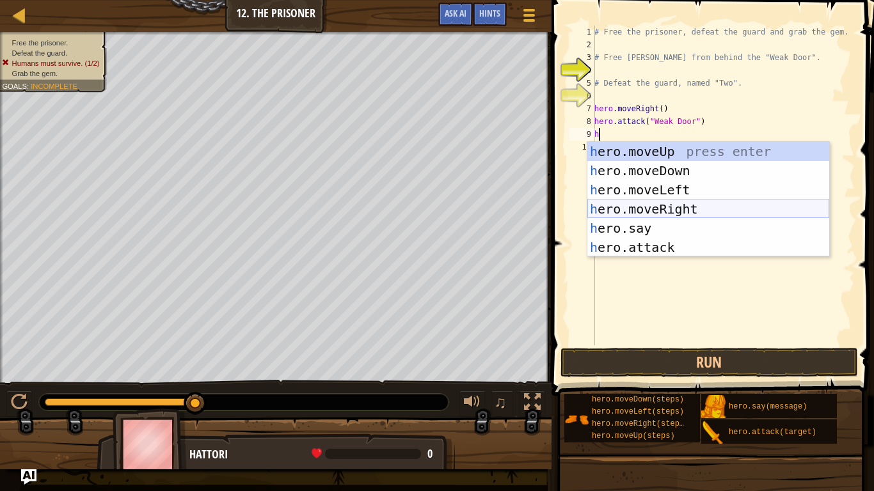
click at [668, 205] on div "h ero.moveUp press enter h ero.moveDown press enter h ero.moveLeft press enter …" at bounding box center [708, 218] width 242 height 153
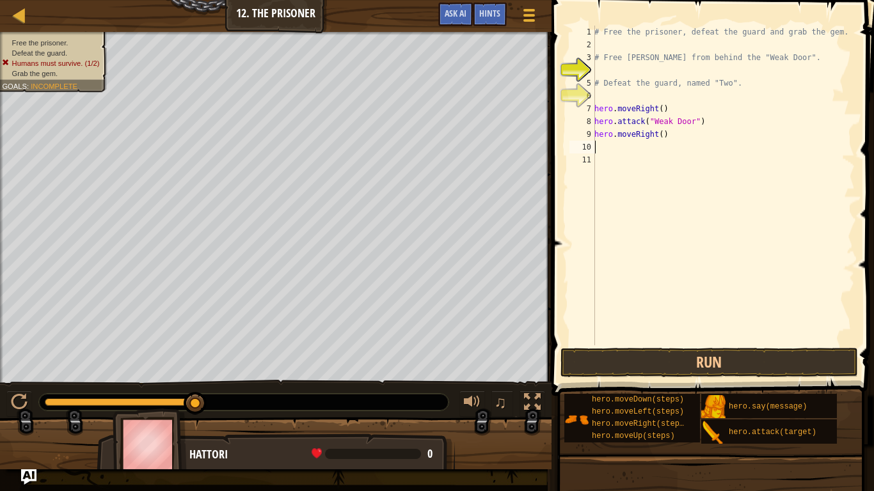
click at [661, 139] on div "# Free the prisoner, defeat the guard and grab the gem. # Free Patrick from beh…" at bounding box center [723, 198] width 263 height 345
click at [659, 137] on div "# Free the prisoner, defeat the guard and grab the gem. # Free Patrick from beh…" at bounding box center [723, 198] width 263 height 345
type textarea "hero.moveRight(2)"
click at [604, 148] on div "# Free the prisoner, defeat the guard and grab the gem. # Free Patrick from beh…" at bounding box center [723, 198] width 263 height 345
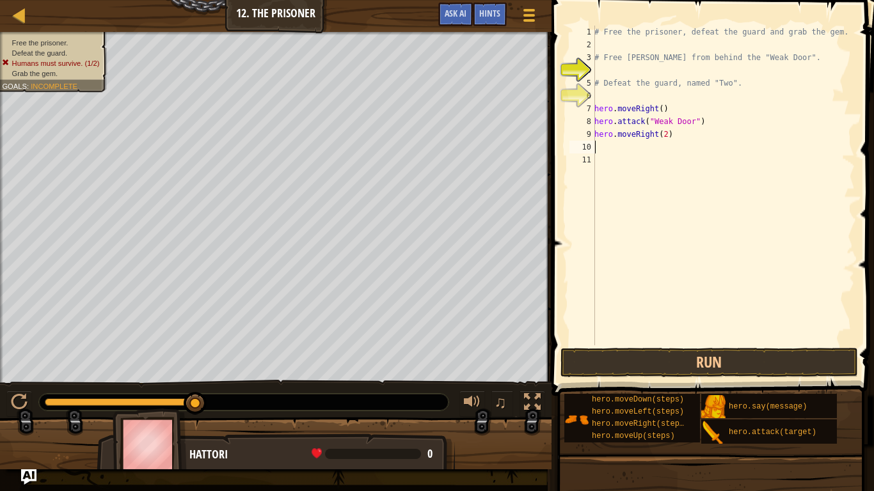
scroll to position [6, 0]
type textarea "h"
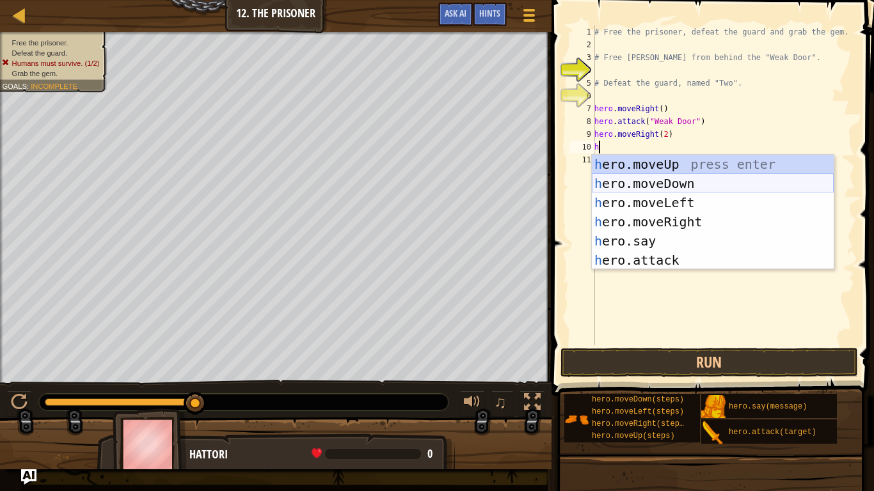
click at [654, 182] on div "h ero.moveUp press enter h ero.moveDown press enter h ero.moveLeft press enter …" at bounding box center [713, 231] width 242 height 153
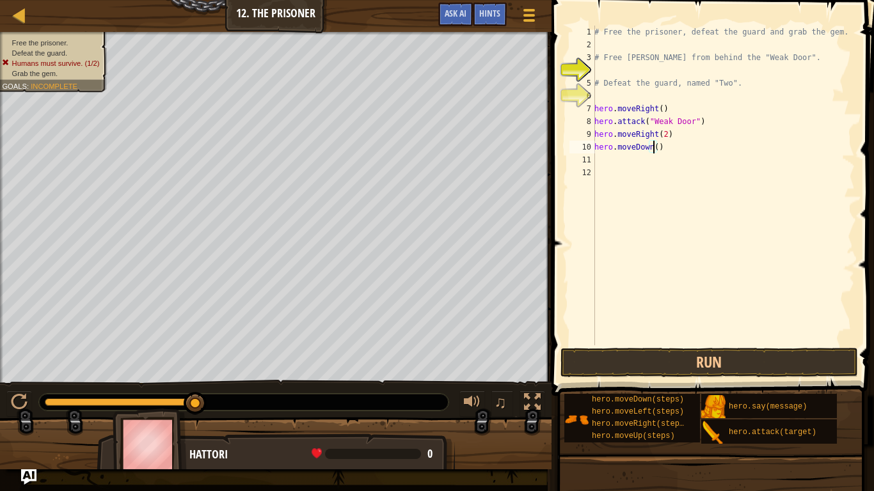
click at [654, 147] on div "# Free the prisoner, defeat the guard and grab the gem. # Free Patrick from beh…" at bounding box center [723, 198] width 263 height 345
type textarea "hero.moveDown()"
click at [612, 161] on div "# Free the prisoner, defeat the guard and grab the gem. # Free Patrick from beh…" at bounding box center [723, 198] width 263 height 345
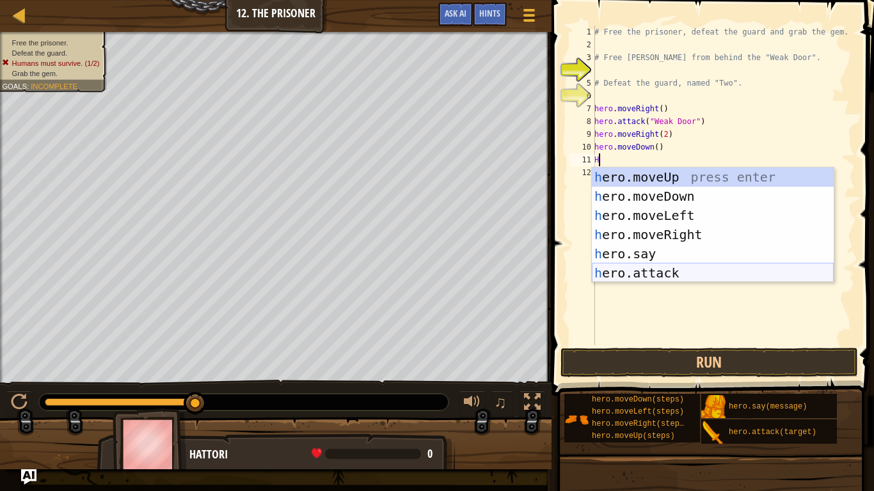
click at [664, 268] on div "h ero.moveUp press enter h ero.moveDown press enter h ero.moveLeft press enter …" at bounding box center [713, 244] width 242 height 153
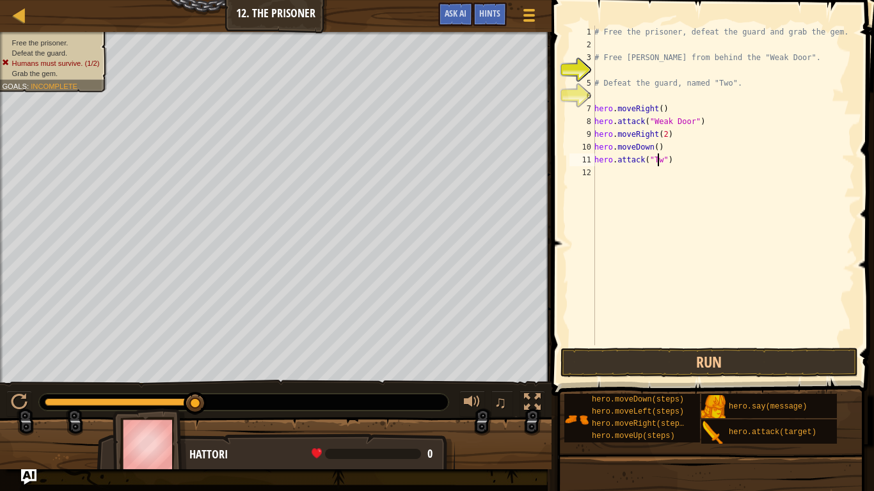
scroll to position [6, 5]
type textarea "hero.attack("Two")"
click at [611, 169] on div "# Free the prisoner, defeat the guard and grab the gem. # Free Patrick from beh…" at bounding box center [723, 198] width 263 height 345
type textarea "h"
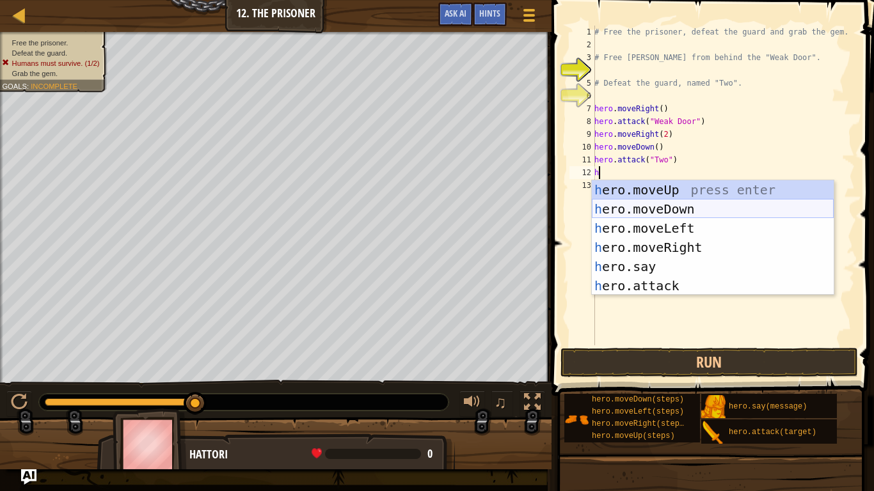
click at [665, 203] on div "h ero.moveUp press enter h ero.moveDown press enter h ero.moveLeft press enter …" at bounding box center [713, 256] width 242 height 153
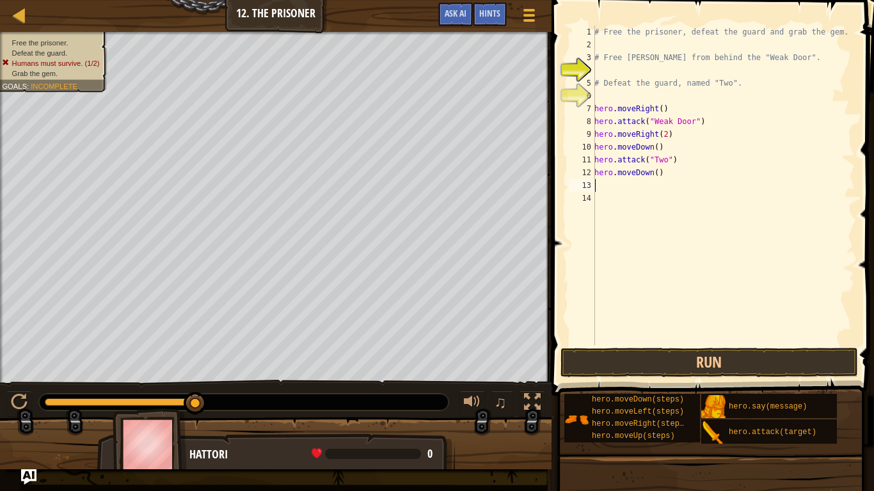
type textarea "h"
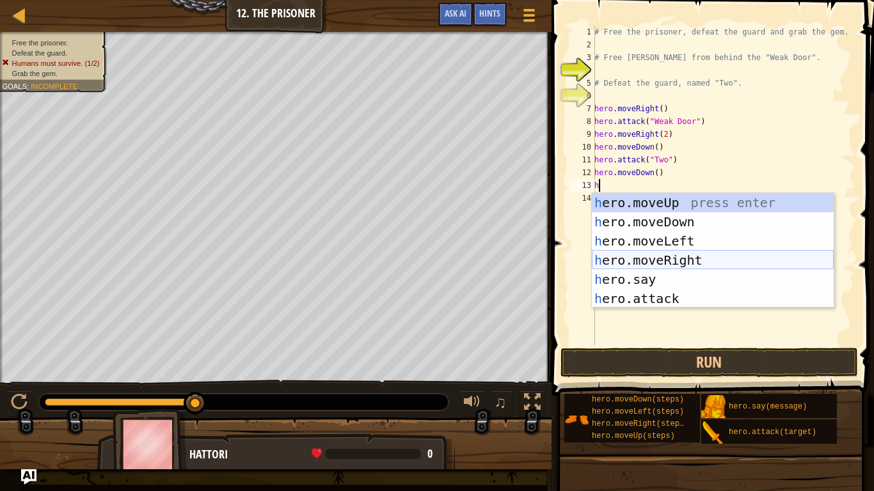
click at [645, 262] on div "h ero.moveUp press enter h ero.moveDown press enter h ero.moveLeft press enter …" at bounding box center [713, 269] width 242 height 153
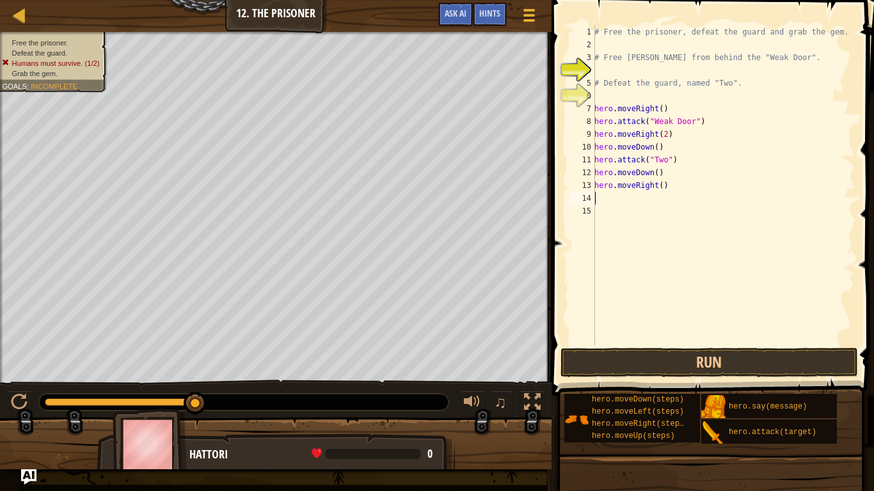
click at [657, 191] on div "# Free the prisoner, defeat the guard and grab the gem. # Free Patrick from beh…" at bounding box center [723, 198] width 263 height 345
type textarea "hero.moveRight(2)"
click at [673, 358] on button "Run" at bounding box center [709, 362] width 298 height 29
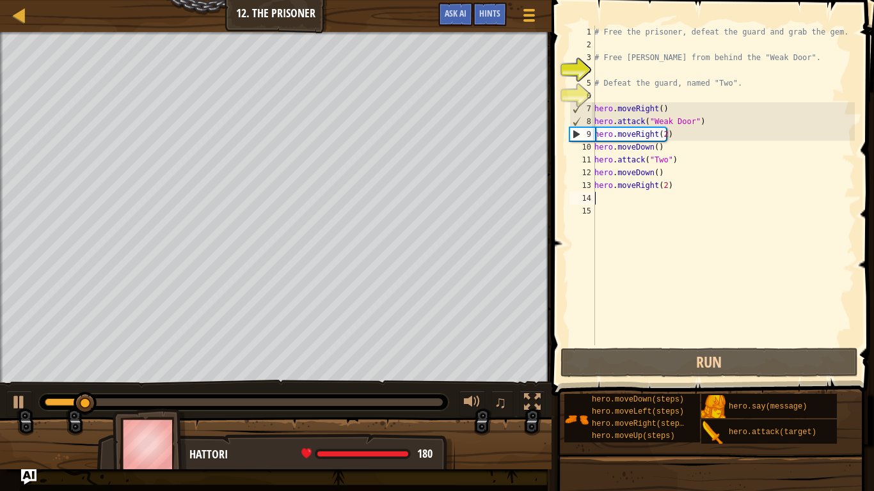
click at [611, 203] on div "# Free the prisoner, defeat the guard and grab the gem. # Free Patrick from beh…" at bounding box center [723, 198] width 263 height 345
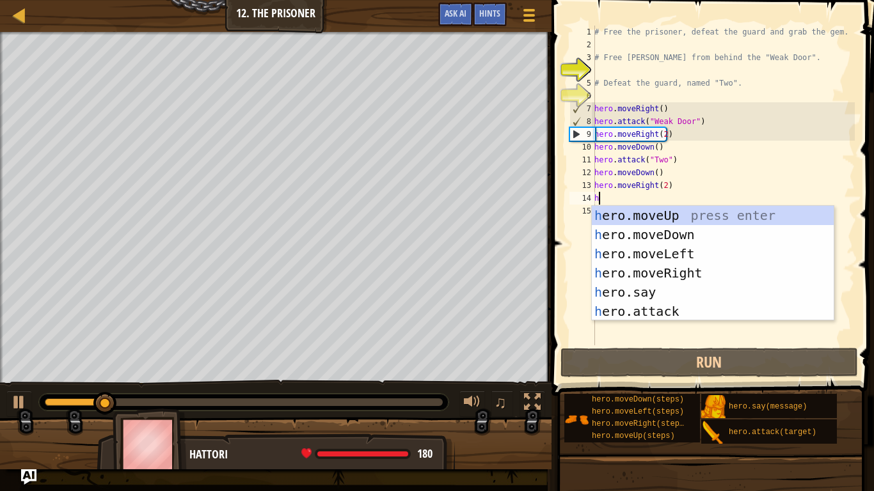
type textarea "h"
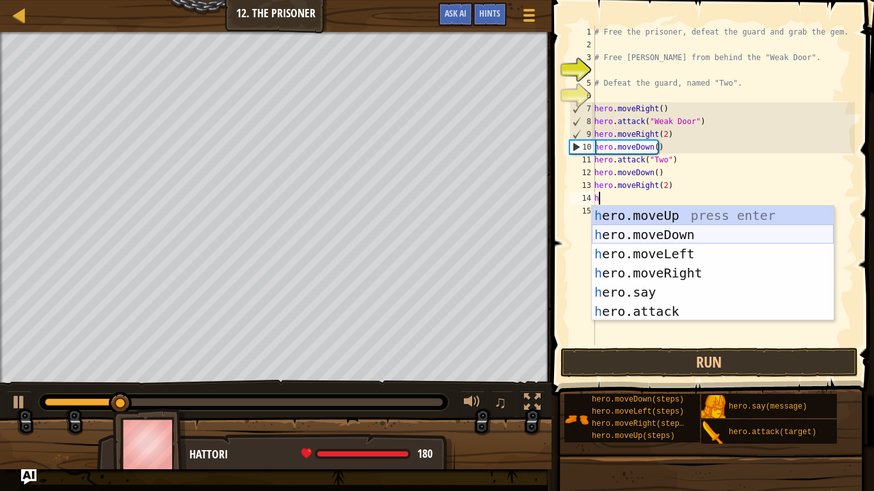
click at [666, 235] on div "h ero.moveUp press enter h ero.moveDown press enter h ero.moveLeft press enter …" at bounding box center [713, 282] width 242 height 153
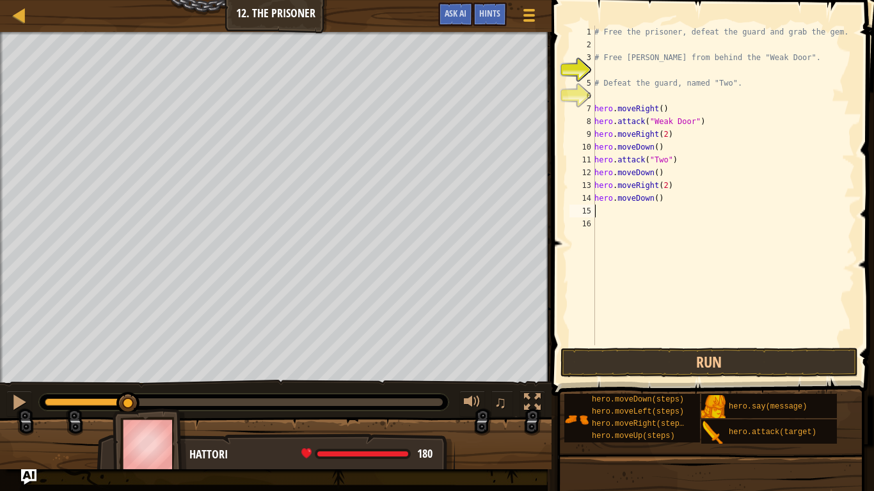
type textarea "h"
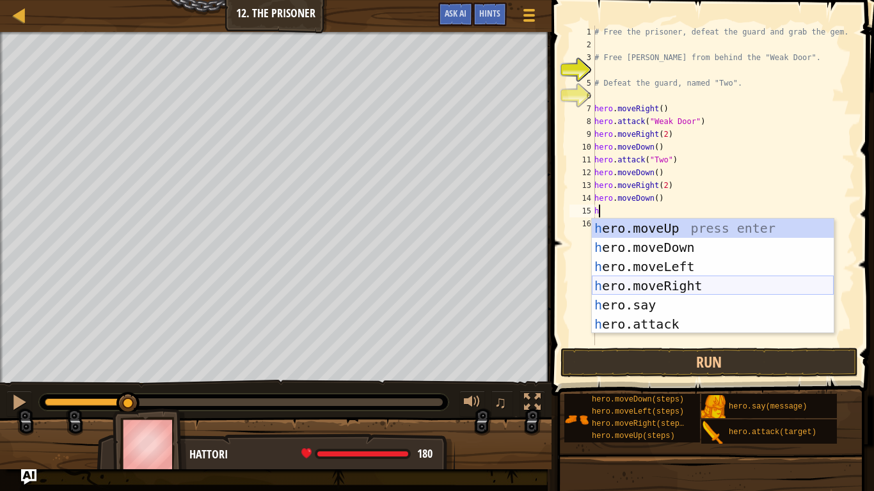
click at [671, 285] on div "h ero.moveUp press enter h ero.moveDown press enter h ero.moveLeft press enter …" at bounding box center [713, 295] width 242 height 153
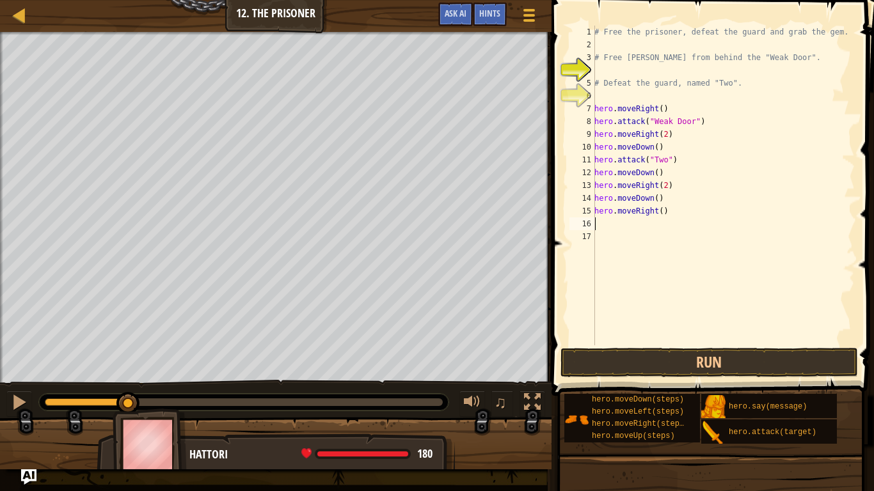
click at [671, 347] on span at bounding box center [713, 180] width 333 height 434
click at [668, 356] on button "Run" at bounding box center [709, 362] width 298 height 29
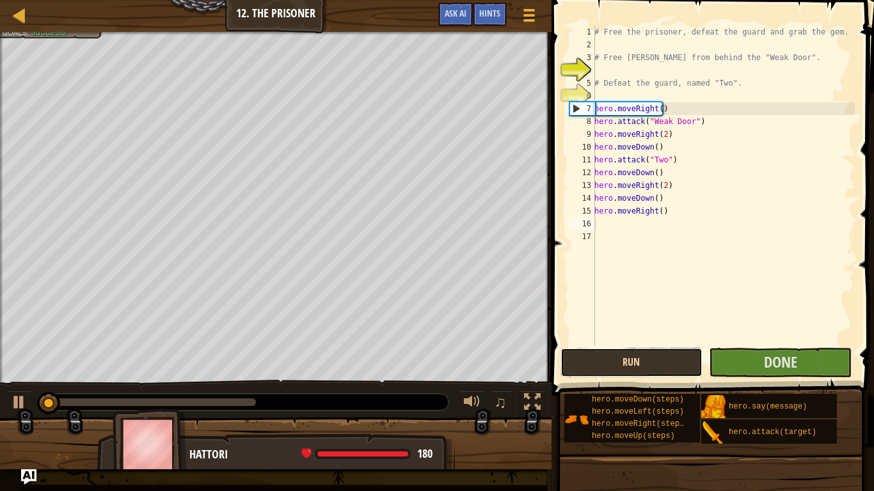
click at [668, 356] on button "Run" at bounding box center [631, 362] width 143 height 29
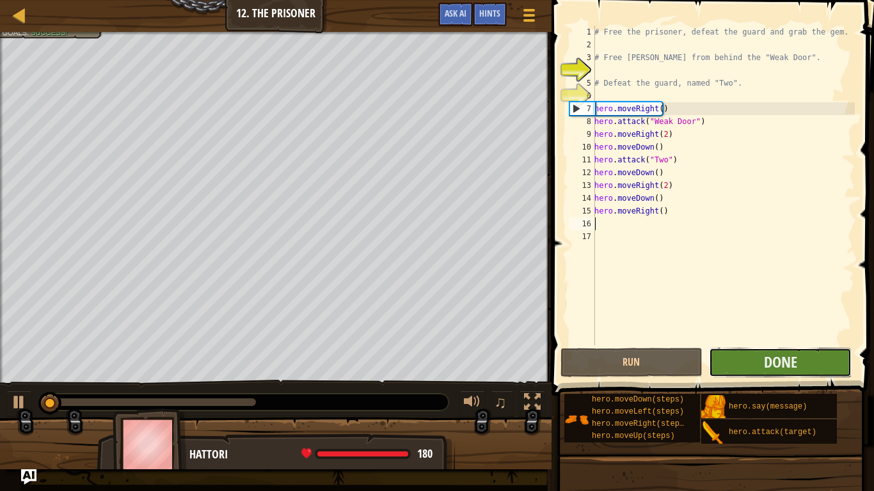
click at [750, 348] on button "Done" at bounding box center [780, 362] width 143 height 29
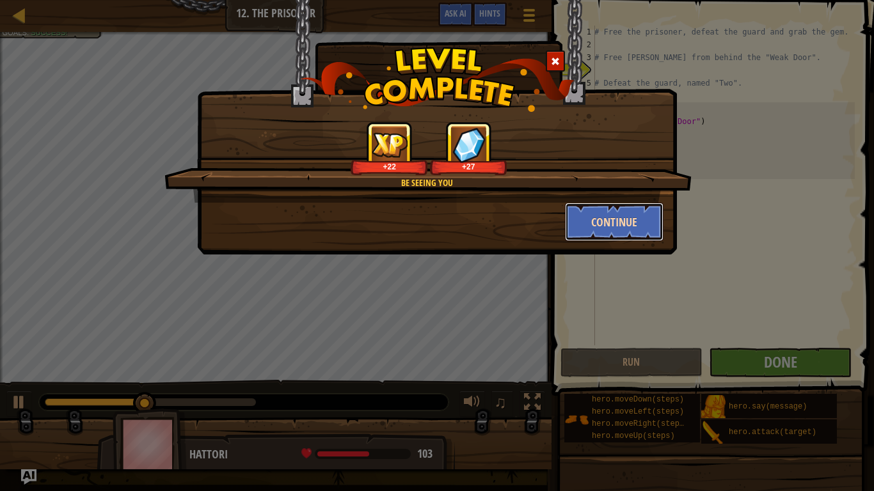
click at [636, 223] on button "Continue" at bounding box center [614, 222] width 99 height 38
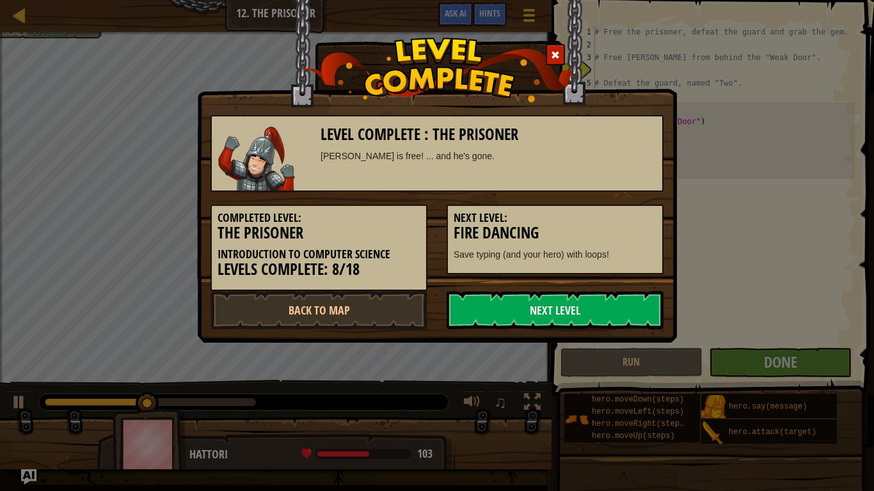
click at [618, 228] on h3 "Fire Dancing" at bounding box center [554, 232] width 203 height 17
click at [608, 304] on link "Next Level" at bounding box center [554, 310] width 217 height 38
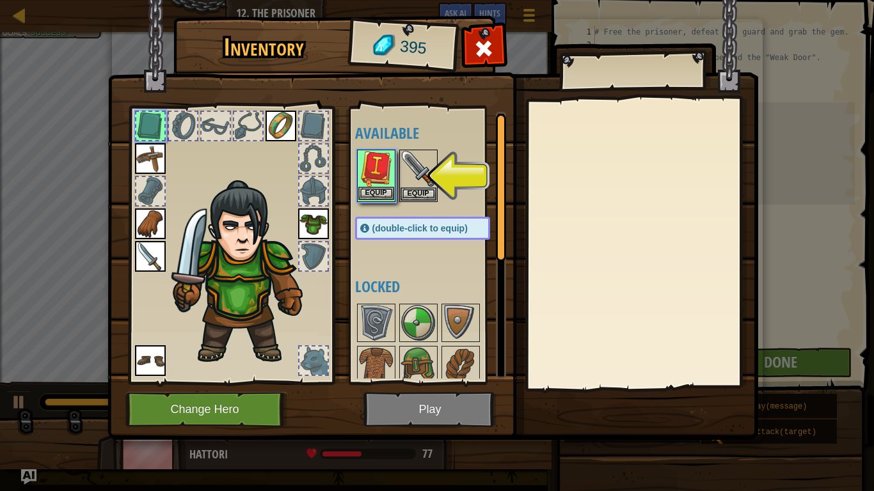
click at [370, 180] on img at bounding box center [376, 169] width 36 height 36
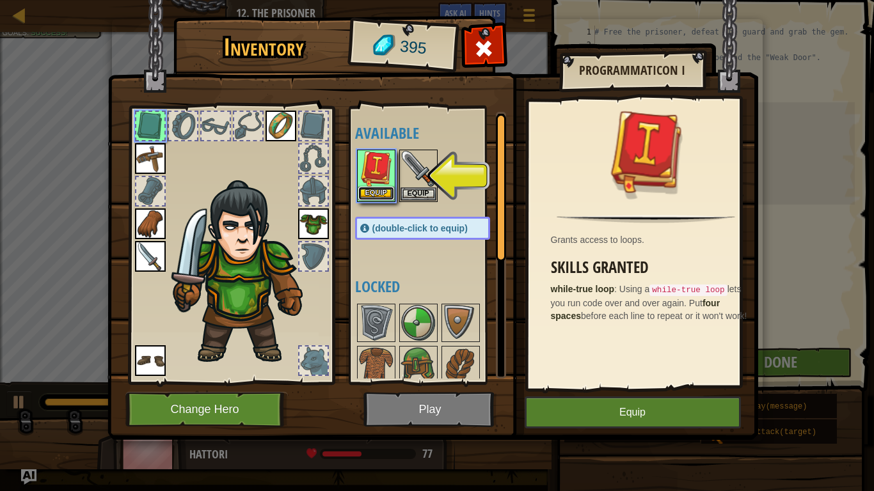
click at [377, 198] on button "Equip" at bounding box center [376, 193] width 36 height 13
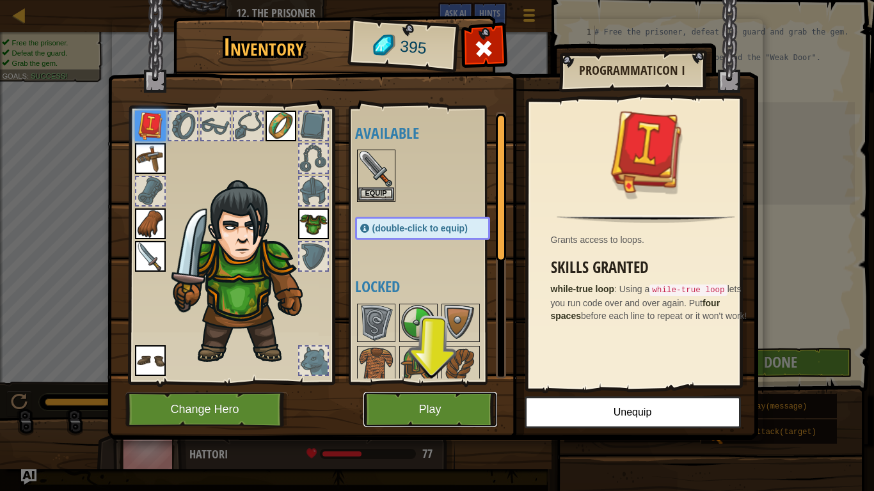
click at [463, 391] on button "Play" at bounding box center [430, 409] width 134 height 35
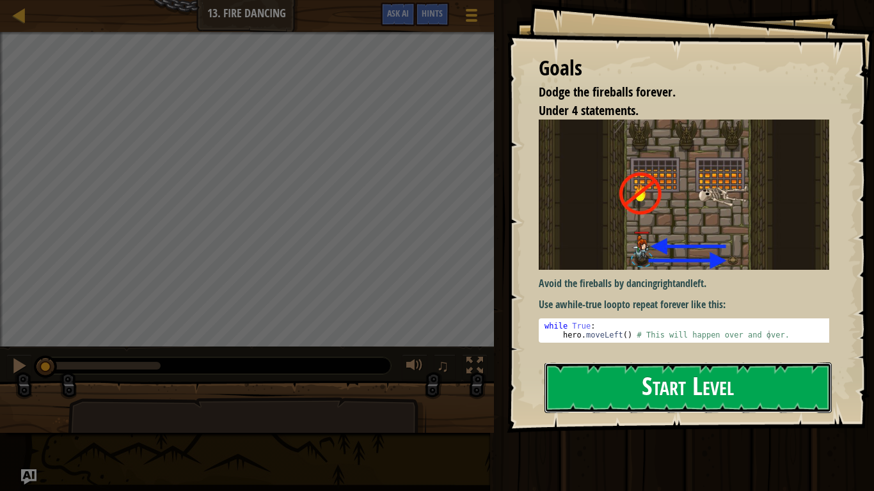
click at [719, 391] on button "Start Level" at bounding box center [687, 388] width 287 height 51
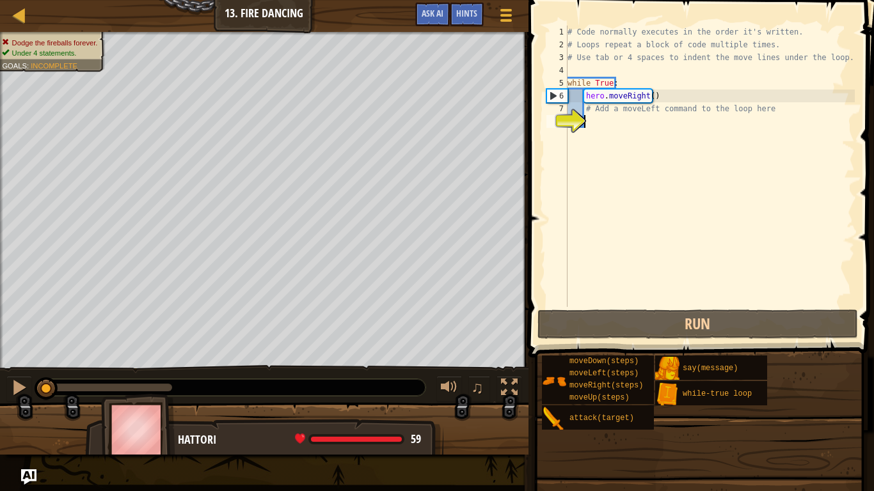
type textarea "h"
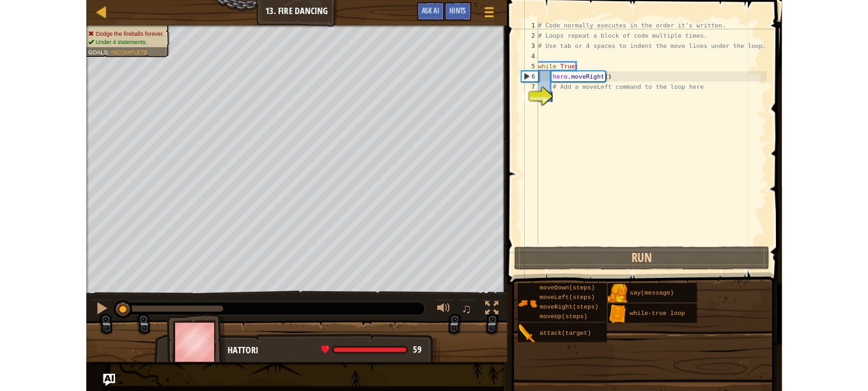
scroll to position [6, 1]
